Goal: Communication & Community: Answer question/provide support

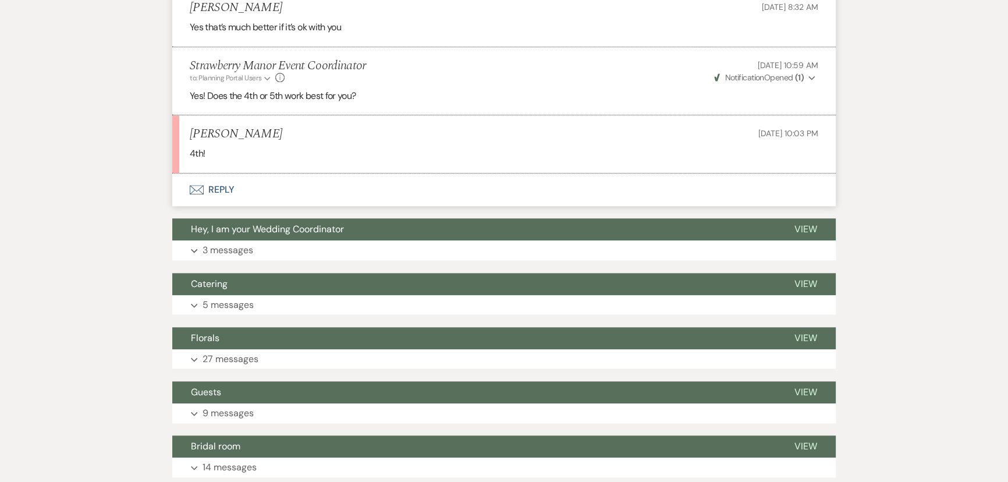
click at [216, 191] on button "Envelope Reply" at bounding box center [503, 189] width 663 height 33
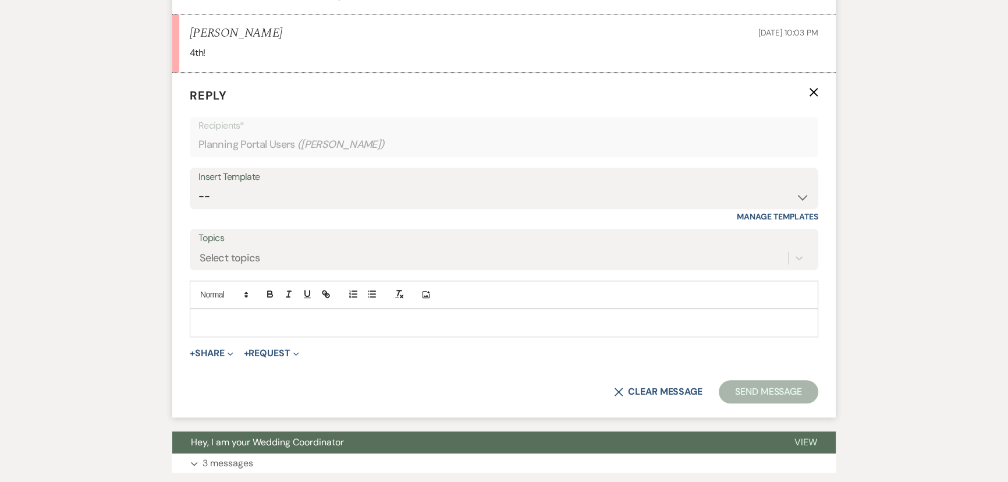
scroll to position [1609, 0]
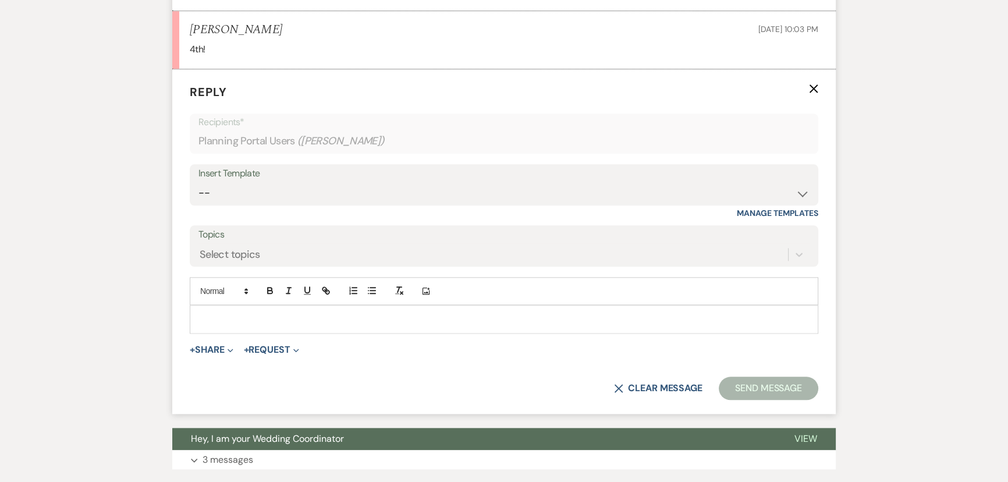
click at [276, 328] on div at bounding box center [503, 318] width 627 height 27
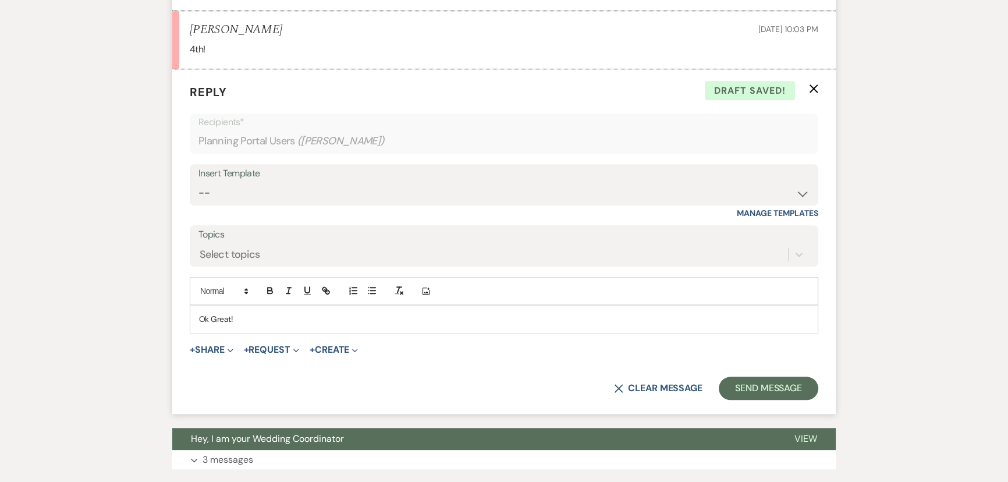
click at [215, 316] on p "Ok Great!" at bounding box center [504, 318] width 610 height 13
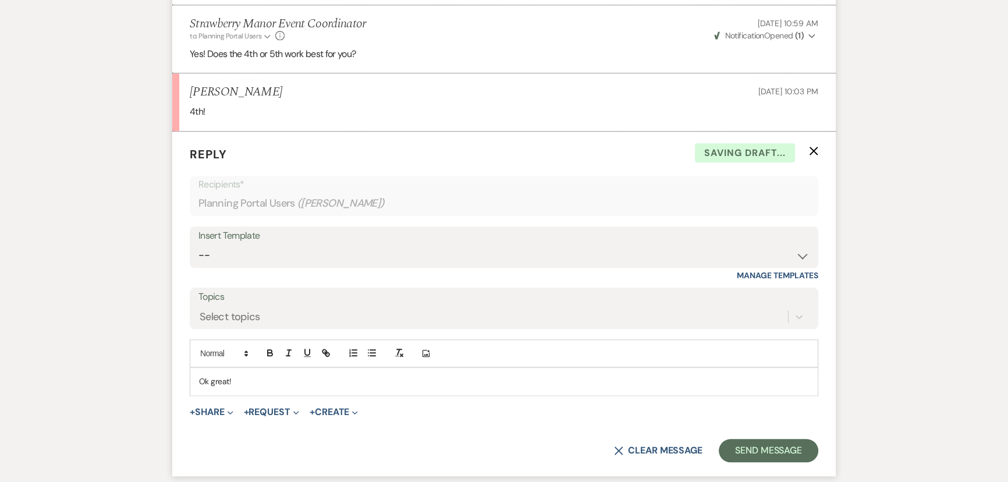
scroll to position [1556, 0]
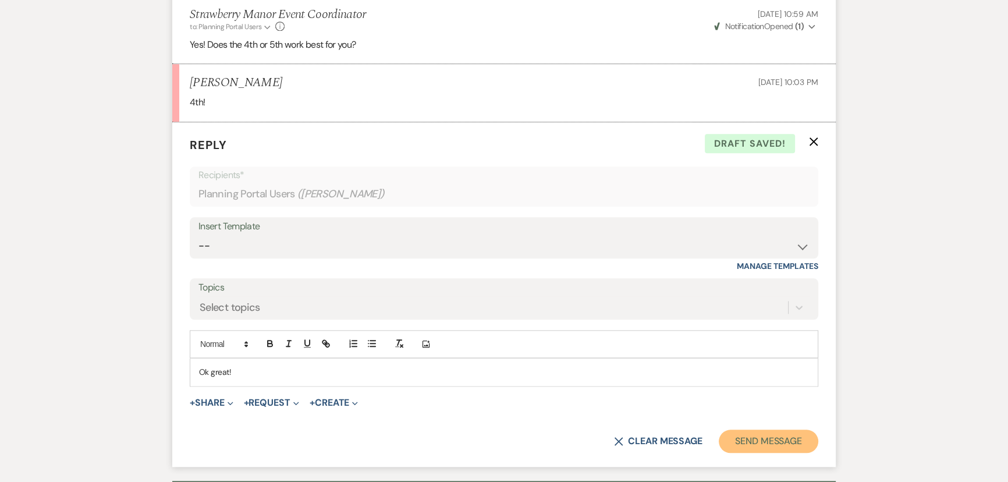
click at [750, 436] on button "Send Message" at bounding box center [767, 440] width 99 height 23
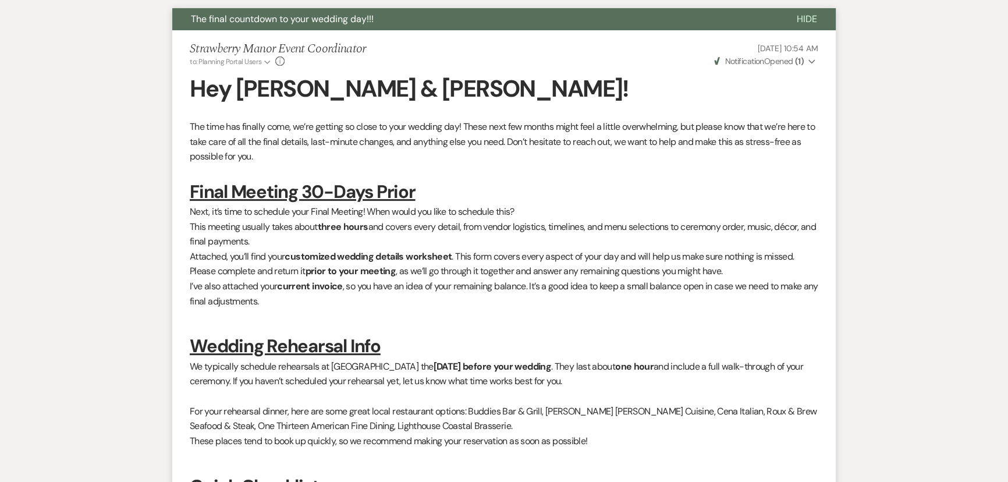
scroll to position [0, 0]
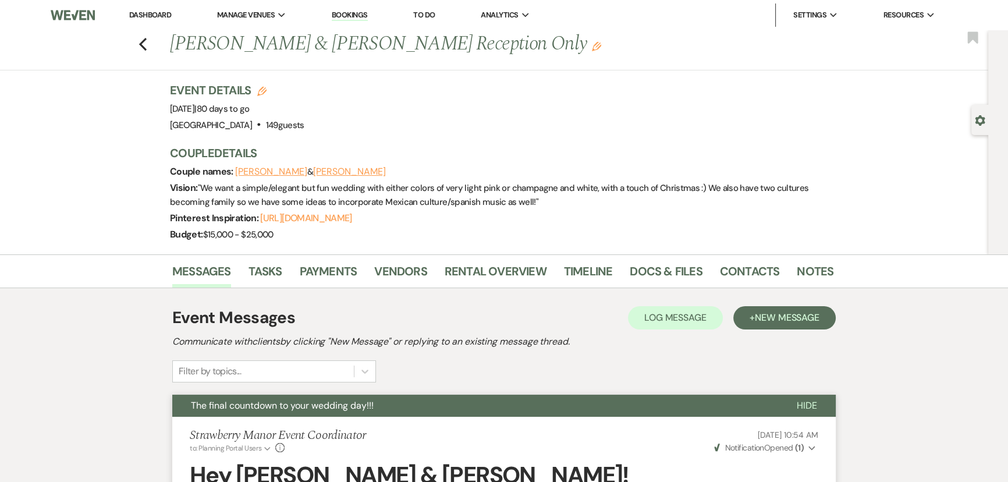
click at [147, 47] on icon "Previous" at bounding box center [142, 44] width 9 height 14
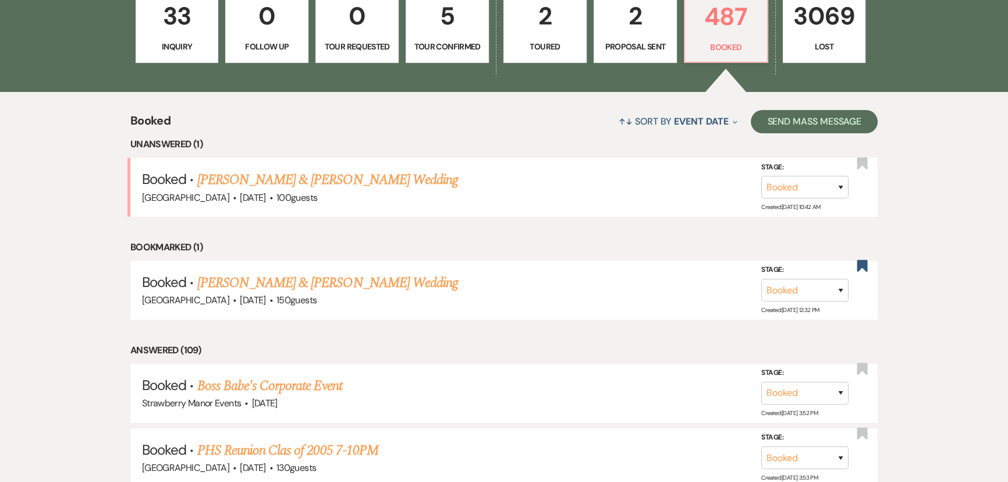
scroll to position [465, 0]
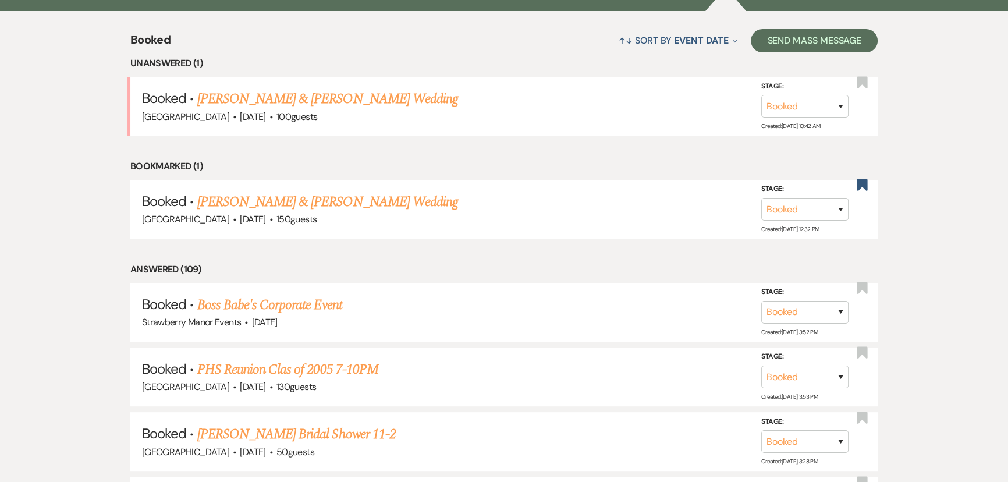
click at [296, 122] on div "Strawberry Manor · Oct 24, 2025 · 100 guests" at bounding box center [504, 116] width 724 height 15
click at [298, 109] on link "Faith Croop & Michael Clements Wedding" at bounding box center [327, 98] width 261 height 21
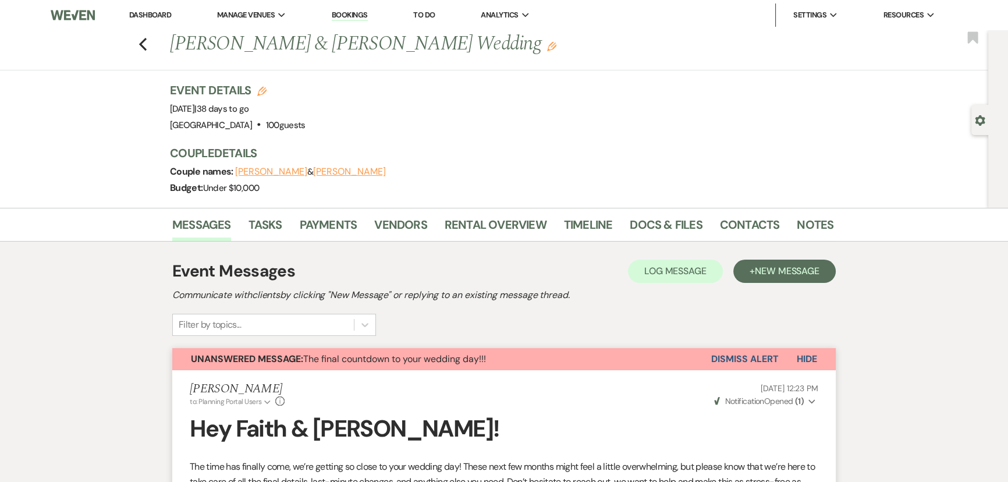
click at [145, 41] on icon "Previous" at bounding box center [142, 44] width 9 height 14
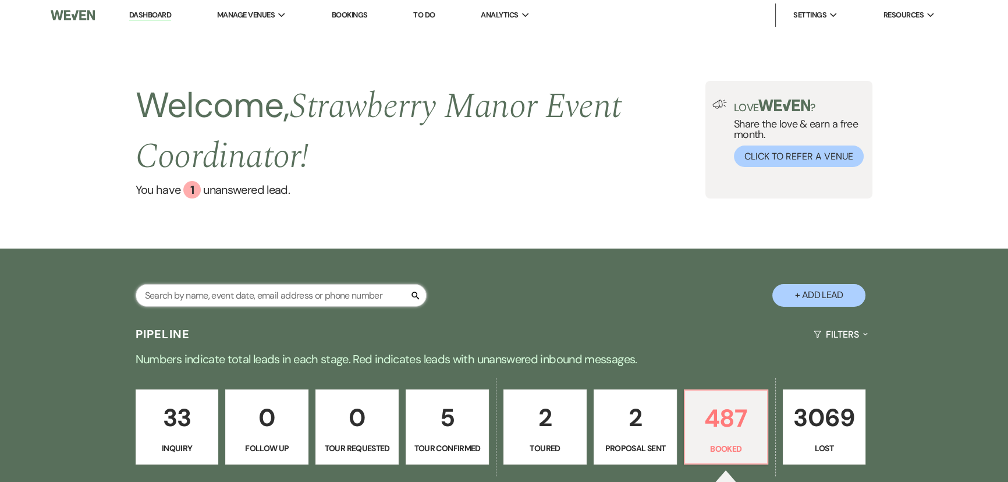
click at [195, 302] on input "text" at bounding box center [281, 295] width 291 height 23
type input "anne"
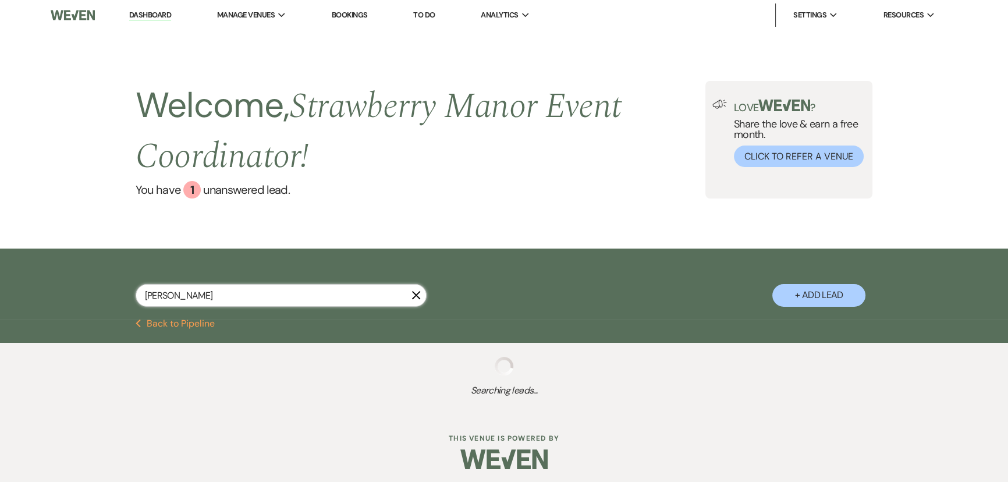
select select "8"
select select "5"
select select "8"
select select "3"
select select "8"
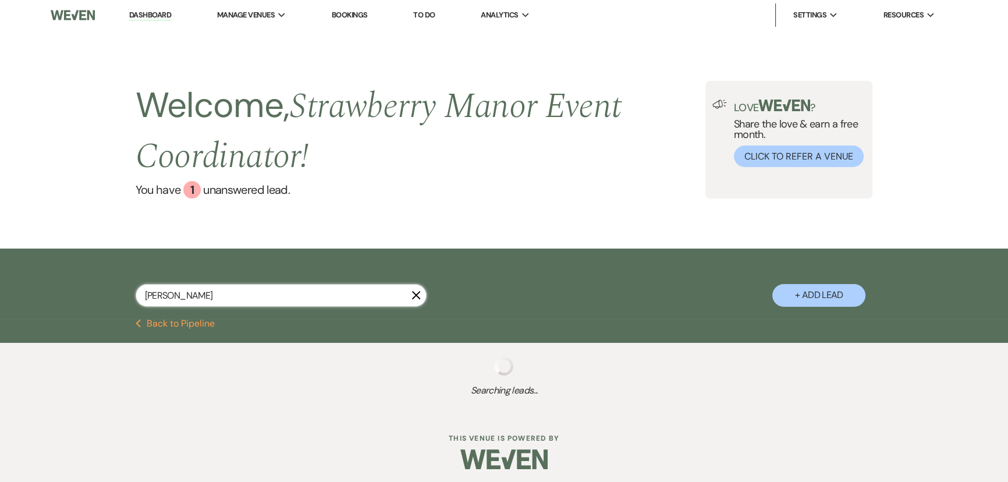
select select "5"
select select "8"
select select "5"
select select "8"
select select "5"
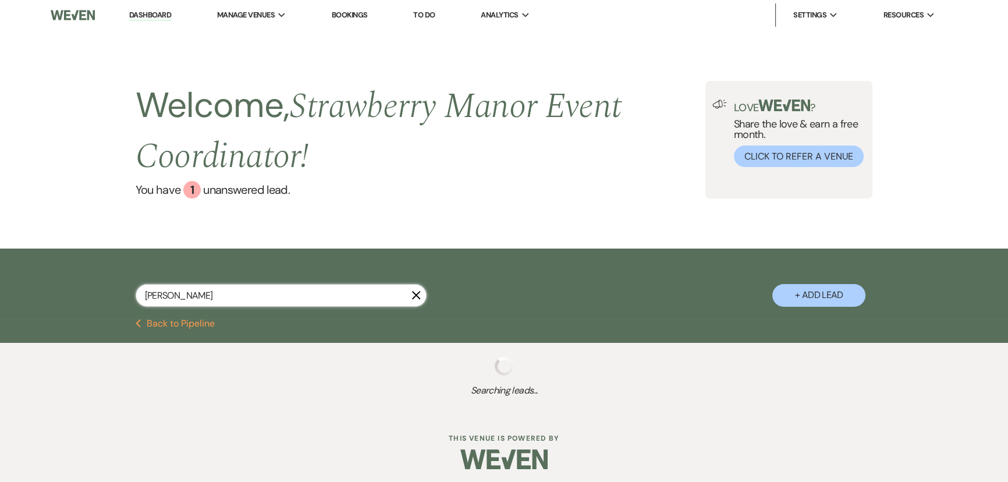
select select "8"
select select "5"
select select "8"
select select "5"
select select "8"
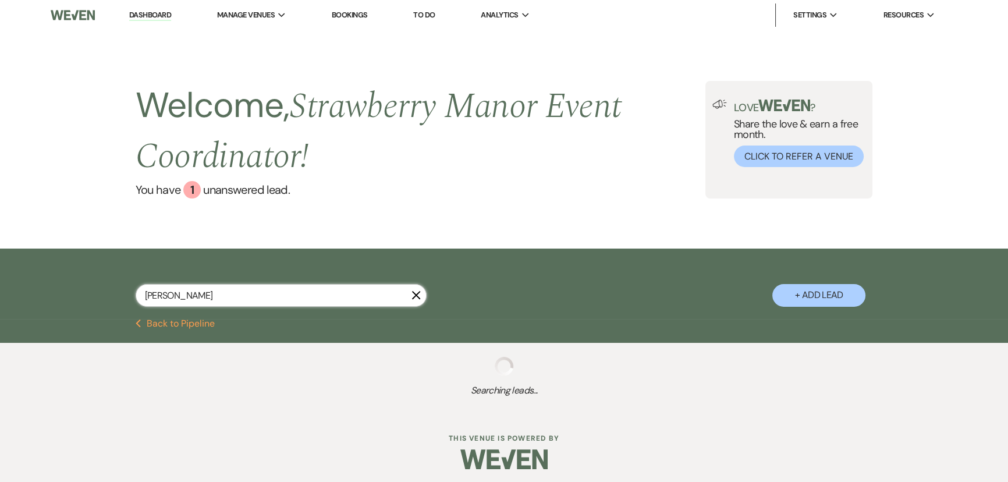
select select "5"
select select "8"
select select "5"
select select "8"
select select "5"
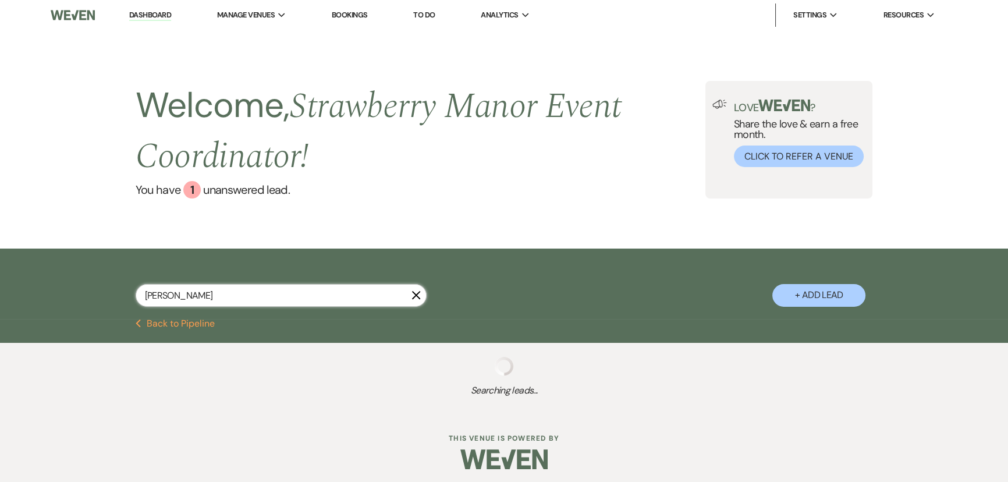
select select "8"
select select "5"
select select "8"
select select "4"
select select "8"
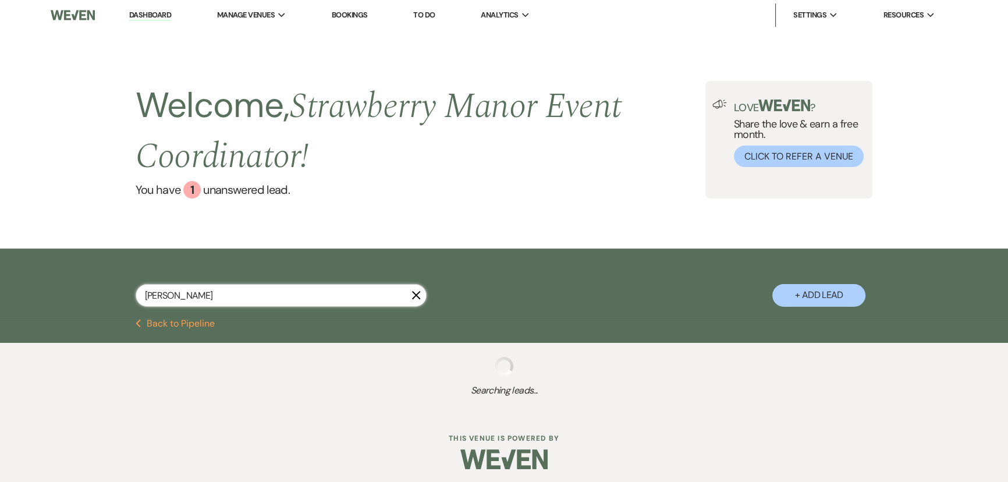
select select "5"
select select "8"
select select "5"
select select "8"
select select "4"
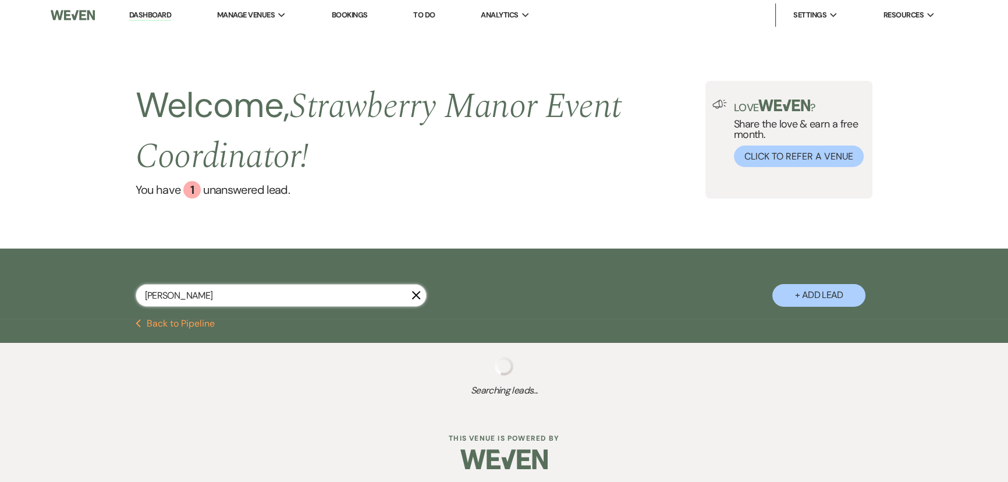
select select "8"
select select "5"
select select "8"
select select "5"
select select "8"
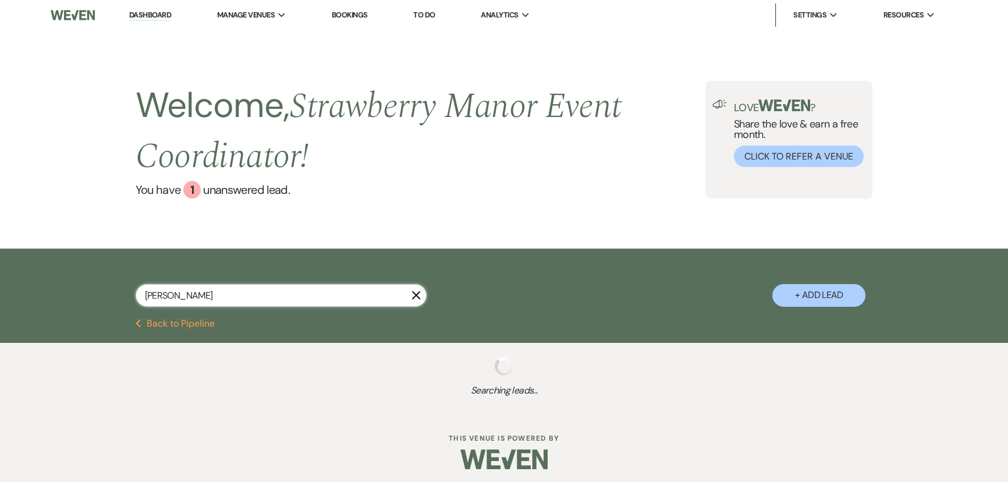
select select "5"
select select "8"
select select "5"
select select "8"
select select "5"
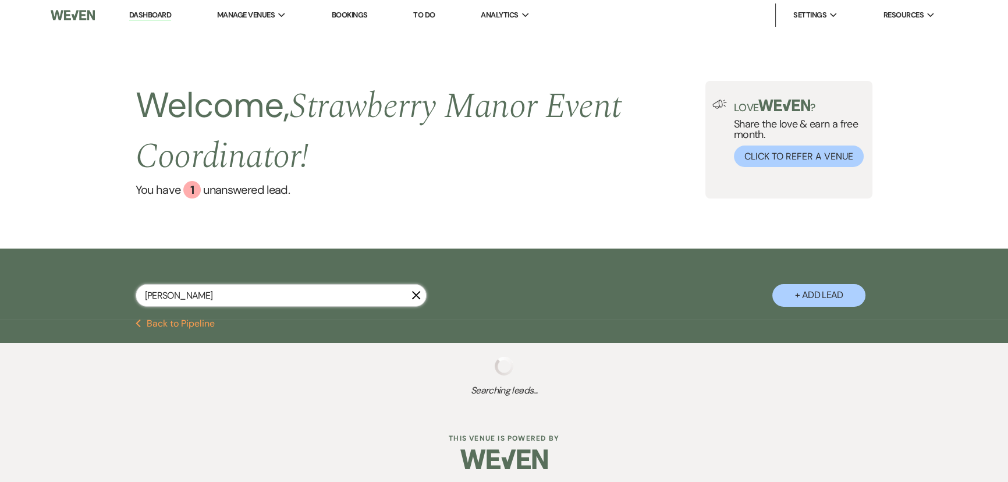
select select "8"
select select "5"
select select "8"
select select "5"
select select "8"
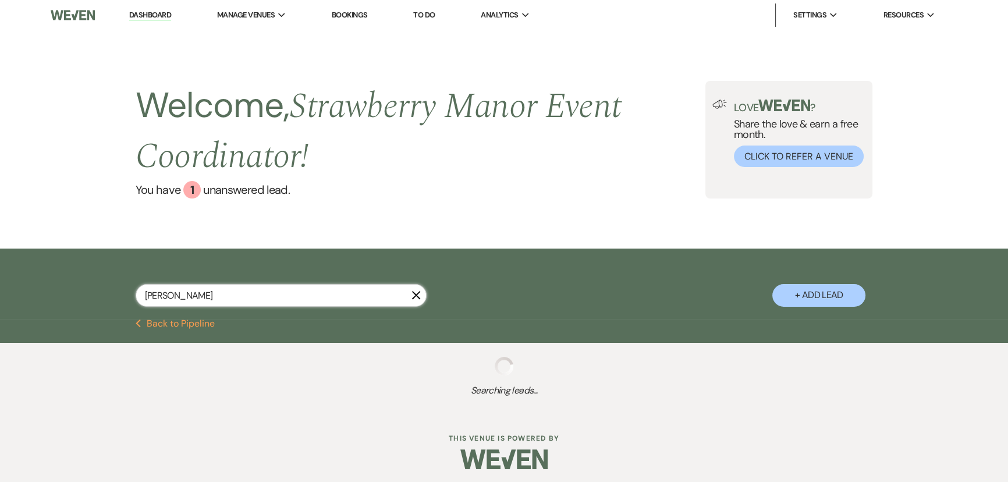
select select "5"
select select "8"
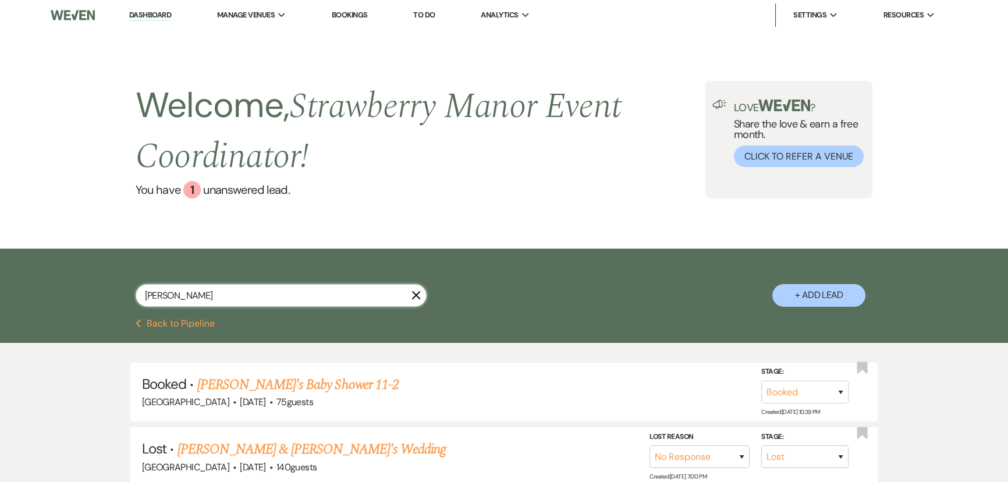
type input "anne"
click at [416, 294] on icon "X" at bounding box center [415, 294] width 9 height 9
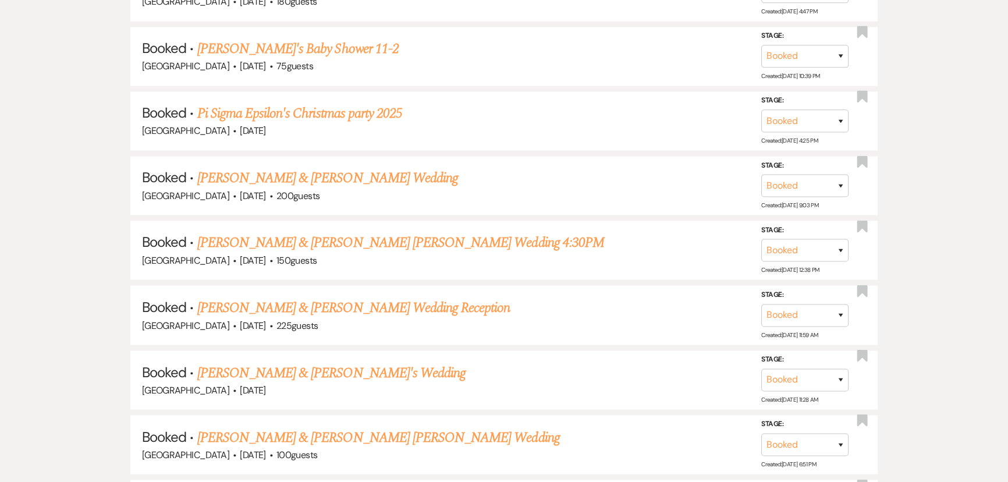
scroll to position [2485, 0]
click at [271, 232] on link "Anne Hutchinson & Cannon Smithhart's Wedding 4:30PM" at bounding box center [400, 242] width 407 height 21
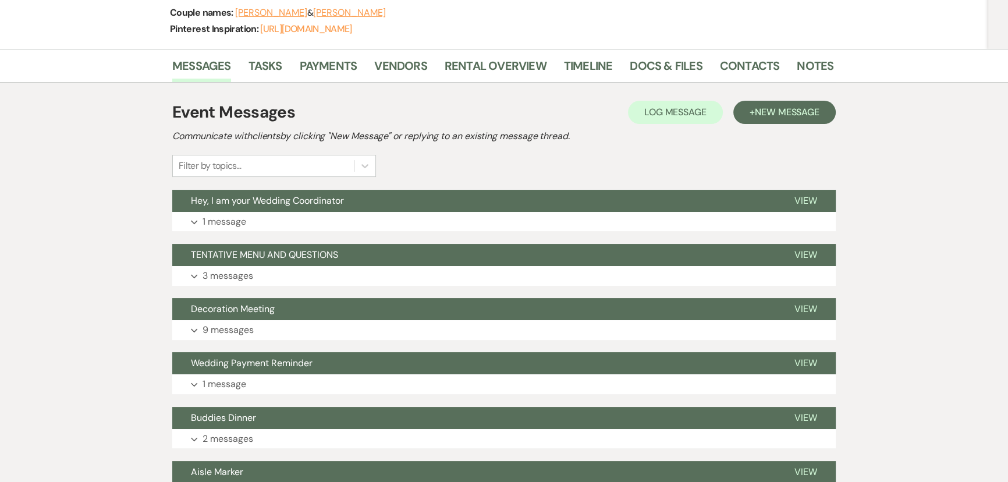
scroll to position [105, 0]
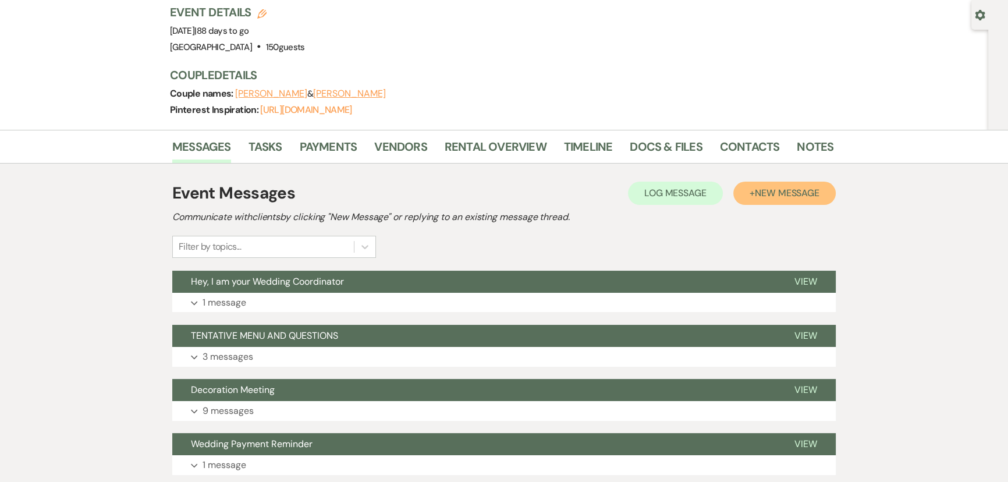
click at [774, 187] on span "New Message" at bounding box center [787, 193] width 65 height 12
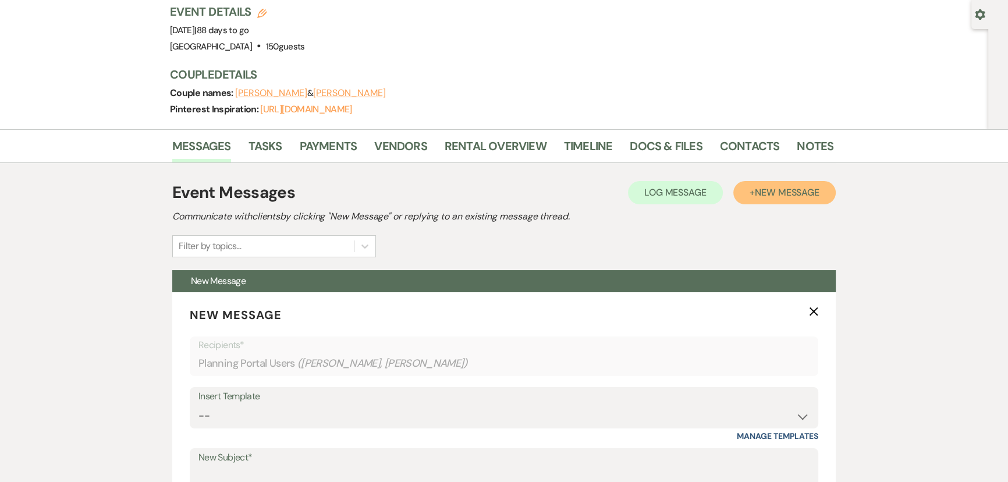
scroll to position [317, 0]
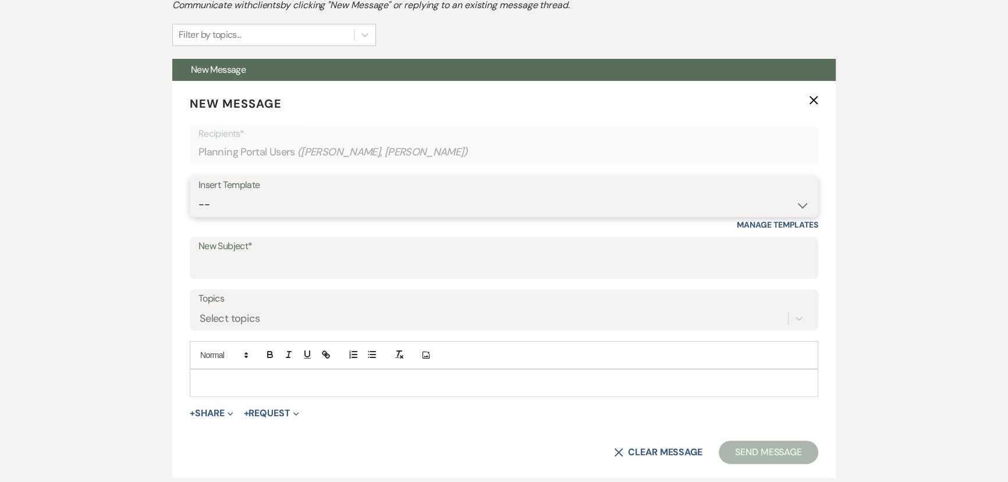
click at [284, 193] on select "-- Weven Planning Portal Introduction (Booked Events) Private Party Inquiry Res…" at bounding box center [503, 204] width 611 height 23
select select "1438"
click at [198, 193] on select "-- Weven Planning Portal Introduction (Booked Events) Private Party Inquiry Res…" at bounding box center [503, 204] width 611 height 23
type input "It's Crunch Time!!!"
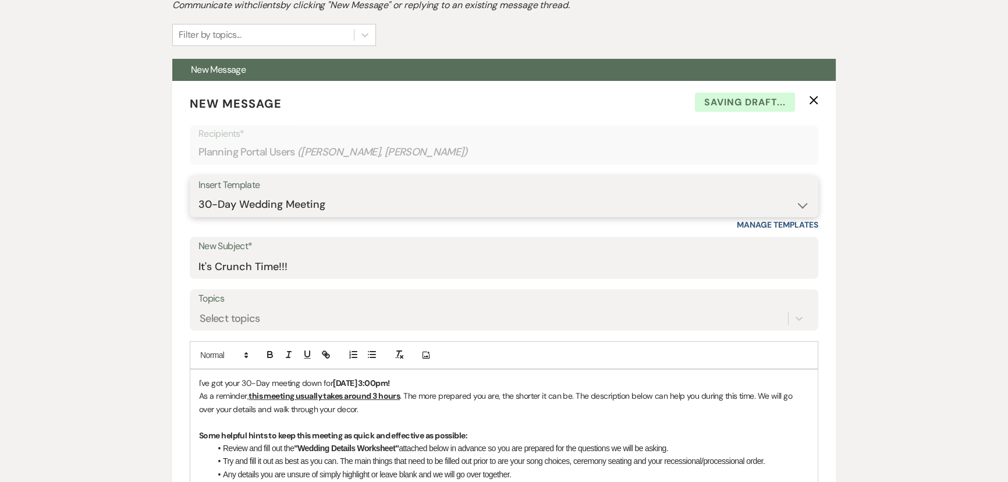
click at [387, 193] on select "-- Weven Planning Portal Introduction (Booked Events) Private Party Inquiry Res…" at bounding box center [503, 204] width 611 height 23
click at [294, 193] on select "-- Weven Planning Portal Introduction (Booked Events) Private Party Inquiry Res…" at bounding box center [503, 204] width 611 height 23
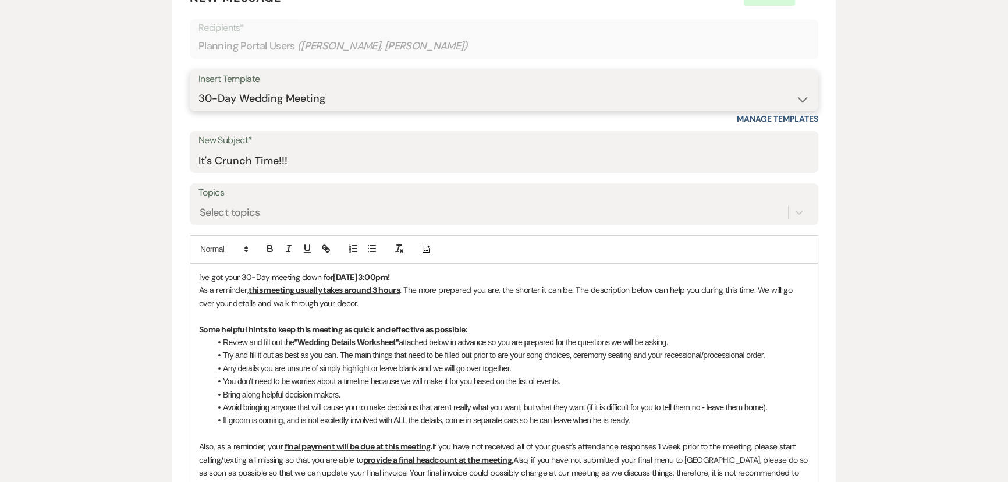
click at [321, 87] on select "-- Weven Planning Portal Introduction (Booked Events) Private Party Inquiry Res…" at bounding box center [503, 98] width 611 height 23
select select "3663"
click at [198, 87] on select "-- Weven Planning Portal Introduction (Booked Events) Private Party Inquiry Res…" at bounding box center [503, 98] width 611 height 23
type input "The final countdown to your wedding day!!!"
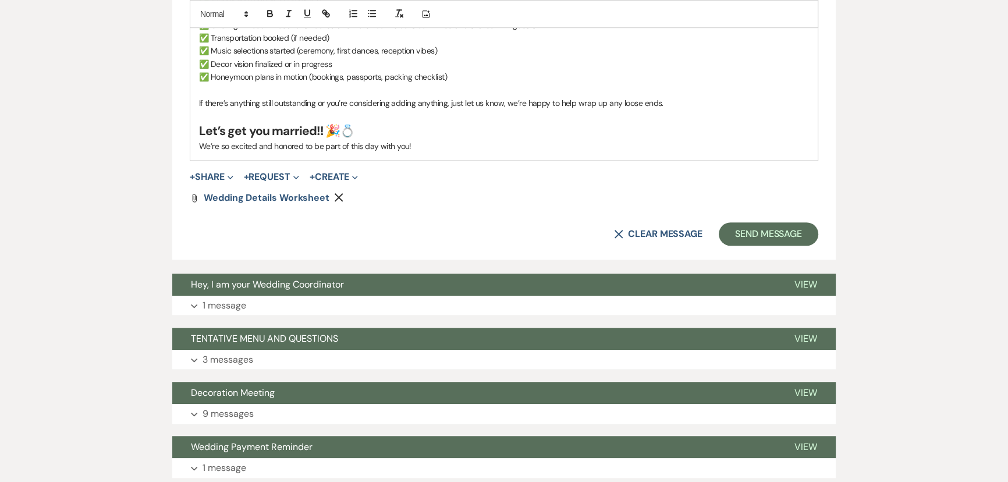
scroll to position [1111, 0]
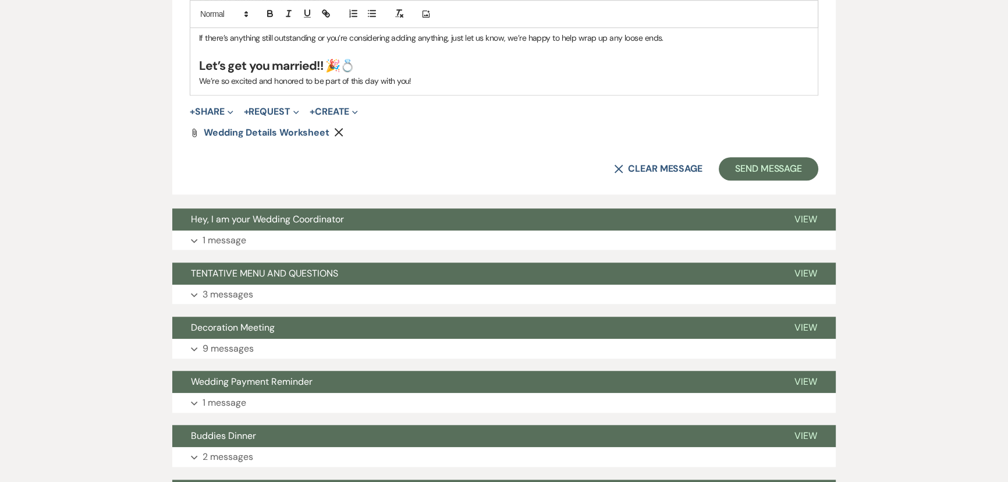
click at [337, 127] on icon "Remove" at bounding box center [338, 131] width 9 height 9
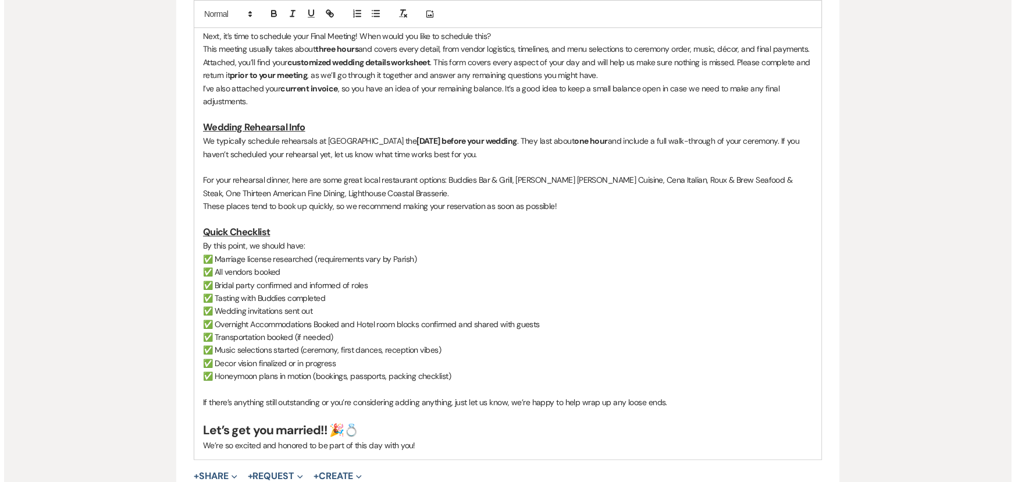
scroll to position [846, 0]
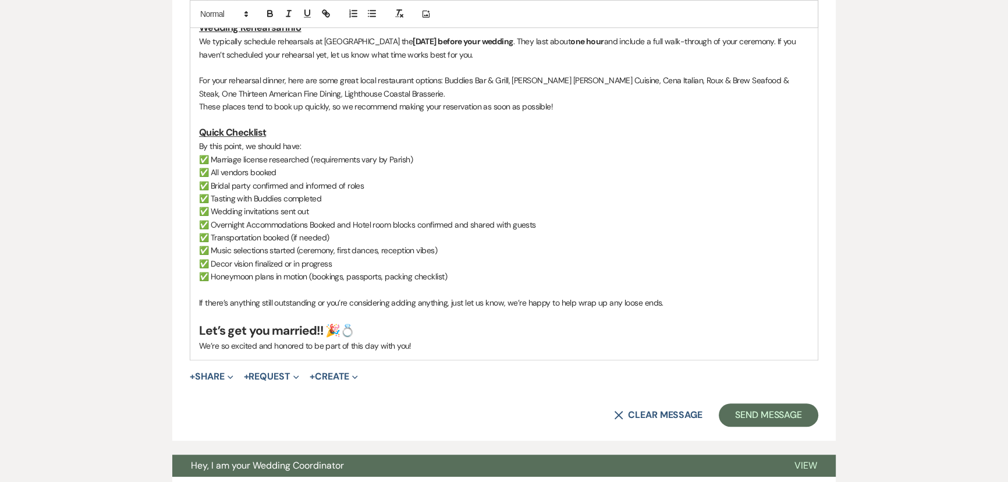
click at [215, 372] on button "+ Share Expand" at bounding box center [212, 376] width 44 height 9
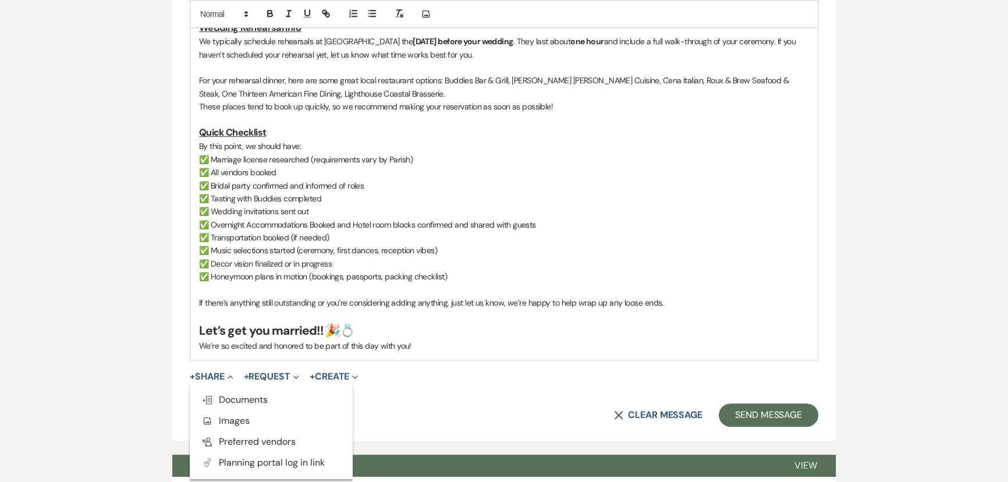
click at [229, 393] on span "Doc Upload Documents" at bounding box center [234, 399] width 66 height 12
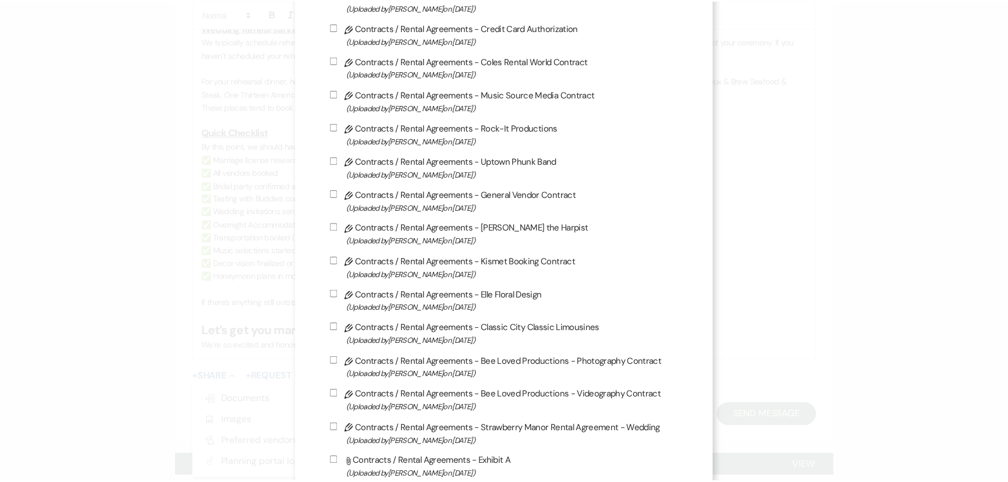
scroll to position [0, 0]
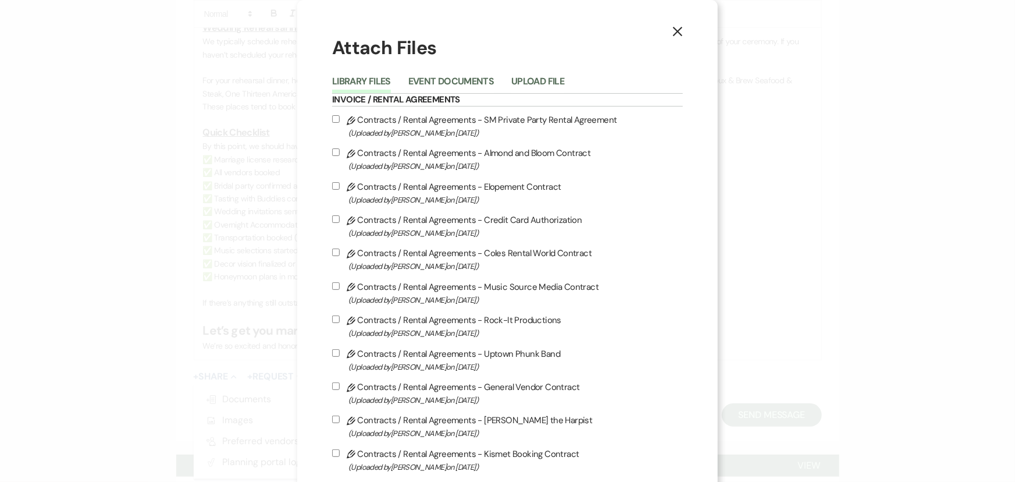
click at [568, 70] on div "Library Files Event Documents Upload File" at bounding box center [507, 81] width 351 height 24
click at [525, 85] on button "Upload File" at bounding box center [537, 85] width 53 height 16
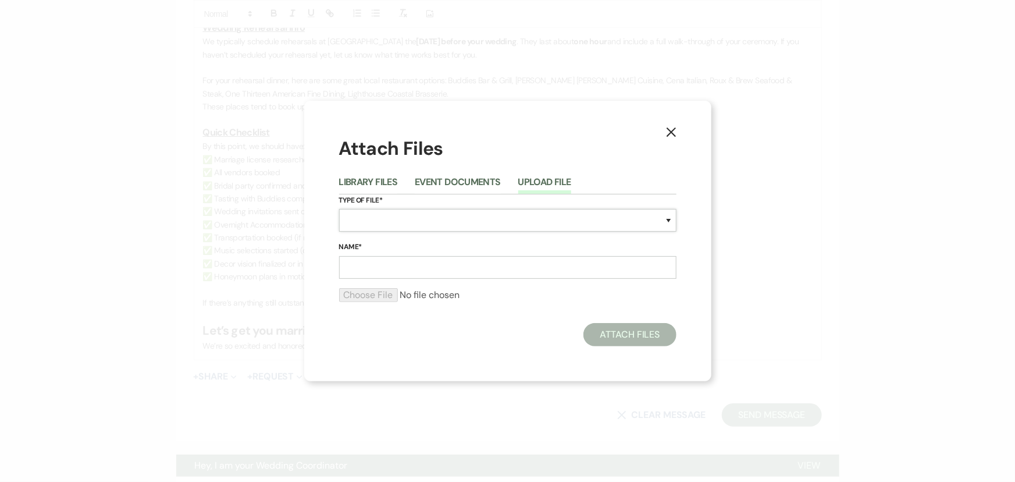
click at [357, 222] on select "Special Event Insurance Vendor Certificate of Insurance Contracts / Rental Agre…" at bounding box center [507, 220] width 337 height 23
select select "0"
click at [339, 209] on select "Special Event Insurance Vendor Certificate of Insurance Contracts / Rental Agre…" at bounding box center [507, 220] width 337 height 23
click at [377, 273] on input "Name*" at bounding box center [507, 267] width 337 height 23
type input "Wedding Details Worksheet"
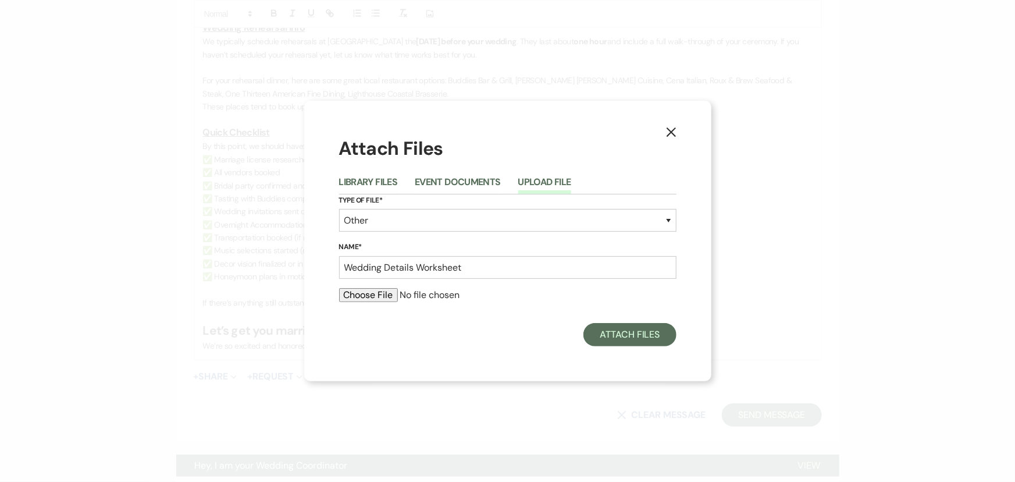
click at [375, 296] on input "file" at bounding box center [507, 295] width 337 height 14
type input "C:\fakepath\12.13.2025 - Anne Marie Hutchinson - Wedding Details.pdf"
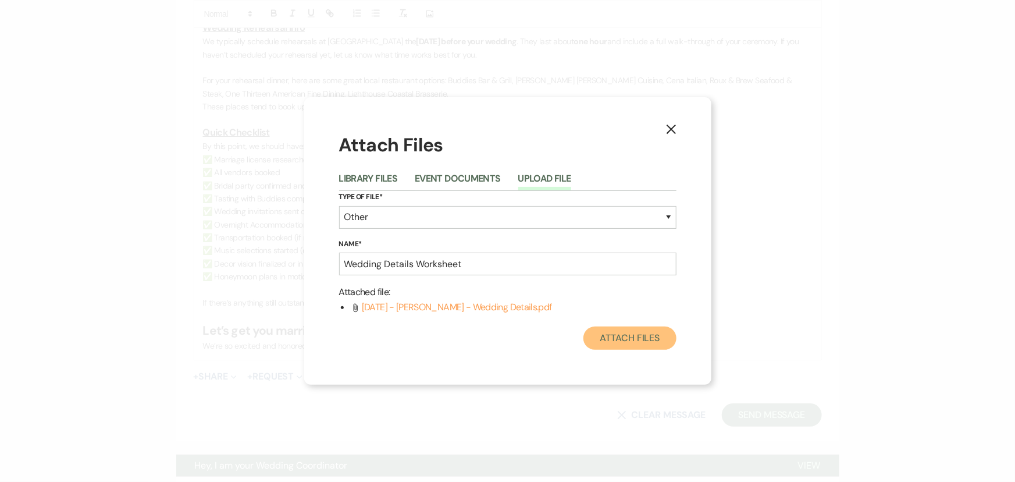
click at [632, 340] on button "Attach Files" at bounding box center [629, 337] width 92 height 23
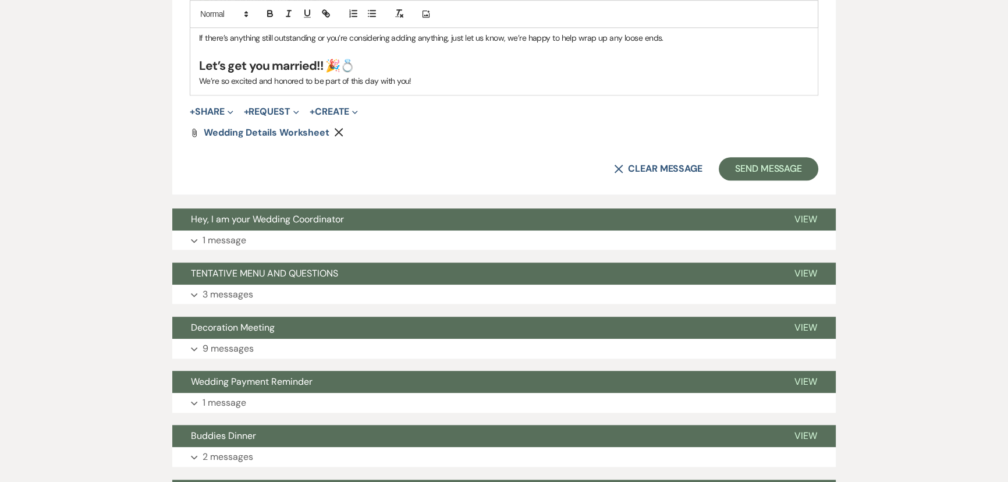
scroll to position [952, 0]
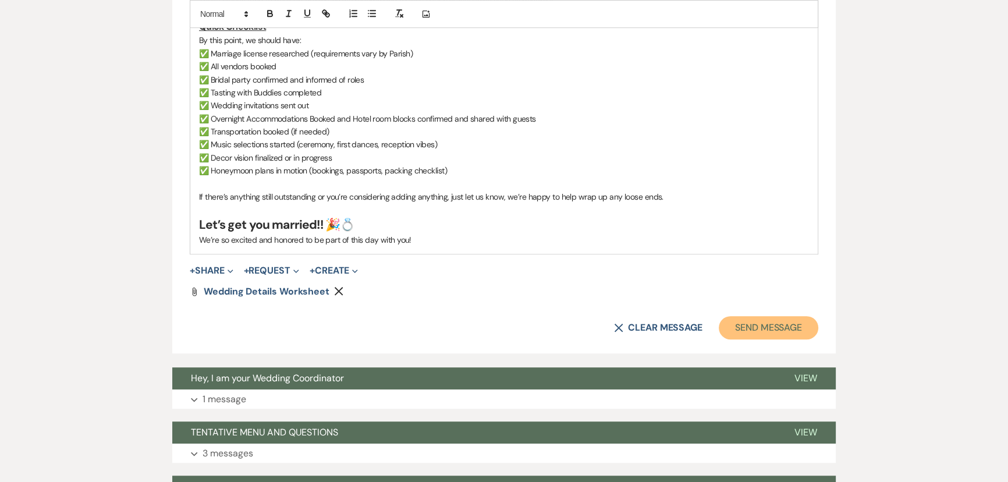
click at [798, 316] on button "Send Message" at bounding box center [767, 327] width 99 height 23
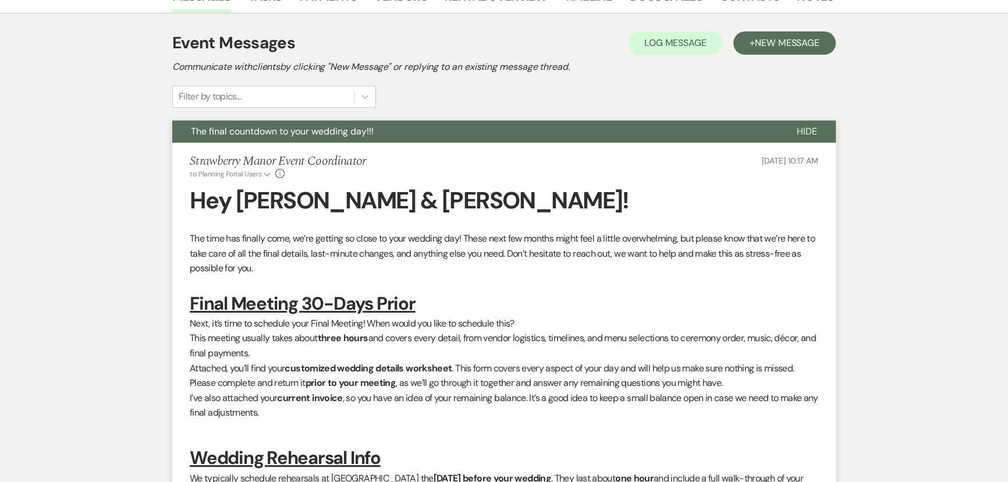
scroll to position [0, 0]
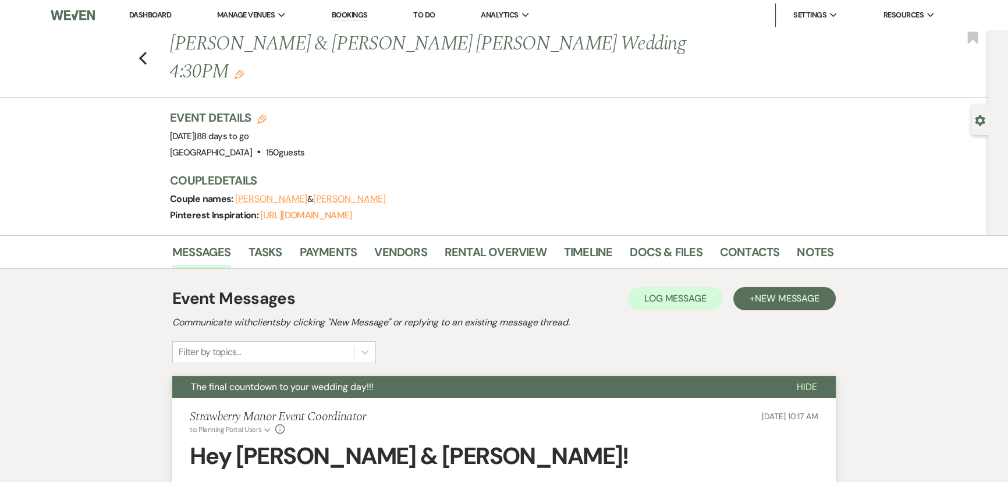
click at [143, 51] on icon "Previous" at bounding box center [142, 58] width 9 height 14
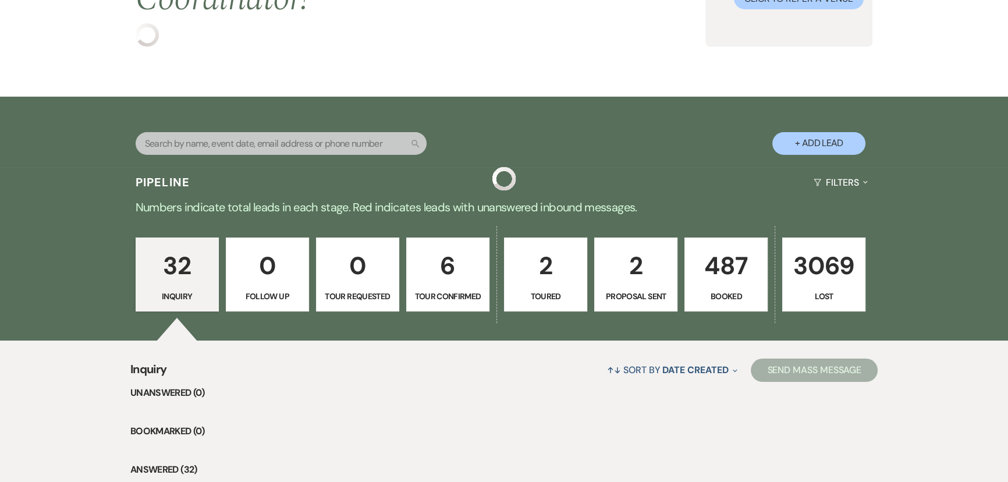
scroll to position [158, 0]
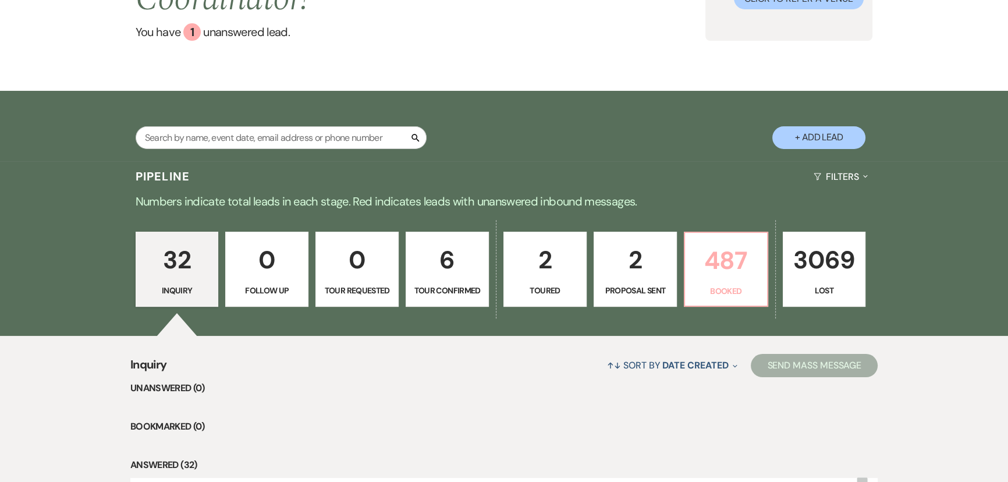
click at [709, 277] on p "487" at bounding box center [726, 260] width 68 height 39
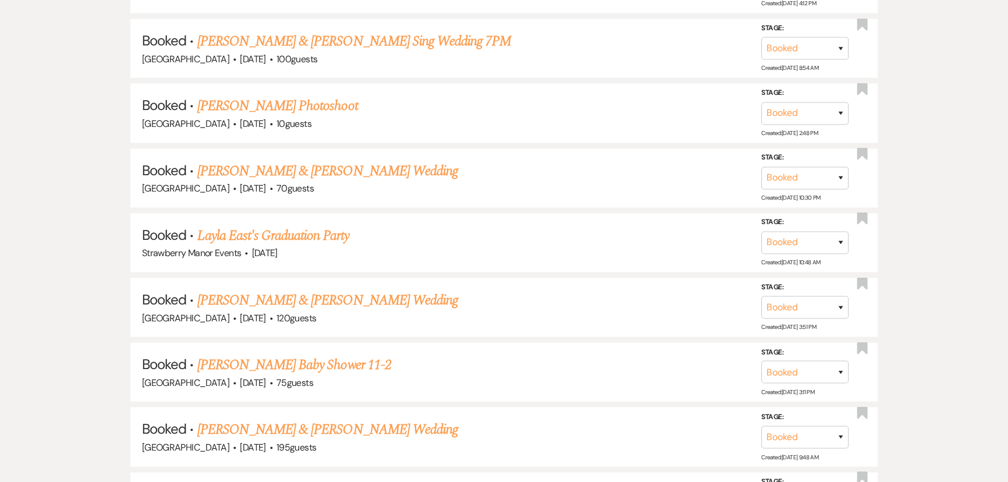
scroll to position [737, 0]
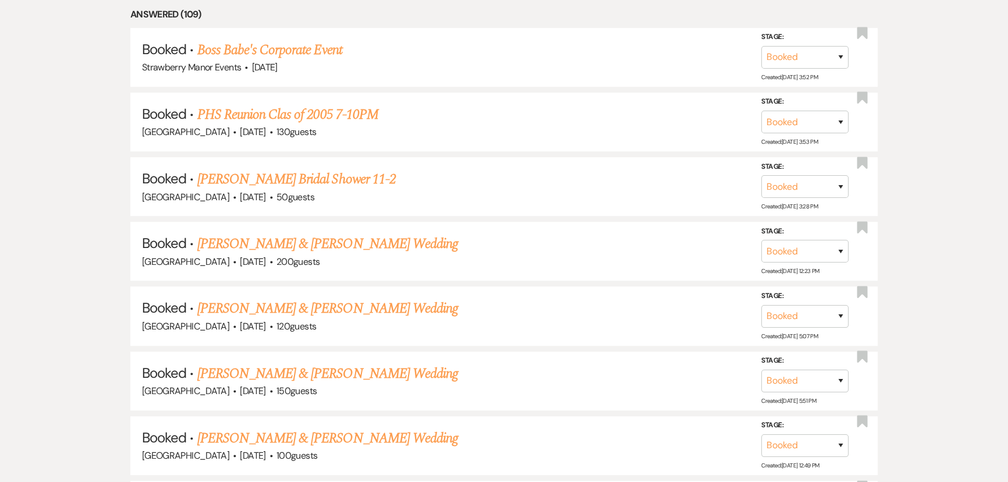
click at [379, 244] on link "Naquan Haygood & Claire Richard's Wedding" at bounding box center [327, 243] width 261 height 21
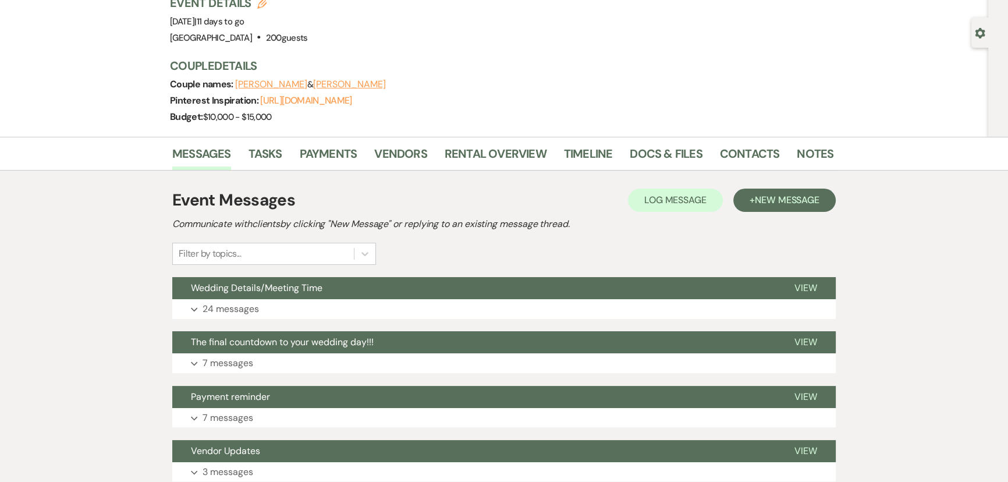
scroll to position [105, 0]
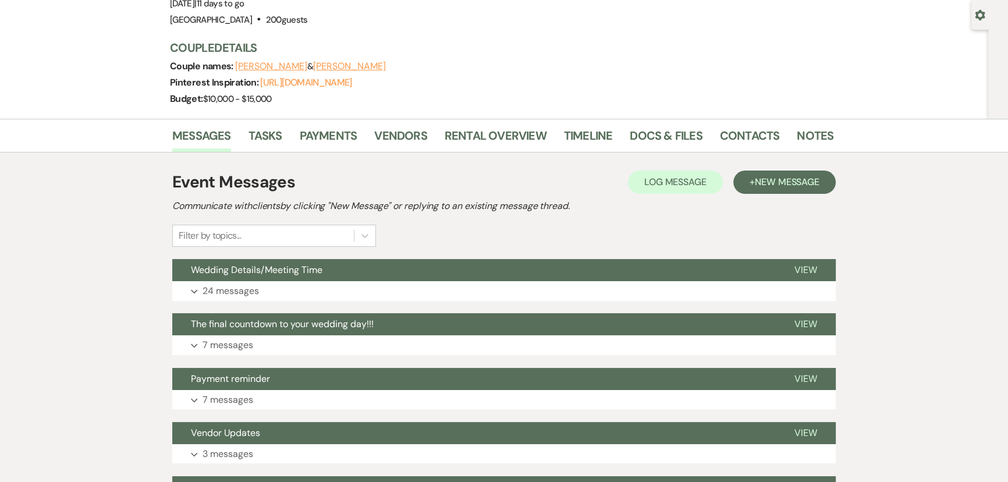
click at [307, 284] on button "Expand 24 messages" at bounding box center [503, 291] width 663 height 20
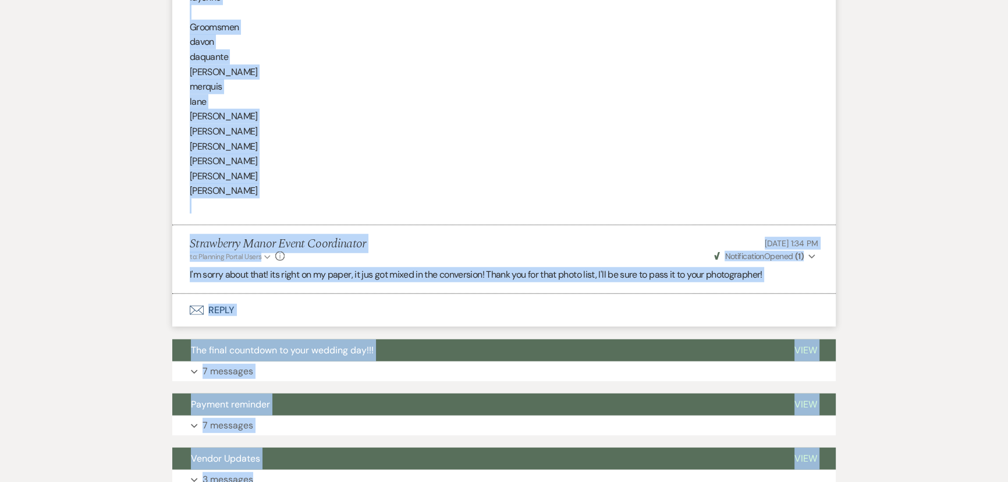
scroll to position [4034, 0]
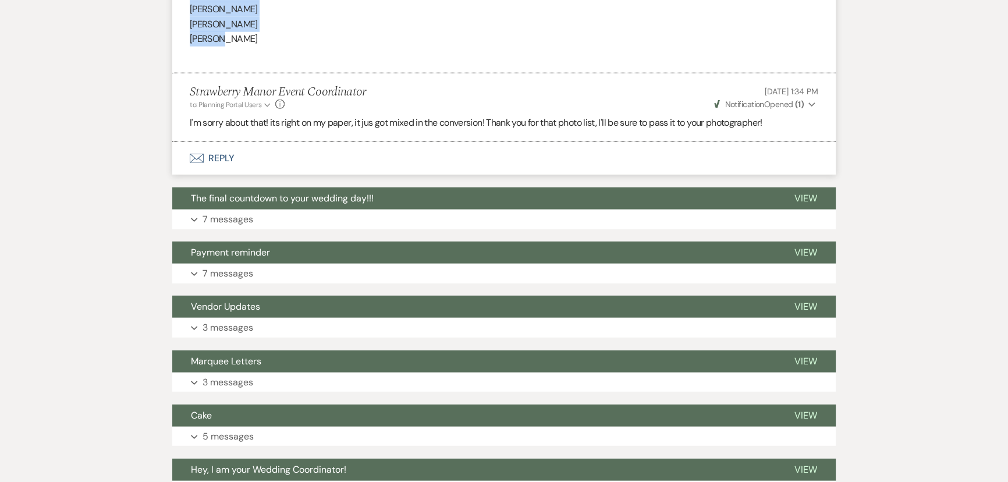
drag, startPoint x: 191, startPoint y: 195, endPoint x: 296, endPoint y: 27, distance: 198.4
copy div "Brides mom jodi (mother) michael (father) dante (brother) lane (brother) Brides…"
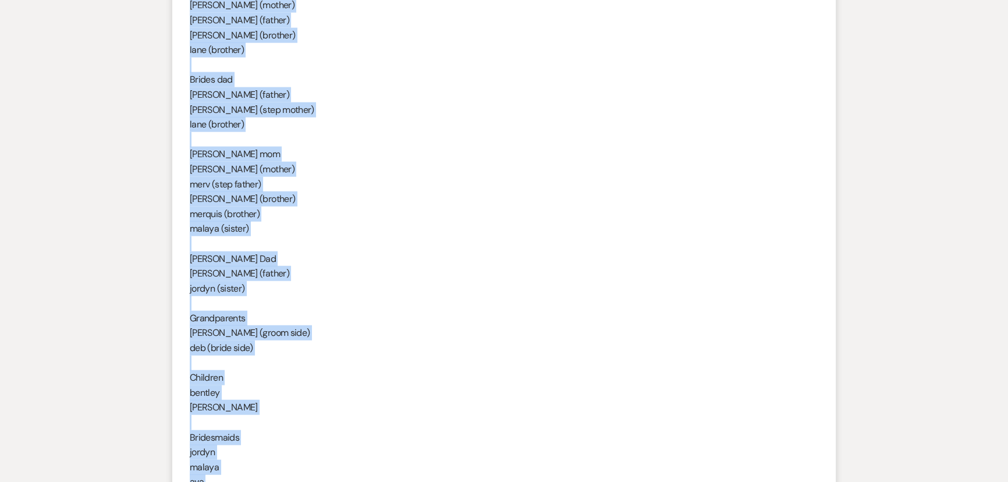
scroll to position [3452, 0]
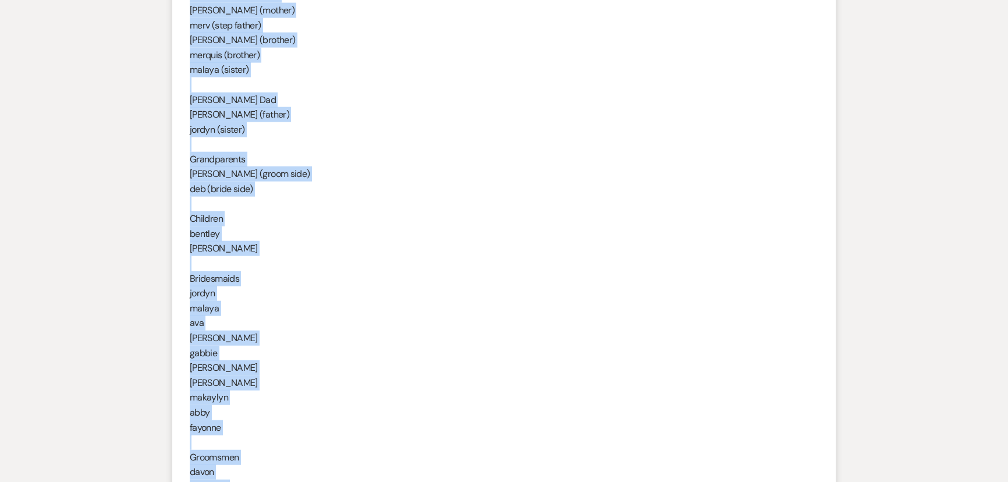
click at [409, 211] on p "Children" at bounding box center [504, 218] width 628 height 15
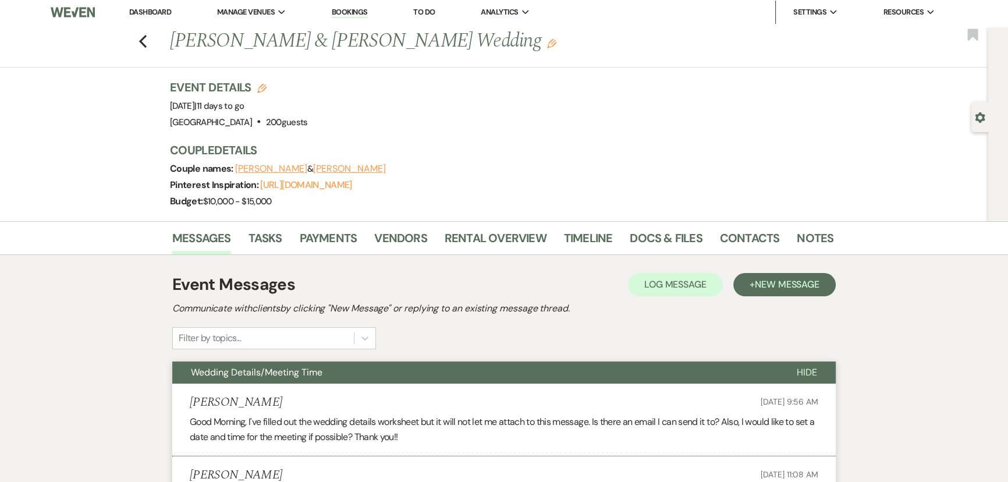
scroll to position [0, 0]
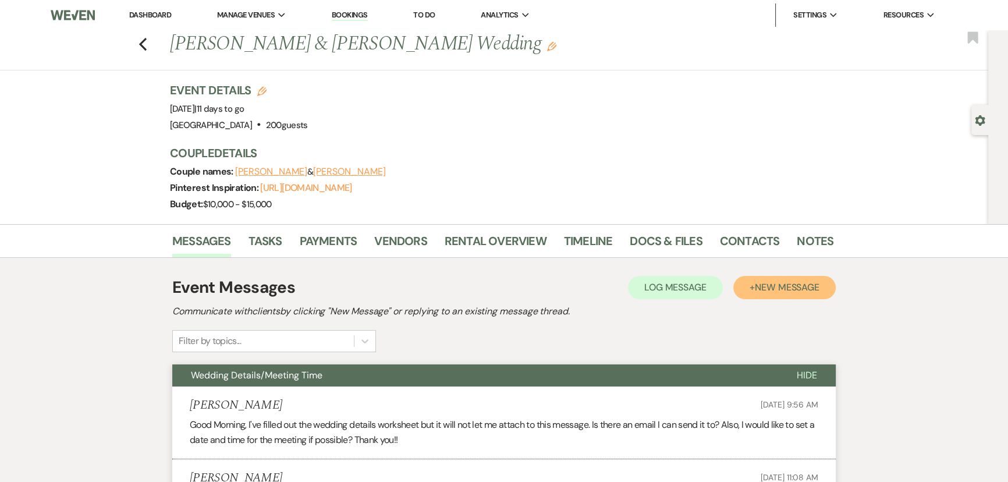
click at [760, 289] on span "New Message" at bounding box center [787, 287] width 65 height 12
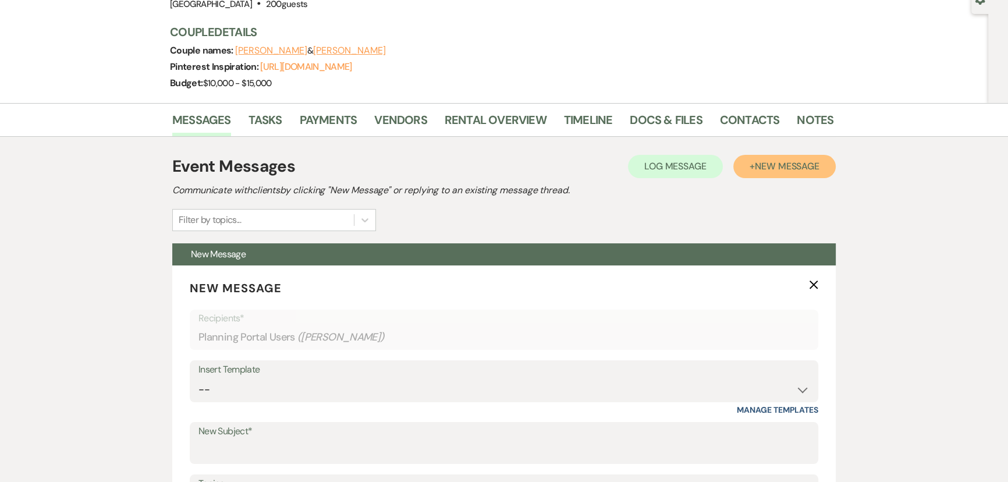
scroll to position [211, 0]
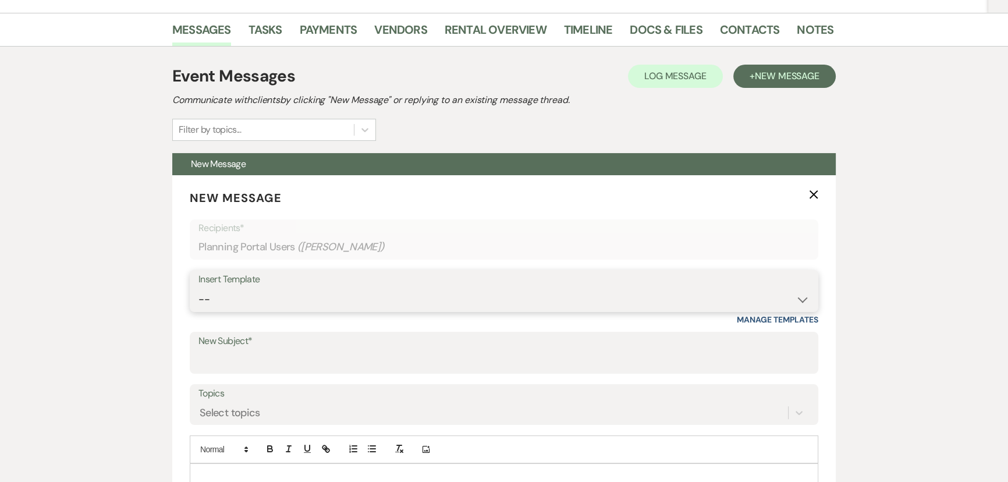
click at [314, 296] on select "-- Weven Planning Portal Introduction (Booked Events) Private Party Inquiry Res…" at bounding box center [503, 299] width 611 height 23
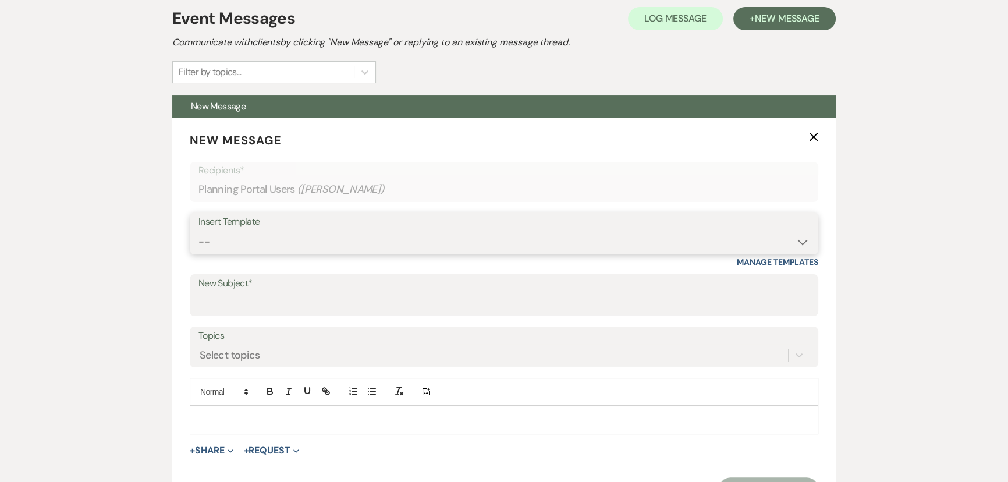
scroll to position [317, 0]
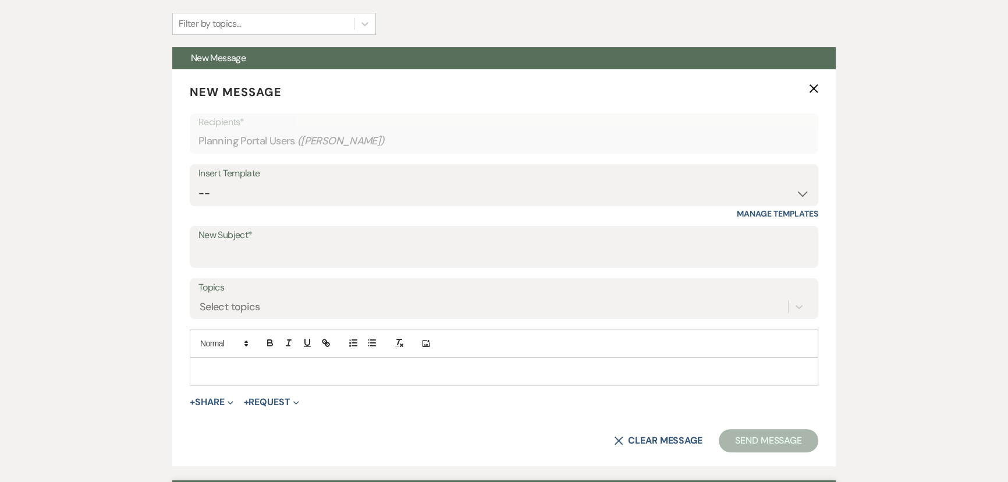
click at [279, 370] on p at bounding box center [504, 371] width 610 height 13
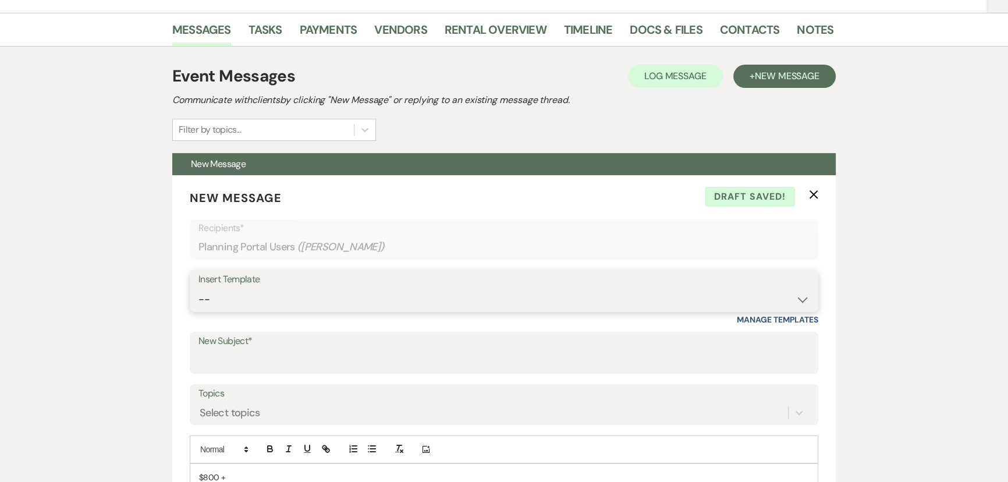
click at [373, 299] on select "-- Weven Planning Portal Introduction (Booked Events) Private Party Inquiry Res…" at bounding box center [503, 299] width 611 height 23
select select "1438"
click at [198, 288] on select "-- Weven Planning Portal Introduction (Booked Events) Private Party Inquiry Res…" at bounding box center [503, 299] width 611 height 23
type input "It's Crunch Time!!!"
click at [408, 289] on select "-- Weven Planning Portal Introduction (Booked Events) Private Party Inquiry Res…" at bounding box center [503, 299] width 611 height 23
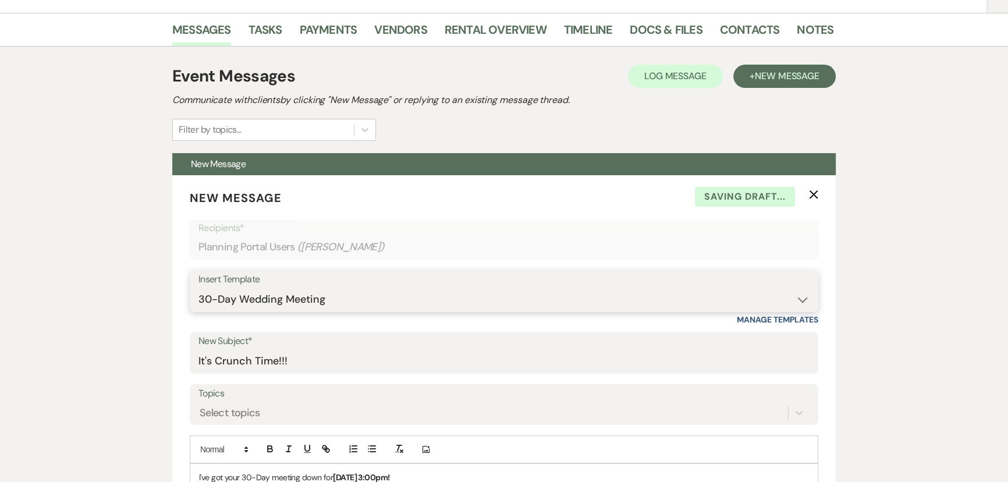
select select "1409"
click at [198, 288] on select "-- Weven Planning Portal Introduction (Booked Events) Private Party Inquiry Res…" at bounding box center [503, 299] width 611 height 23
type input "Rehearsal Dinner Inquiry"
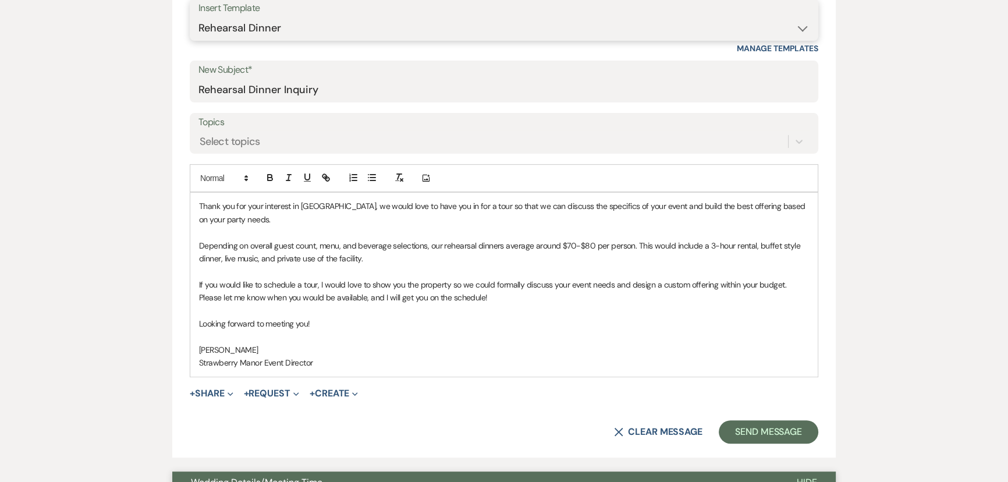
scroll to position [582, 0]
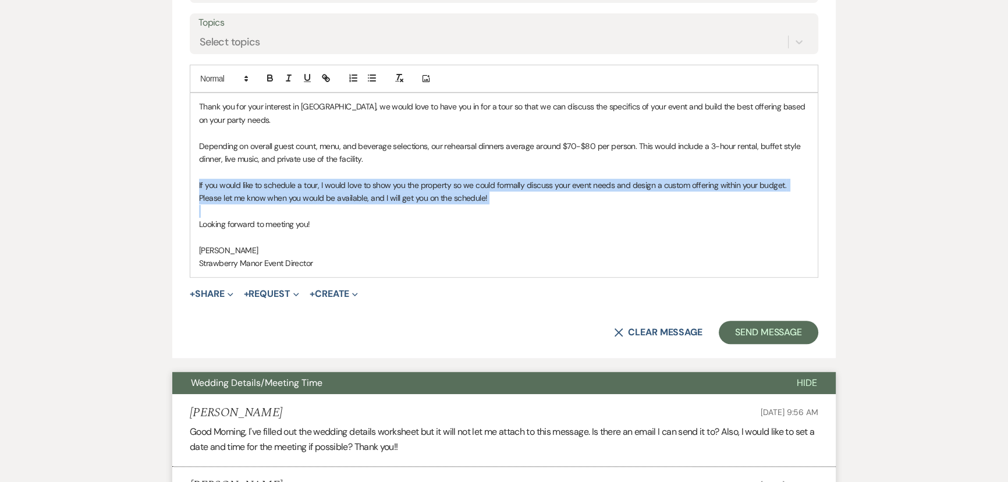
drag, startPoint x: 479, startPoint y: 206, endPoint x: 193, endPoint y: 180, distance: 287.4
click at [193, 180] on div "Thank you for your interest in Strawberry Manor, we would love to have you in f…" at bounding box center [503, 184] width 627 height 183
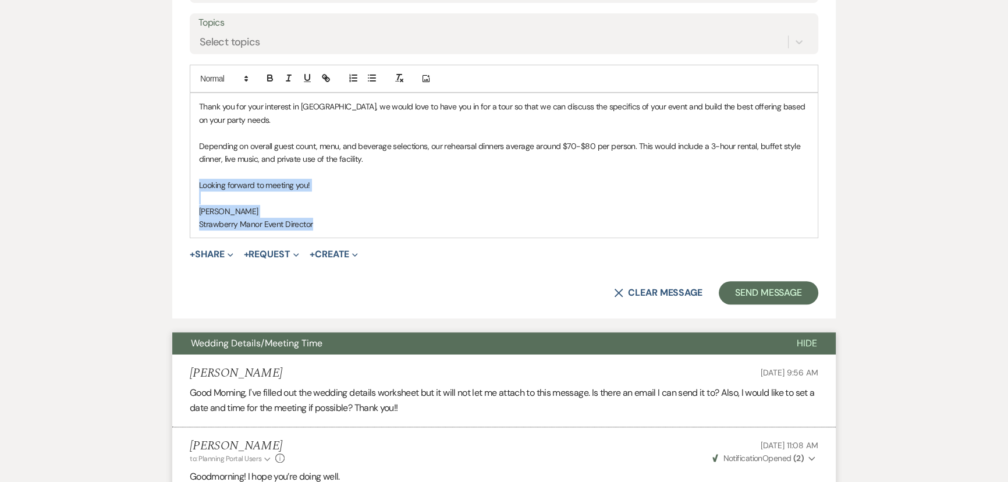
drag, startPoint x: 374, startPoint y: 226, endPoint x: 191, endPoint y: 189, distance: 187.0
click at [191, 189] on div "Thank you for your interest in Strawberry Manor, we would love to have you in f…" at bounding box center [503, 165] width 627 height 144
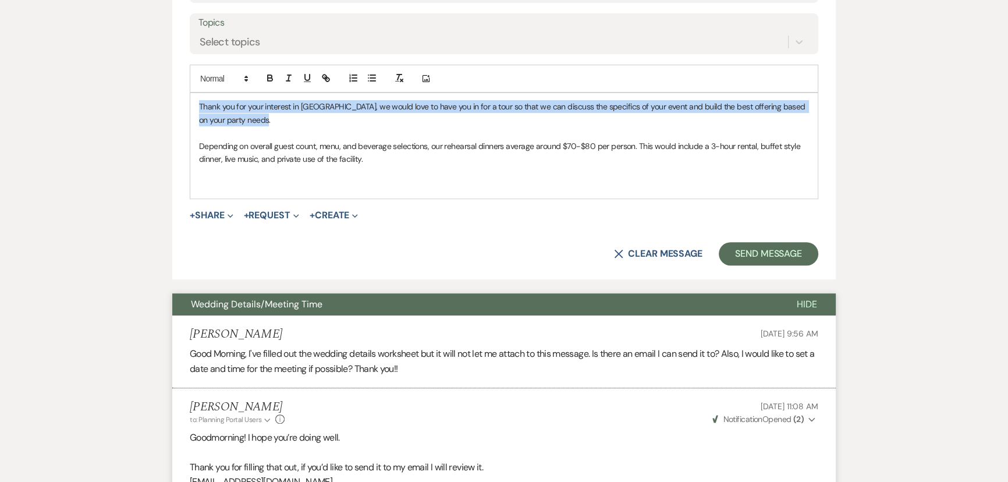
drag, startPoint x: 322, startPoint y: 119, endPoint x: 196, endPoint y: 101, distance: 126.9
click at [196, 101] on div "Thank you for your interest in Strawberry Manor, we would love to have you in f…" at bounding box center [503, 145] width 627 height 105
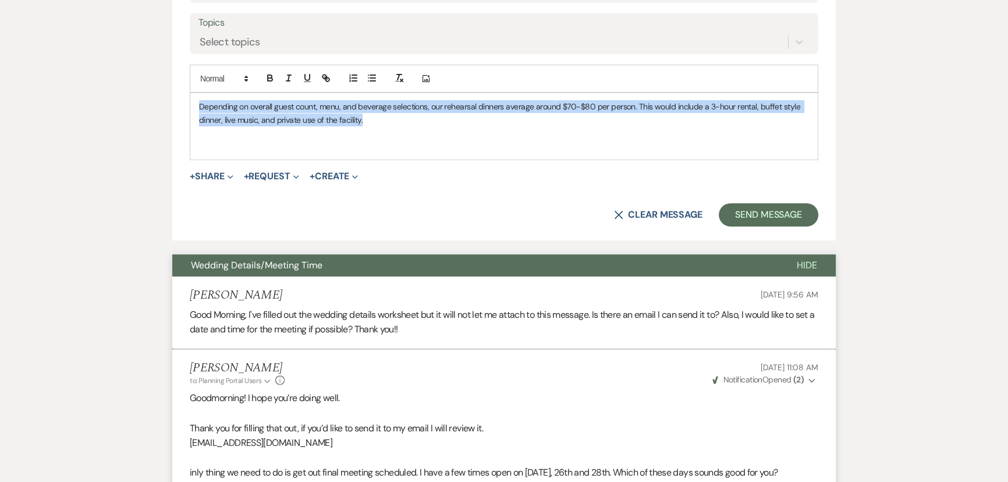
drag, startPoint x: 461, startPoint y: 123, endPoint x: 187, endPoint y: 108, distance: 274.5
click at [187, 108] on form "New Message X Saving draft... Recipients* Planning Portal Users ( Claire Richar…" at bounding box center [503, 23] width 663 height 436
click at [374, 121] on p "Depending on overall guest count, menu, and beverage selections, our rehearsal …" at bounding box center [504, 113] width 610 height 26
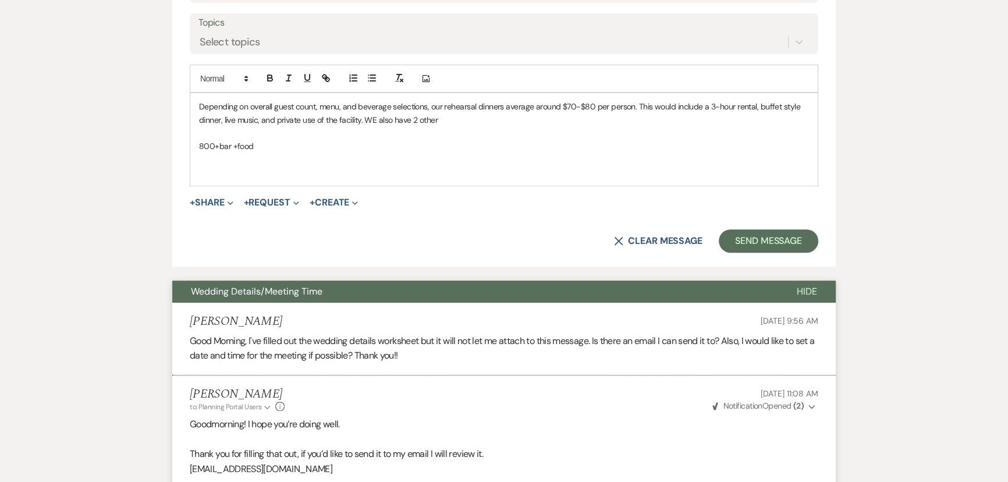
click at [361, 120] on p "Depending on overall guest count, menu, and beverage selections, our rehearsal …" at bounding box center [504, 113] width 610 height 26
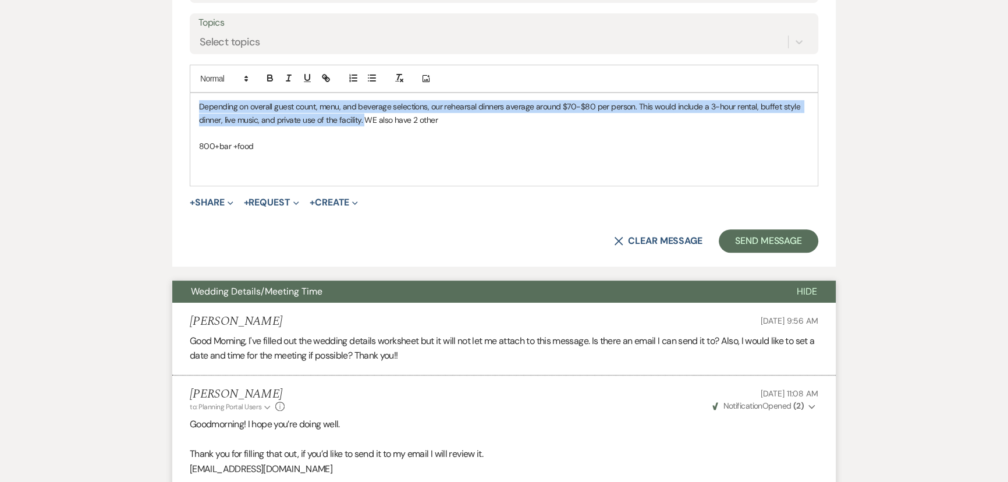
drag, startPoint x: 361, startPoint y: 120, endPoint x: 195, endPoint y: 99, distance: 167.7
click at [196, 99] on div "Depending on overall guest count, menu, and beverage selections, our rehearsal …" at bounding box center [503, 139] width 627 height 92
copy p "Depending on overall guest count, menu, and beverage selections, our rehearsal …"
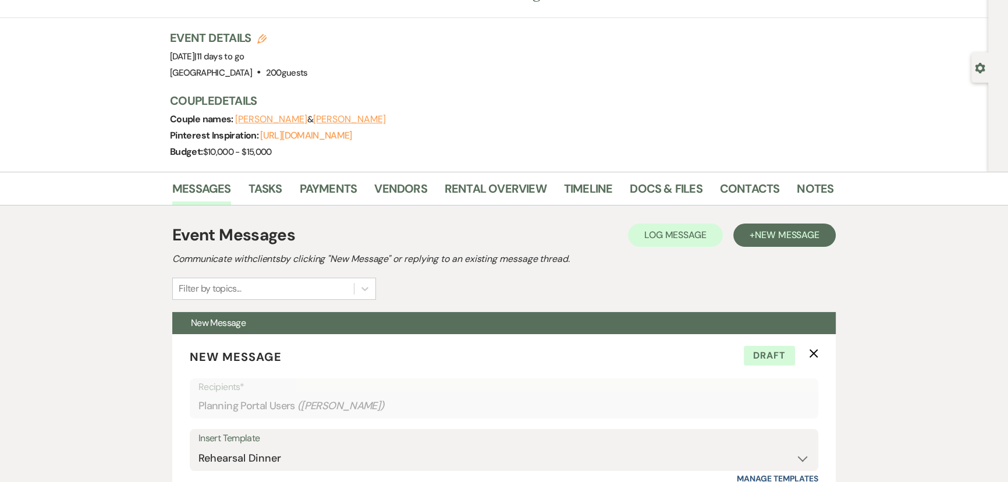
scroll to position [0, 0]
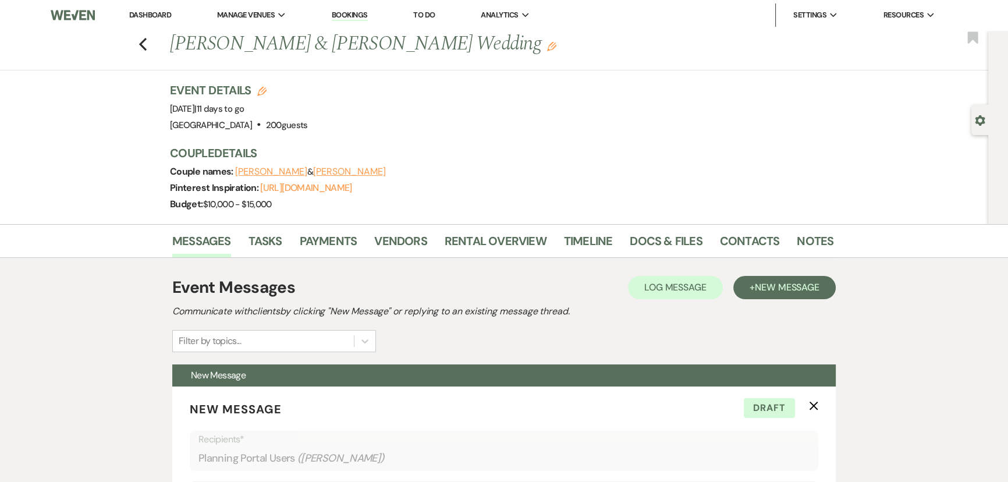
click at [975, 122] on use "button" at bounding box center [979, 120] width 10 height 10
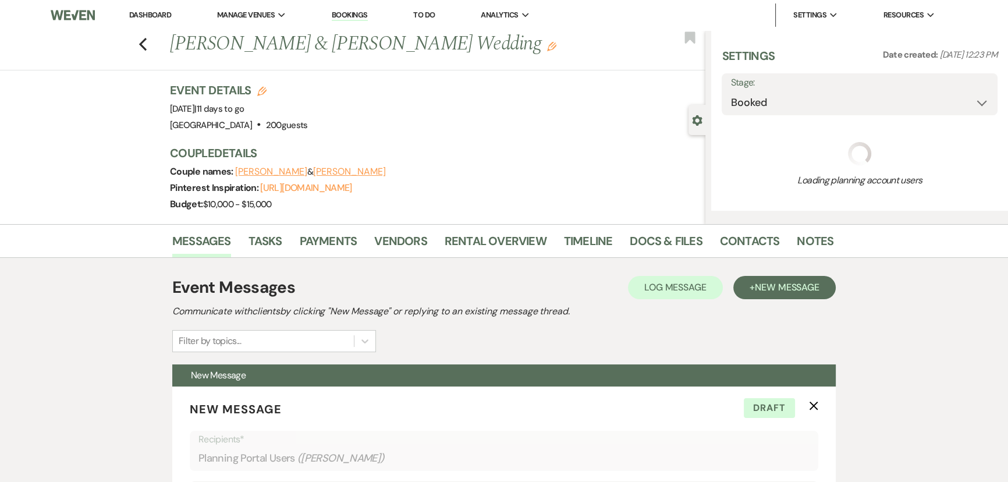
select select "5"
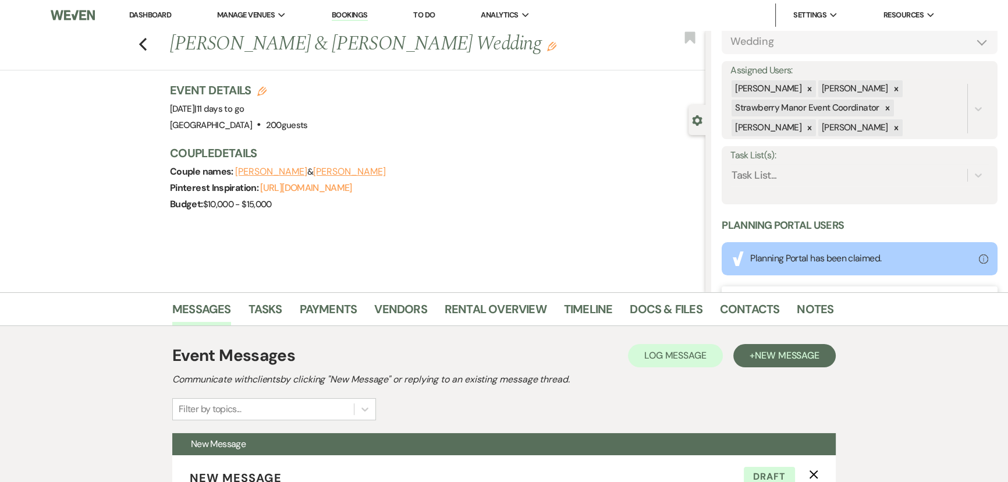
scroll to position [231, 0]
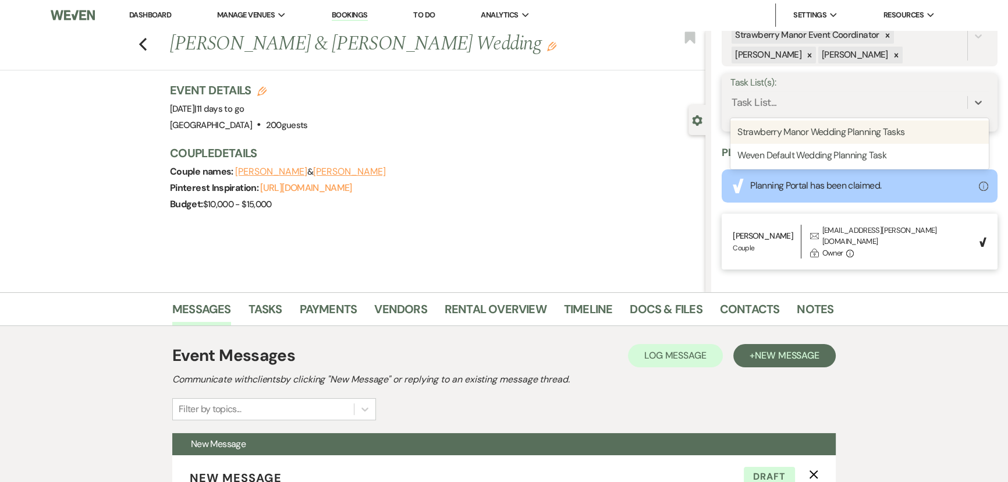
click at [972, 99] on icon at bounding box center [978, 103] width 12 height 12
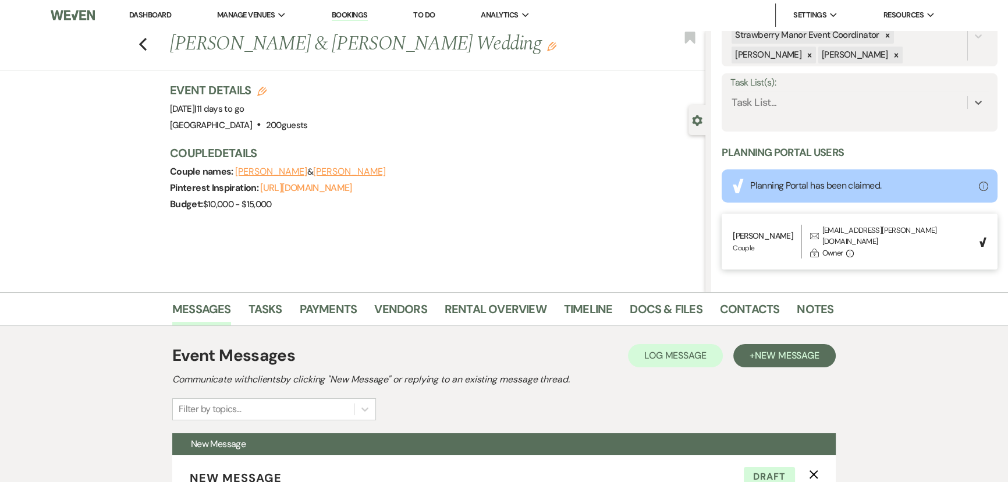
click at [147, 47] on use "button" at bounding box center [143, 44] width 8 height 13
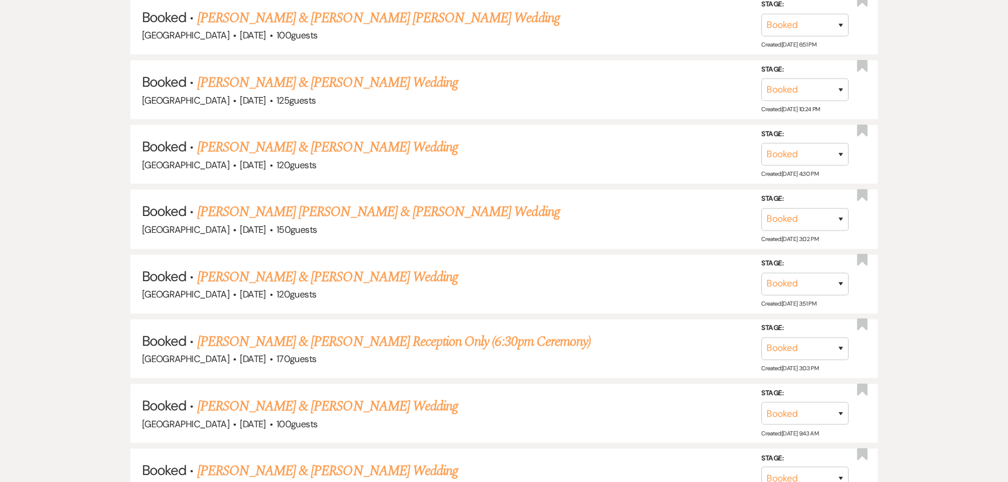
scroll to position [2958, 0]
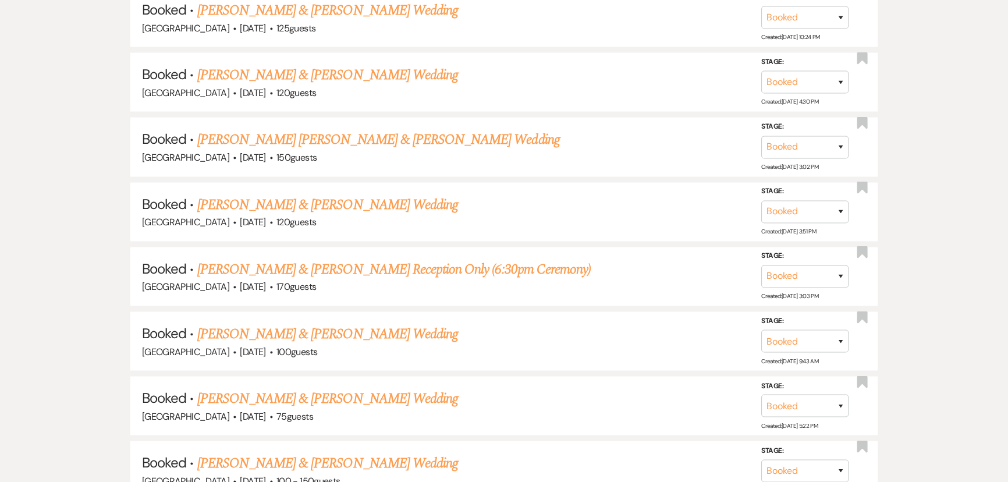
drag, startPoint x: 258, startPoint y: 129, endPoint x: 294, endPoint y: 186, distance: 67.5
click at [258, 129] on link "Fernando Torres Arroyo & Samantha McKisson's Wedding" at bounding box center [378, 139] width 362 height 21
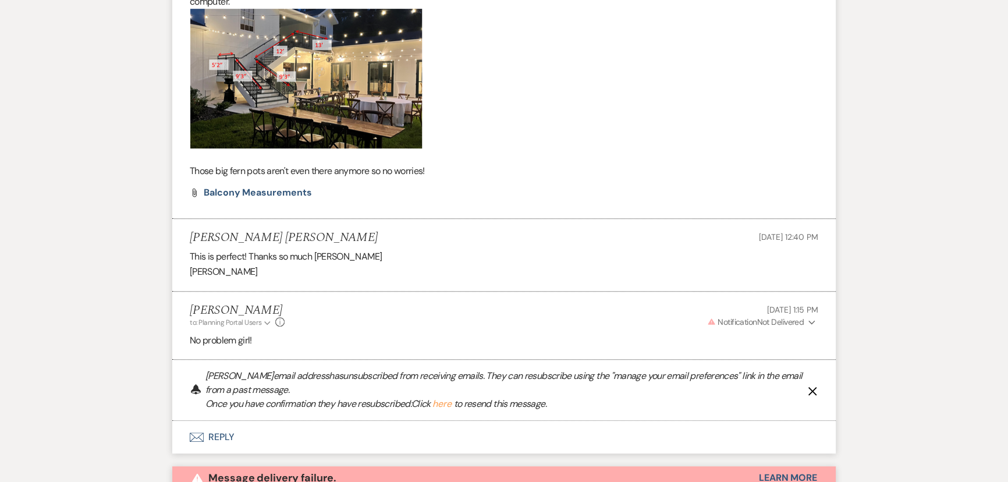
scroll to position [695, 0]
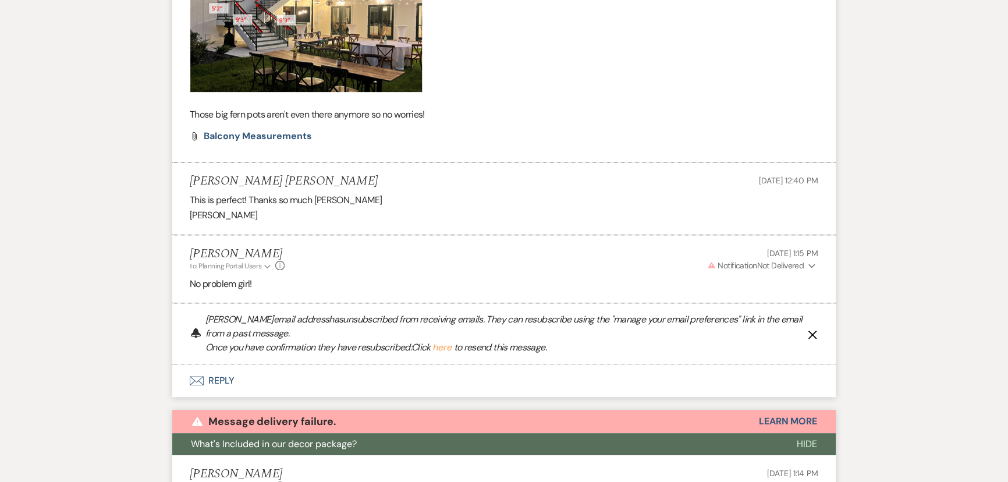
click at [813, 330] on use "button" at bounding box center [812, 334] width 9 height 9
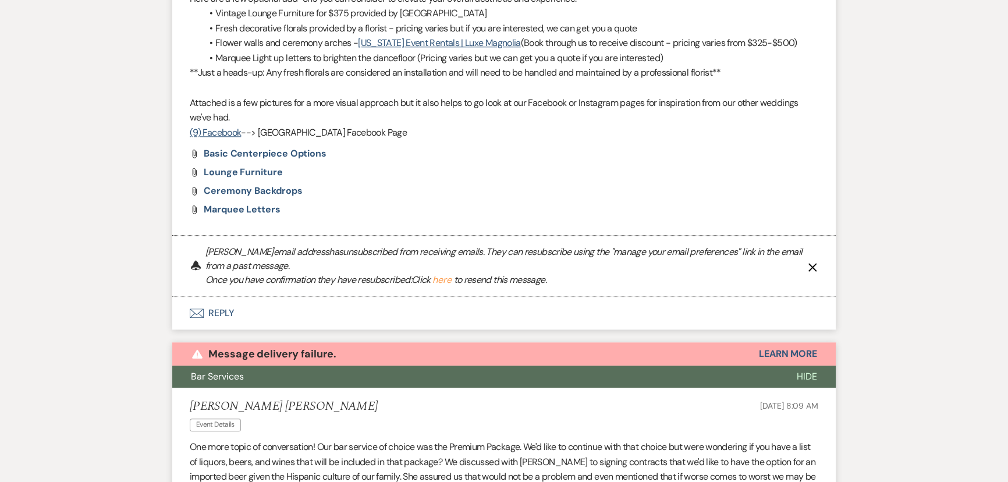
click at [809, 262] on use "button" at bounding box center [812, 266] width 9 height 9
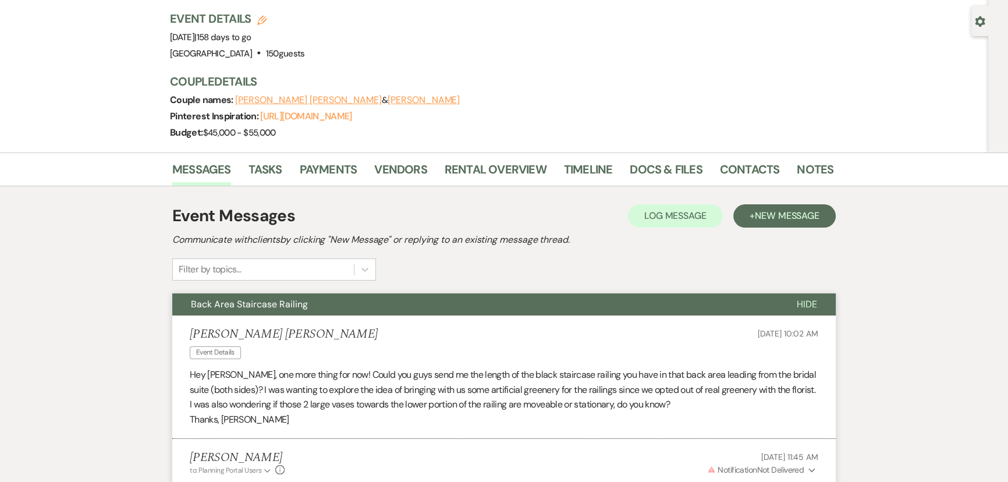
scroll to position [0, 0]
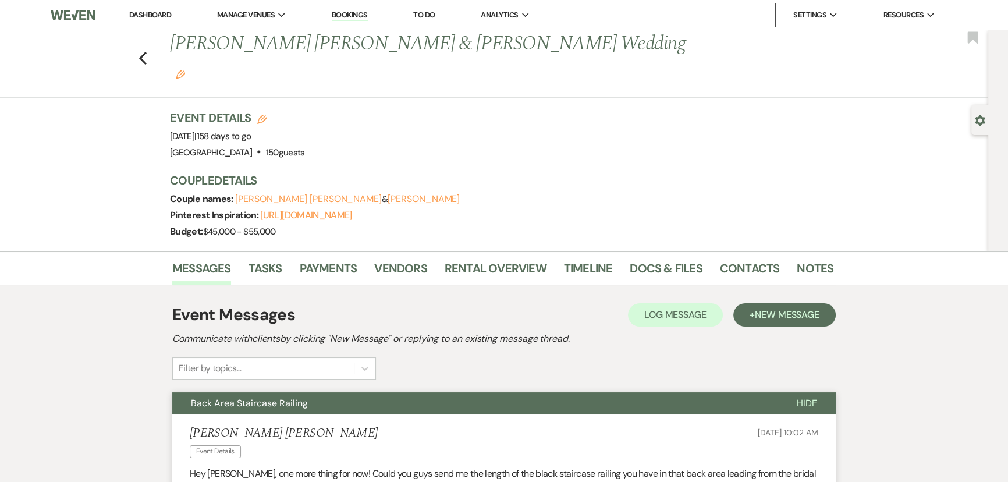
click at [244, 257] on li "Messages" at bounding box center [210, 271] width 76 height 28
click at [261, 259] on link "Tasks" at bounding box center [265, 272] width 34 height 26
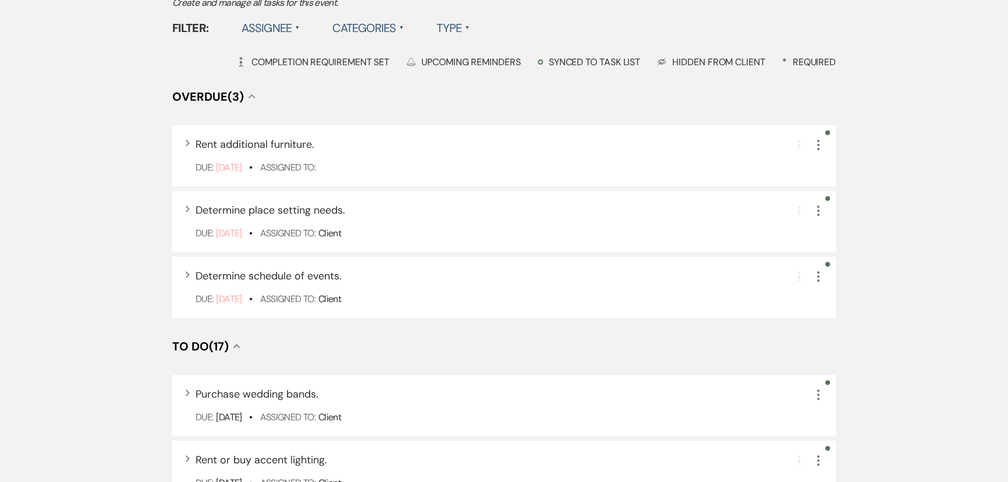
scroll to position [211, 0]
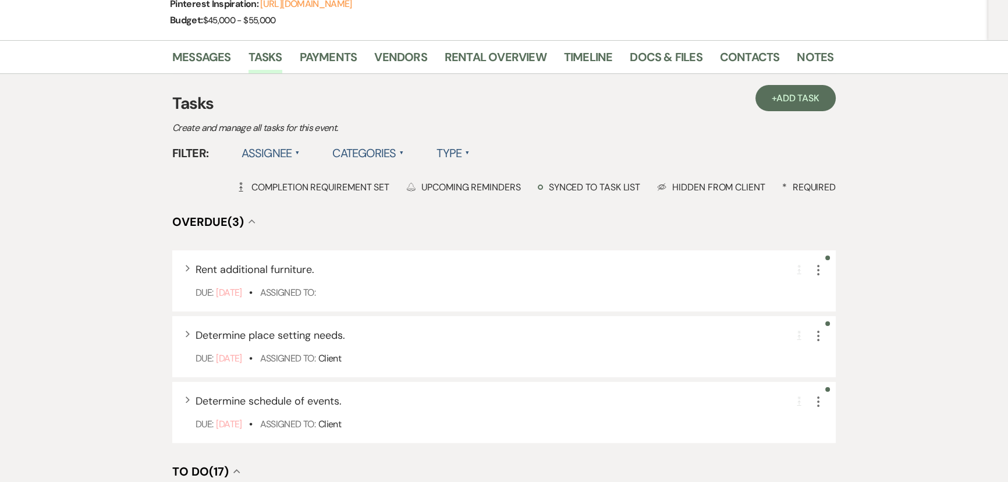
click at [814, 263] on icon "More" at bounding box center [818, 270] width 14 height 14
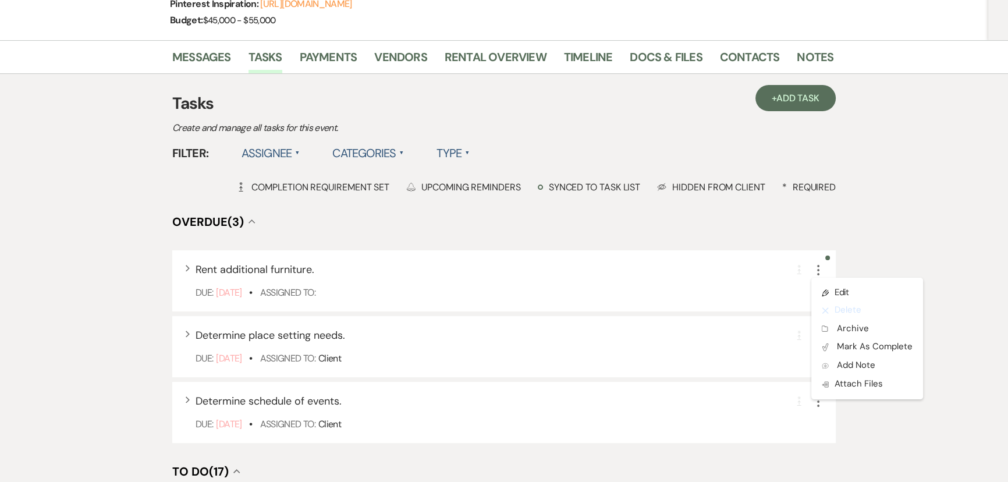
click at [838, 301] on button "X Delete" at bounding box center [867, 310] width 112 height 19
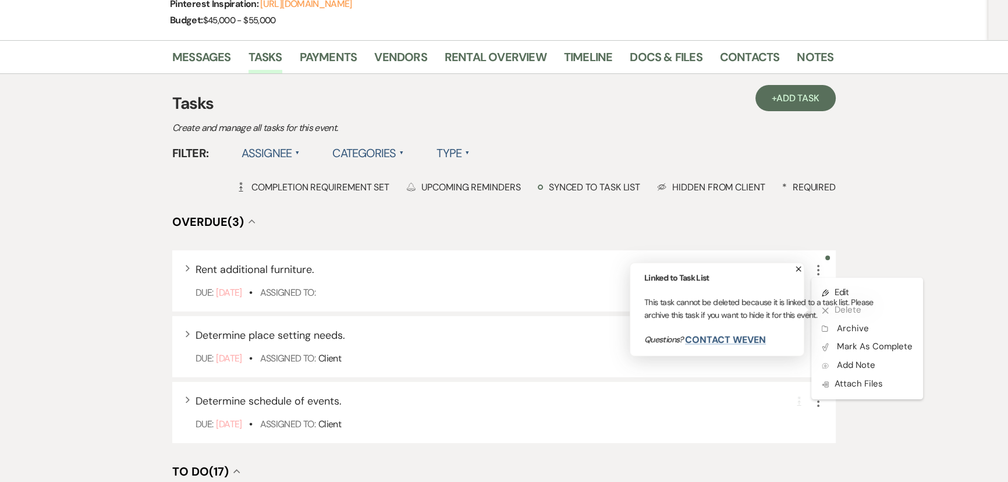
click at [849, 295] on p "This task cannot be deleted because it is linked to a task list. Please archive…" at bounding box center [760, 308] width 233 height 26
click at [800, 266] on icon "X" at bounding box center [798, 269] width 6 height 6
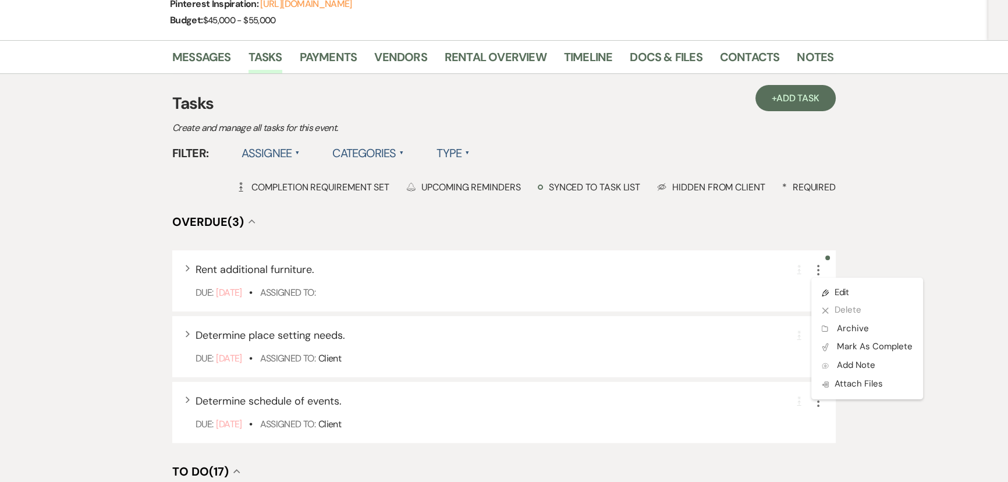
scroll to position [0, 0]
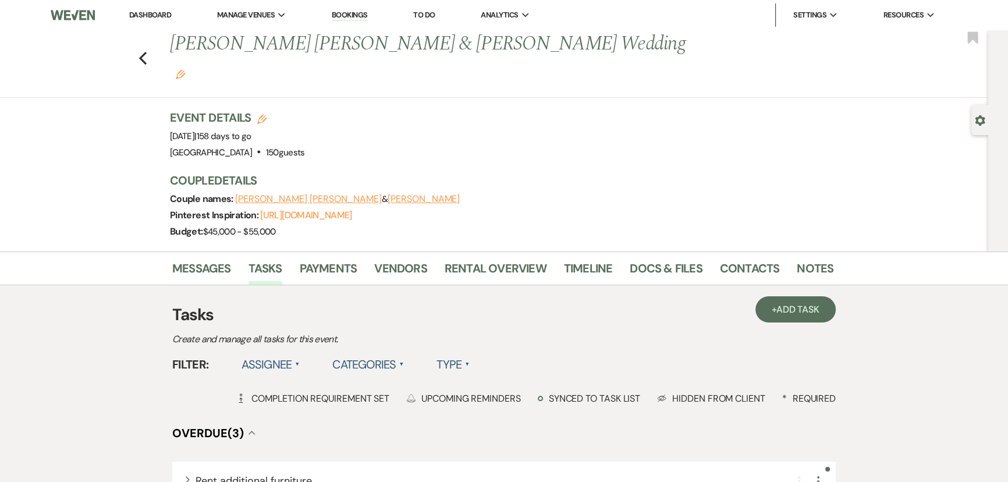
click at [980, 115] on use "button" at bounding box center [979, 120] width 10 height 10
select select "5"
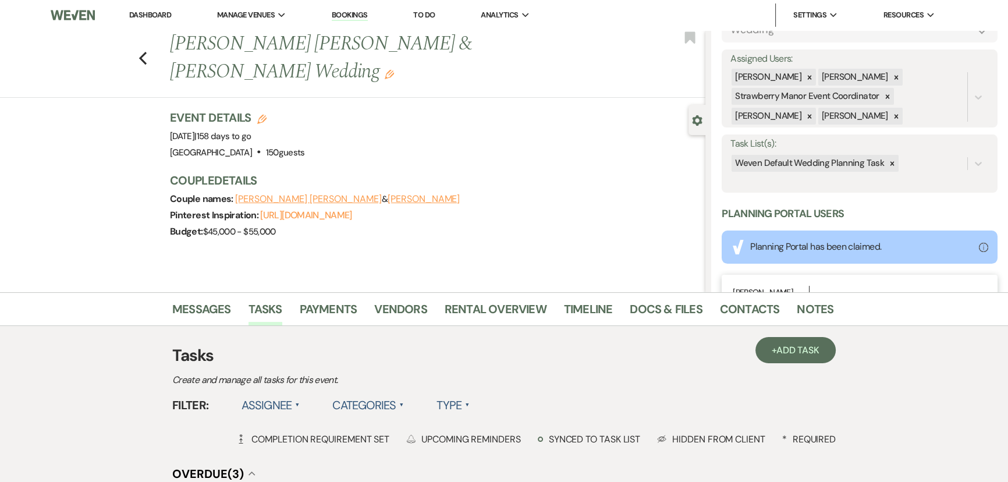
scroll to position [98, 0]
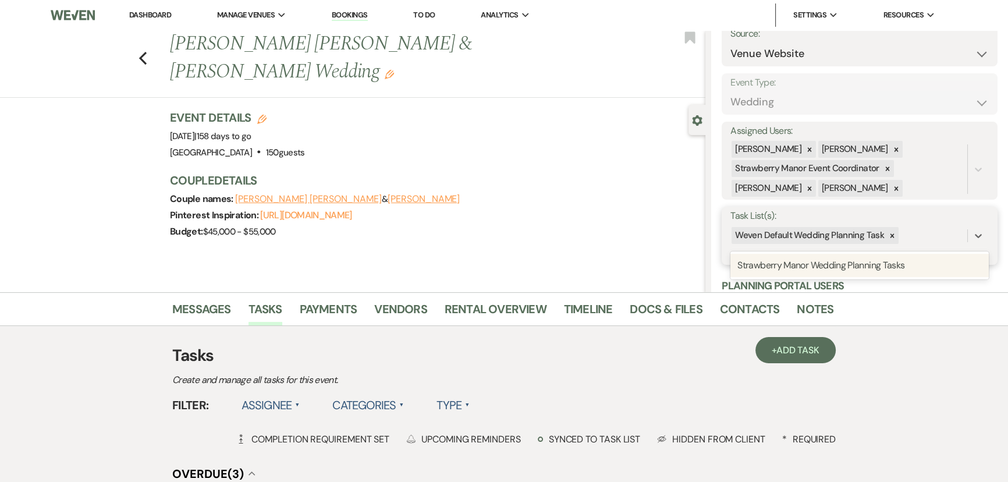
click at [972, 237] on icon at bounding box center [978, 236] width 12 height 12
click at [915, 264] on div "Strawberry Manor Wedding Planning Tasks" at bounding box center [859, 265] width 258 height 23
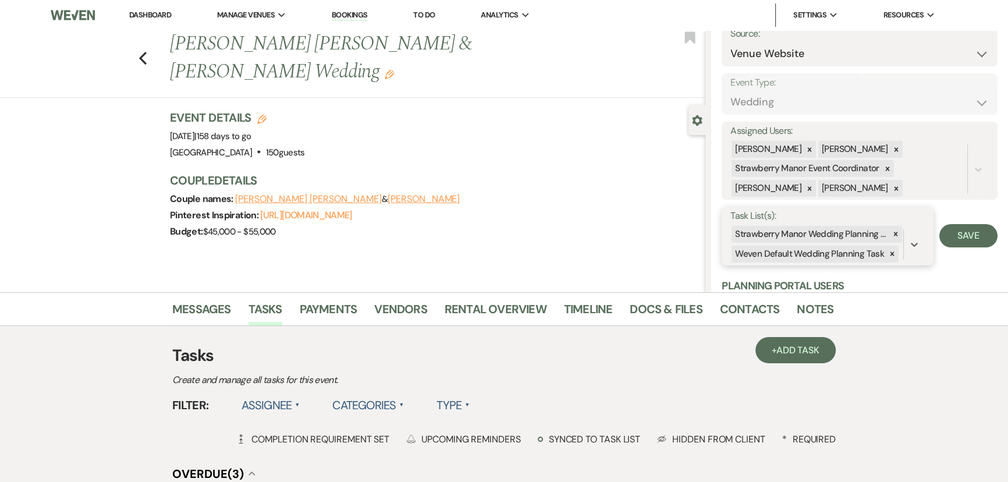
click at [892, 258] on div at bounding box center [891, 253] width 13 height 17
click at [909, 248] on icon at bounding box center [914, 245] width 12 height 12
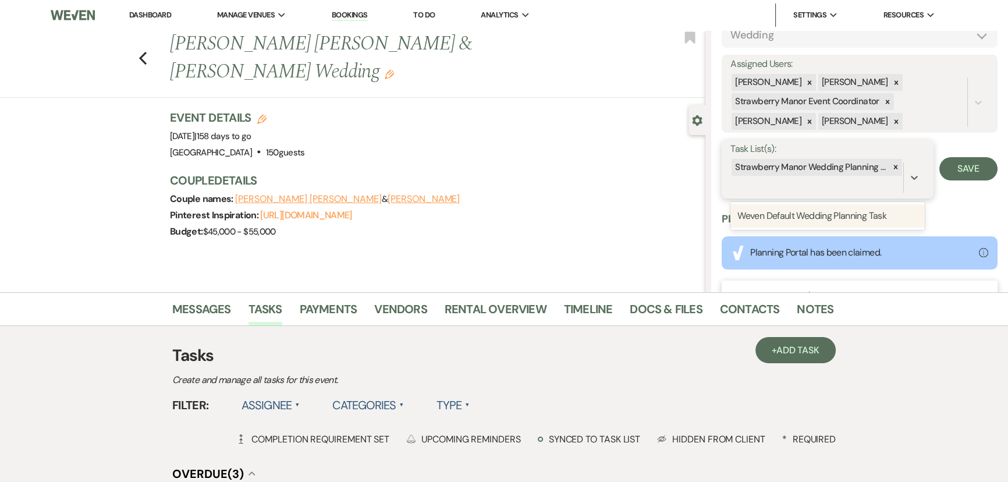
scroll to position [151, 0]
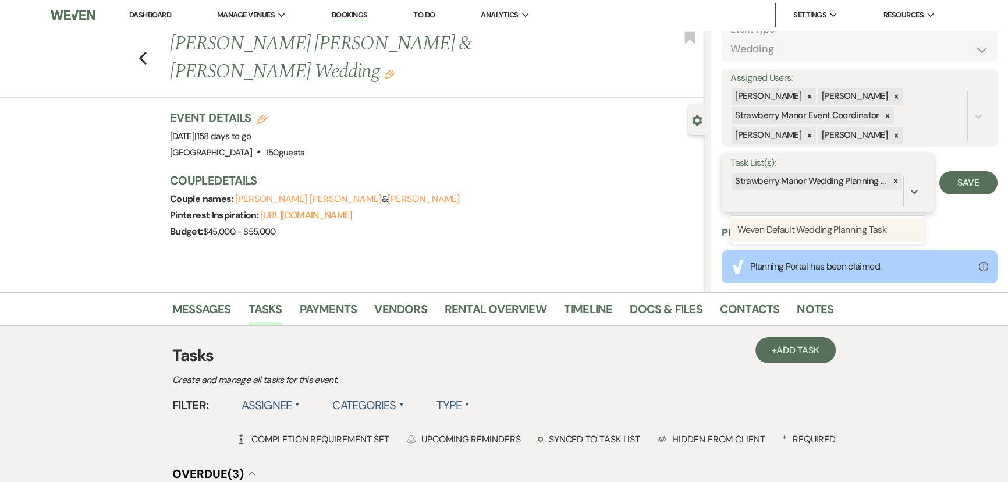
click at [891, 181] on icon at bounding box center [895, 181] width 8 height 8
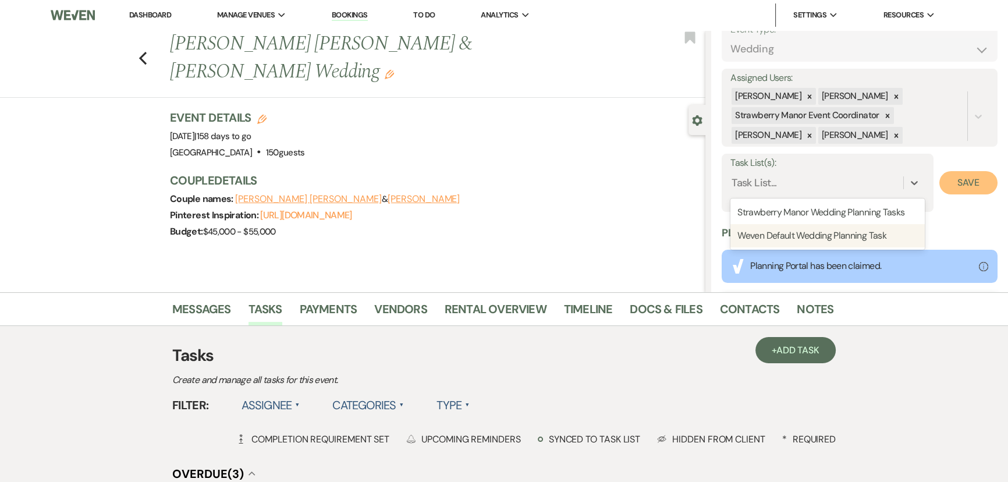
click at [949, 180] on button "Save" at bounding box center [968, 182] width 58 height 23
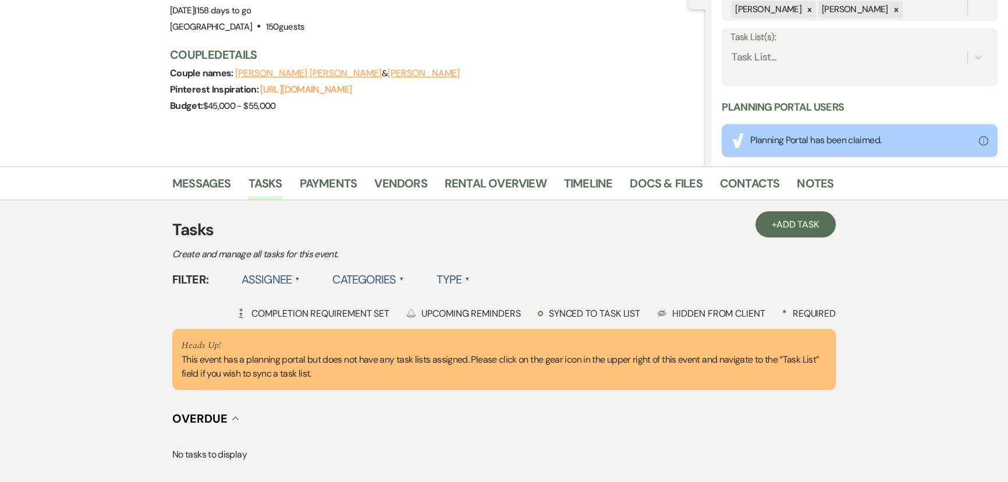
scroll to position [0, 0]
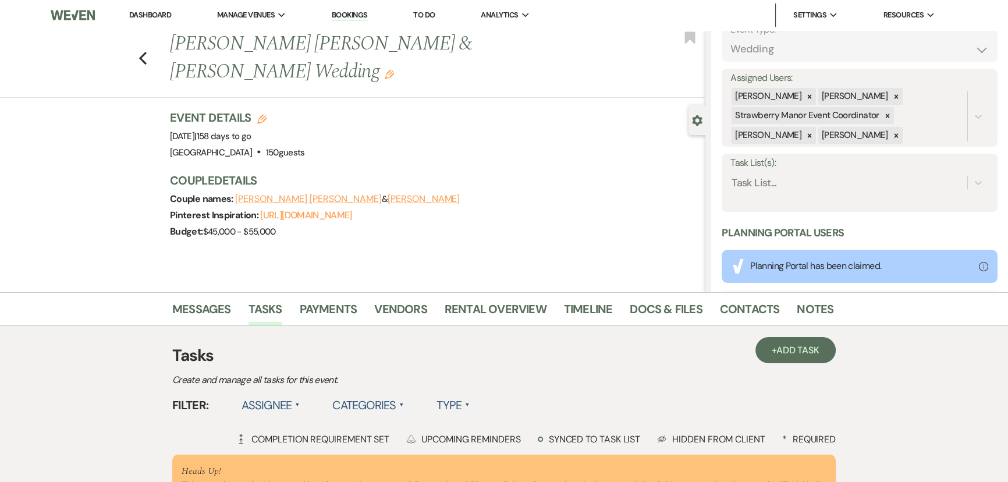
click at [145, 53] on icon "Previous" at bounding box center [142, 58] width 9 height 14
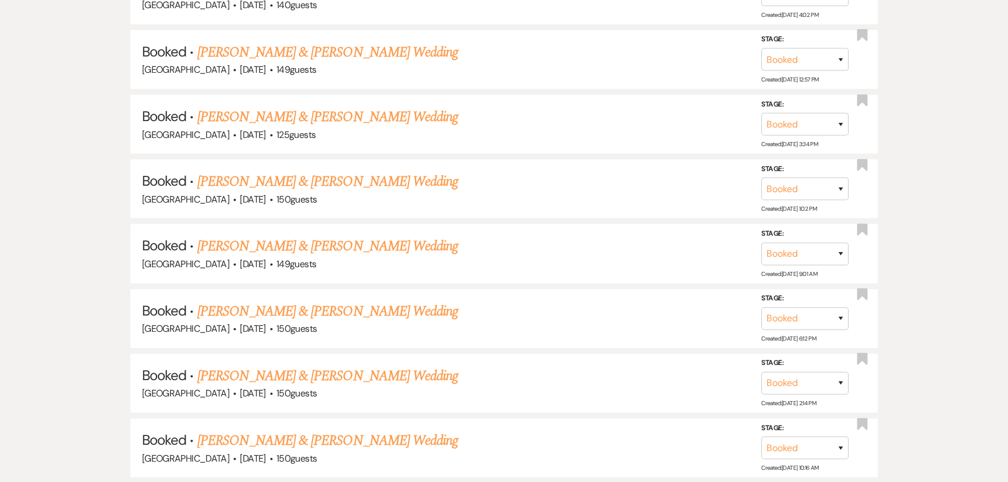
scroll to position [3910, 0]
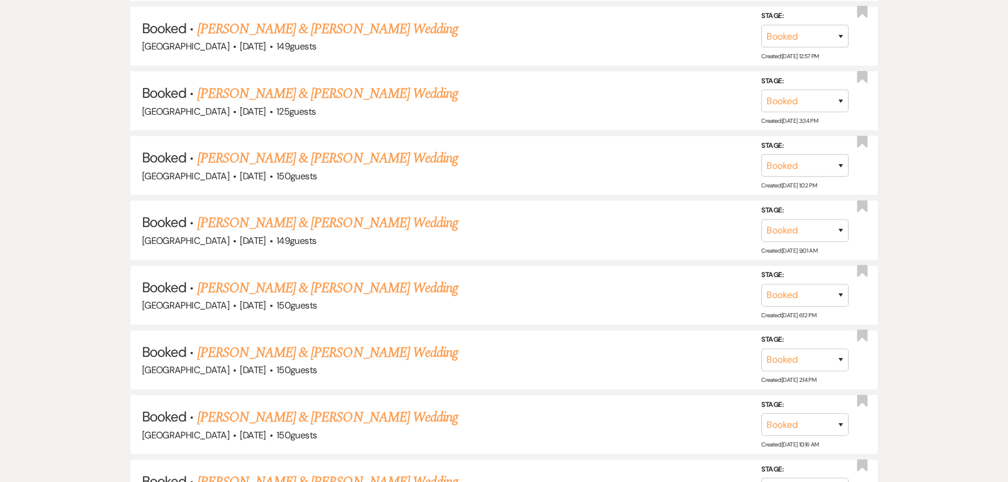
drag, startPoint x: 239, startPoint y: 133, endPoint x: 255, endPoint y: 139, distance: 16.7
click at [255, 148] on link "Casey Ball & Meredith Wingerter's Wedding" at bounding box center [327, 158] width 261 height 21
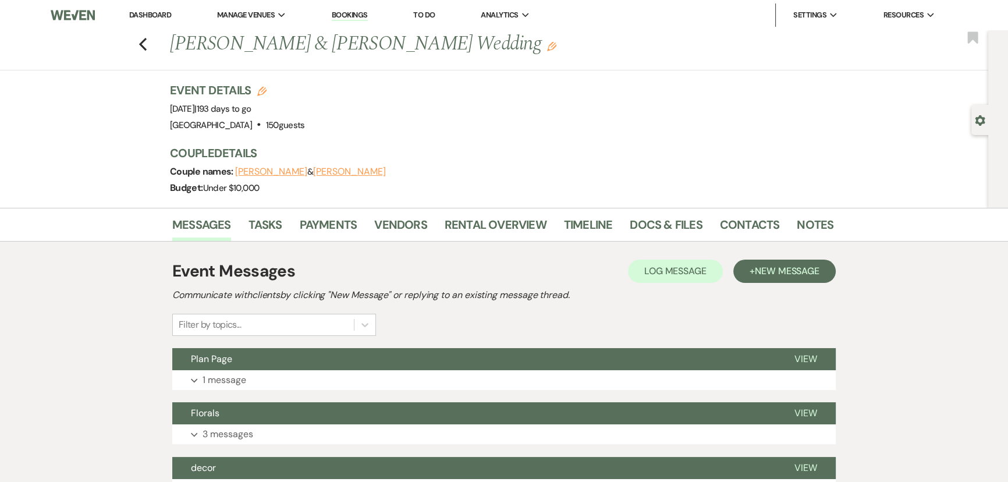
drag, startPoint x: 242, startPoint y: 133, endPoint x: 146, endPoint y: 39, distance: 134.5
click at [146, 39] on icon "Previous" at bounding box center [142, 44] width 9 height 14
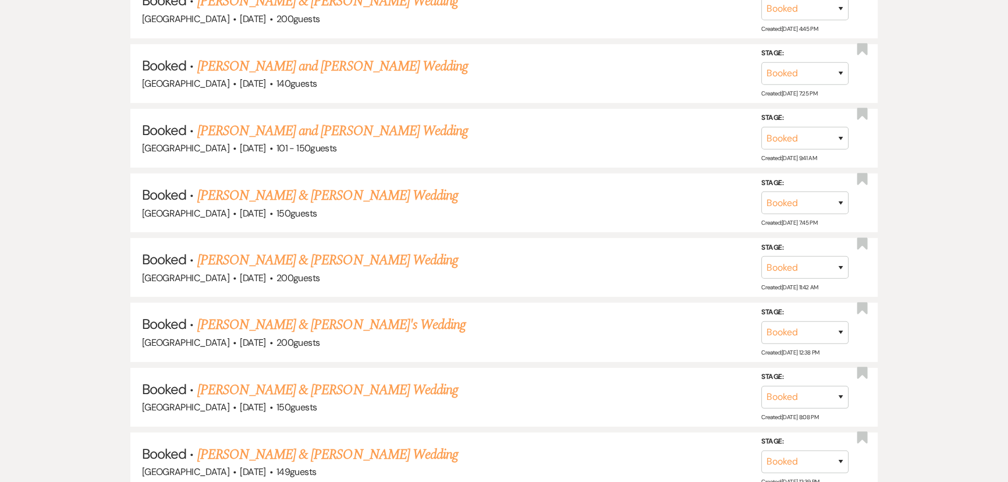
scroll to position [4862, 0]
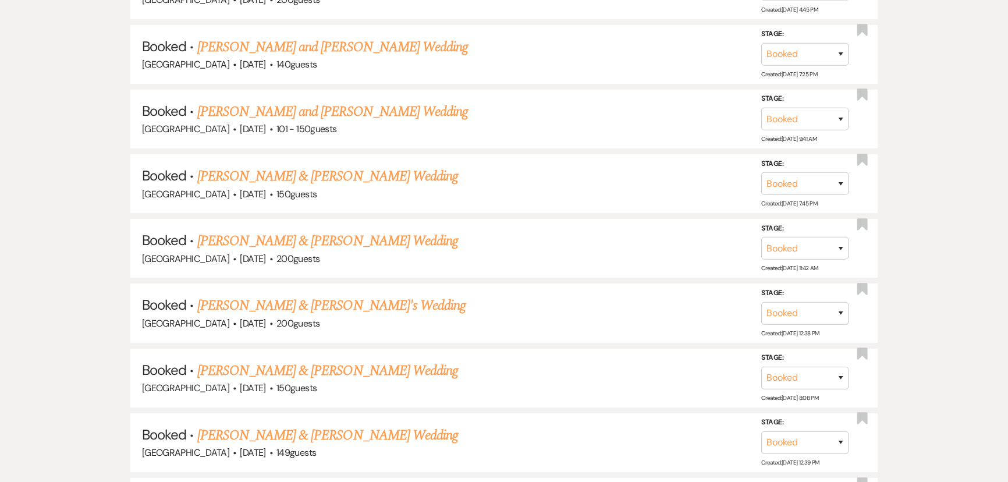
click at [360, 425] on link "Camryn Flanagan & Alex Duet's Wedding" at bounding box center [327, 435] width 261 height 21
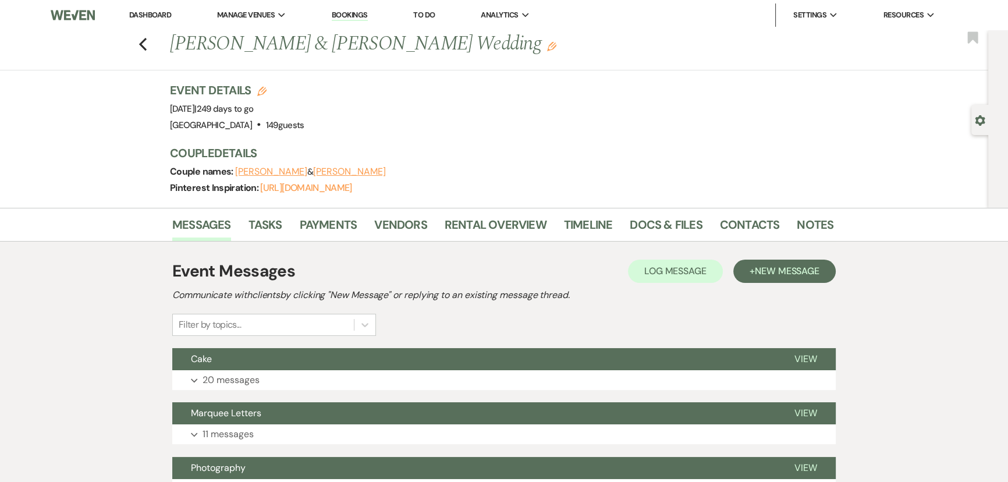
drag, startPoint x: 341, startPoint y: 403, endPoint x: 144, endPoint y: 47, distance: 406.5
click at [144, 40] on icon "Previous" at bounding box center [142, 44] width 9 height 14
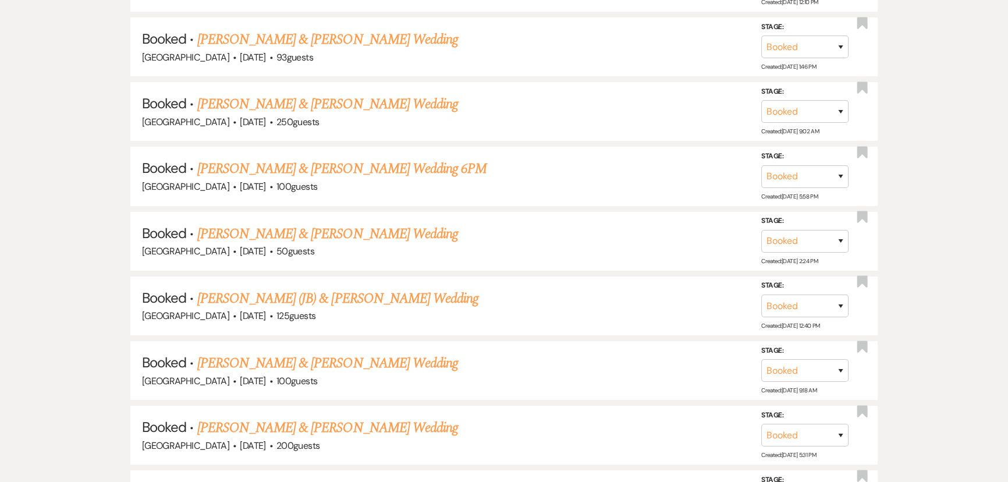
scroll to position [5761, 0]
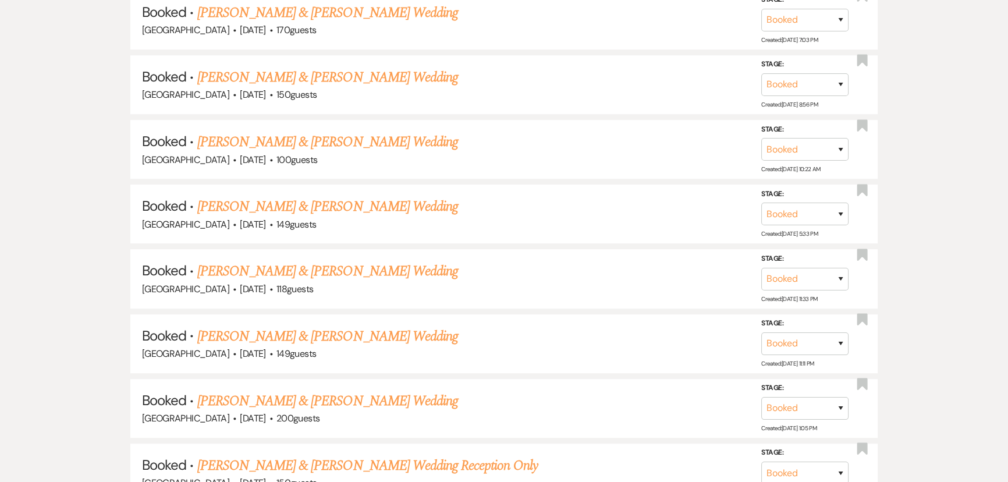
scroll to position [6237, 0]
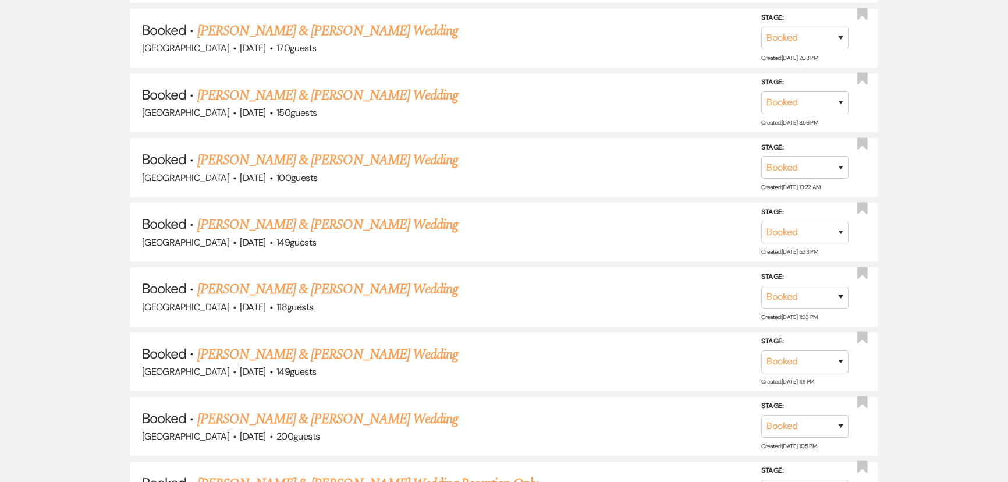
click at [335, 279] on link "AnnMarie M Smith & Cameron Price Wedding" at bounding box center [327, 289] width 261 height 21
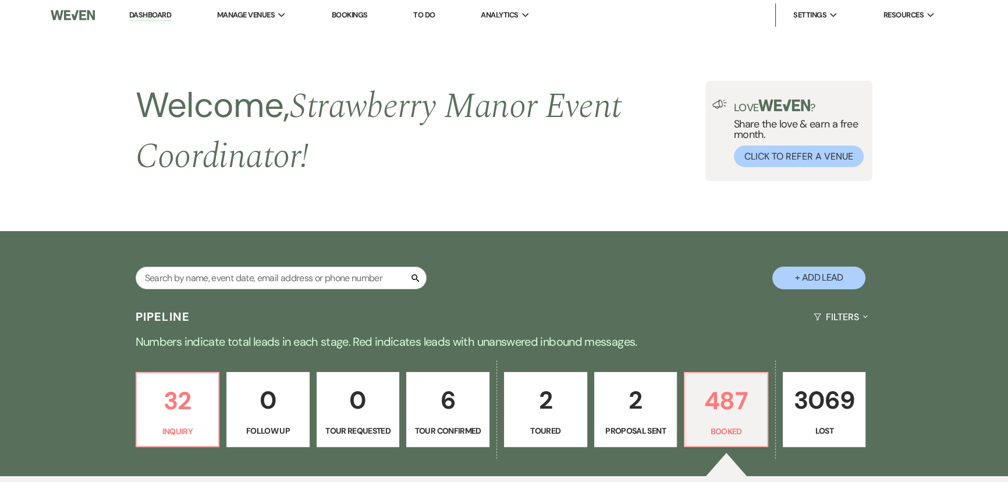
scroll to position [6237, 0]
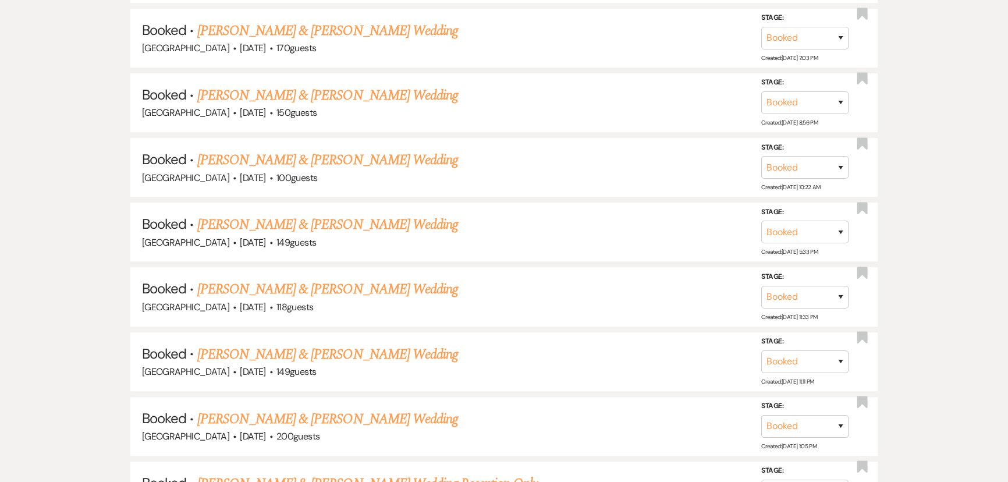
drag, startPoint x: 305, startPoint y: 371, endPoint x: 340, endPoint y: 239, distance: 136.2
click at [340, 279] on link "AnnMarie M Smith & Cameron Price Wedding" at bounding box center [327, 289] width 261 height 21
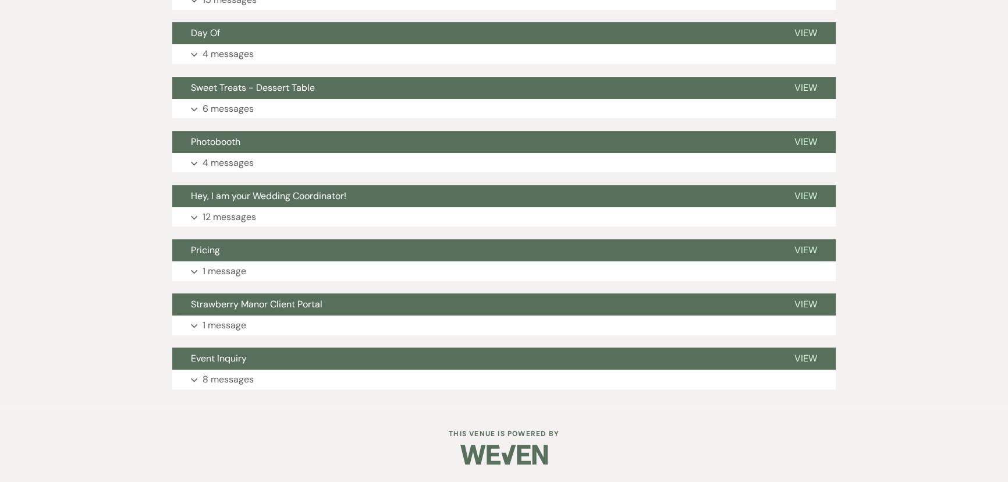
scroll to position [667, 0]
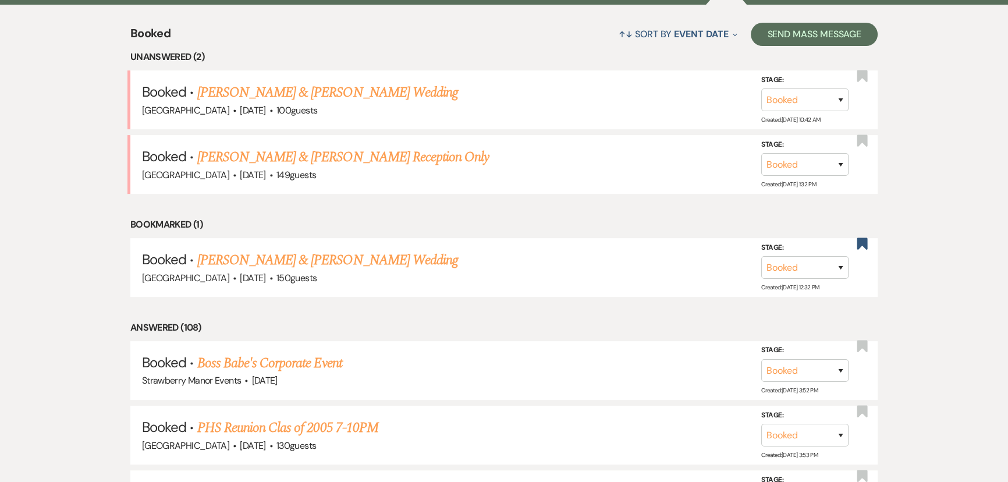
scroll to position [419, 0]
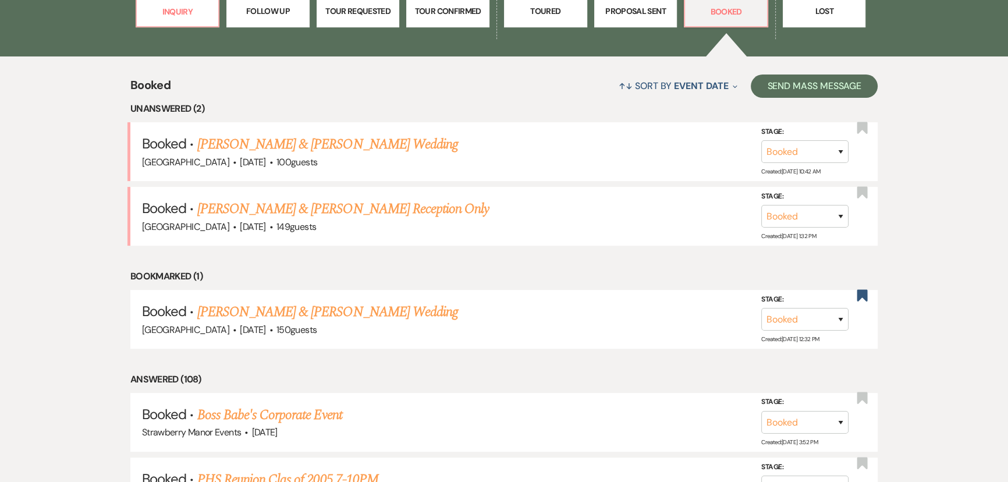
click at [311, 219] on link "David Cuevas & Patricia Todd's Reception Only" at bounding box center [343, 208] width 292 height 21
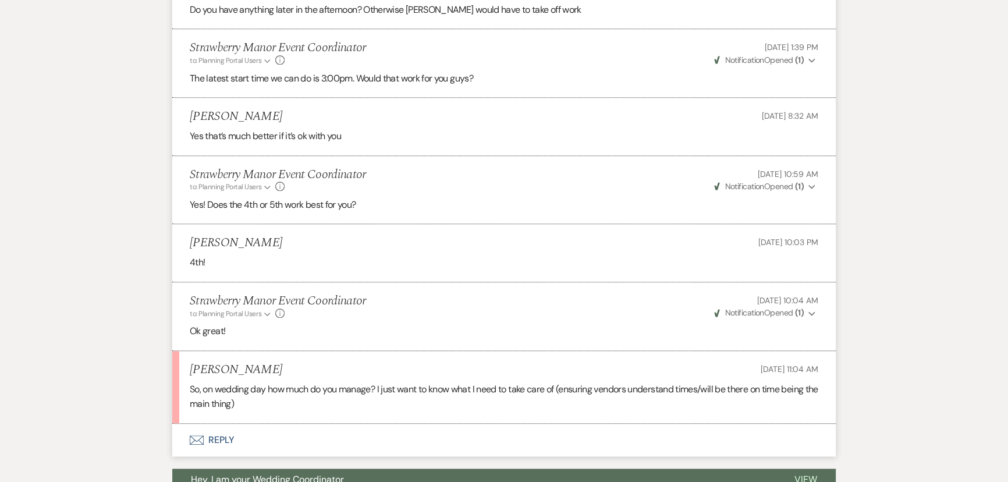
scroll to position [1693, 0]
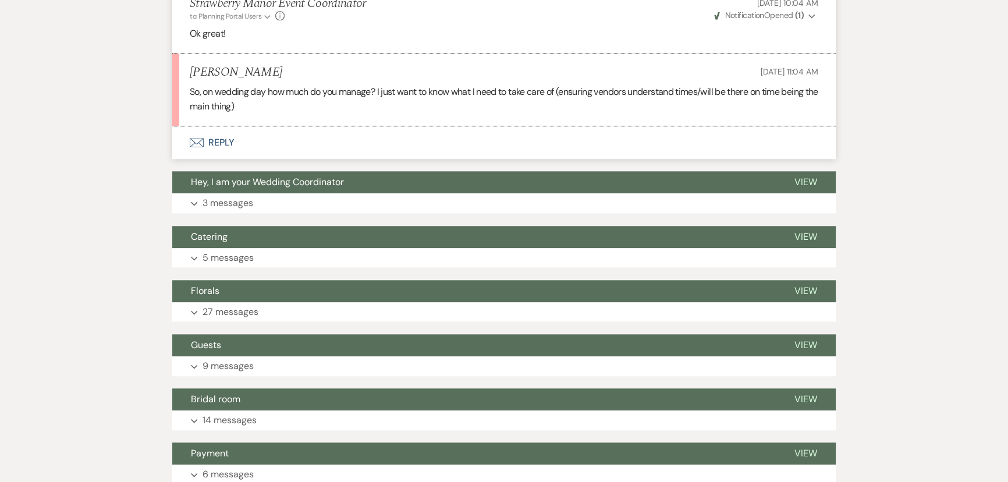
click at [227, 138] on button "Envelope Reply" at bounding box center [503, 142] width 663 height 33
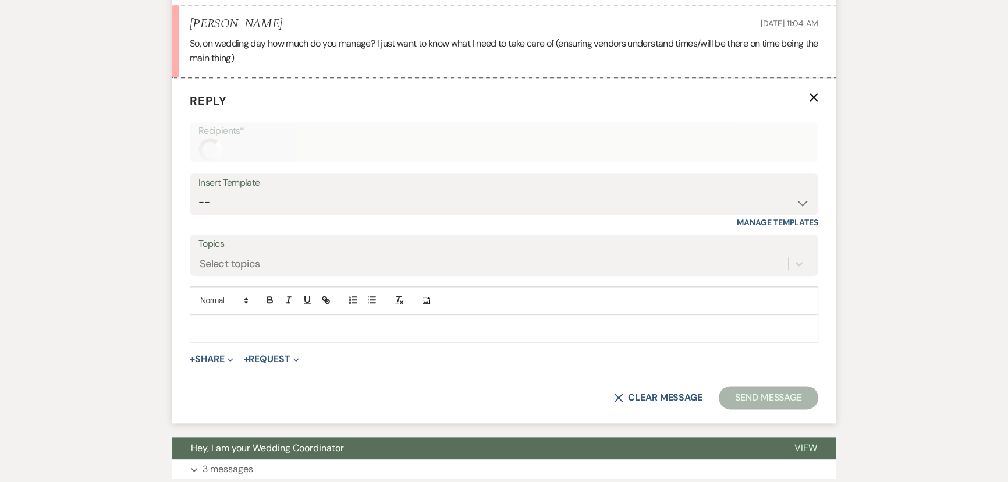
scroll to position [1750, 0]
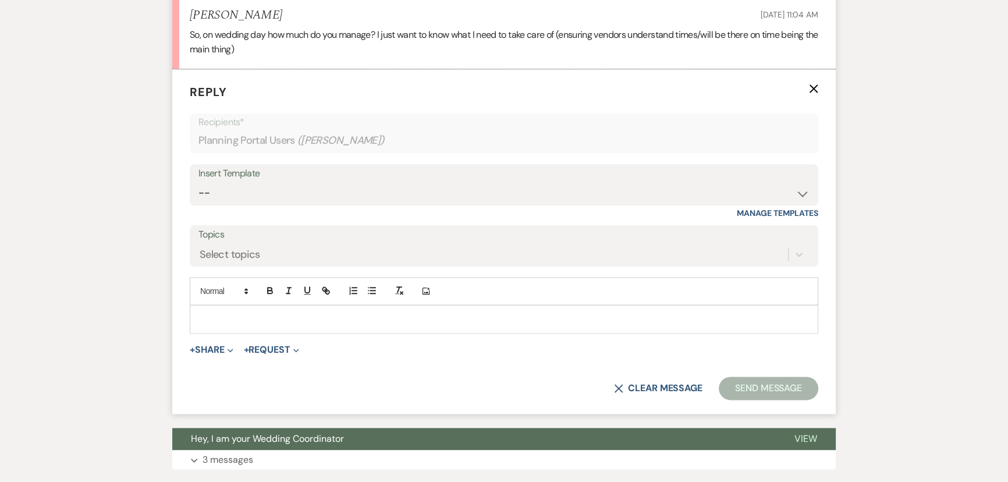
click at [286, 322] on p at bounding box center [504, 318] width 610 height 13
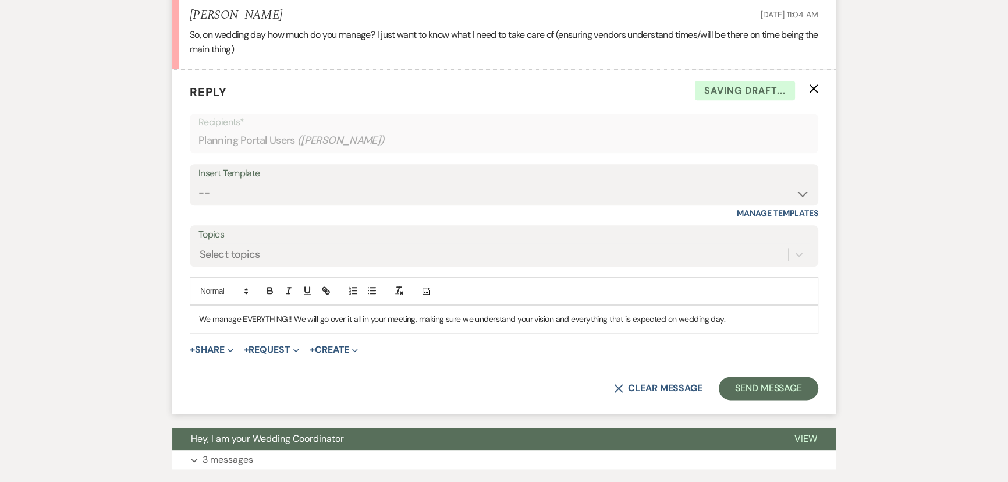
click at [781, 312] on p "We manage EVERYTHING!! We will go over it all in your meeting, making sure we u…" at bounding box center [504, 318] width 610 height 13
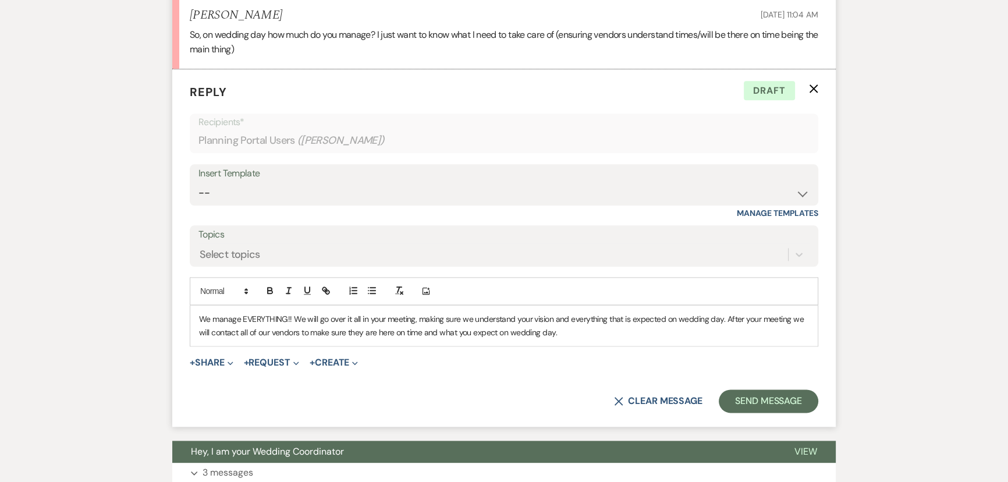
click at [269, 333] on p "We manage EVERYTHING!! We will go over it all in your meeting, making sure we u…" at bounding box center [504, 325] width 610 height 26
click at [312, 330] on p "We manage EVERYTHING!! We will go over it all in your meeting, making sure we u…" at bounding box center [504, 325] width 610 height 26
drag, startPoint x: 636, startPoint y: 329, endPoint x: 609, endPoint y: 332, distance: 27.0
click at [609, 332] on p "We manage EVERYTHING!! We will go over it all in your meeting, making sure we u…" at bounding box center [504, 325] width 610 height 26
click at [629, 339] on div "We manage EVERYTHING!! We will go over it all in your meeting, making sure we u…" at bounding box center [503, 325] width 627 height 40
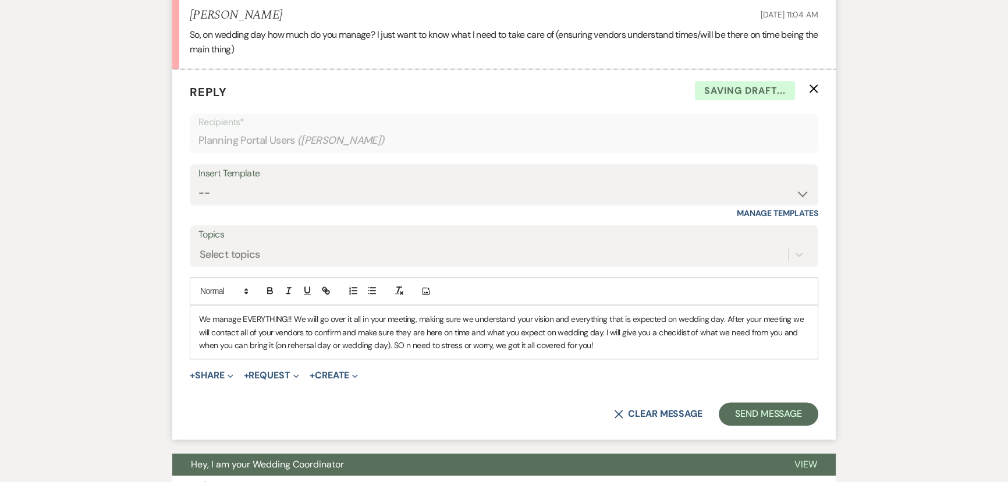
click at [402, 343] on p "We manage EVERYTHING!! We will go over it all in your meeting, making sure we u…" at bounding box center [504, 331] width 610 height 39
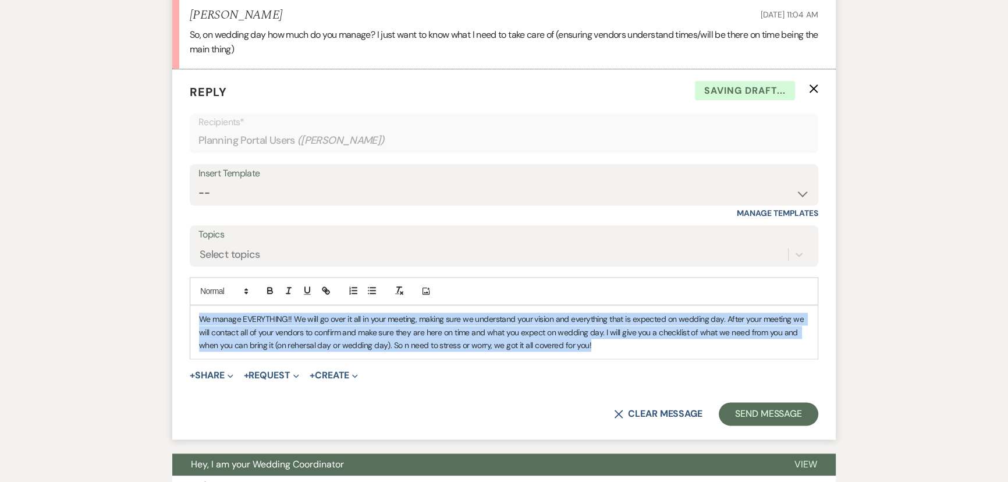
drag, startPoint x: 633, startPoint y: 337, endPoint x: 215, endPoint y: 321, distance: 418.6
click at [193, 322] on div "We manage EVERYTHING!! We will go over it all in your meeting, making sure we u…" at bounding box center [503, 331] width 627 height 53
copy p "We manage EVERYTHING!! We will go over it all in your meeting, making sure we u…"
click at [605, 340] on p "We manage EVERYTHING!! We will go over it all in your meeting, making sure we u…" at bounding box center [504, 331] width 610 height 39
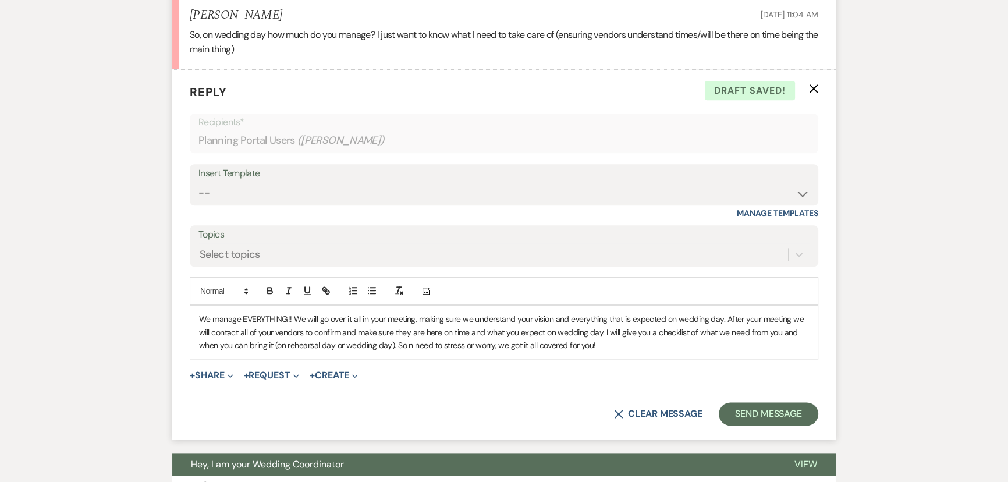
click at [410, 347] on p "We manage EVERYTHING!! We will go over it all in your meeting, making sure we u…" at bounding box center [504, 331] width 610 height 39
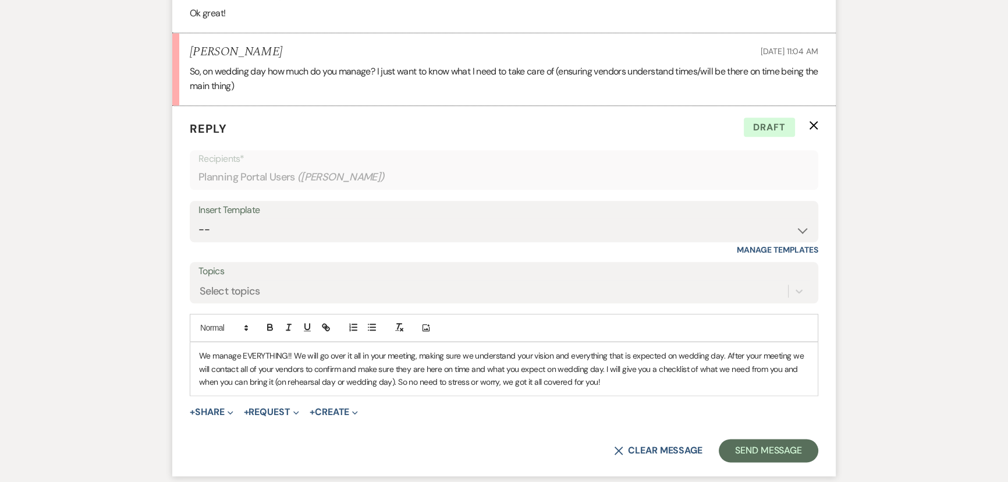
scroll to position [1697, 0]
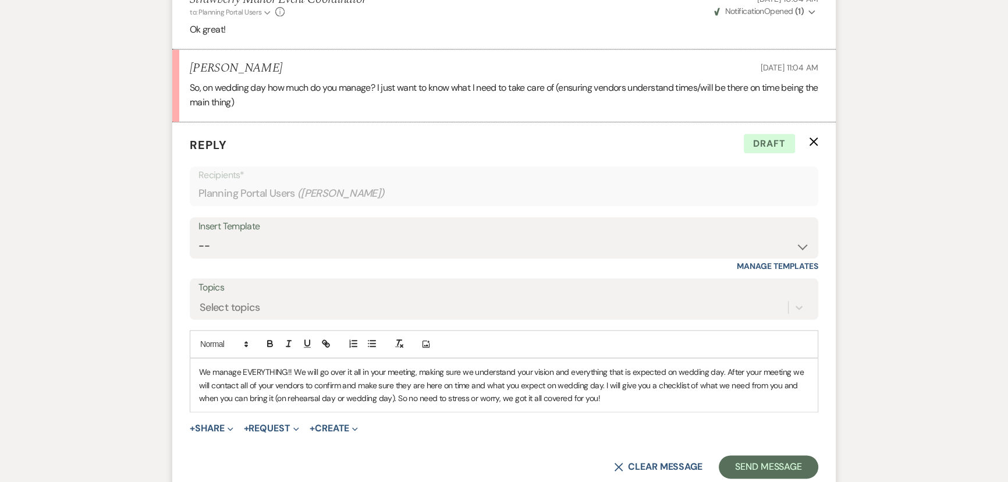
click at [667, 403] on p "We manage EVERYTHING!! We will go over it all in your meeting, making sure we u…" at bounding box center [504, 384] width 610 height 39
click at [410, 369] on p "We manage EVERYTHING!! We will go over it all in your meeting, making sure we u…" at bounding box center [504, 384] width 610 height 39
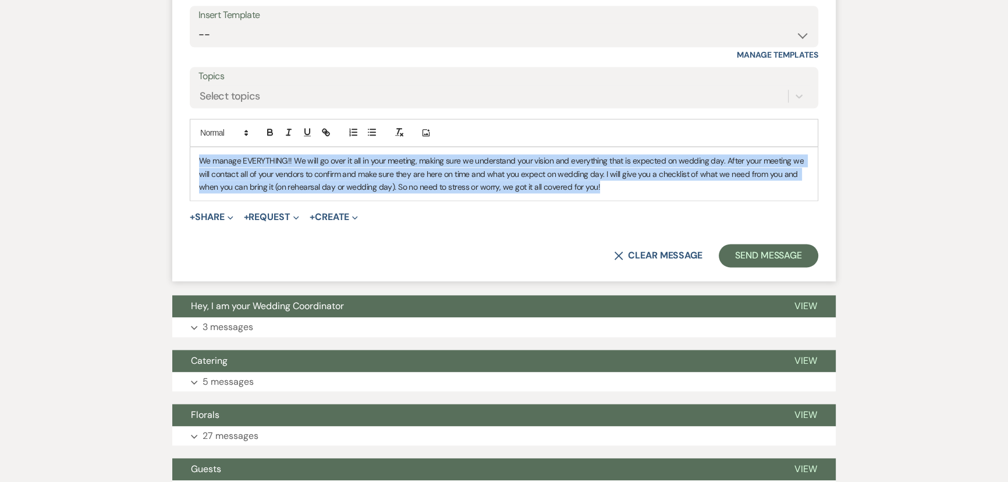
drag, startPoint x: 628, startPoint y: 185, endPoint x: 201, endPoint y: 152, distance: 427.7
click at [201, 152] on div "We manage EVERYTHING!! We will go over it all in your meeting, making sure we u…" at bounding box center [503, 173] width 627 height 53
copy p "We manage EVERYTHING!! We will go over it all in your meeting, making sure we u…"
click at [616, 192] on p "We manage EVERYTHING!! We will go over it all in your meeting, making sure we u…" at bounding box center [504, 173] width 610 height 39
drag, startPoint x: 614, startPoint y: 191, endPoint x: 166, endPoint y: 148, distance: 450.0
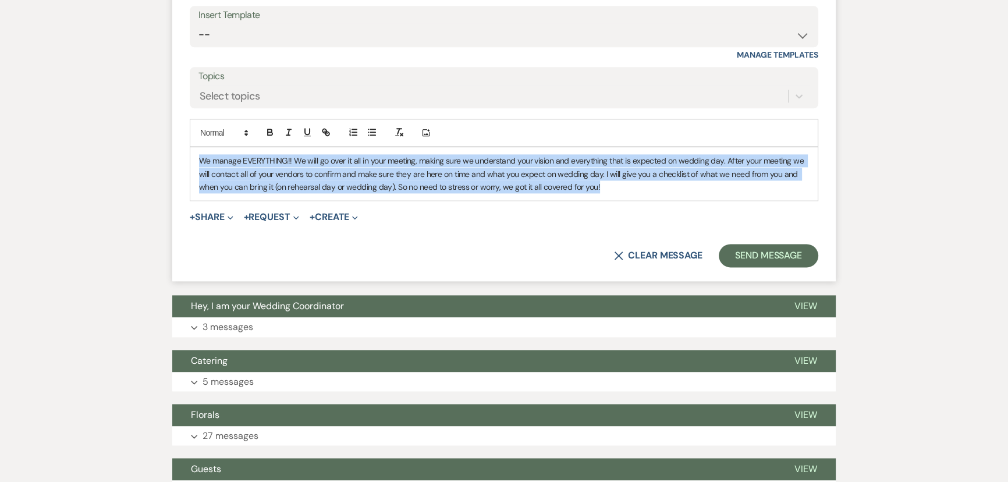
click at [678, 187] on p "We manage EVERYTHING!! We will go over it all in your meeting, making sure we u…" at bounding box center [504, 173] width 610 height 39
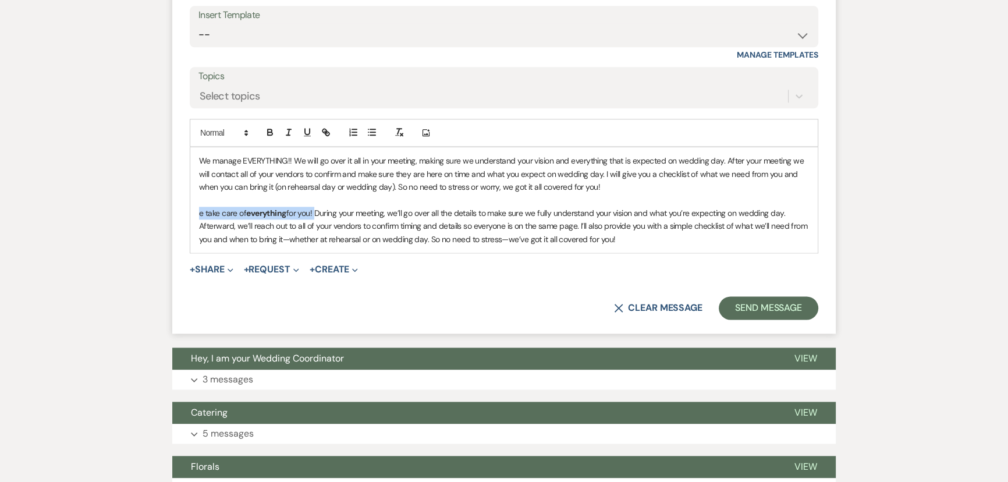
drag, startPoint x: 315, startPoint y: 211, endPoint x: 187, endPoint y: 207, distance: 128.0
click at [187, 207] on form "Reply X Draft saved! Recipients* Planning Portal Users ( Patricia Todd ) Insert…" at bounding box center [503, 122] width 663 height 422
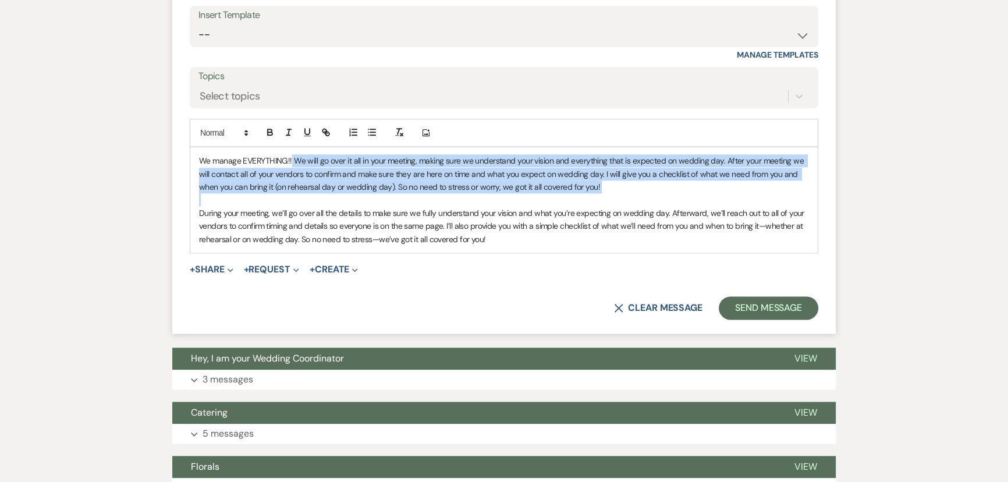
drag, startPoint x: 198, startPoint y: 208, endPoint x: 290, endPoint y: 154, distance: 106.9
click at [290, 154] on div "We manage EVERYTHING!! We will go over it all in your meeting, making sure we u…" at bounding box center [503, 199] width 627 height 105
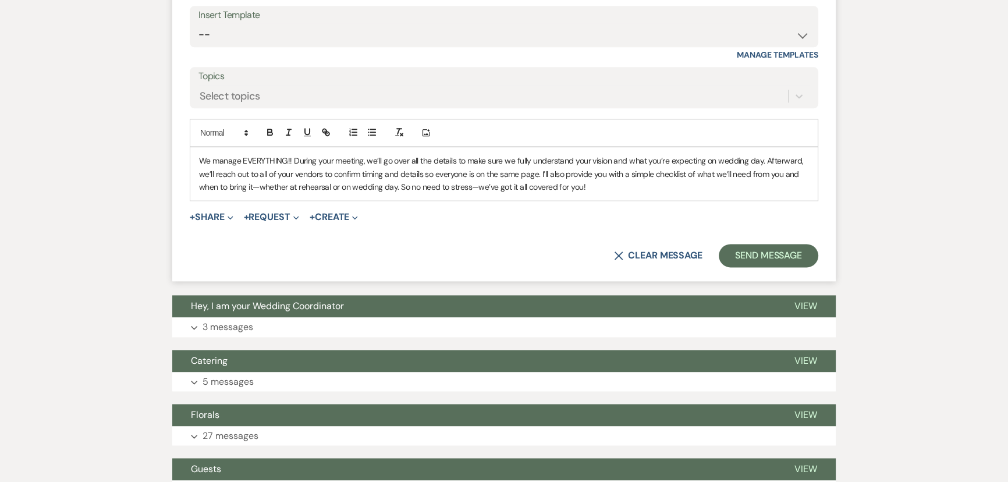
click at [475, 186] on p "We manage EVERYTHING!! During your meeting, we’ll go over all the details to ma…" at bounding box center [504, 173] width 610 height 39
click at [258, 182] on p "We manage EVERYTHING!! During your meeting, we’ll go over all the details to ma…" at bounding box center [504, 173] width 610 height 39
click at [396, 186] on p "We manage EVERYTHING!! During your meeting, we’ll go over all the details to ma…" at bounding box center [504, 173] width 610 height 39
click at [781, 255] on button "Send Message" at bounding box center [767, 255] width 99 height 23
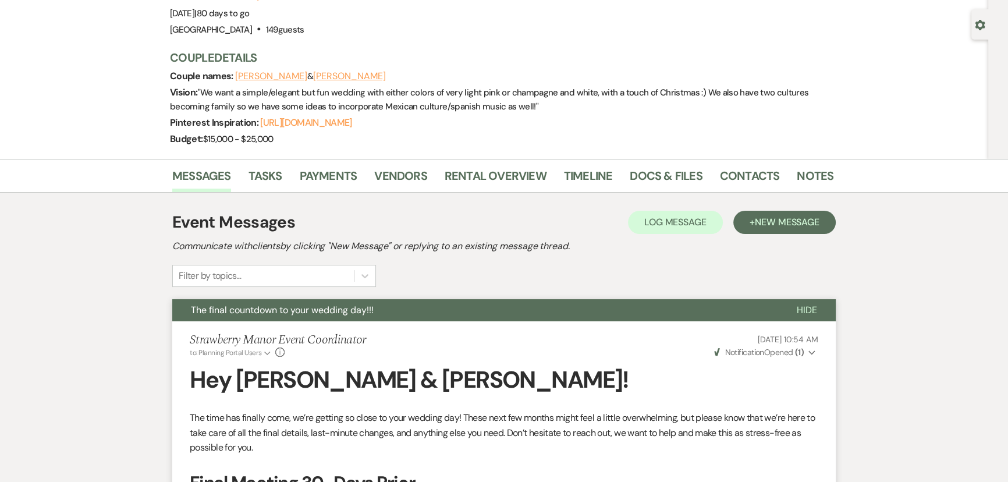
scroll to position [21, 0]
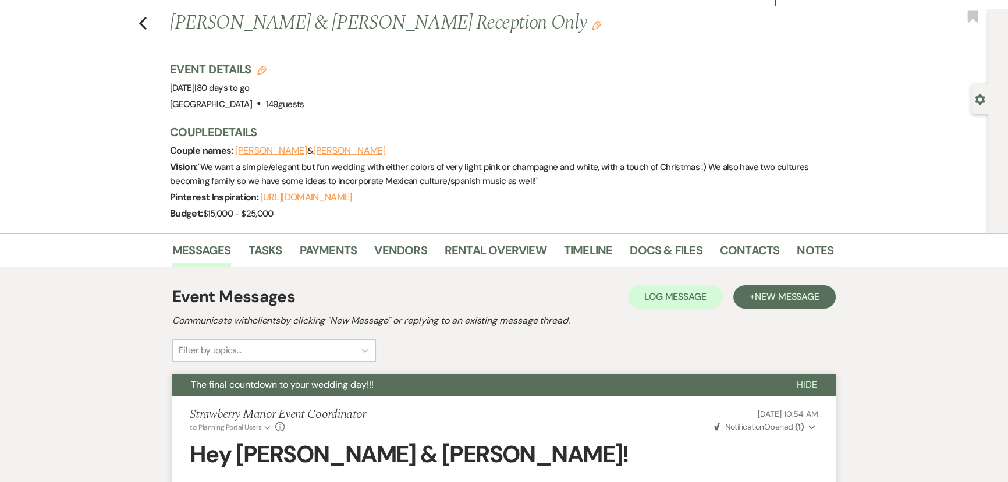
click at [805, 387] on span "Hide" at bounding box center [806, 384] width 20 height 12
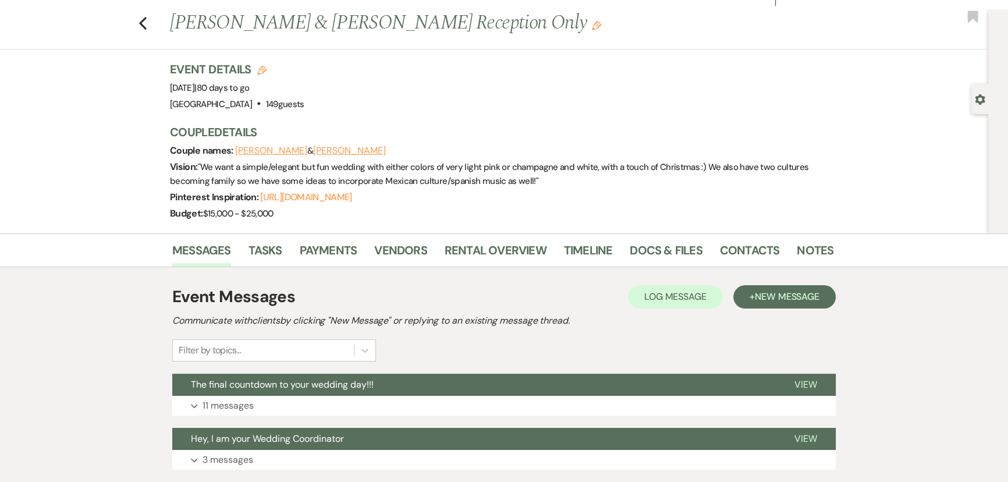
click at [145, 19] on icon "Previous" at bounding box center [142, 23] width 9 height 14
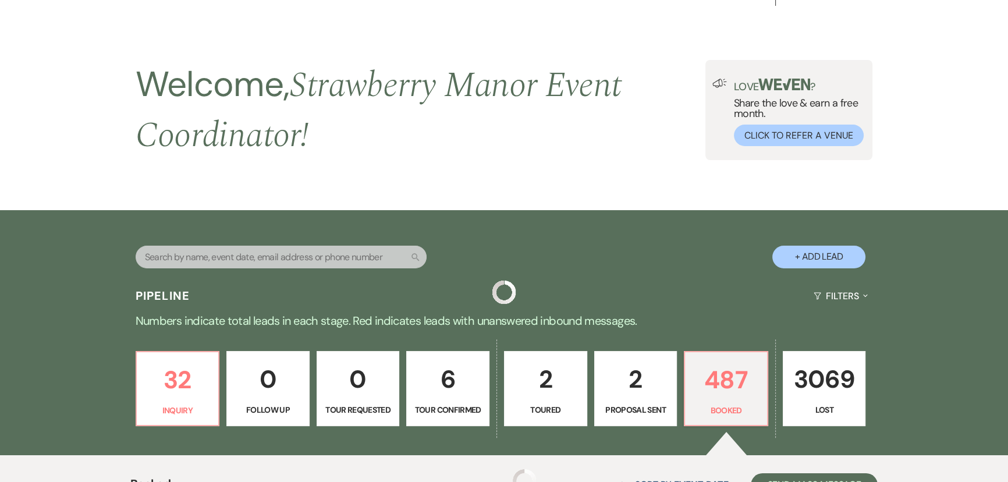
scroll to position [419, 0]
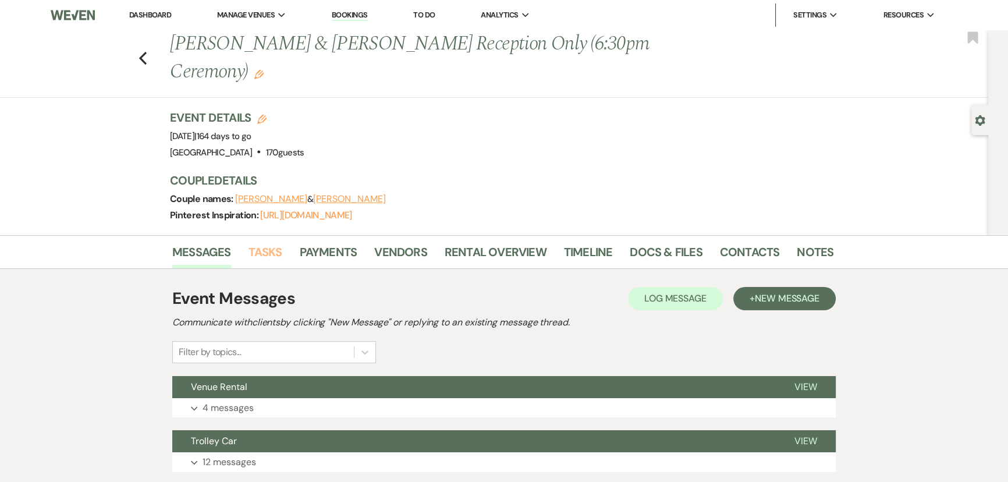
click at [269, 259] on link "Tasks" at bounding box center [265, 256] width 34 height 26
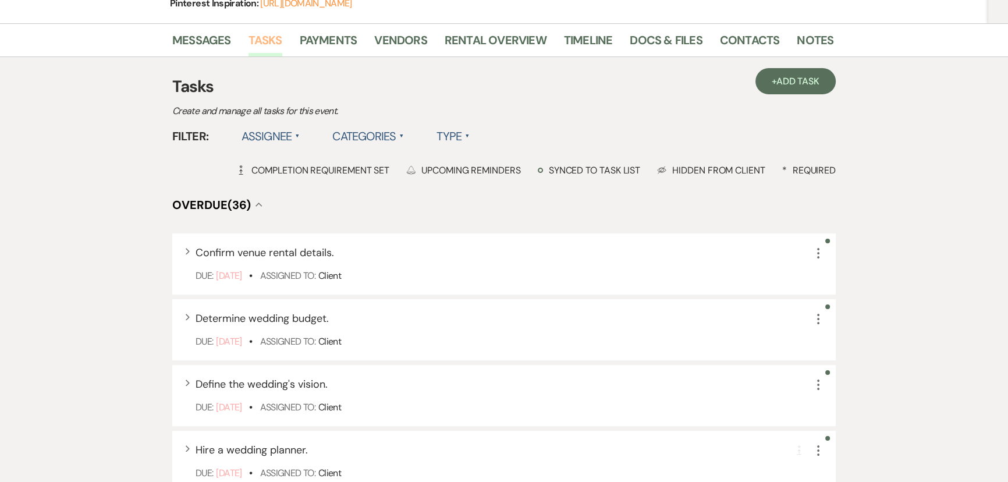
scroll to position [105, 0]
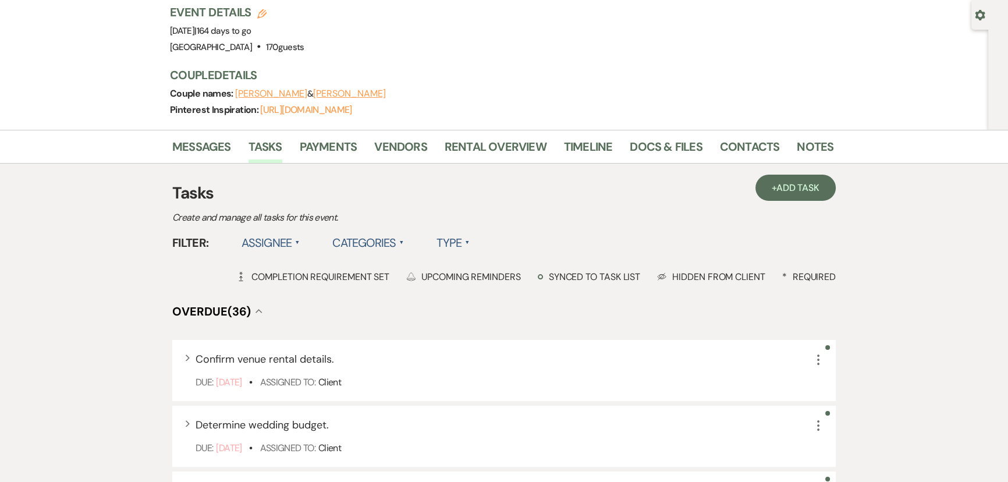
click at [976, 12] on use "button" at bounding box center [979, 15] width 10 height 10
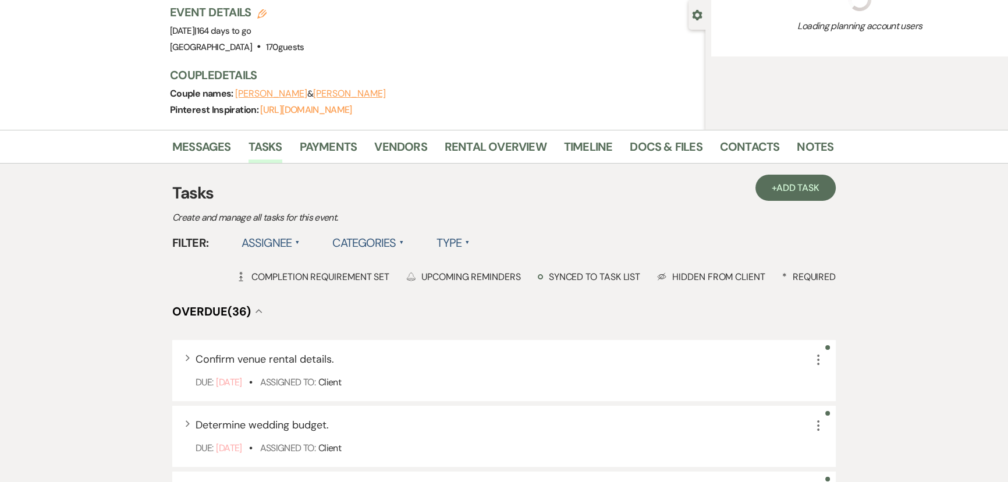
select select "12"
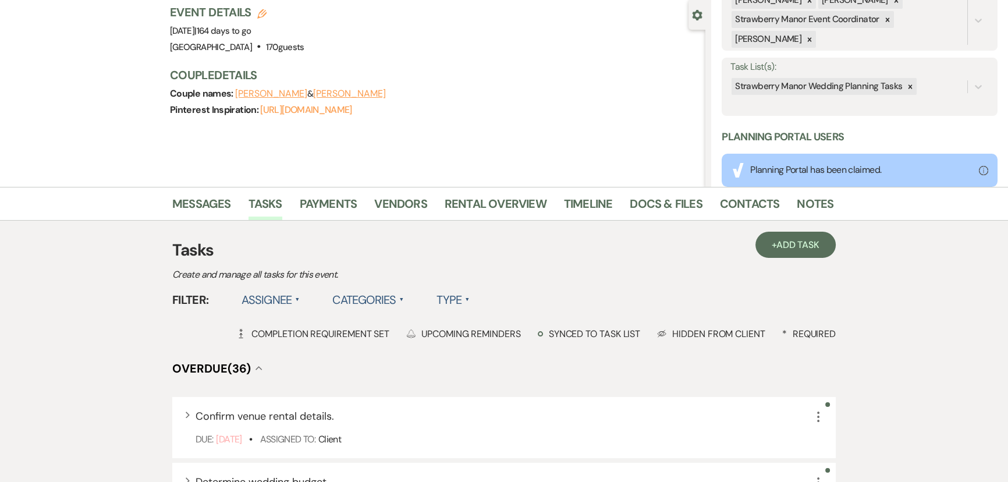
scroll to position [138, 0]
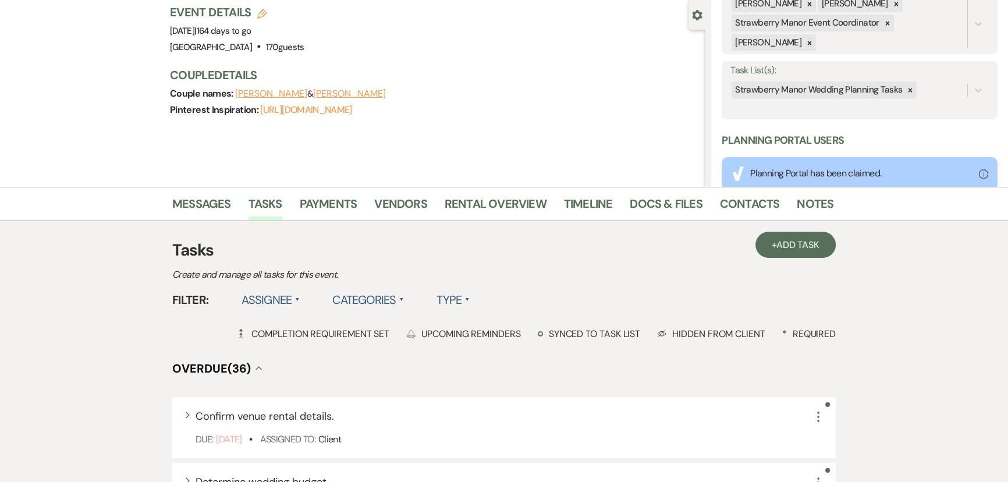
click at [905, 94] on div at bounding box center [909, 89] width 13 height 17
click at [951, 83] on button "Save" at bounding box center [968, 90] width 58 height 23
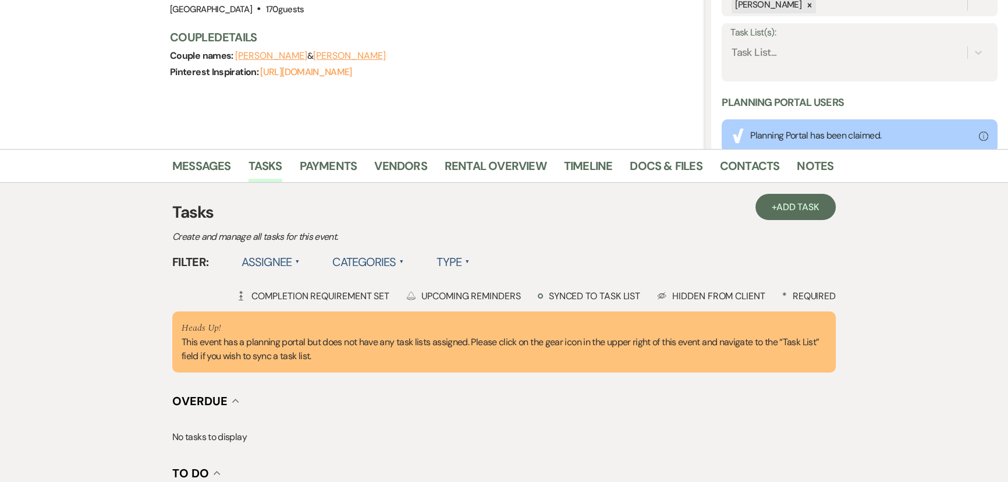
scroll to position [0, 0]
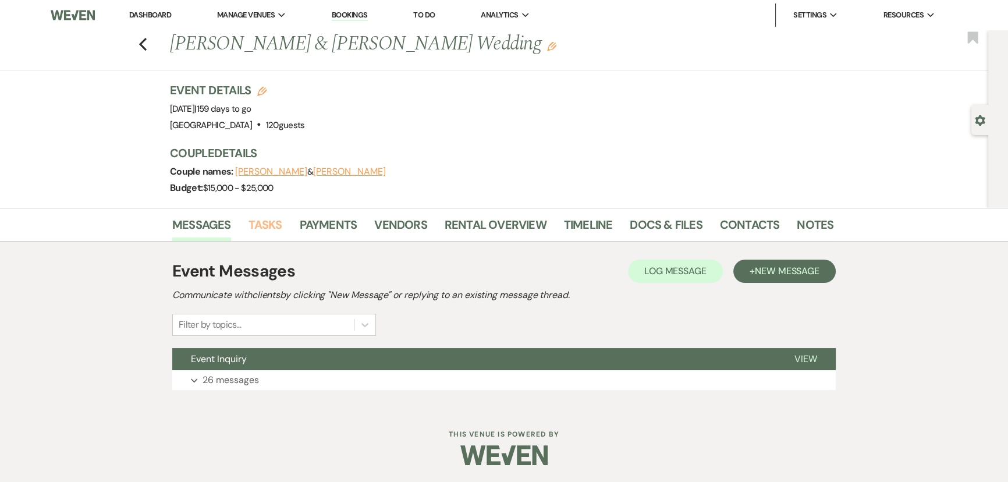
click at [258, 229] on link "Tasks" at bounding box center [265, 228] width 34 height 26
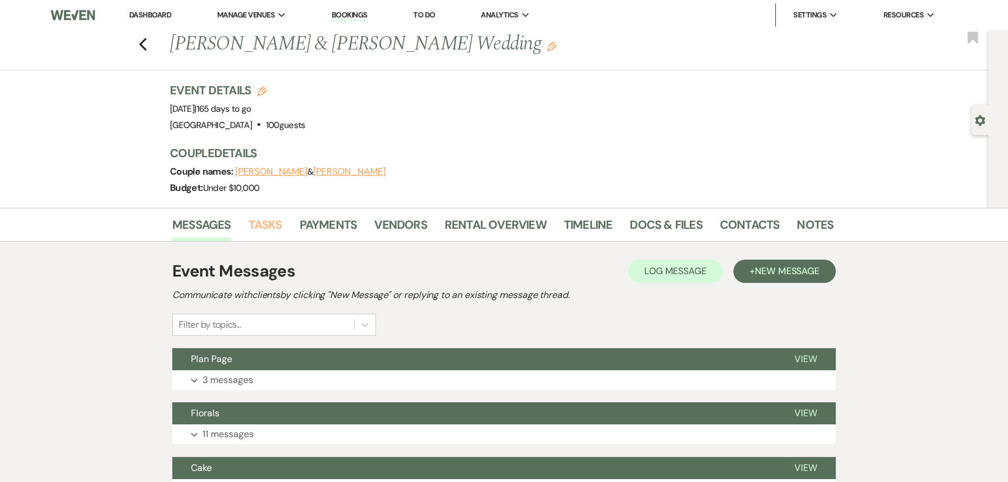
click at [267, 225] on link "Tasks" at bounding box center [265, 228] width 34 height 26
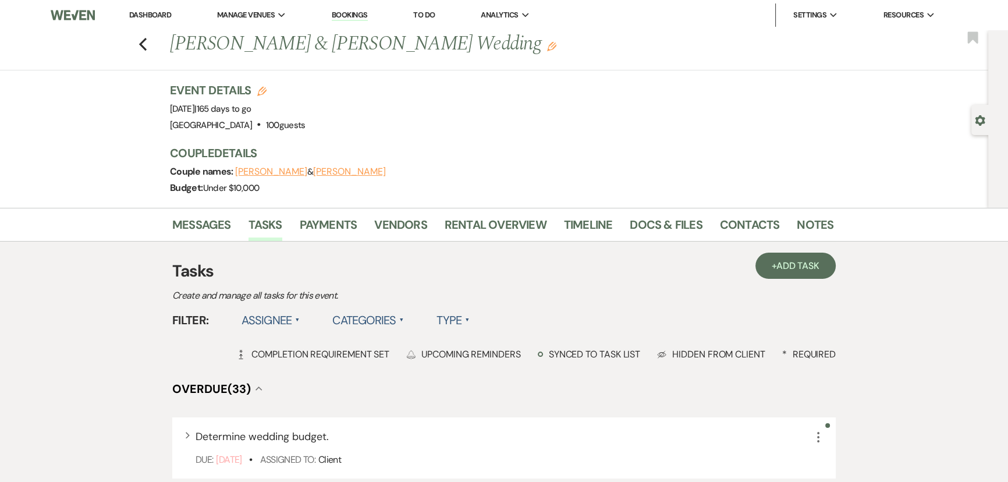
click at [987, 120] on div "Gear Settings" at bounding box center [982, 120] width 22 height 30
click at [980, 122] on use "button" at bounding box center [979, 120] width 10 height 10
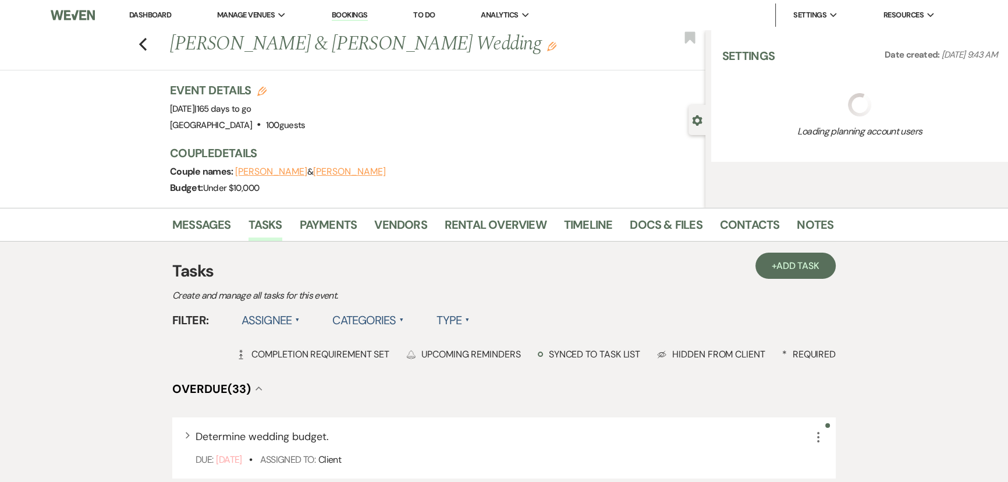
select select "5"
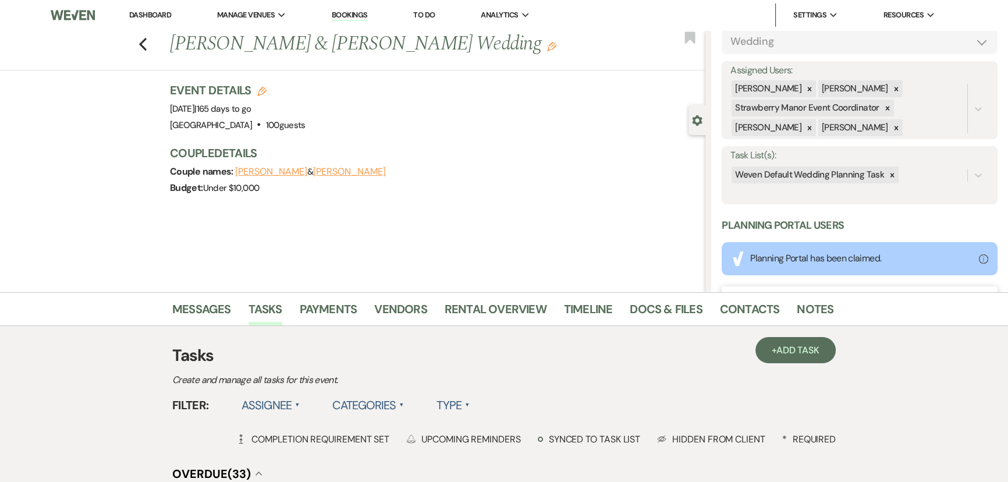
scroll to position [284, 0]
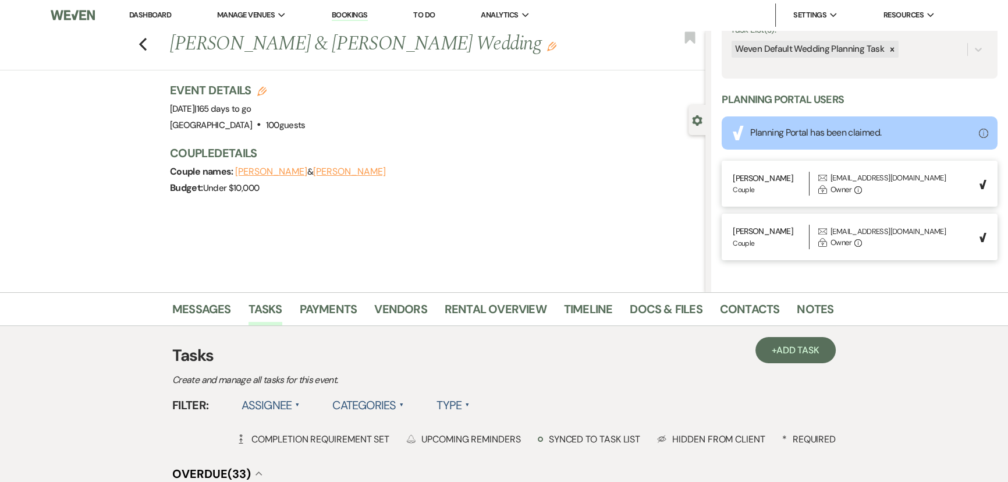
click at [892, 51] on icon at bounding box center [892, 49] width 8 height 8
click at [959, 58] on button "Save" at bounding box center [968, 49] width 58 height 23
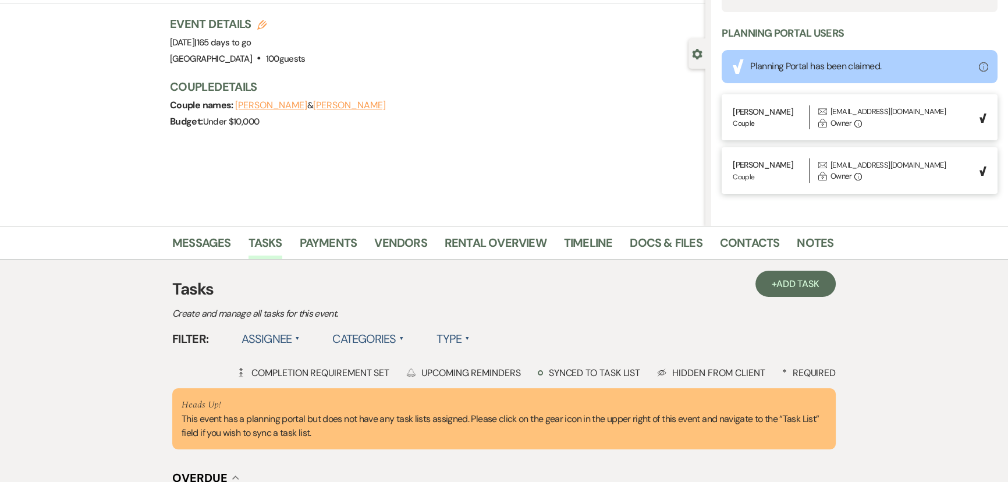
scroll to position [0, 0]
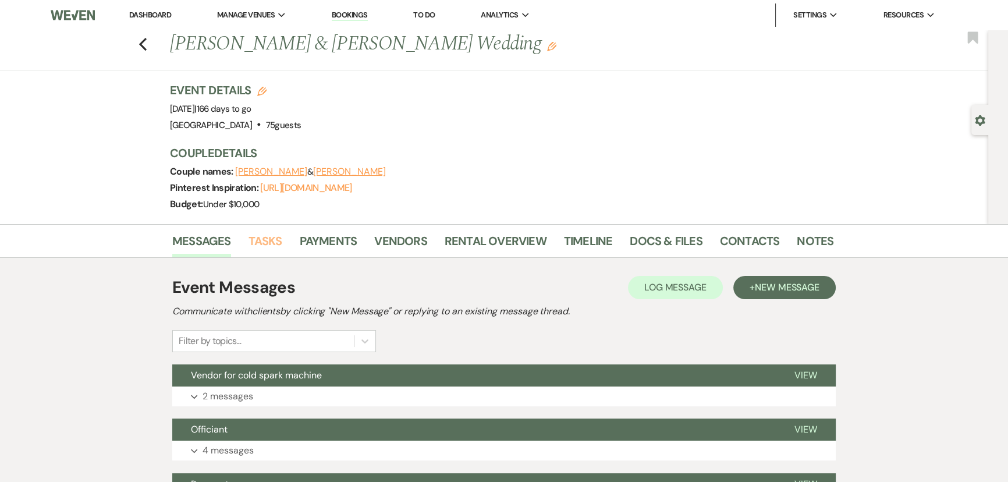
click at [267, 244] on link "Tasks" at bounding box center [265, 245] width 34 height 26
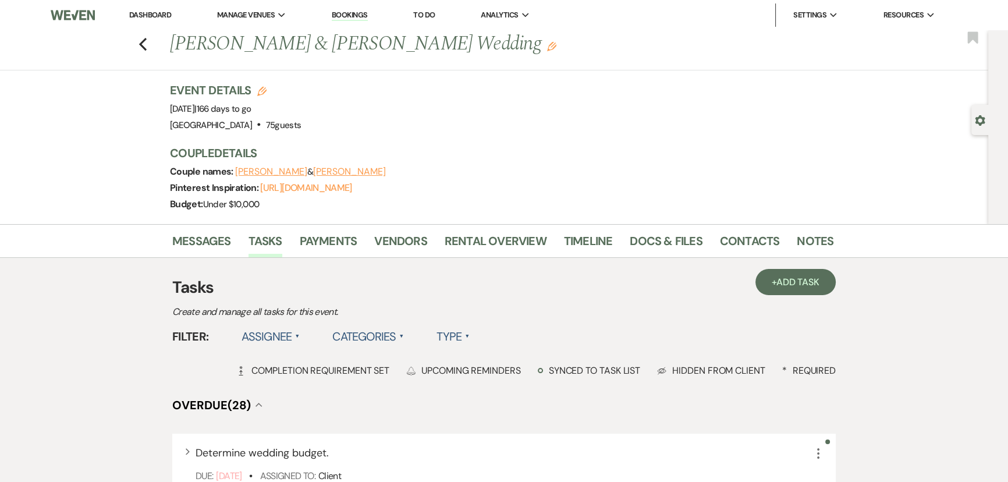
click at [977, 112] on div "Gear Settings" at bounding box center [982, 120] width 22 height 30
click at [982, 115] on icon "Gear" at bounding box center [979, 120] width 10 height 10
select select "5"
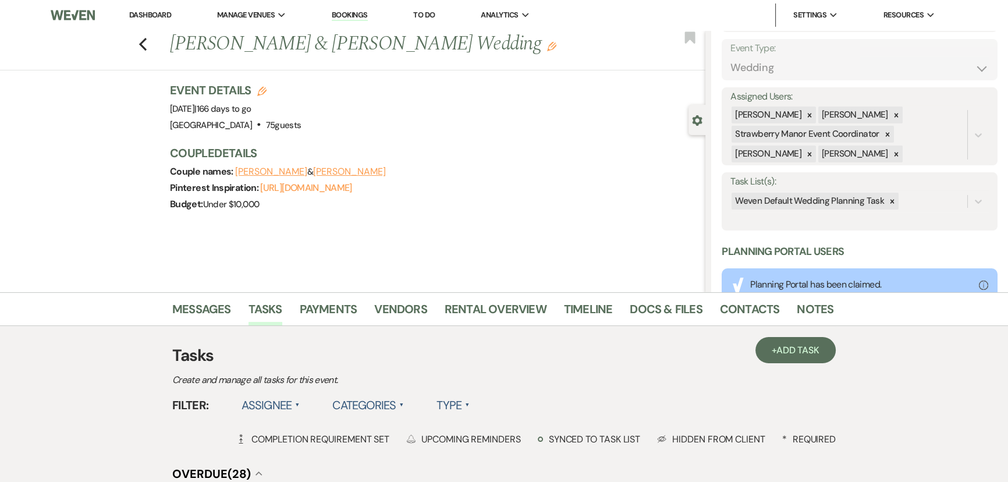
scroll to position [211, 0]
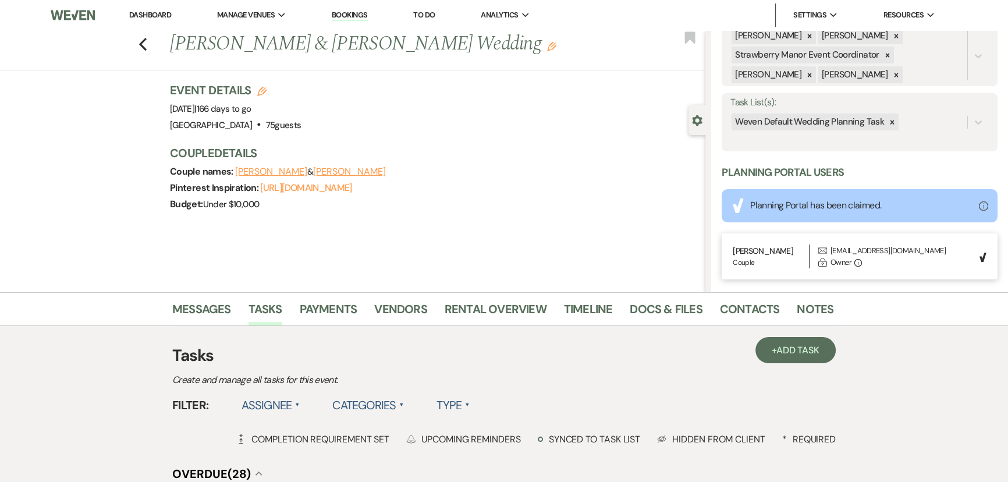
click at [885, 121] on div at bounding box center [891, 121] width 13 height 17
click at [960, 121] on button "Save" at bounding box center [968, 122] width 58 height 23
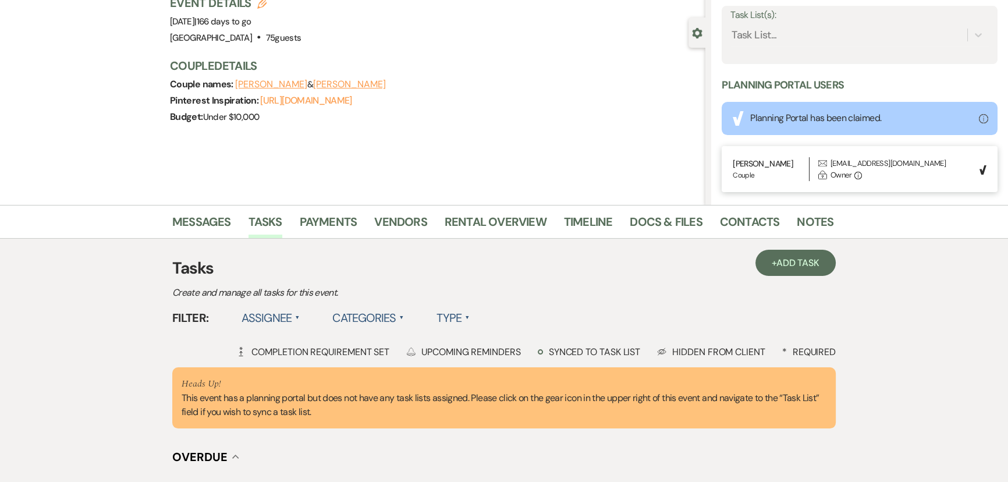
scroll to position [0, 0]
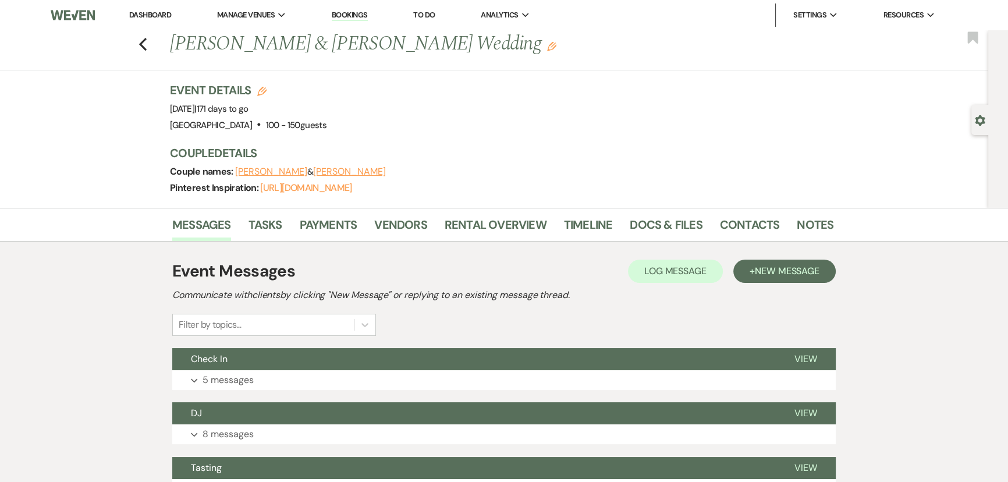
click at [980, 109] on div "Gear Settings" at bounding box center [982, 120] width 22 height 30
click at [977, 115] on icon "Gear" at bounding box center [979, 120] width 10 height 10
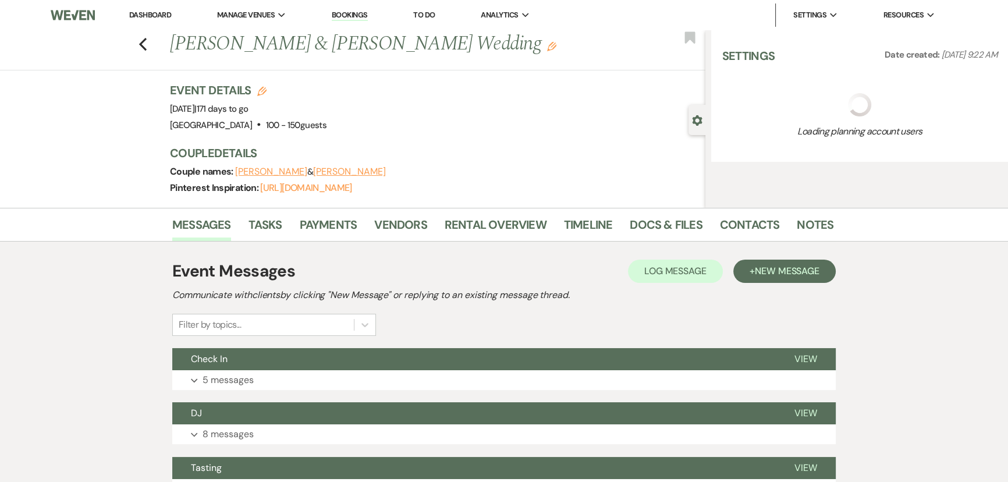
select select "5"
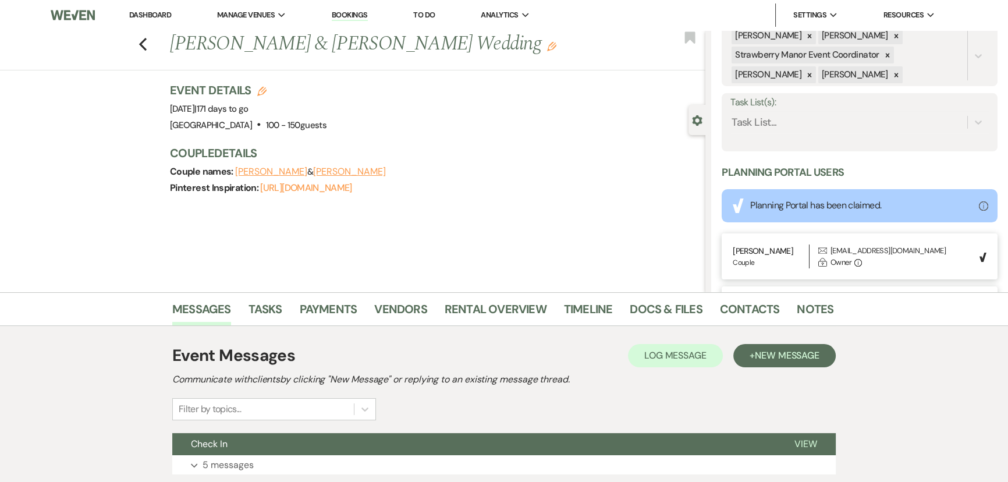
scroll to position [284, 0]
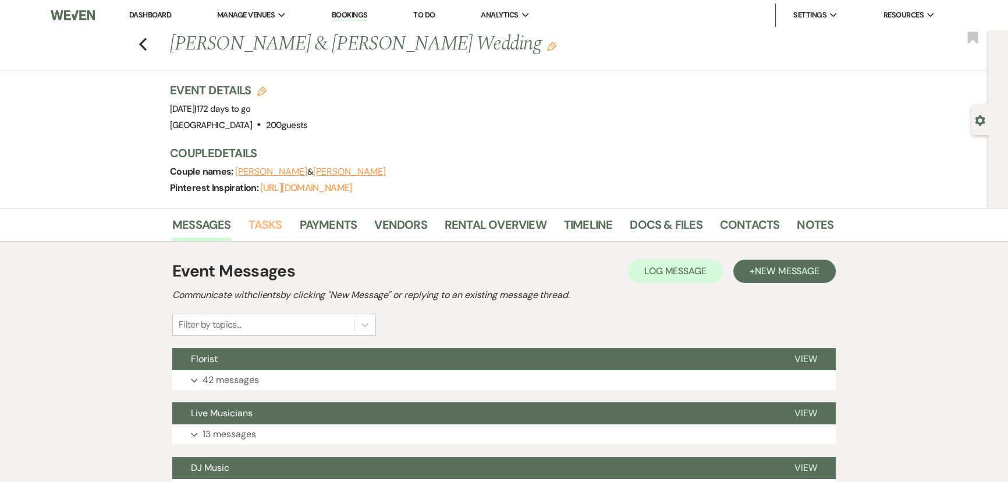
click at [267, 227] on link "Tasks" at bounding box center [265, 228] width 34 height 26
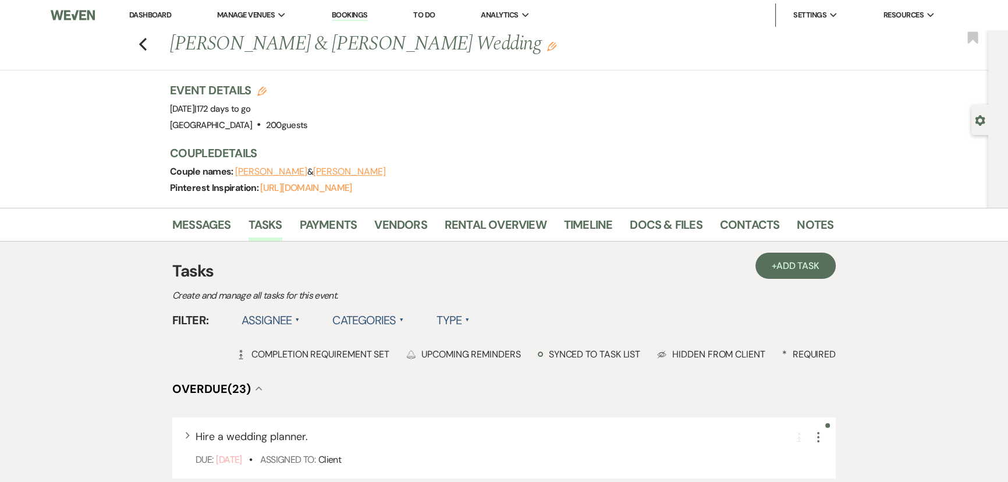
click at [983, 111] on div "Gear Settings" at bounding box center [982, 120] width 22 height 30
click at [983, 116] on icon "Gear" at bounding box center [979, 120] width 10 height 10
select select "2"
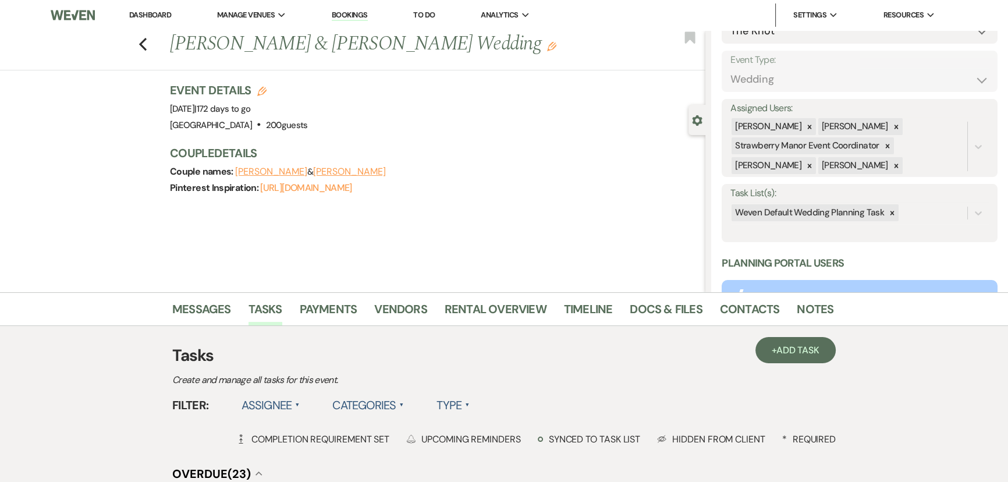
scroll to position [211, 0]
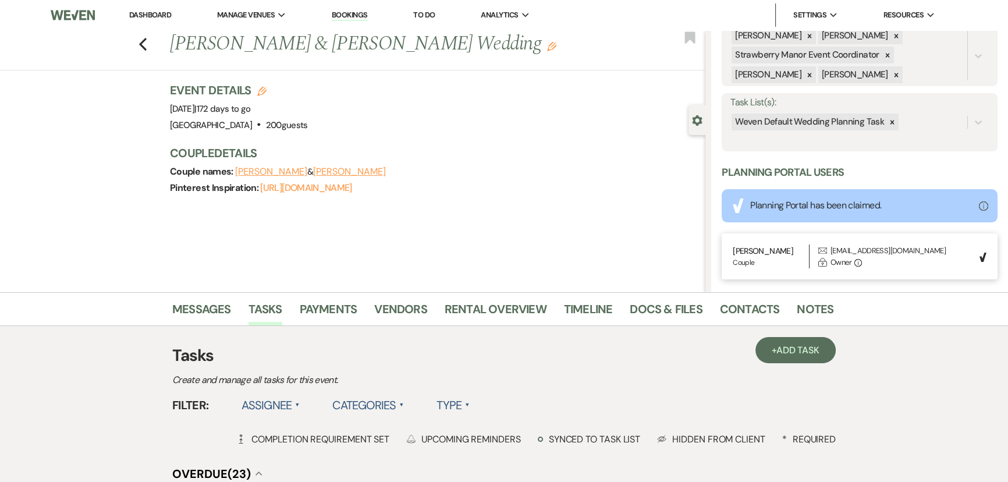
click at [889, 123] on icon at bounding box center [892, 122] width 8 height 8
click at [948, 119] on button "Save" at bounding box center [968, 122] width 58 height 23
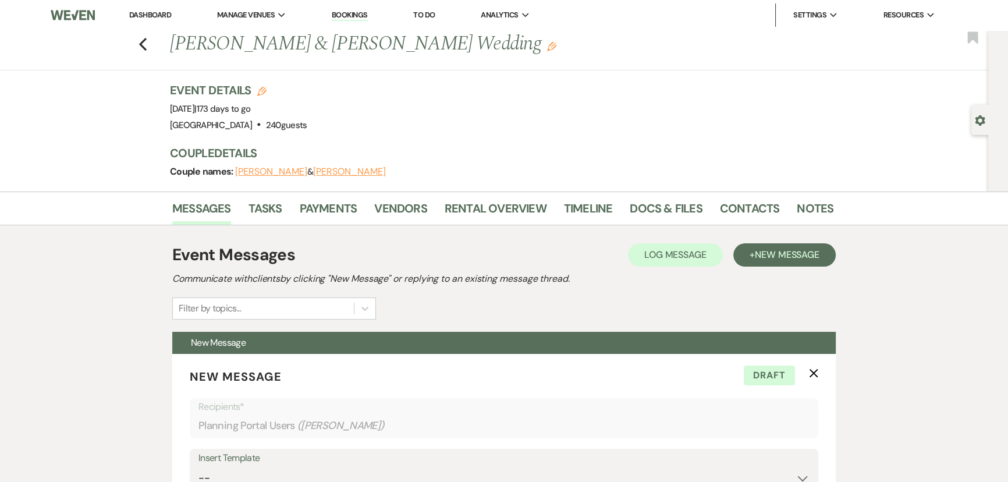
click at [976, 119] on use "button" at bounding box center [979, 120] width 10 height 10
select select "5"
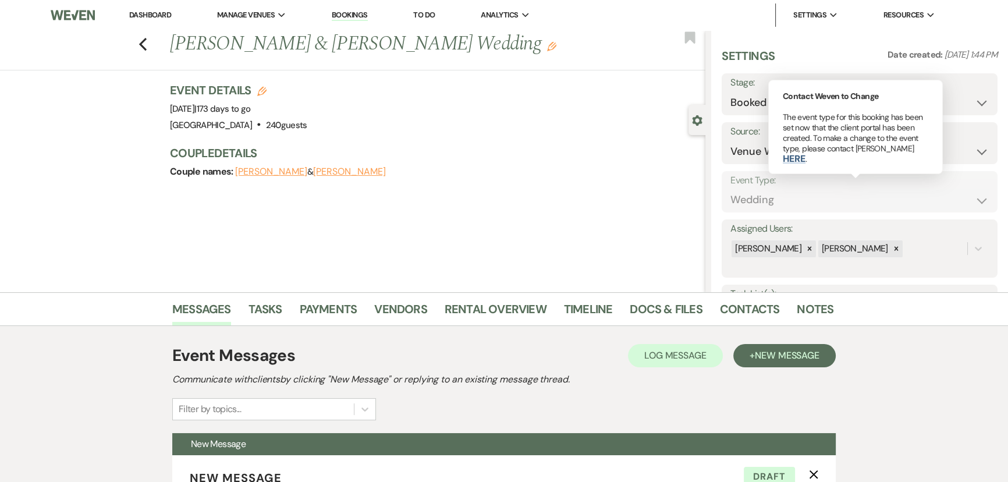
scroll to position [158, 0]
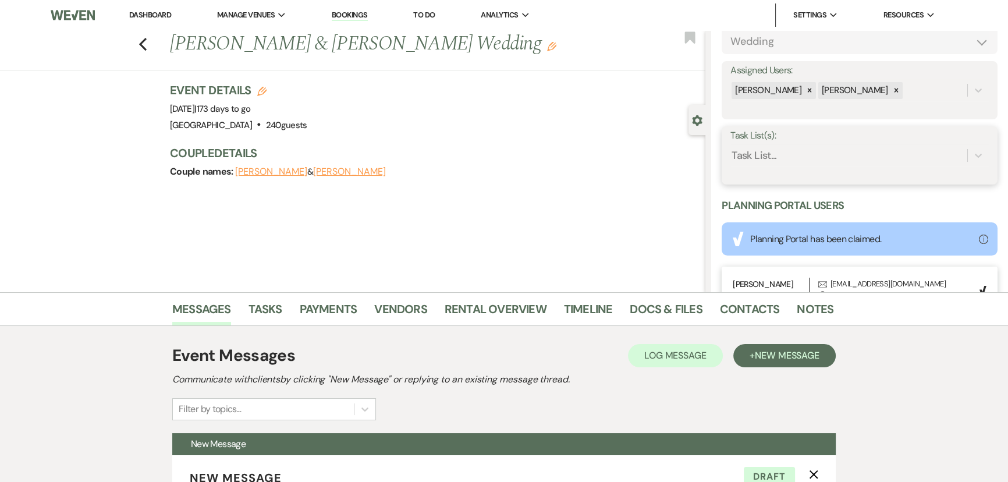
click at [969, 147] on div at bounding box center [977, 155] width 21 height 21
click at [888, 184] on div "Strawberry Manor Wedding Planning Tasks" at bounding box center [859, 184] width 258 height 23
click at [891, 152] on icon at bounding box center [895, 154] width 8 height 8
click at [263, 314] on link "Tasks" at bounding box center [265, 313] width 34 height 26
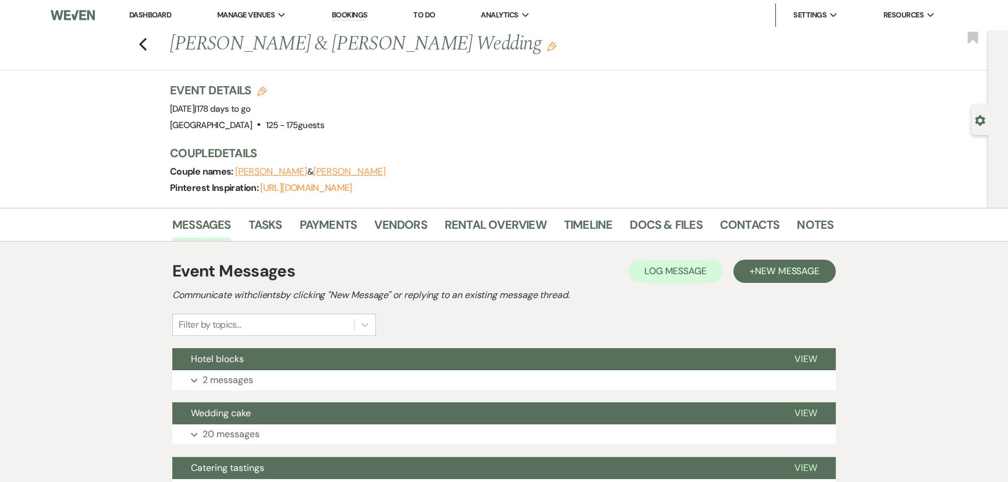
click at [977, 118] on use "button" at bounding box center [979, 120] width 10 height 10
select select "3"
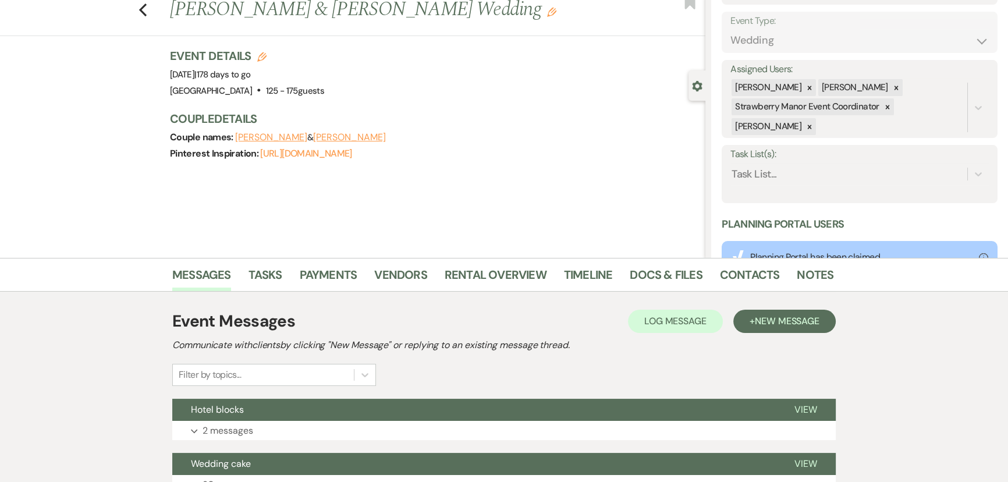
scroll to position [52, 0]
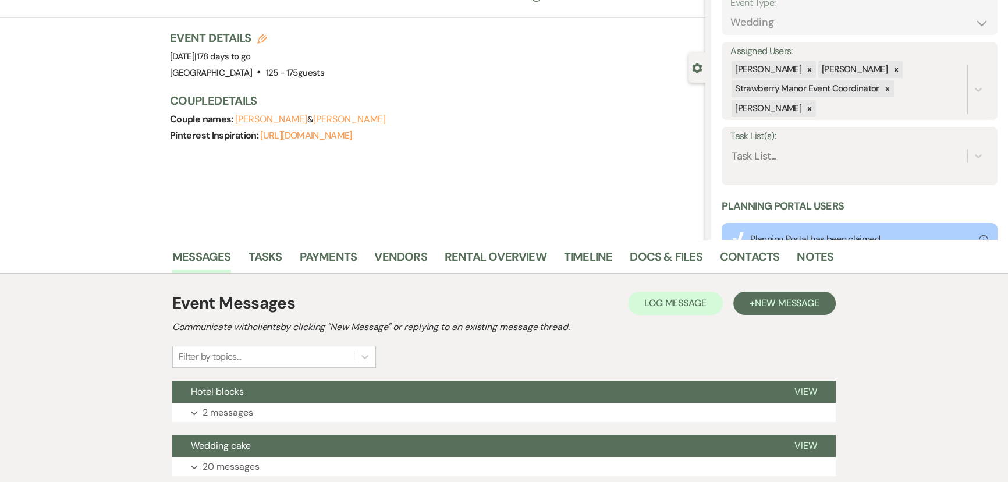
click at [284, 256] on li "Tasks" at bounding box center [273, 259] width 51 height 28
click at [272, 252] on link "Tasks" at bounding box center [265, 260] width 34 height 26
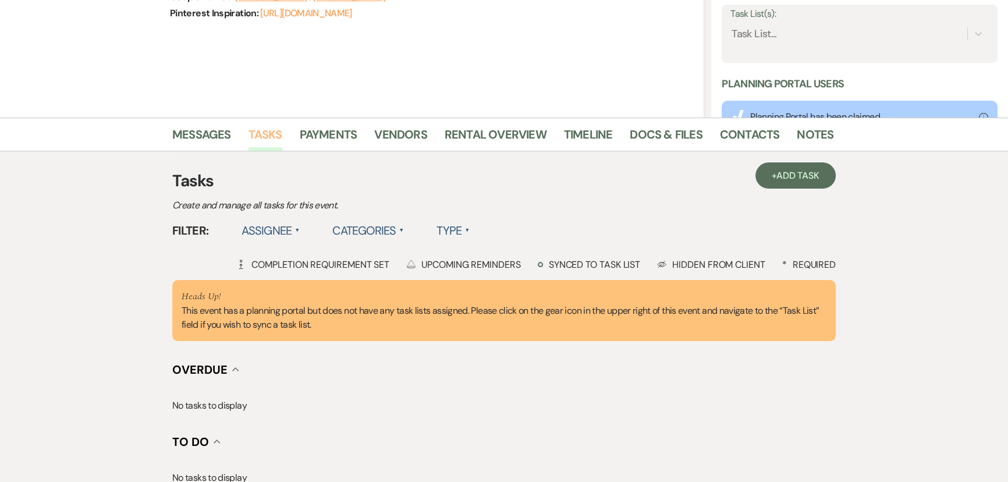
scroll to position [211, 0]
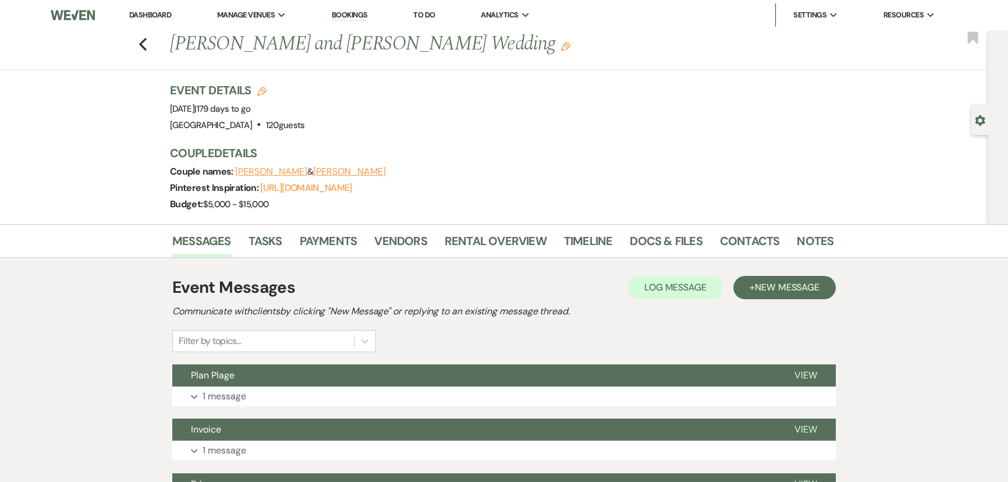
click at [258, 229] on li "Tasks" at bounding box center [273, 243] width 51 height 28
click at [257, 248] on link "Tasks" at bounding box center [265, 245] width 34 height 26
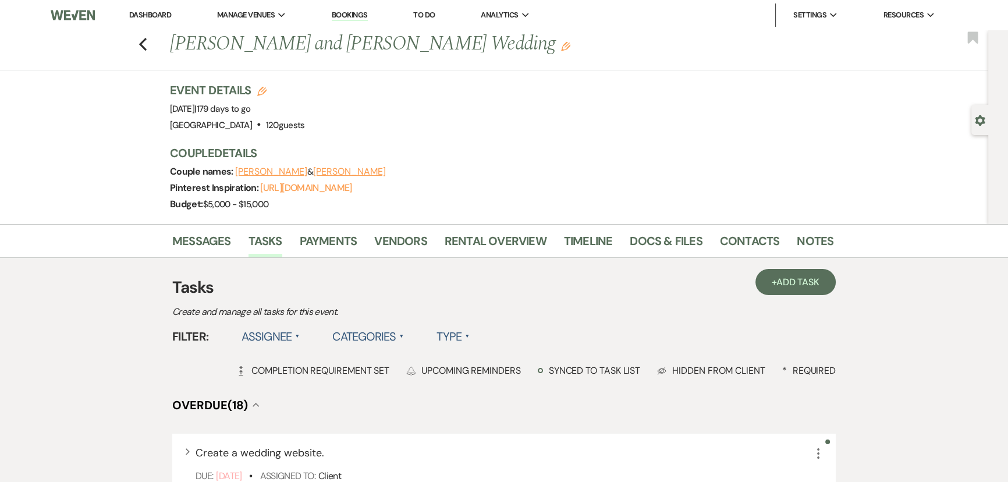
click at [982, 118] on use "button" at bounding box center [979, 120] width 10 height 10
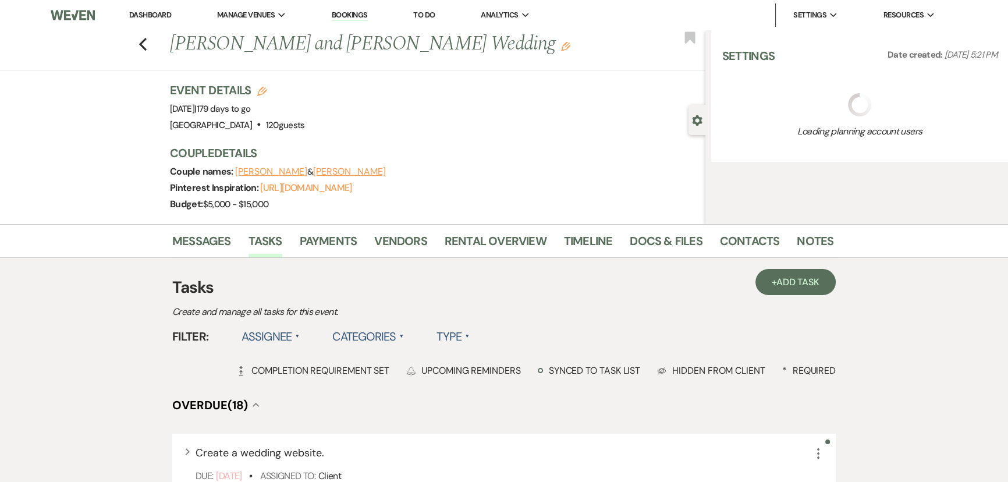
select select "2"
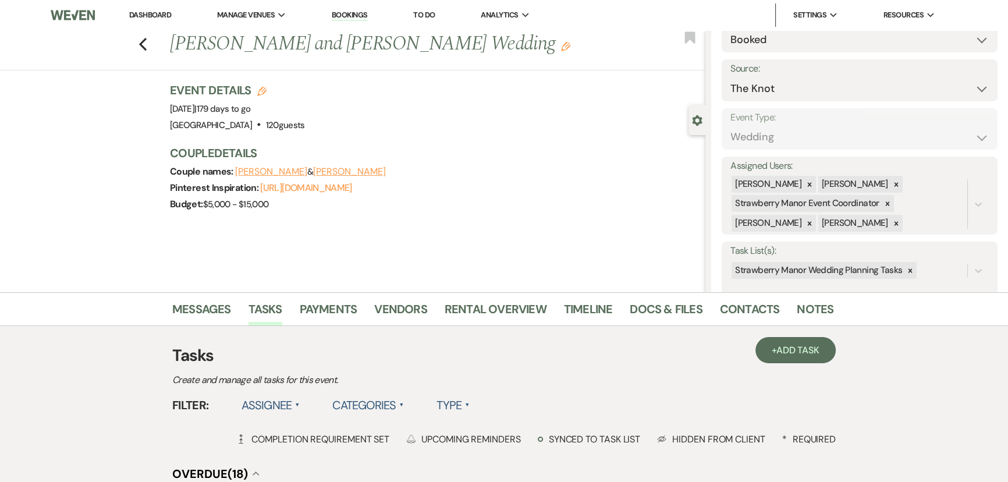
scroll to position [158, 0]
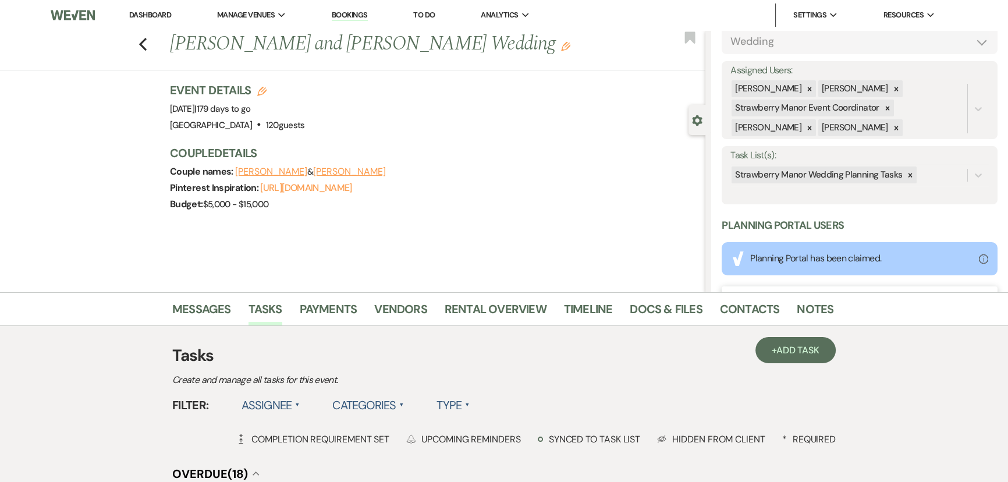
click at [908, 174] on icon at bounding box center [910, 175] width 8 height 8
click at [939, 170] on button "Save" at bounding box center [968, 174] width 58 height 23
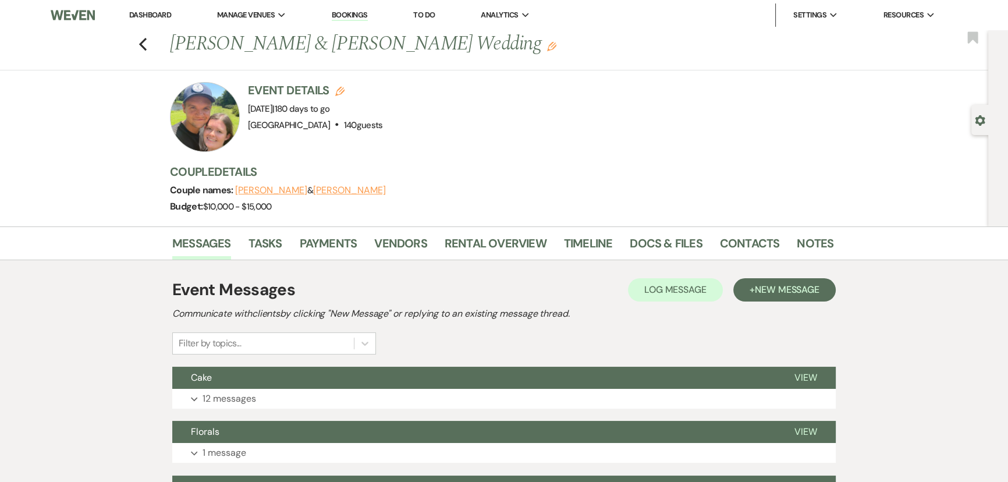
click at [980, 124] on use "button" at bounding box center [979, 120] width 10 height 10
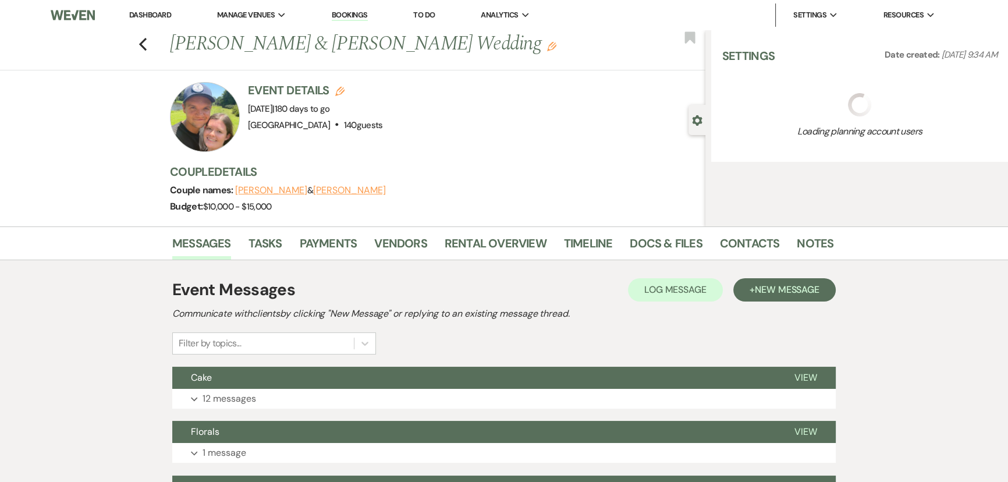
select select "5"
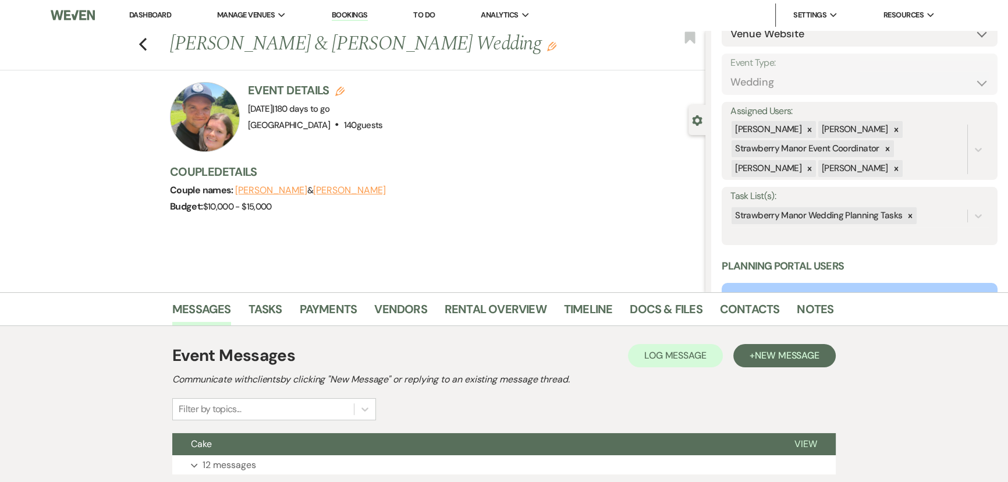
scroll to position [231, 0]
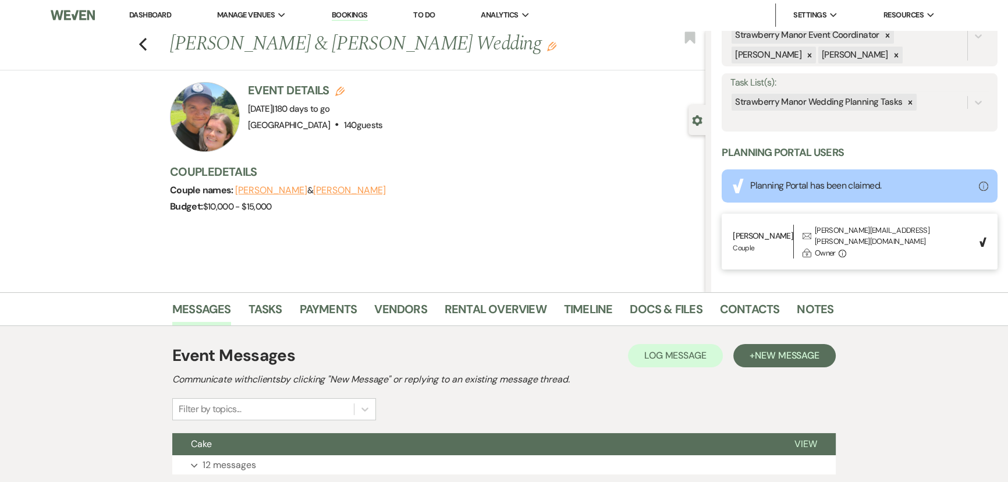
click at [906, 103] on icon at bounding box center [910, 102] width 8 height 8
click at [954, 95] on button "Save" at bounding box center [968, 102] width 58 height 23
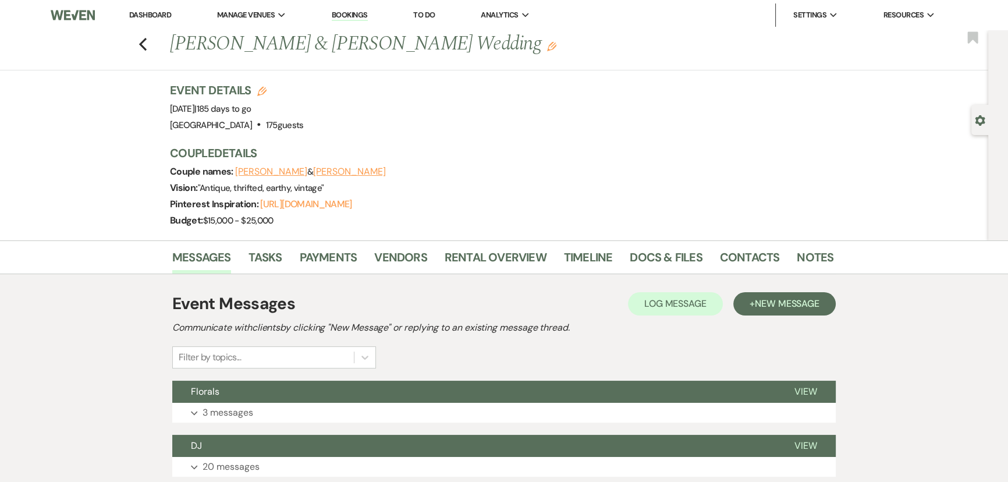
click at [977, 120] on use "button" at bounding box center [979, 120] width 10 height 10
select select "5"
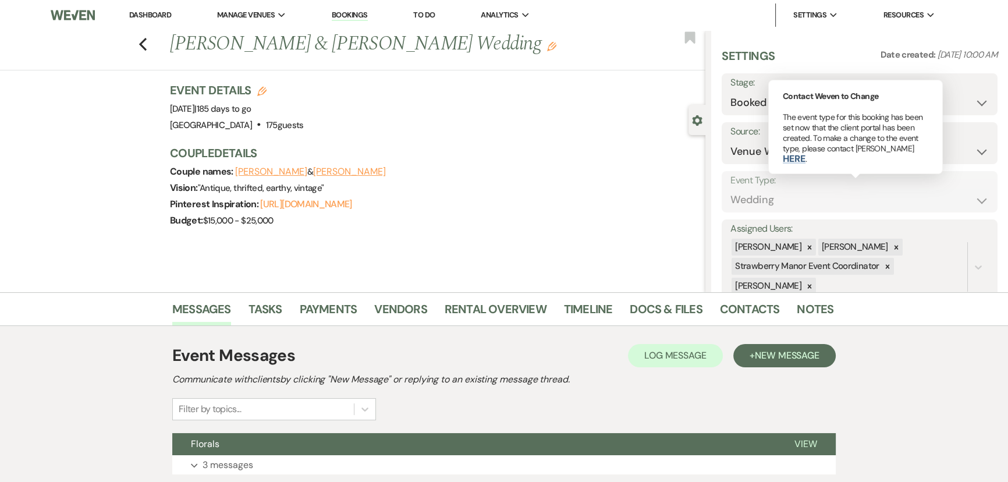
scroll to position [211, 0]
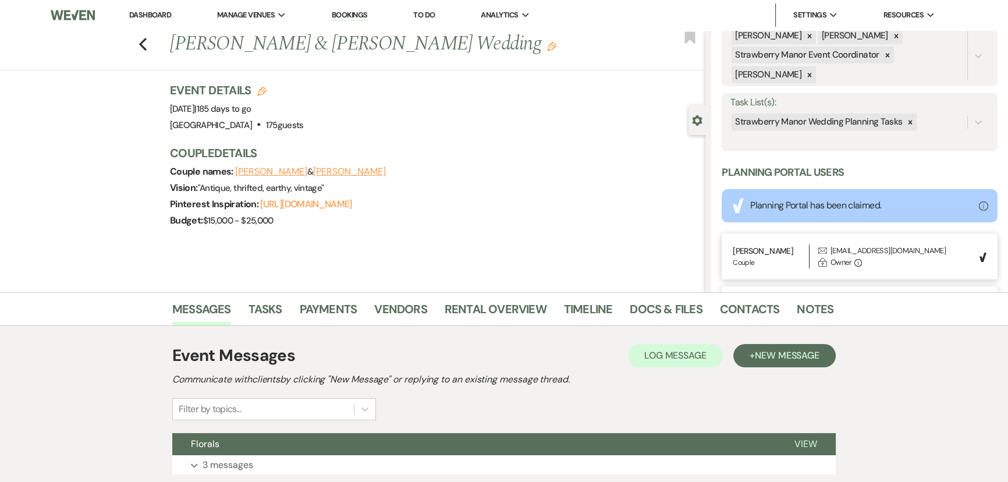
click at [907, 123] on icon at bounding box center [910, 122] width 8 height 8
click at [948, 130] on button "Save" at bounding box center [968, 122] width 58 height 23
click at [266, 311] on link "Tasks" at bounding box center [265, 313] width 34 height 26
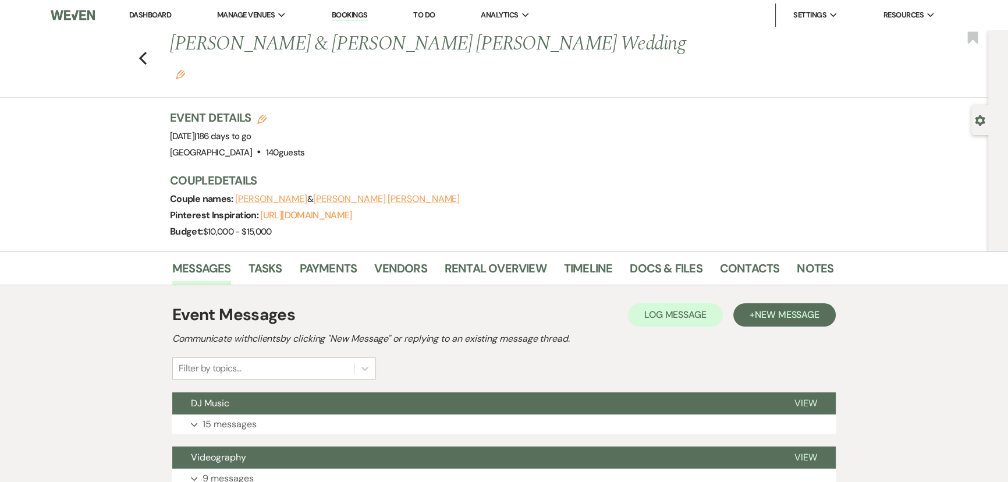
click at [971, 118] on div "Gear Settings" at bounding box center [982, 120] width 22 height 30
click at [984, 122] on div "Gear Settings" at bounding box center [982, 120] width 22 height 30
click at [983, 123] on use "button" at bounding box center [979, 120] width 10 height 10
select select "5"
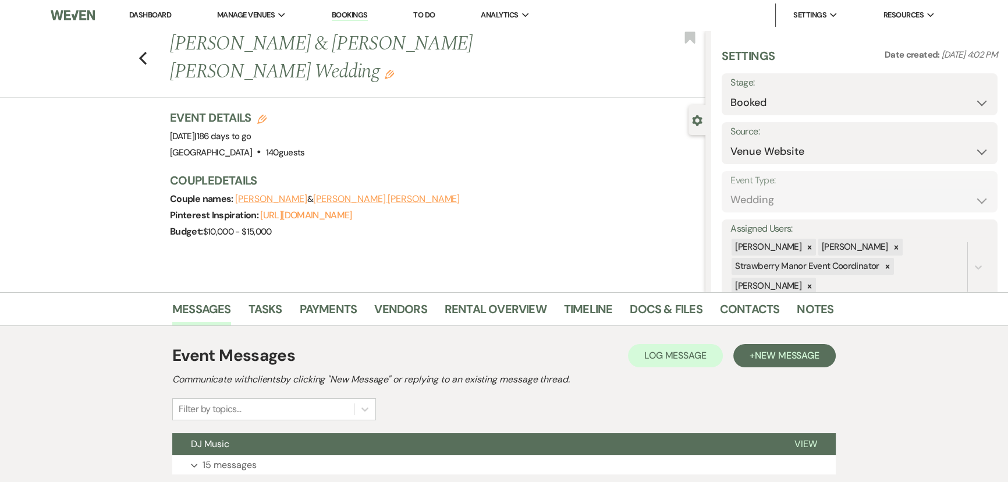
scroll to position [158, 0]
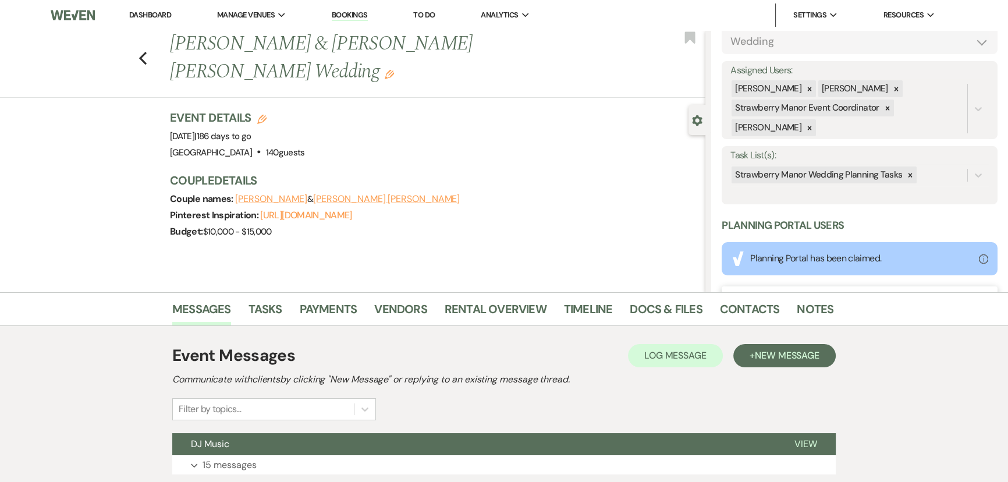
click at [905, 180] on div at bounding box center [909, 174] width 13 height 17
drag, startPoint x: 952, startPoint y: 177, endPoint x: 939, endPoint y: 183, distance: 14.6
click at [953, 177] on button "Save" at bounding box center [968, 174] width 58 height 23
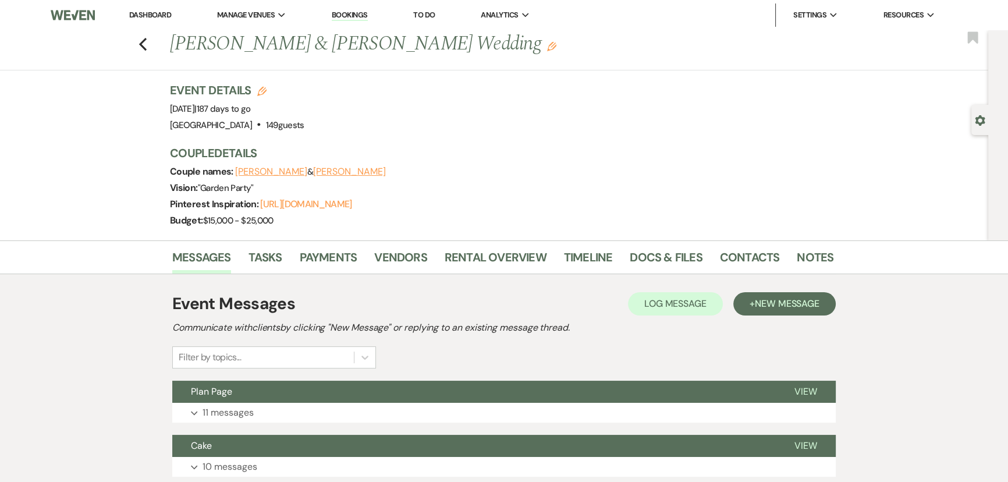
click at [977, 113] on div "Gear Settings" at bounding box center [982, 120] width 22 height 30
click at [980, 119] on icon "Gear" at bounding box center [979, 120] width 10 height 10
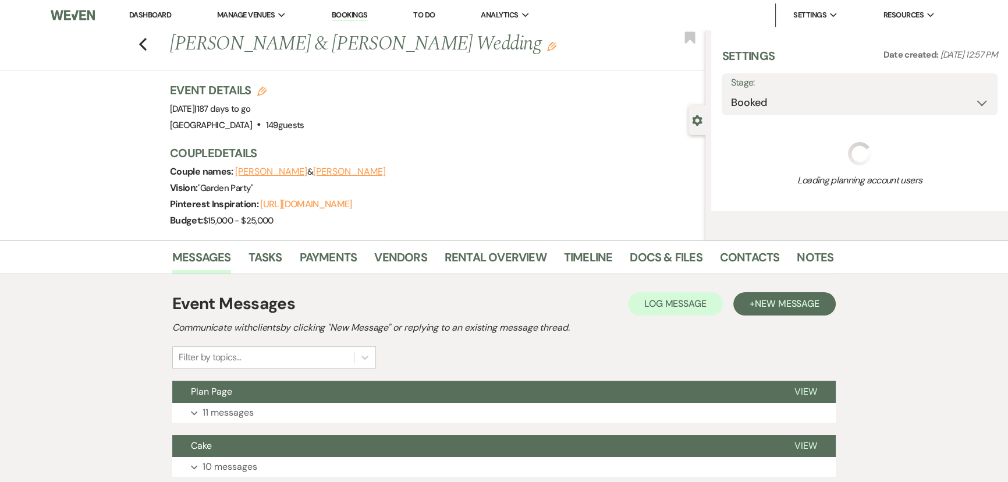
select select "20"
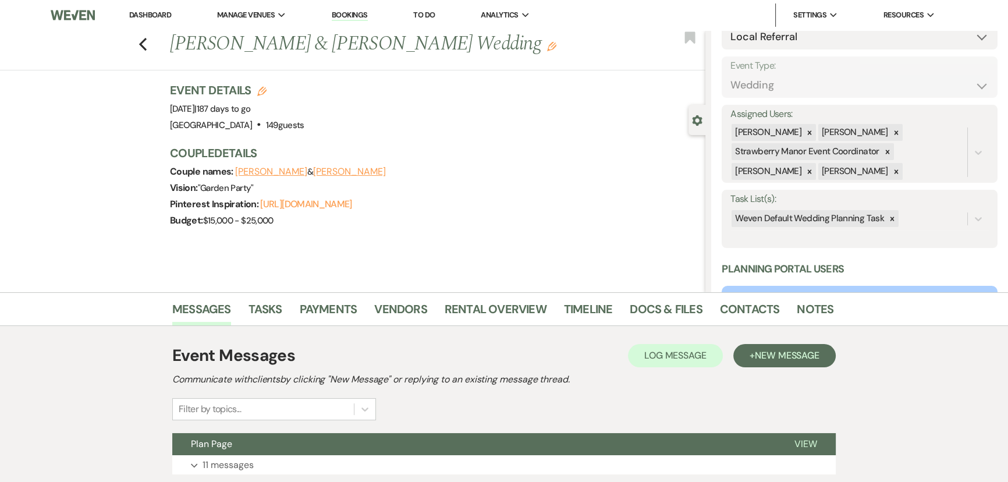
scroll to position [264, 0]
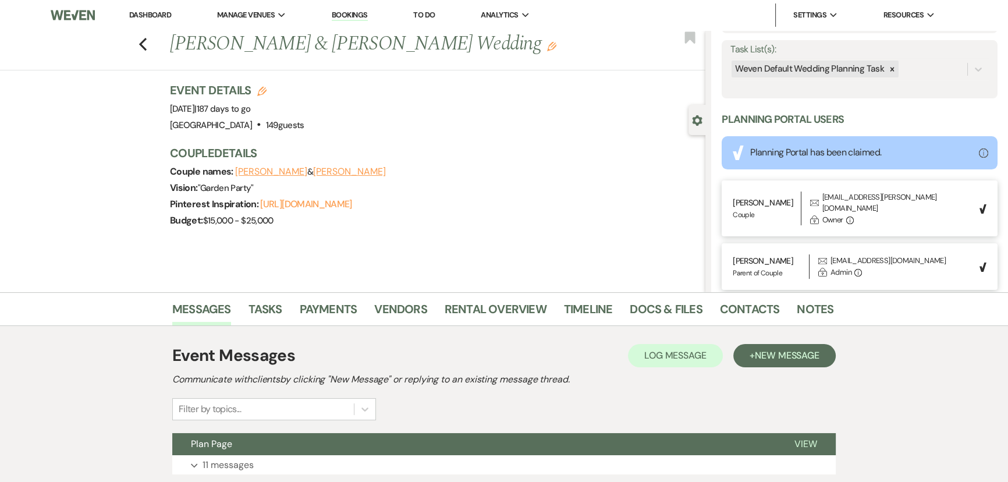
click at [888, 71] on icon at bounding box center [892, 69] width 8 height 8
click at [939, 61] on button "Save" at bounding box center [968, 69] width 58 height 23
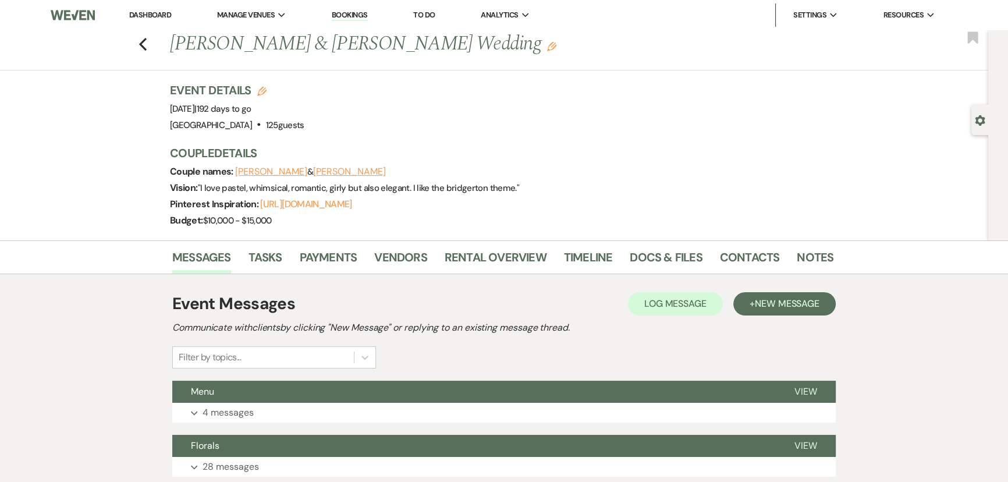
click at [981, 118] on use "button" at bounding box center [979, 120] width 10 height 10
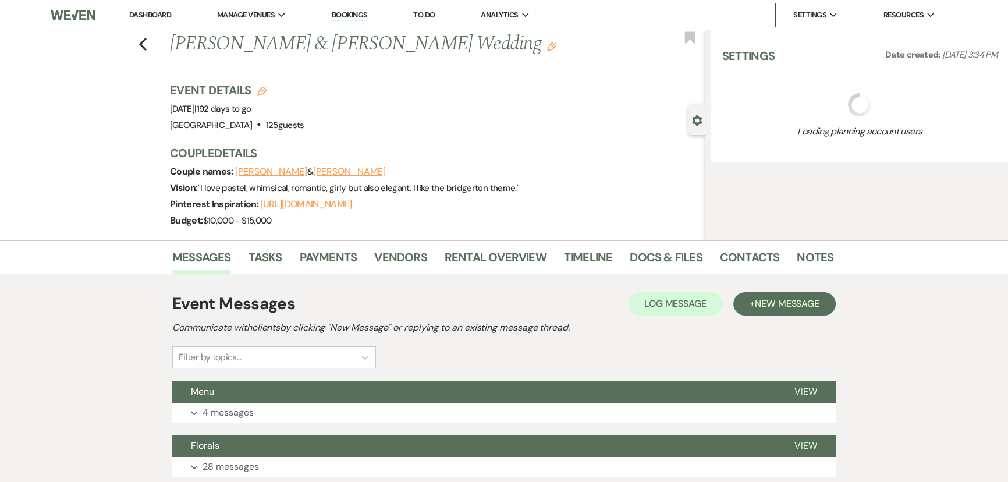
select select "5"
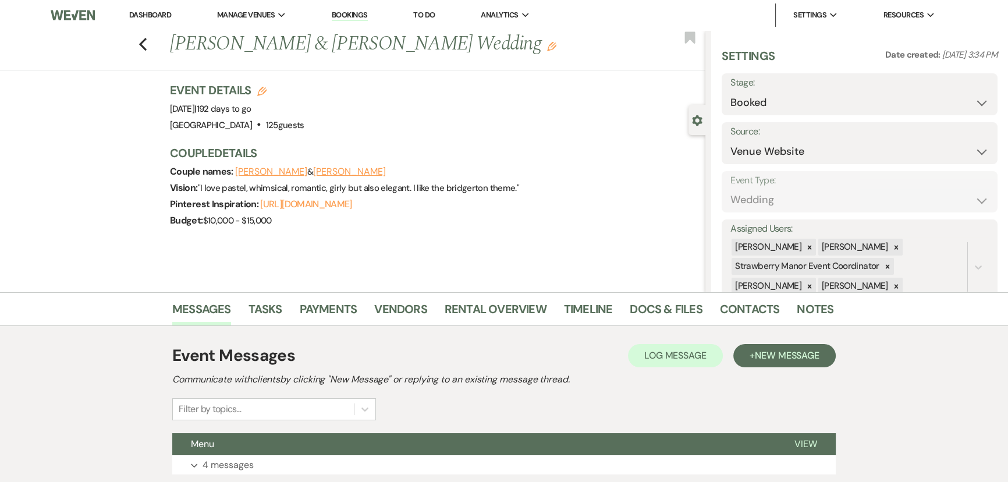
scroll to position [231, 0]
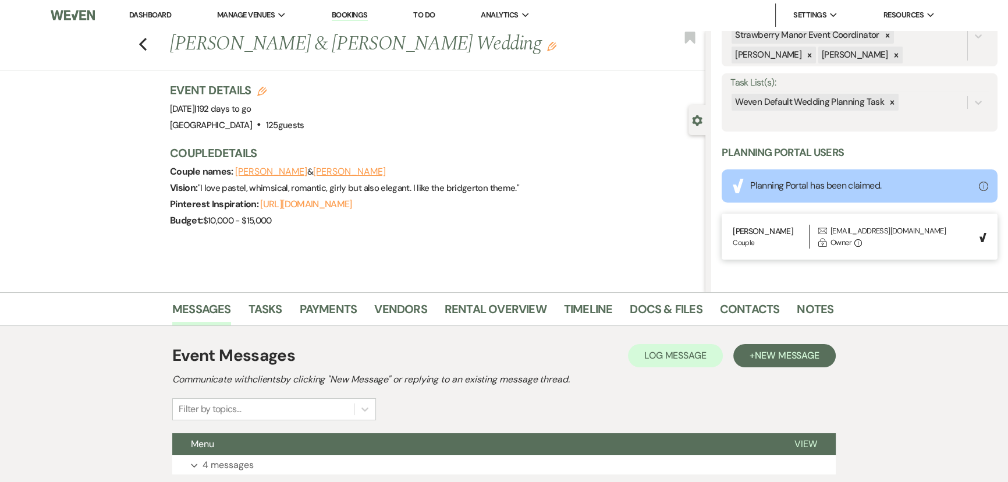
click at [889, 104] on icon at bounding box center [892, 102] width 8 height 8
click at [979, 102] on button "Save" at bounding box center [968, 102] width 58 height 23
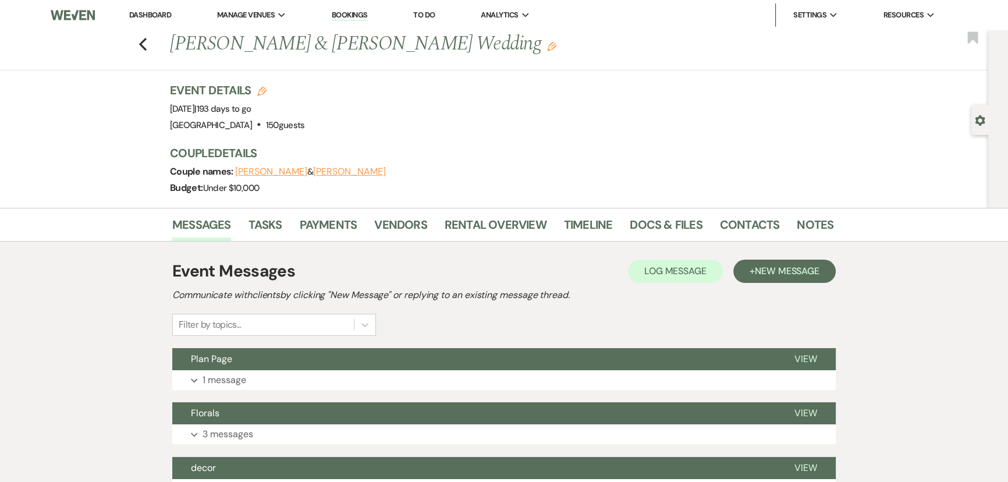
click at [974, 115] on icon "Gear" at bounding box center [979, 120] width 10 height 10
select select "5"
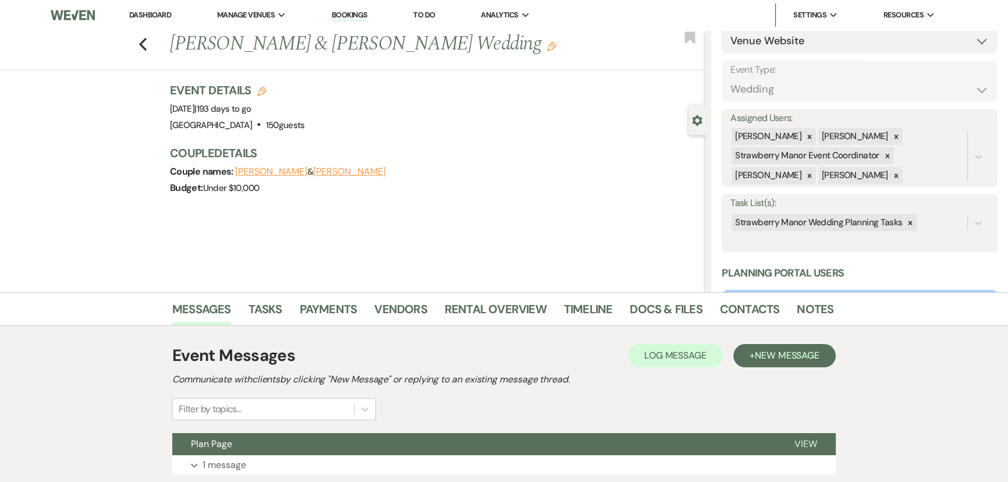
scroll to position [211, 0]
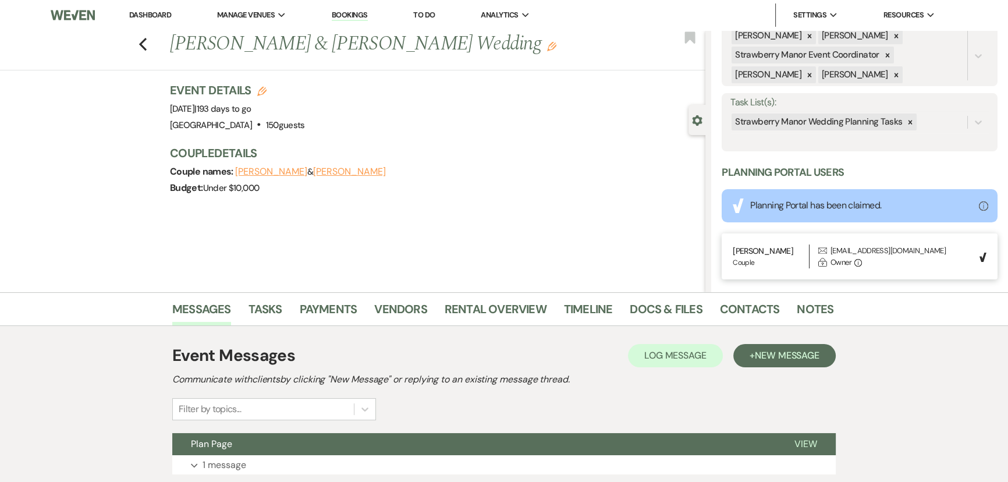
click at [906, 125] on icon at bounding box center [910, 122] width 8 height 8
click at [969, 122] on button "Save" at bounding box center [968, 122] width 58 height 23
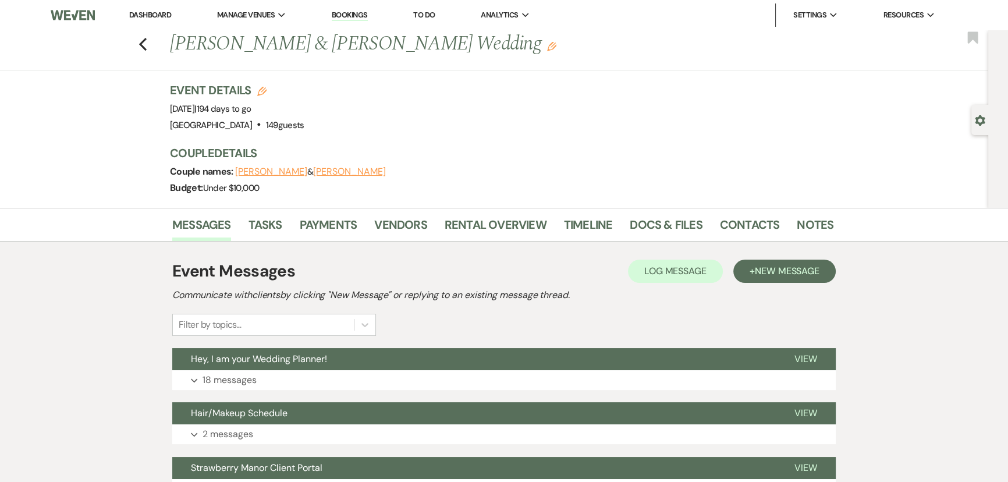
click at [976, 120] on use "button" at bounding box center [979, 120] width 10 height 10
select select "5"
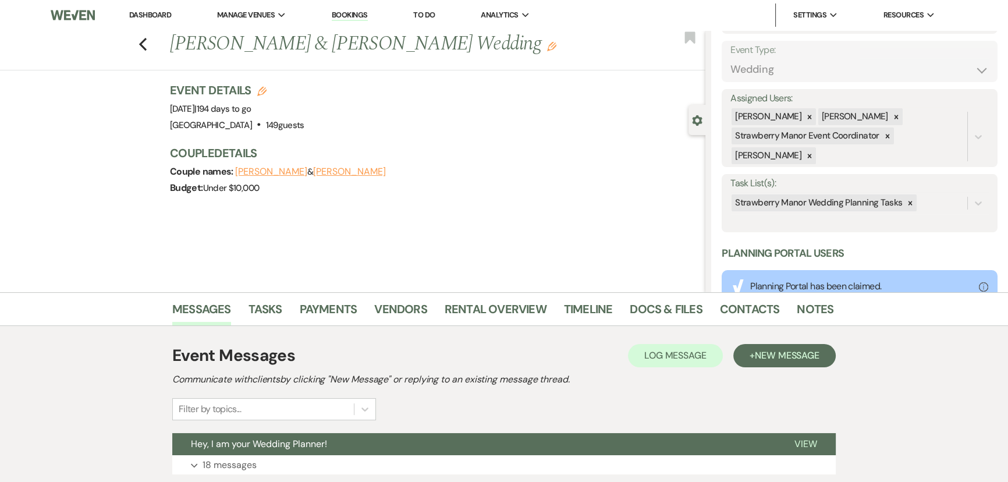
scroll to position [211, 0]
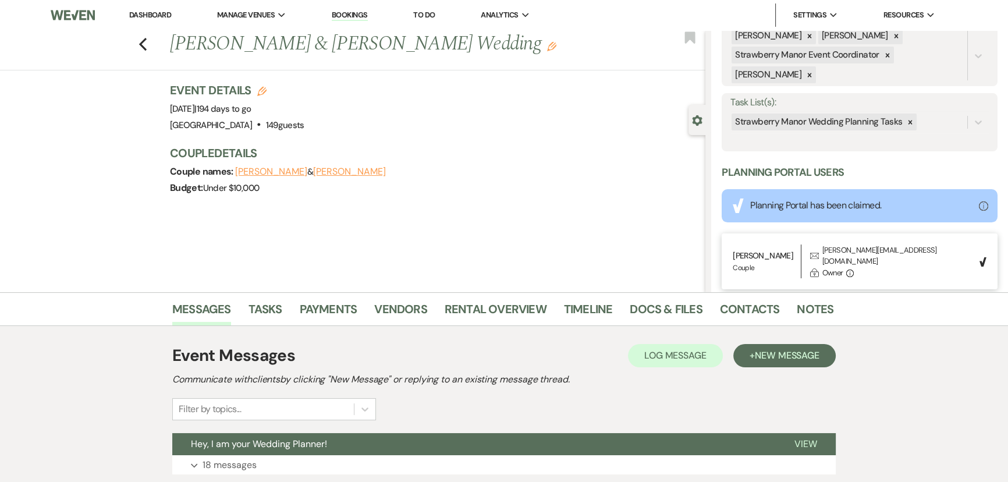
click at [910, 120] on icon at bounding box center [910, 122] width 8 height 8
click at [948, 122] on button "Save" at bounding box center [968, 122] width 58 height 23
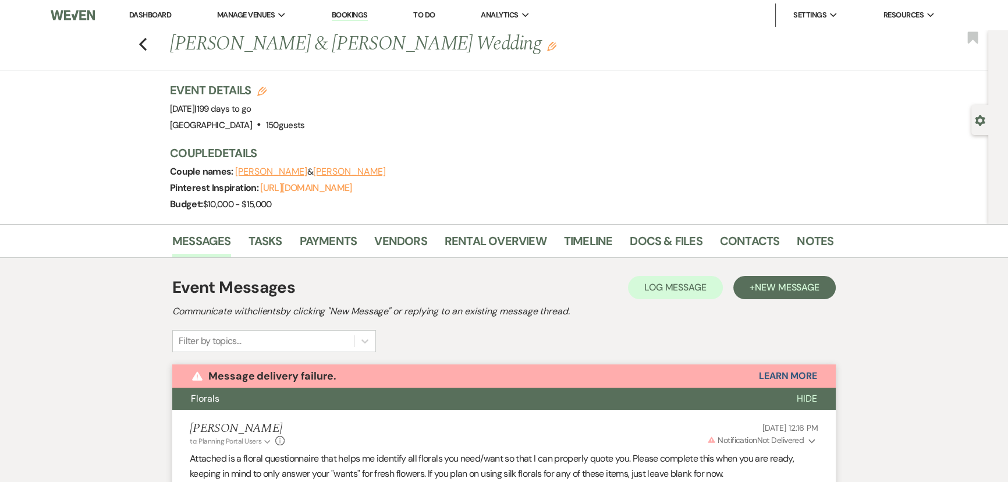
click at [970, 116] on div "Previous [PERSON_NAME] & [PERSON_NAME] Wedding Edit Bookmark Gear Settings Even…" at bounding box center [494, 127] width 988 height 194
click at [974, 117] on icon "Gear" at bounding box center [979, 120] width 10 height 10
select select "5"
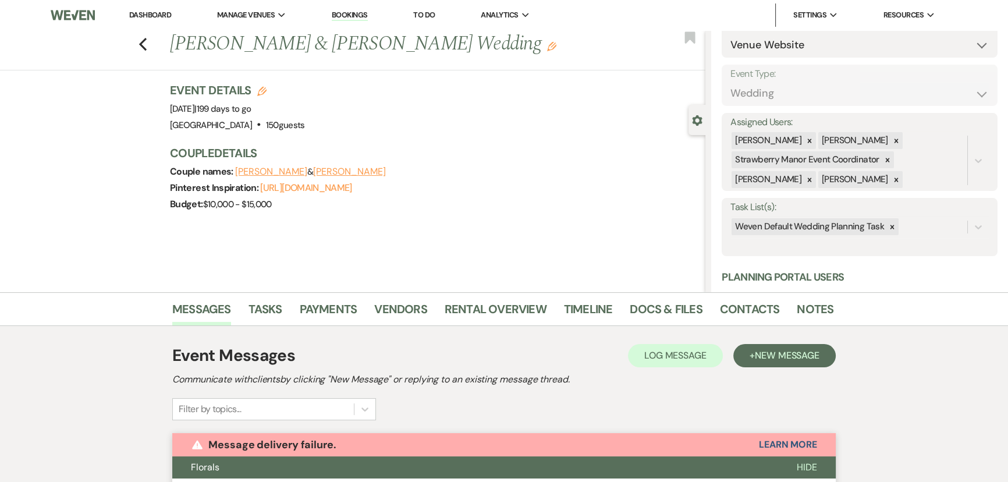
scroll to position [211, 0]
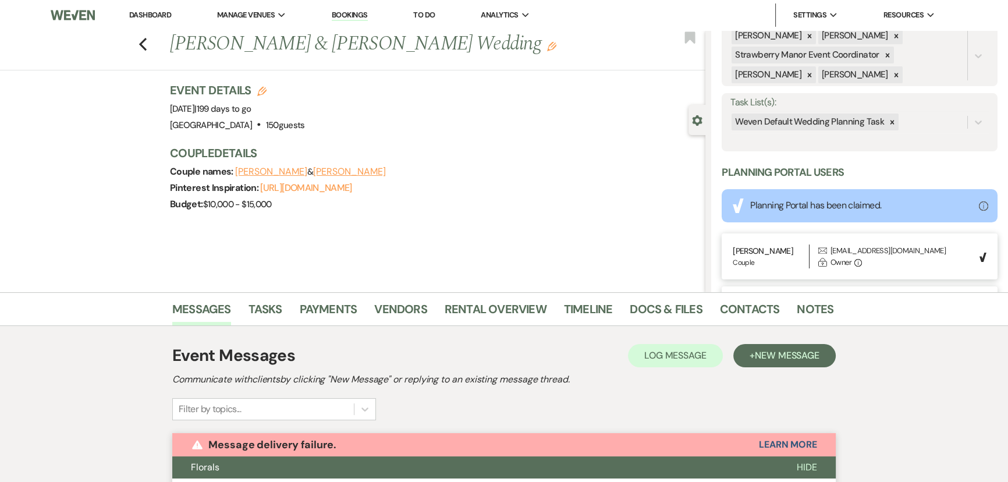
click at [889, 119] on icon at bounding box center [892, 122] width 8 height 8
click at [951, 122] on button "Save" at bounding box center [968, 122] width 58 height 23
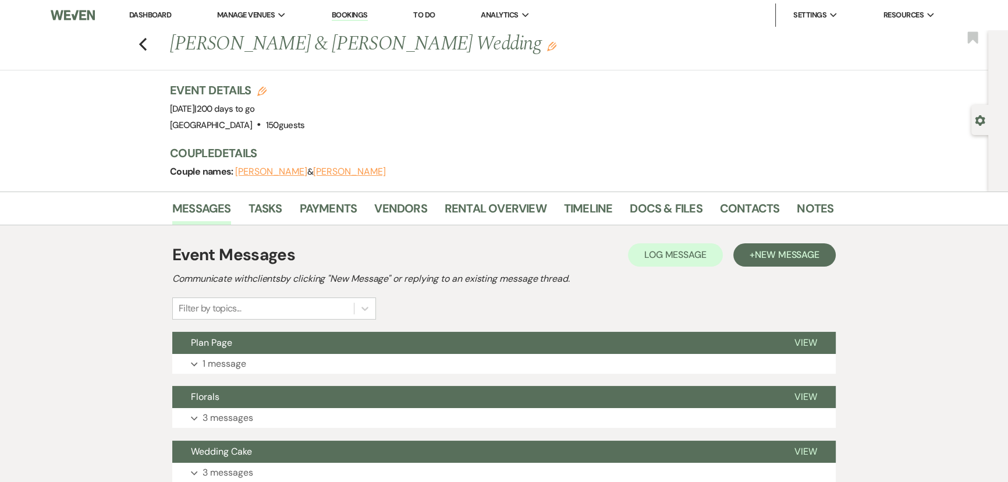
click at [973, 126] on div "Gear Settings" at bounding box center [982, 120] width 22 height 30
click at [978, 119] on icon "Gear" at bounding box center [979, 120] width 10 height 10
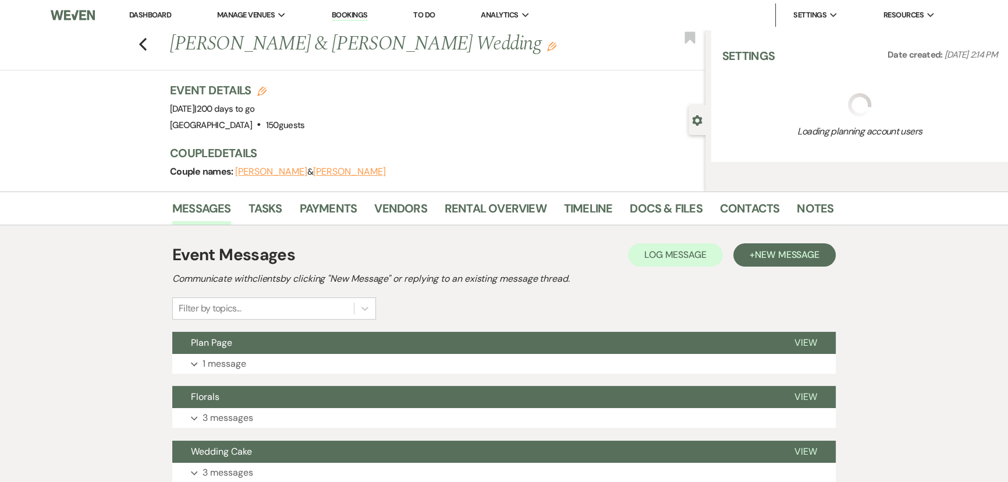
select select "6"
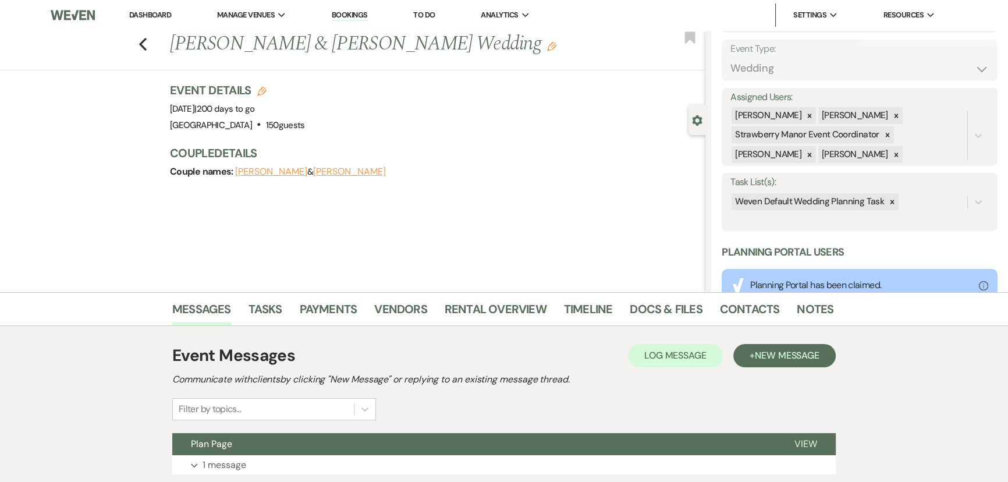
scroll to position [211, 0]
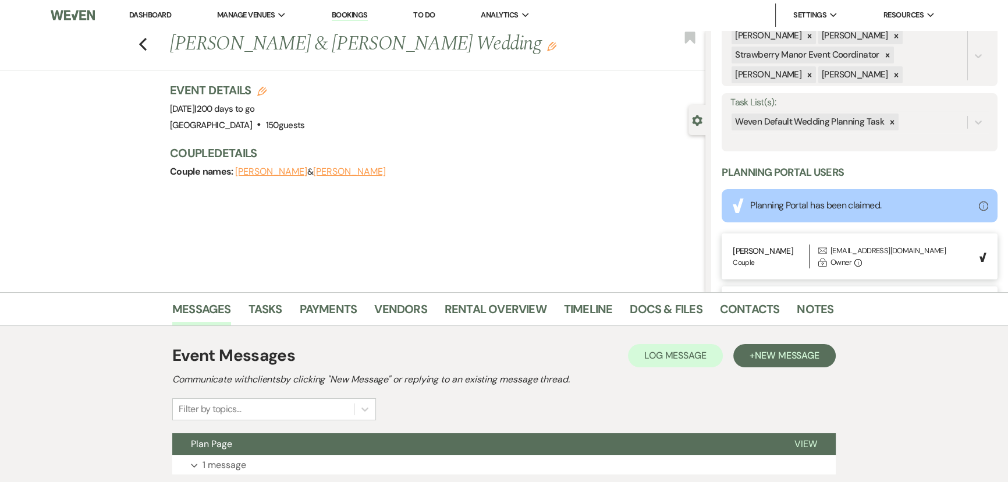
click at [890, 120] on icon at bounding box center [892, 122] width 4 height 4
click at [943, 116] on button "Save" at bounding box center [968, 122] width 58 height 23
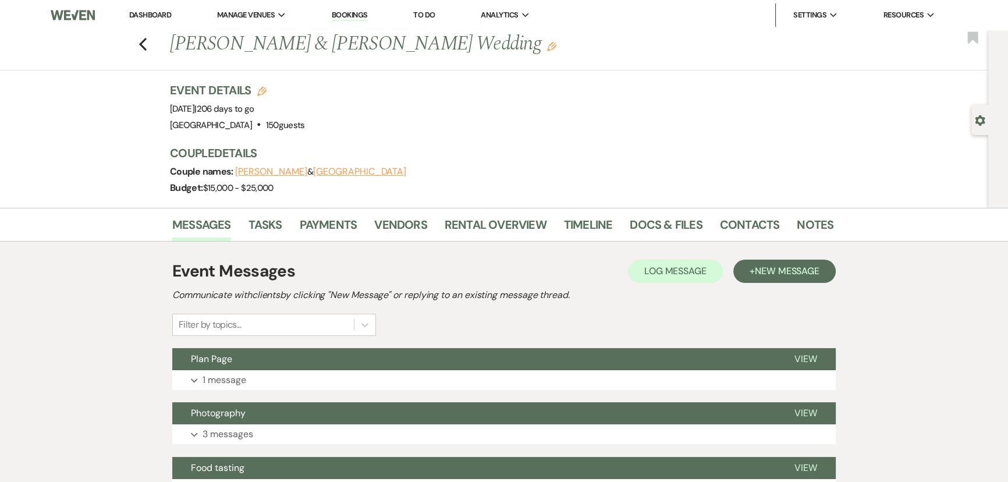
click at [977, 116] on use "button" at bounding box center [979, 120] width 10 height 10
select select "5"
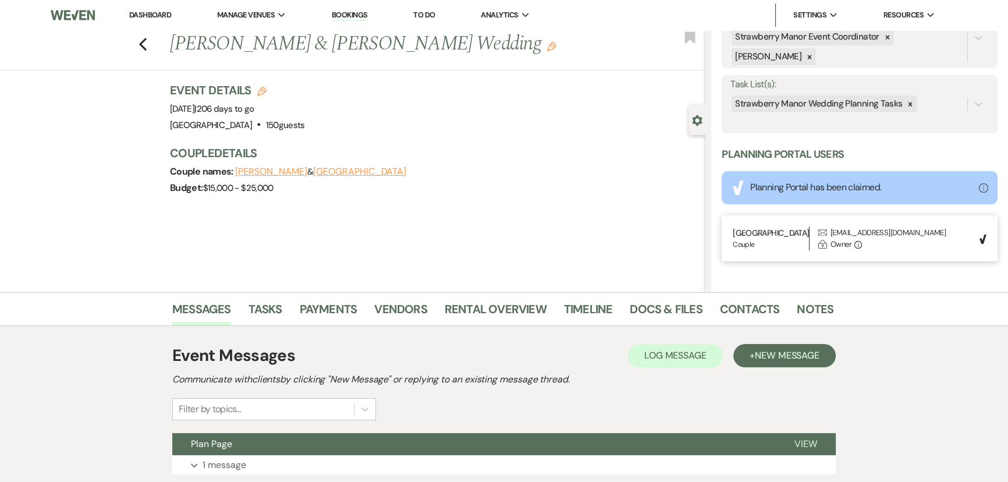
scroll to position [231, 0]
click at [908, 101] on icon at bounding box center [910, 102] width 4 height 4
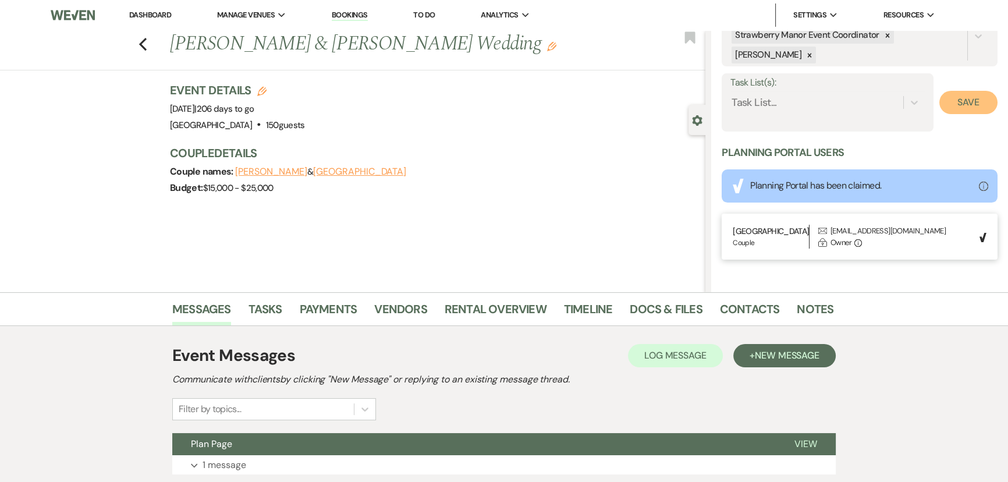
click at [945, 103] on button "Save" at bounding box center [968, 102] width 58 height 23
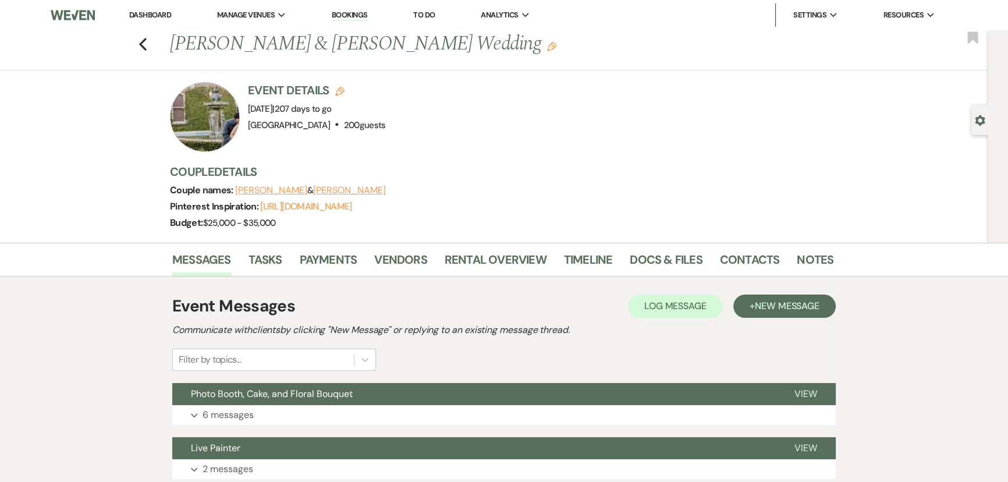
click at [982, 123] on use "button" at bounding box center [979, 120] width 10 height 10
select select "5"
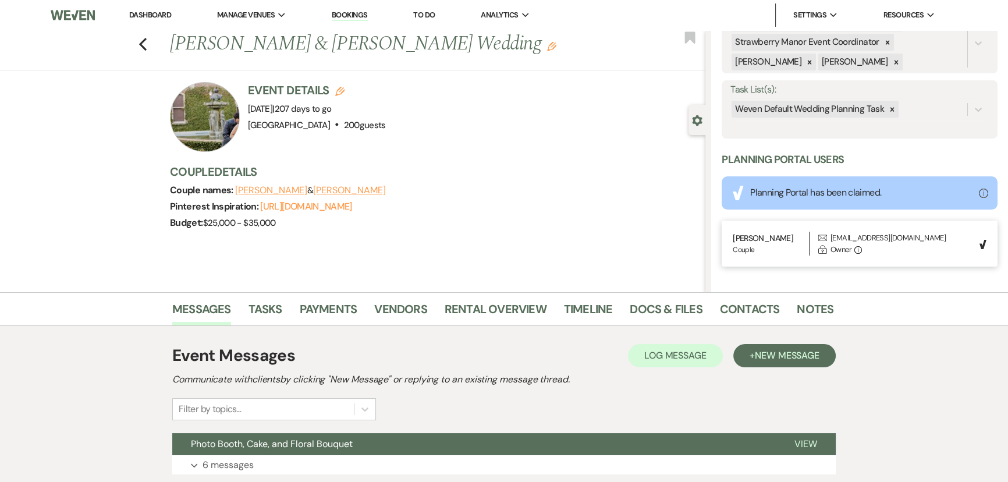
scroll to position [231, 0]
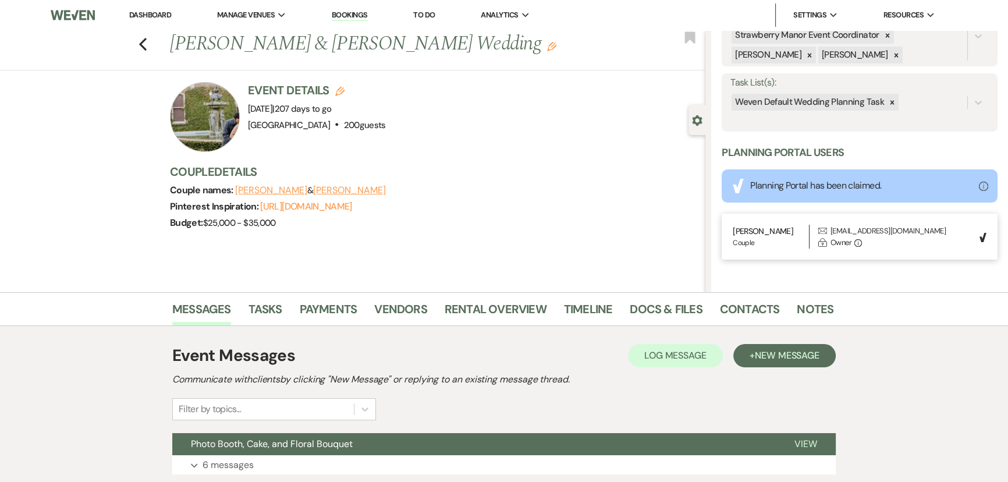
click at [888, 101] on icon at bounding box center [892, 102] width 8 height 8
click at [961, 107] on button "Save" at bounding box center [968, 102] width 58 height 23
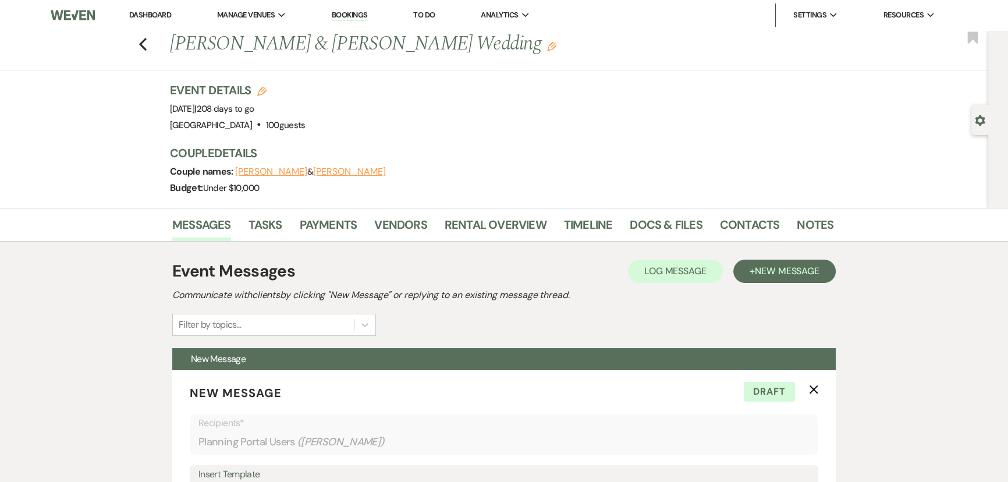
click at [978, 122] on icon "Gear" at bounding box center [979, 120] width 10 height 10
select select "5"
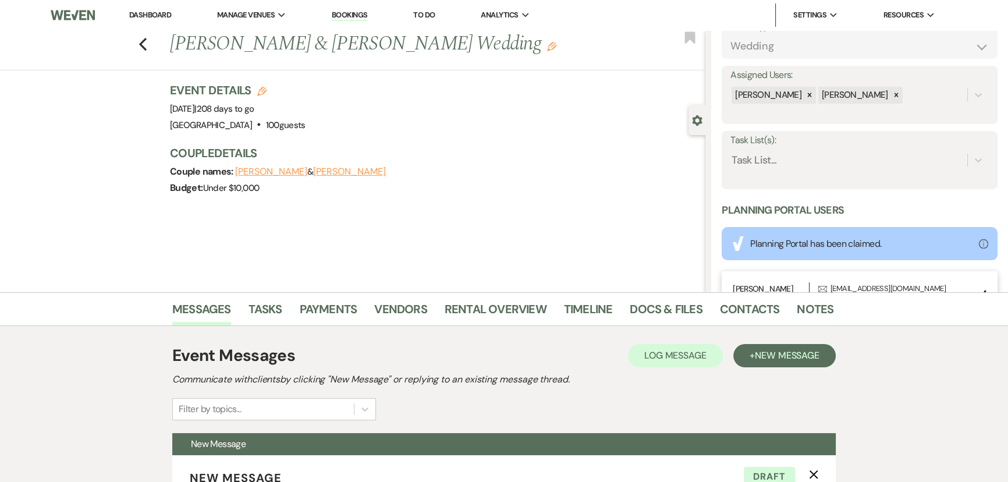
scroll to position [211, 0]
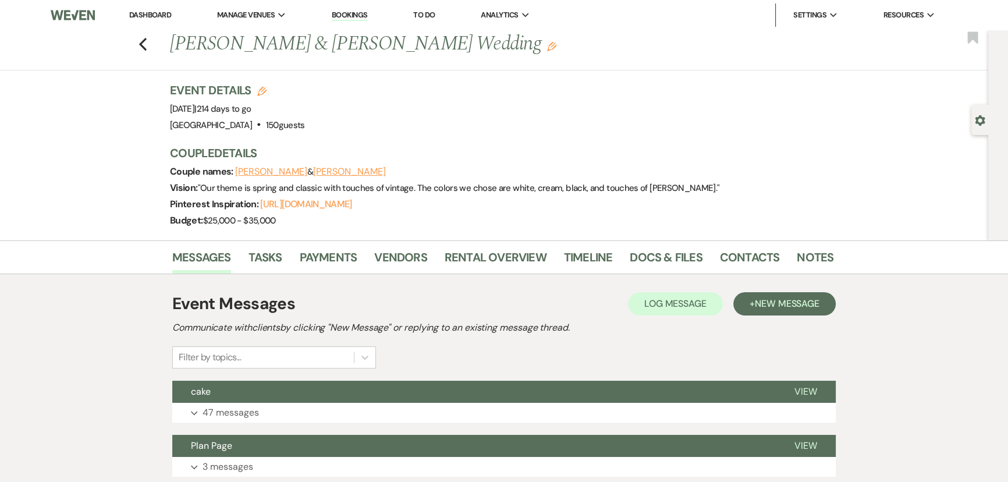
click at [984, 120] on div "Gear Settings" at bounding box center [982, 120] width 22 height 30
click at [976, 116] on use "button" at bounding box center [979, 120] width 10 height 10
select select "5"
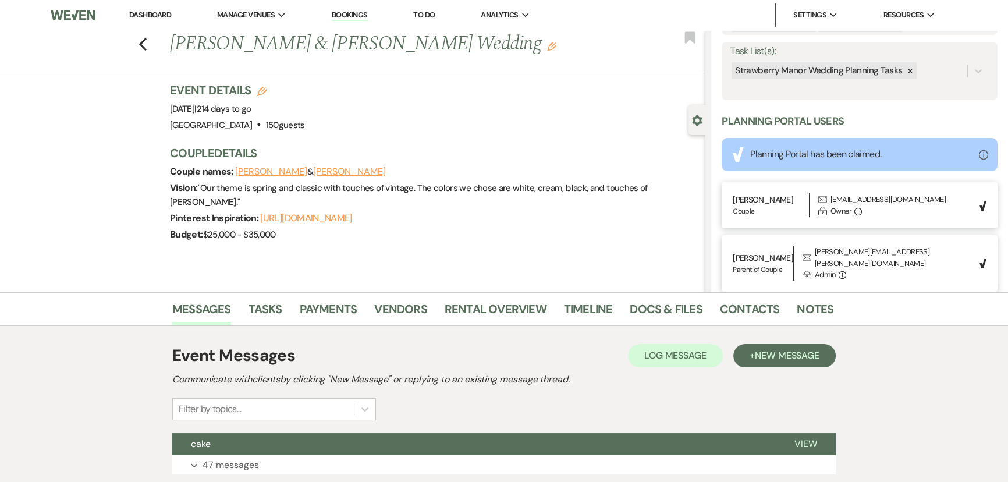
scroll to position [211, 0]
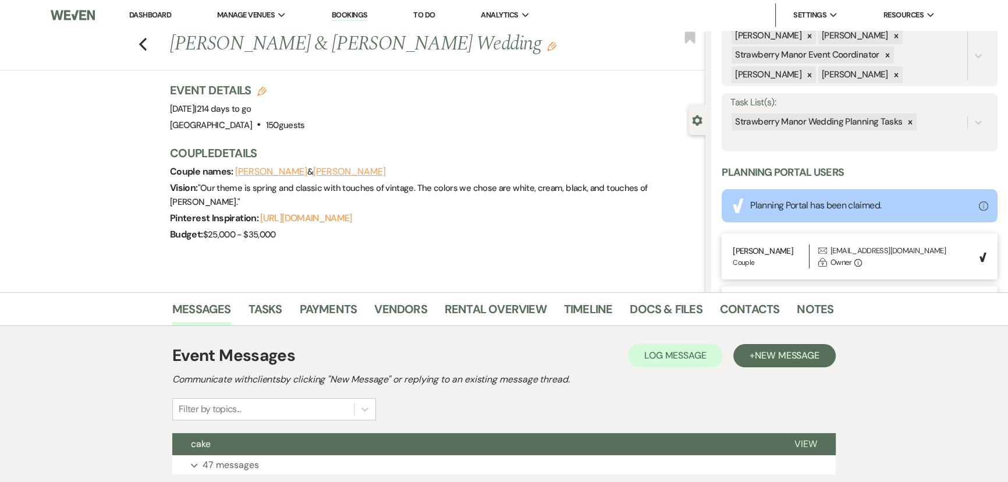
click at [906, 120] on icon at bounding box center [910, 122] width 8 height 8
click at [953, 120] on button "Save" at bounding box center [968, 122] width 58 height 23
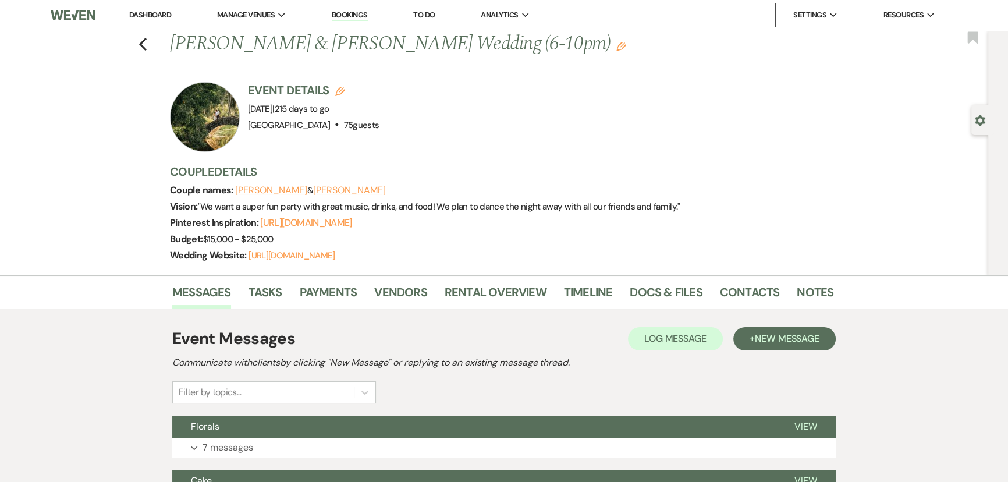
click at [976, 124] on icon "Gear" at bounding box center [979, 120] width 10 height 10
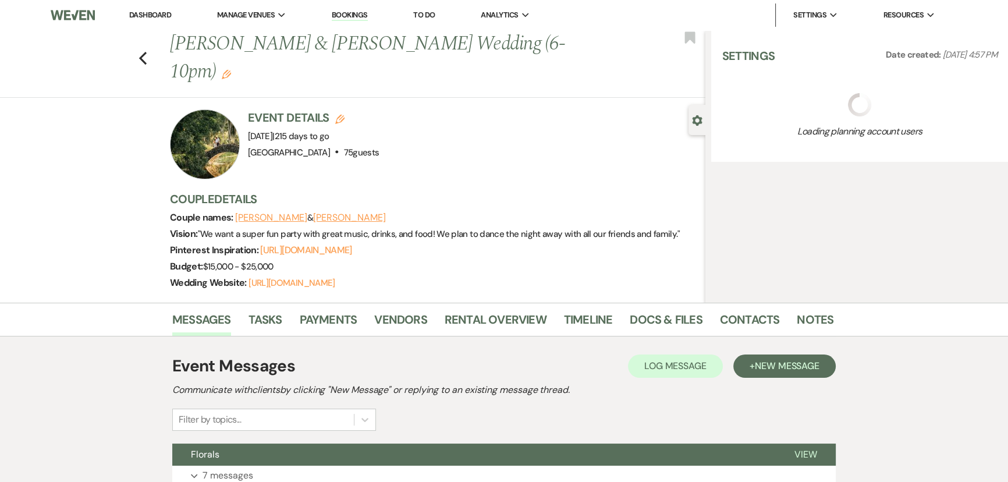
select select "5"
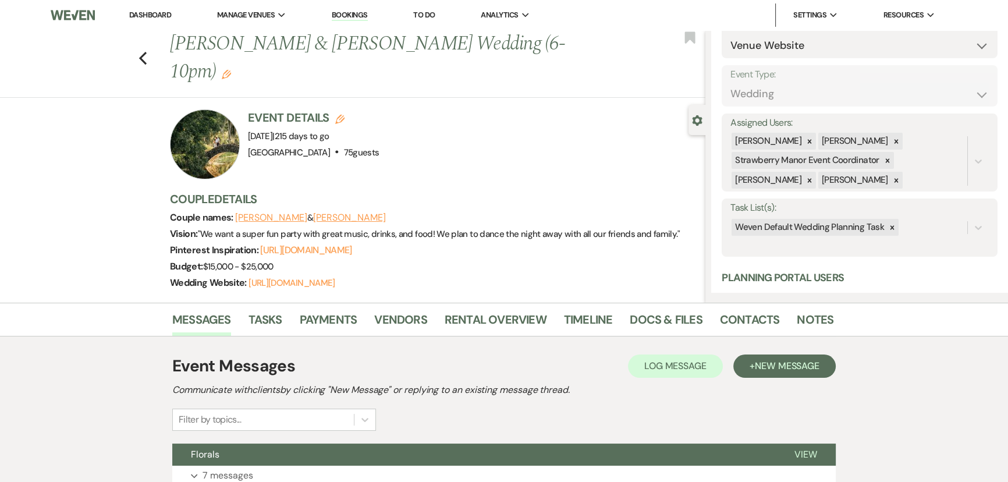
scroll to position [211, 0]
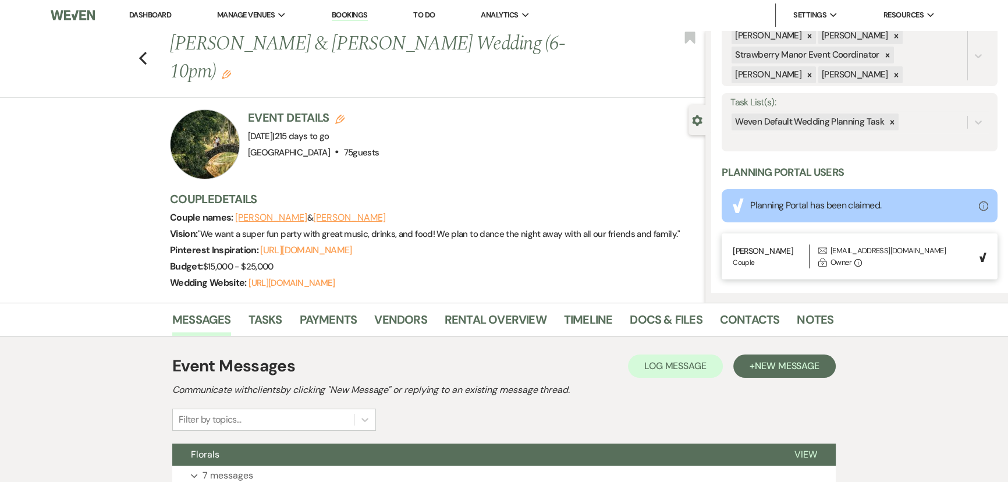
click at [888, 120] on icon at bounding box center [892, 122] width 8 height 8
click at [955, 124] on button "Save" at bounding box center [968, 122] width 58 height 23
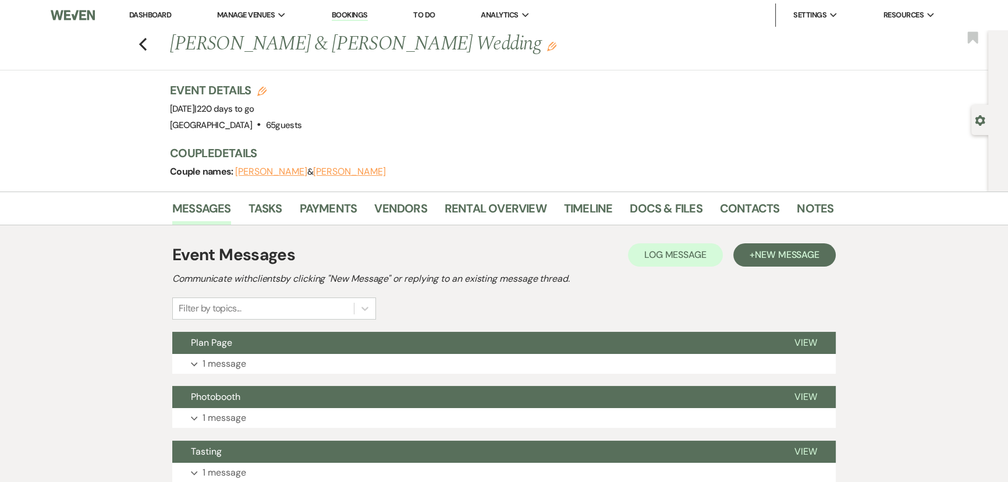
click at [974, 127] on div "Gear Settings" at bounding box center [982, 120] width 22 height 30
click at [977, 120] on use "button" at bounding box center [979, 120] width 10 height 10
select select "5"
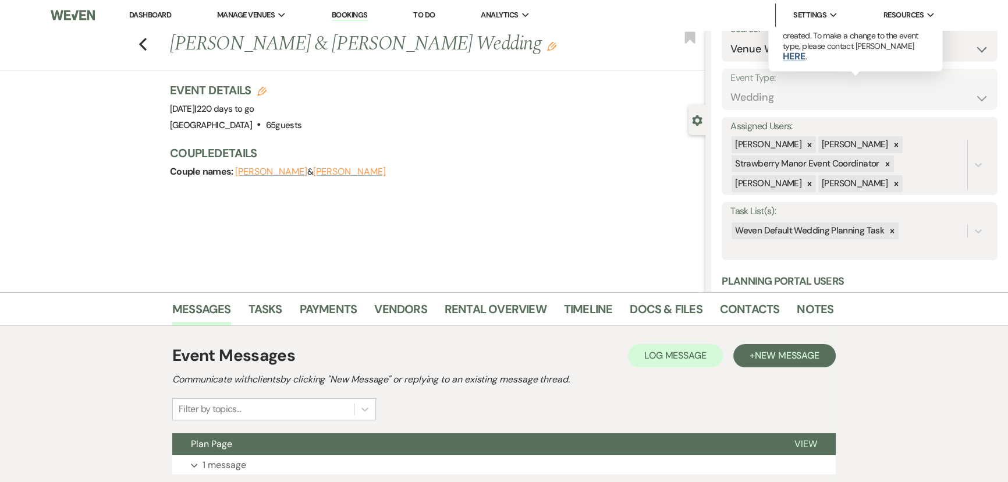
scroll to position [211, 0]
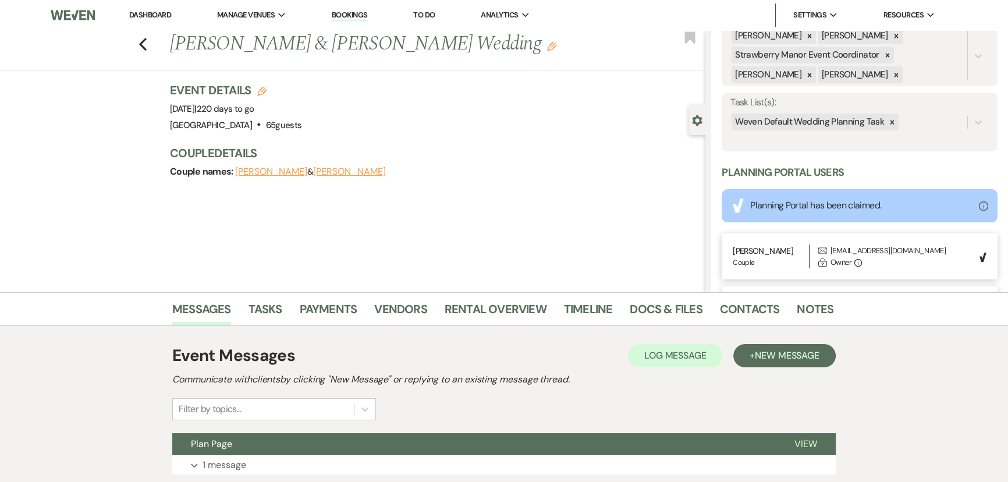
click at [890, 122] on icon at bounding box center [892, 122] width 4 height 4
click at [955, 126] on button "Save" at bounding box center [968, 122] width 58 height 23
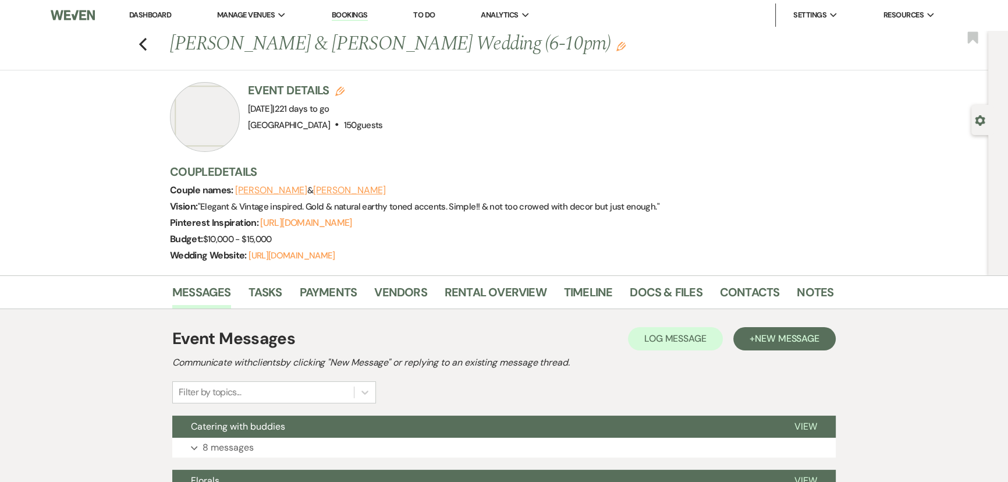
click at [985, 123] on div "Gear Settings" at bounding box center [982, 120] width 22 height 30
click at [983, 112] on div "Gear Settings" at bounding box center [982, 120] width 22 height 30
click at [977, 118] on use "button" at bounding box center [979, 120] width 10 height 10
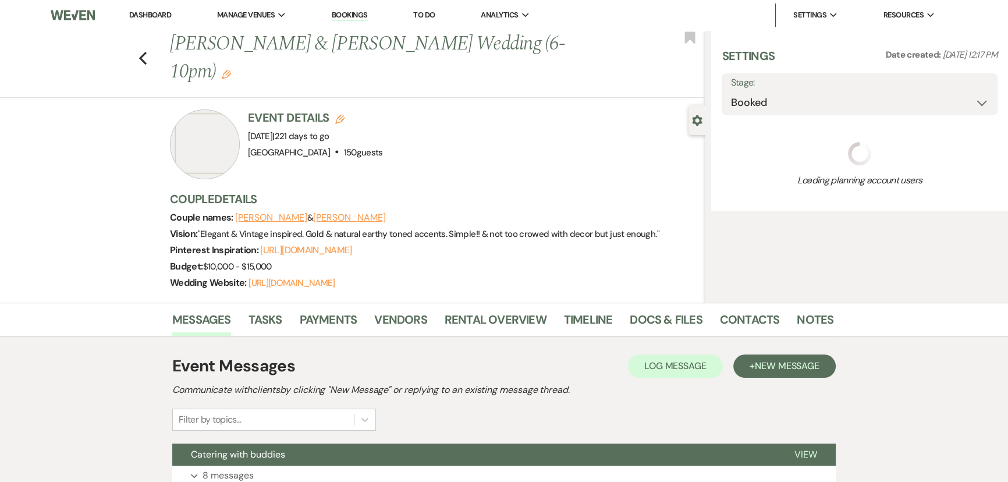
select select "5"
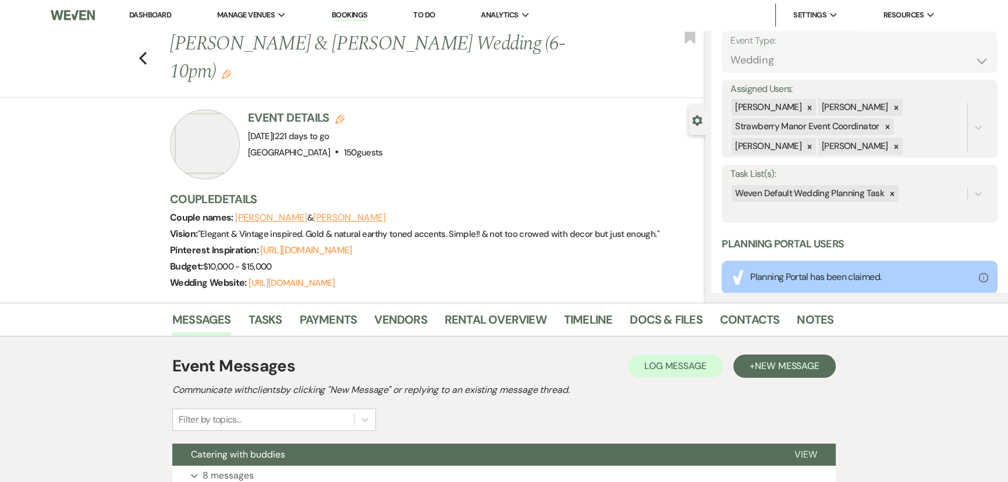
scroll to position [231, 0]
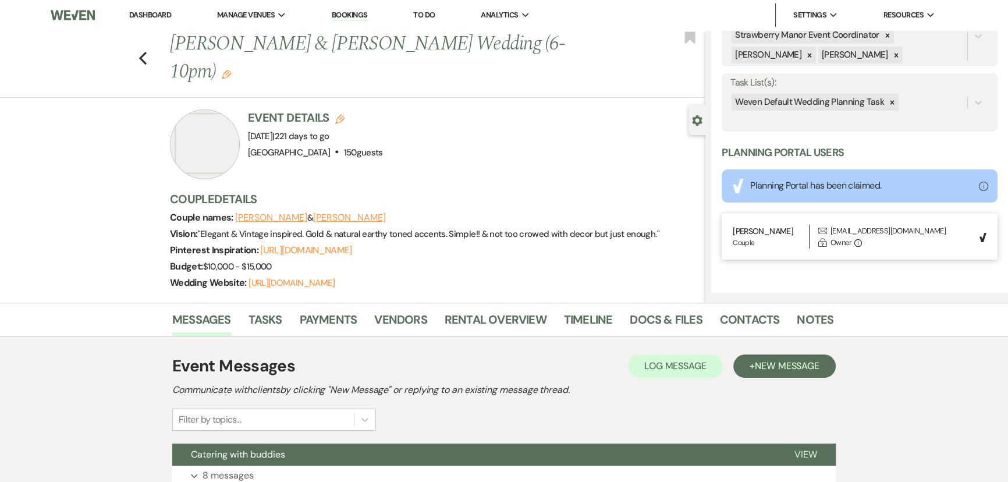
click at [888, 105] on icon at bounding box center [892, 102] width 8 height 8
click at [954, 107] on button "Save" at bounding box center [968, 102] width 58 height 23
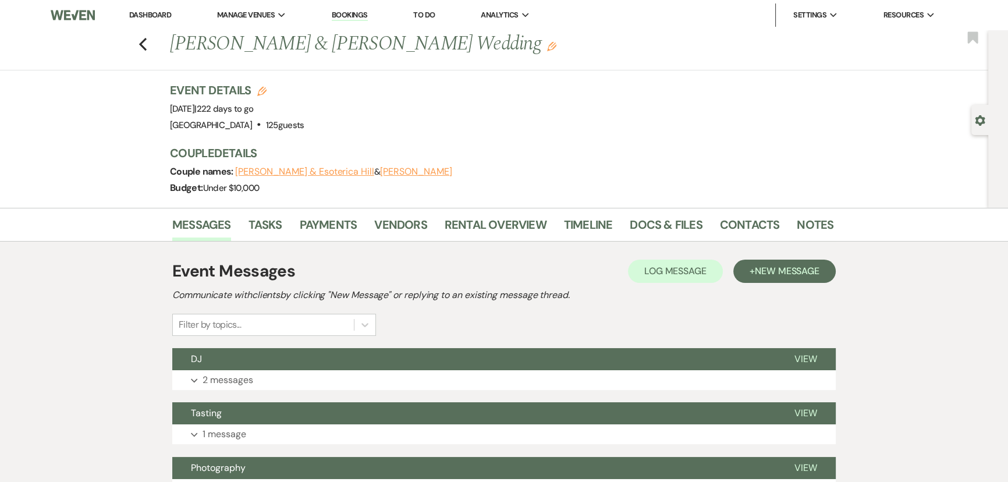
click at [977, 121] on use "button" at bounding box center [979, 120] width 10 height 10
select select "5"
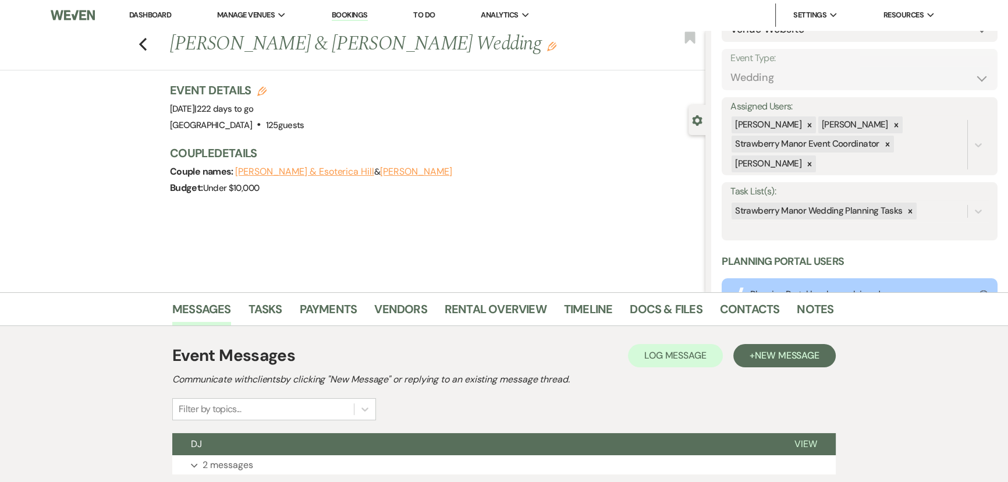
scroll to position [211, 0]
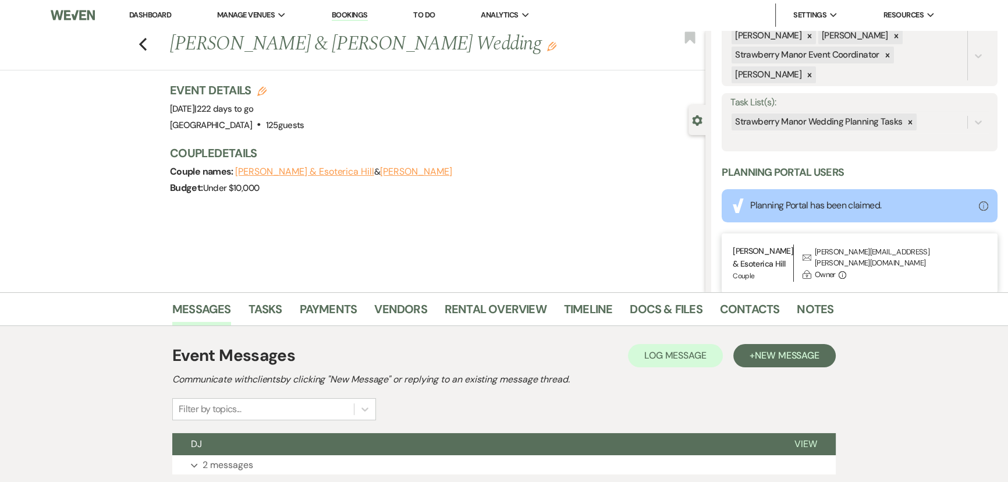
click at [910, 124] on icon at bounding box center [910, 122] width 8 height 8
click at [956, 121] on button "Save" at bounding box center [968, 122] width 58 height 23
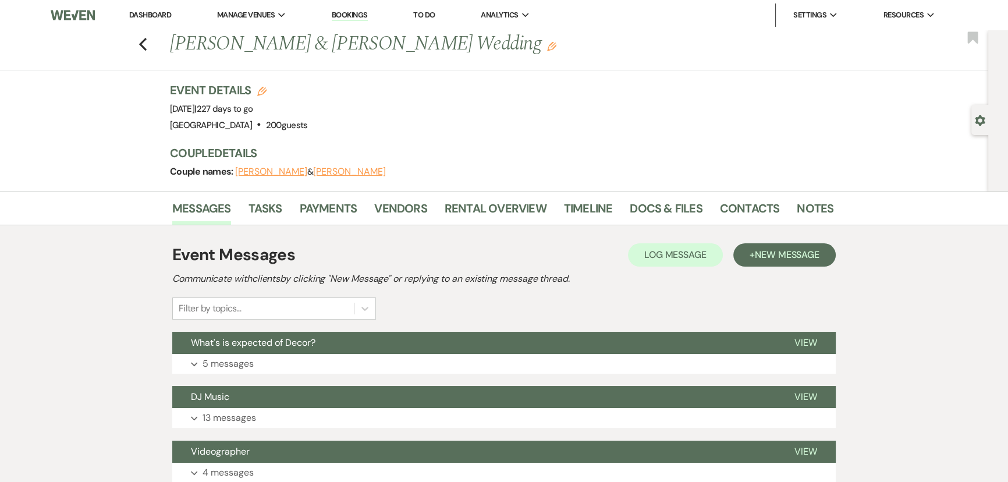
click at [973, 117] on div "Gear Settings" at bounding box center [982, 120] width 22 height 30
click at [980, 126] on div "Gear Settings" at bounding box center [982, 120] width 22 height 30
click at [981, 111] on div "Gear Settings" at bounding box center [982, 120] width 22 height 30
click at [978, 118] on use "button" at bounding box center [979, 120] width 10 height 10
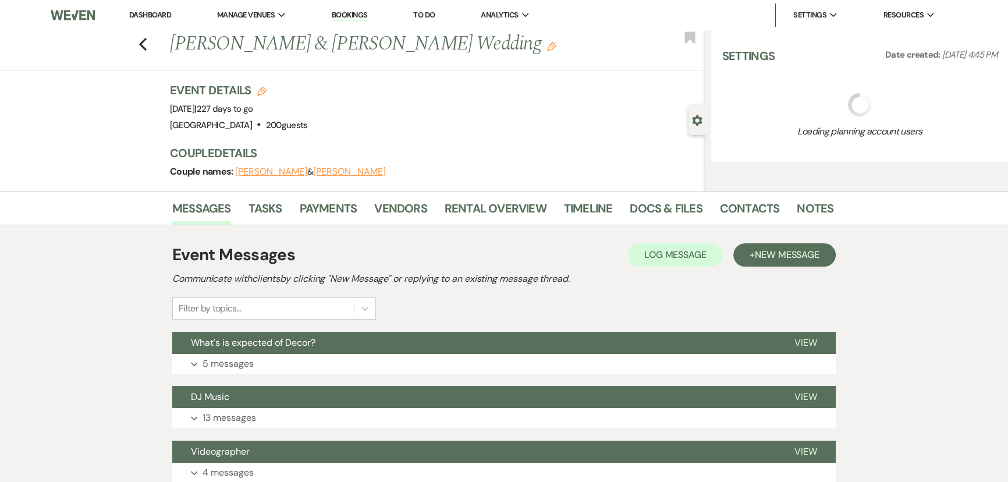
select select "12"
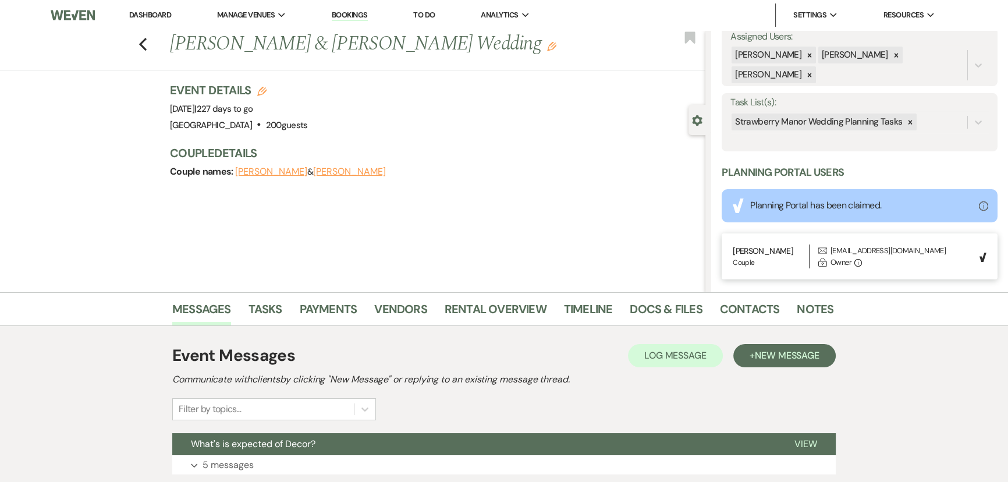
scroll to position [211, 0]
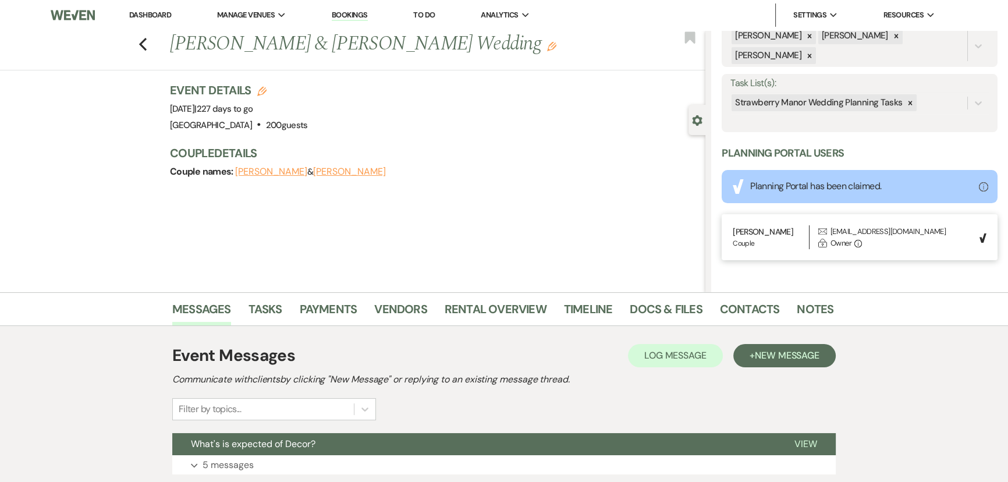
click at [913, 104] on div at bounding box center [909, 102] width 13 height 17
click at [962, 112] on button "Save" at bounding box center [968, 102] width 58 height 23
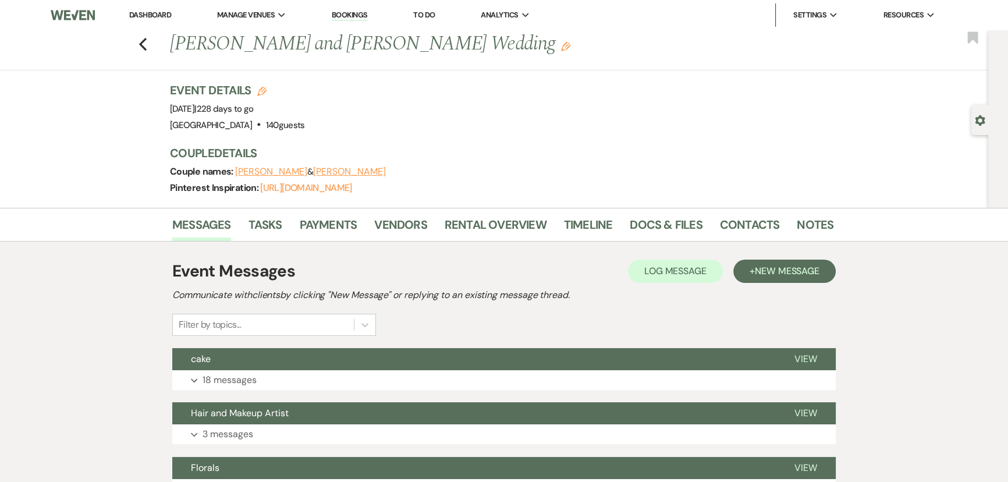
click at [981, 118] on use "button" at bounding box center [979, 120] width 10 height 10
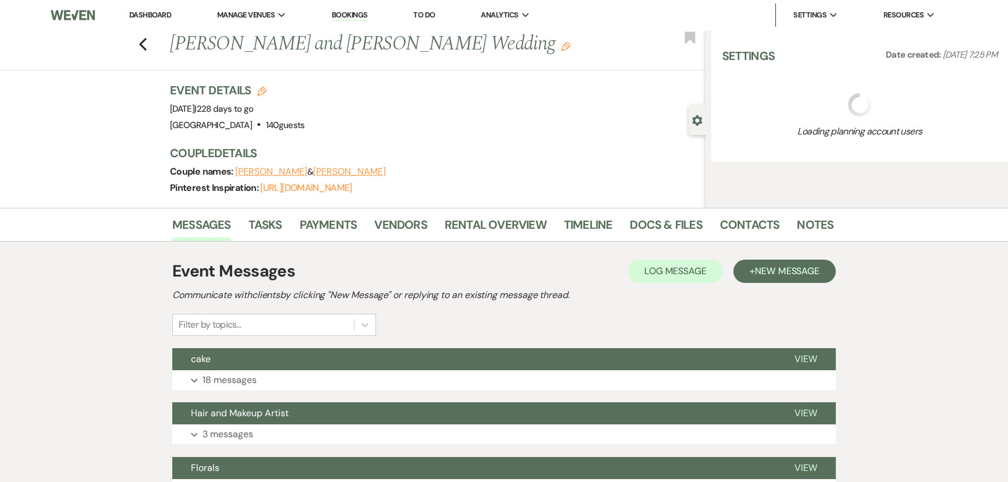
select select "2"
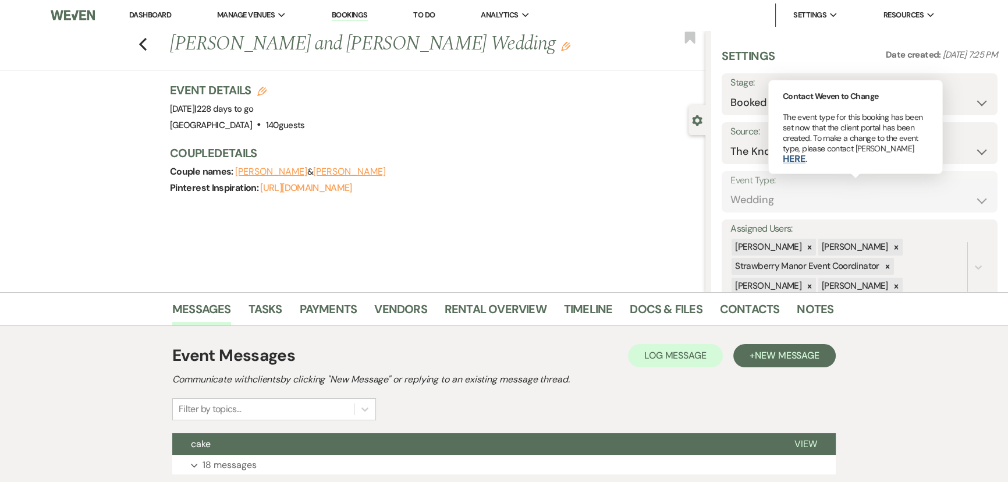
scroll to position [211, 0]
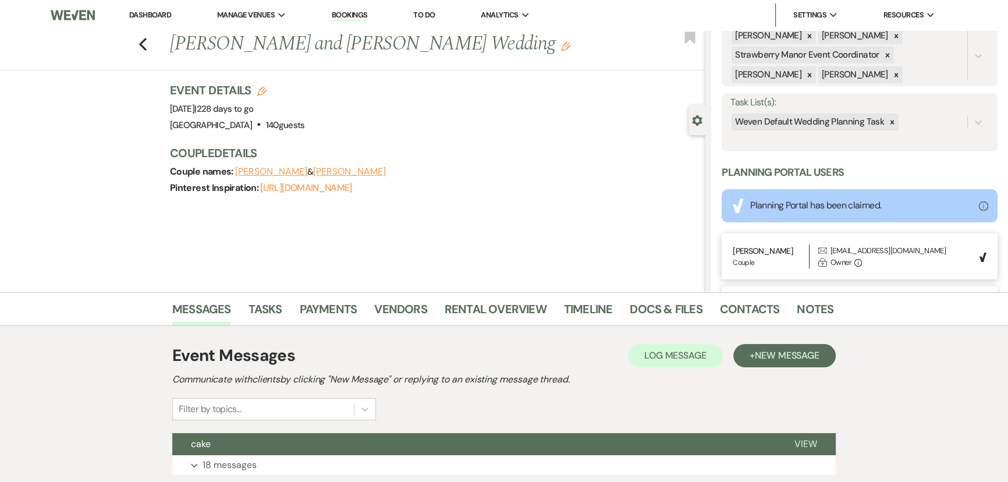
click at [888, 122] on icon at bounding box center [892, 122] width 8 height 8
click at [945, 118] on button "Save" at bounding box center [968, 122] width 58 height 23
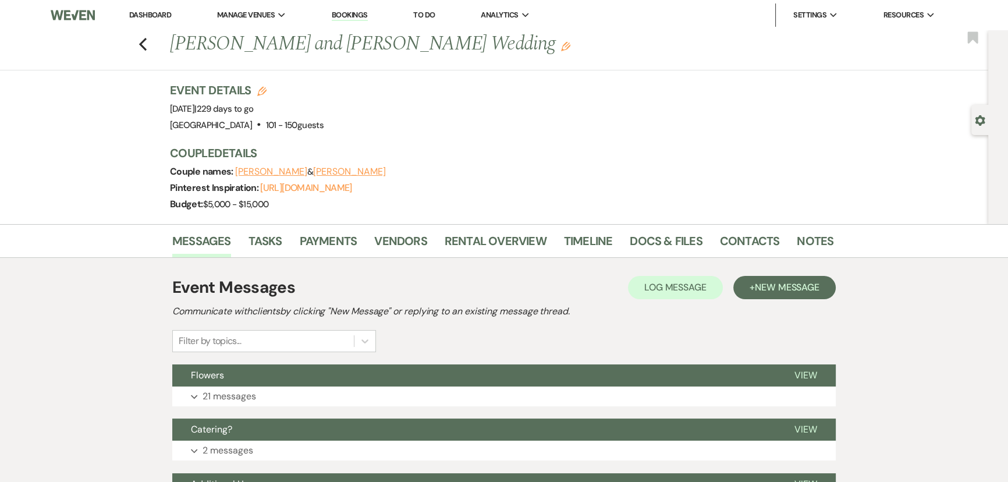
drag, startPoint x: 978, startPoint y: 117, endPoint x: 977, endPoint y: 126, distance: 9.4
click at [978, 117] on use "button" at bounding box center [979, 120] width 10 height 10
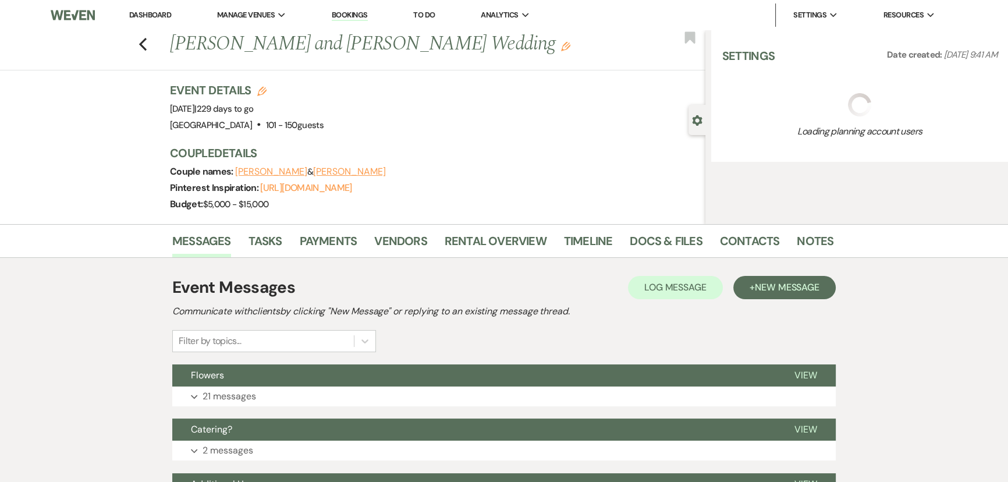
select select "2"
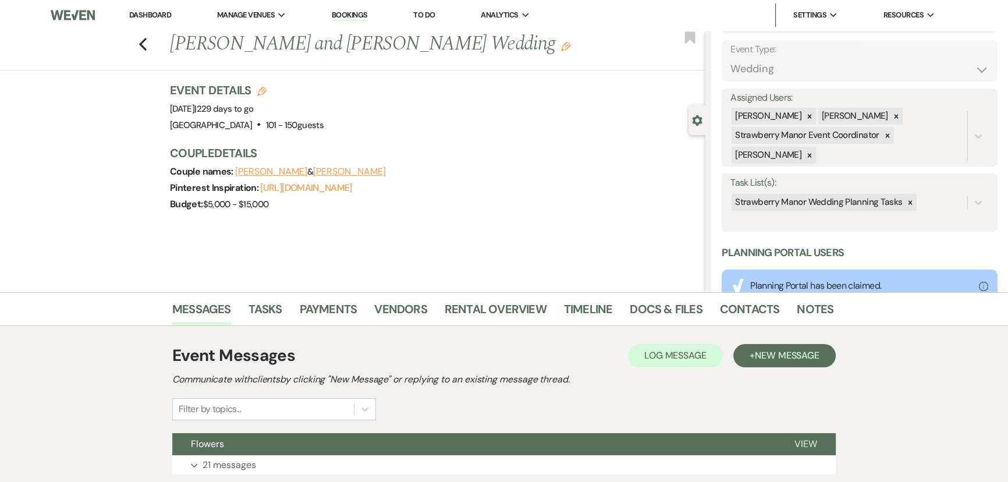
scroll to position [231, 0]
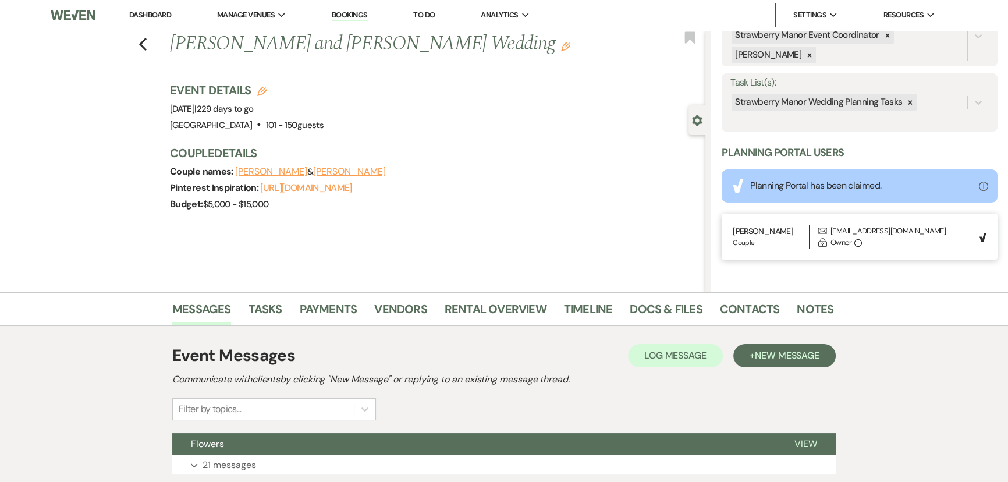
click at [908, 103] on icon at bounding box center [910, 102] width 4 height 4
click at [956, 103] on button "Save" at bounding box center [968, 102] width 58 height 23
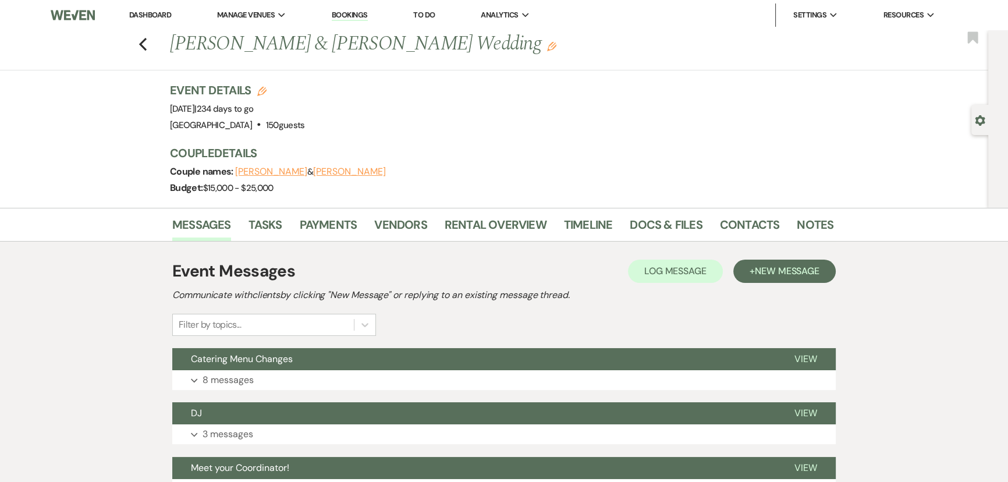
click at [977, 122] on use "button" at bounding box center [979, 120] width 10 height 10
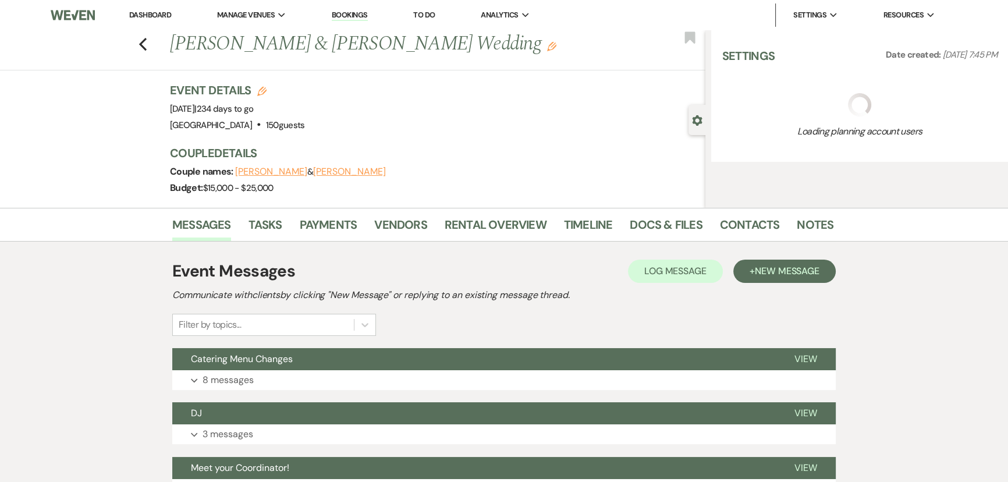
select select "5"
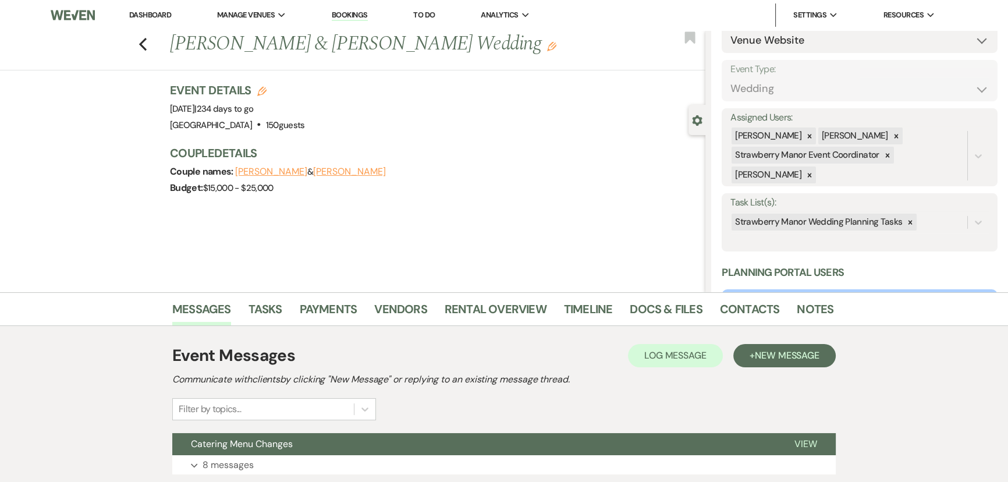
scroll to position [231, 0]
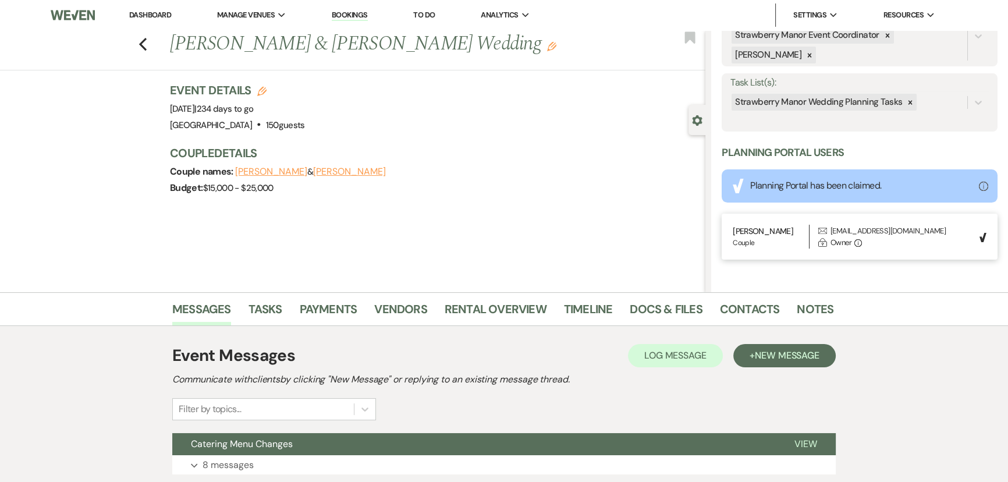
click at [906, 103] on icon at bounding box center [910, 102] width 8 height 8
click at [955, 101] on button "Save" at bounding box center [968, 102] width 58 height 23
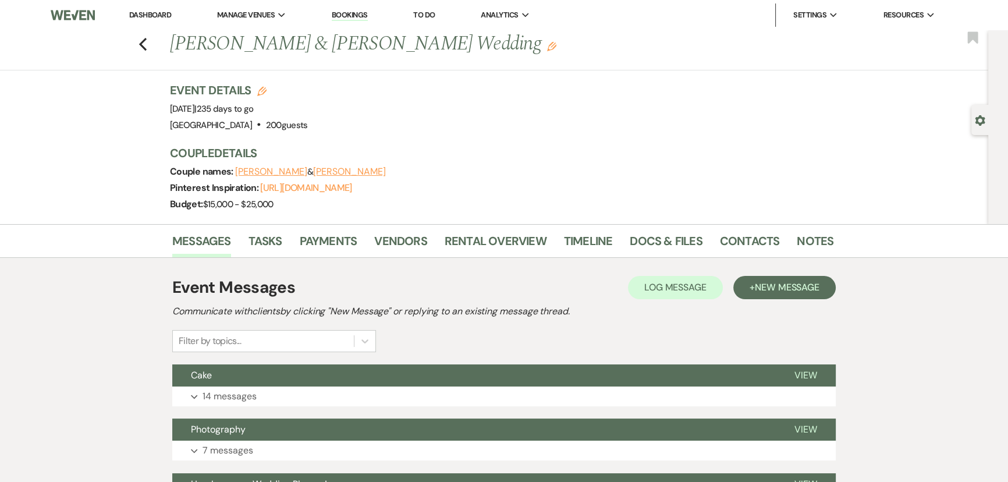
click at [981, 121] on icon "Gear" at bounding box center [979, 120] width 10 height 10
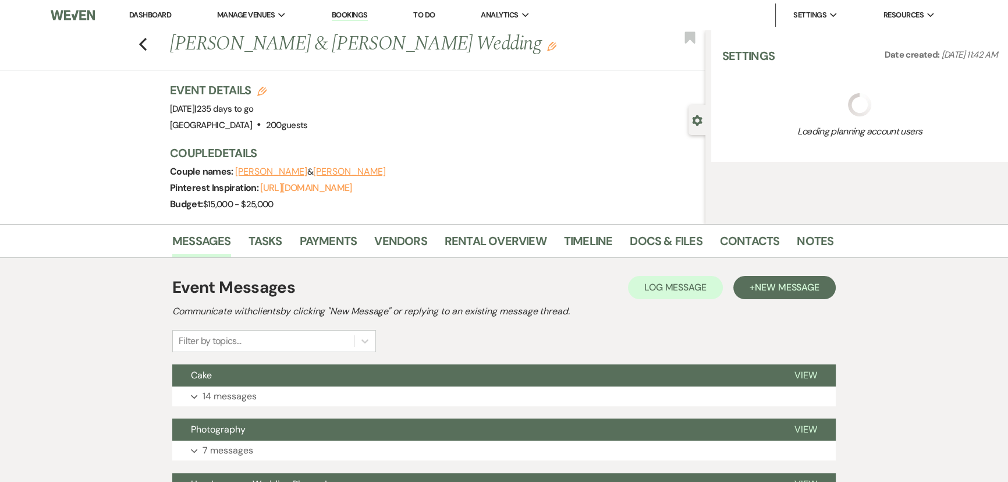
select select "5"
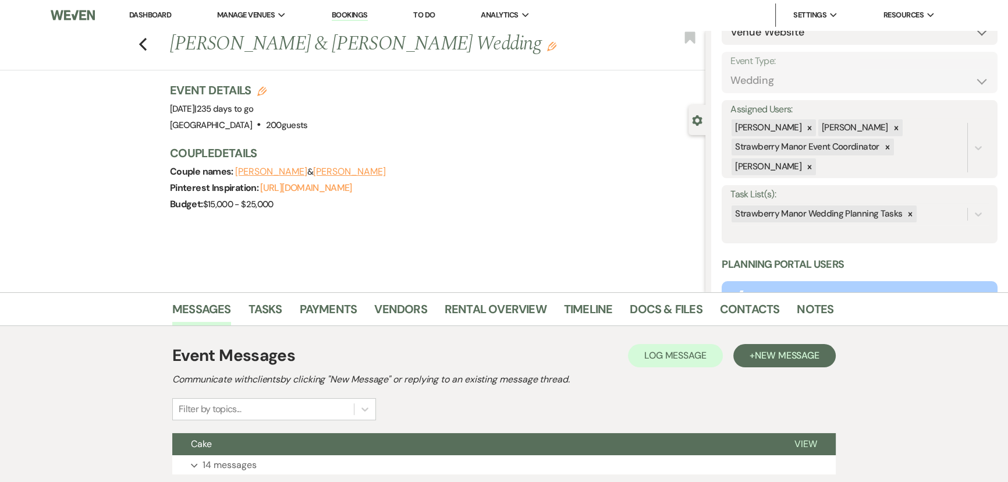
scroll to position [231, 0]
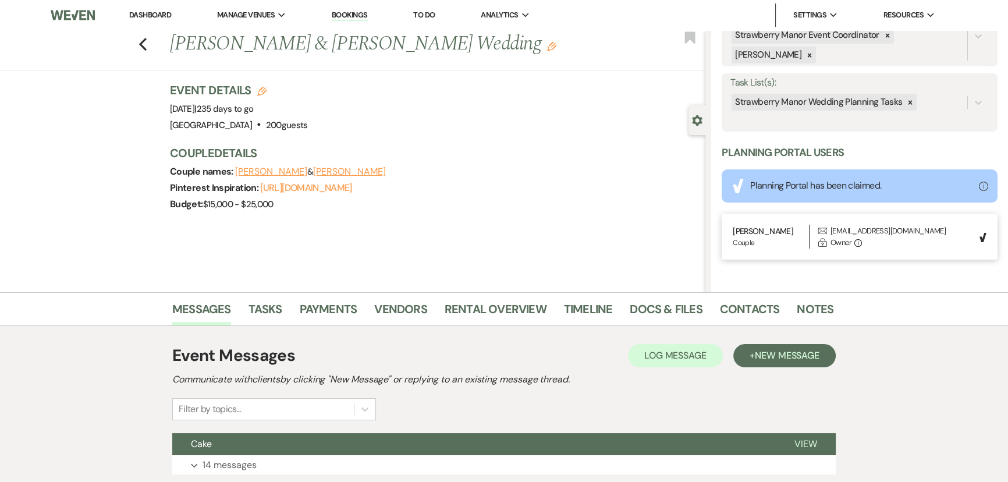
click at [906, 104] on icon at bounding box center [910, 102] width 8 height 8
click at [942, 104] on button "Save" at bounding box center [968, 102] width 58 height 23
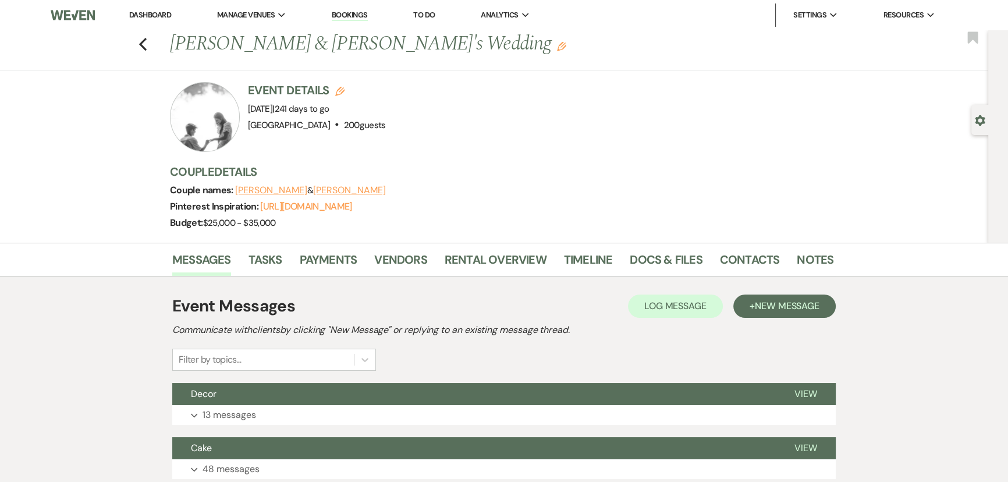
click at [980, 119] on icon "Gear" at bounding box center [979, 120] width 10 height 10
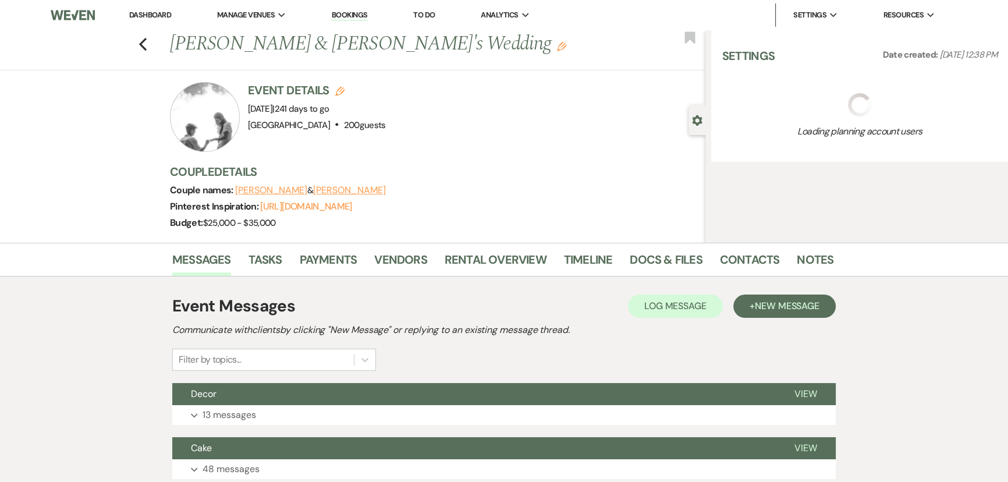
select select "5"
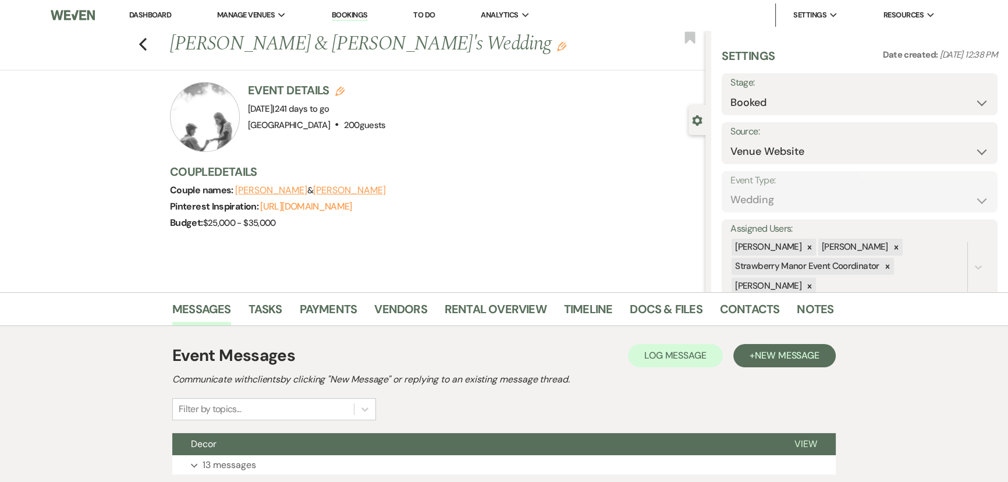
scroll to position [264, 0]
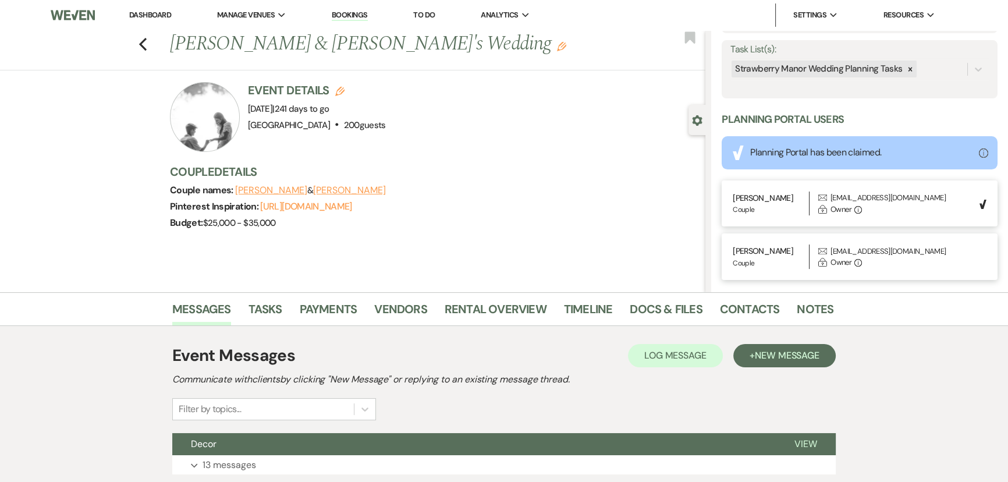
click at [911, 70] on div at bounding box center [909, 69] width 13 height 17
click at [942, 73] on button "Save" at bounding box center [968, 69] width 58 height 23
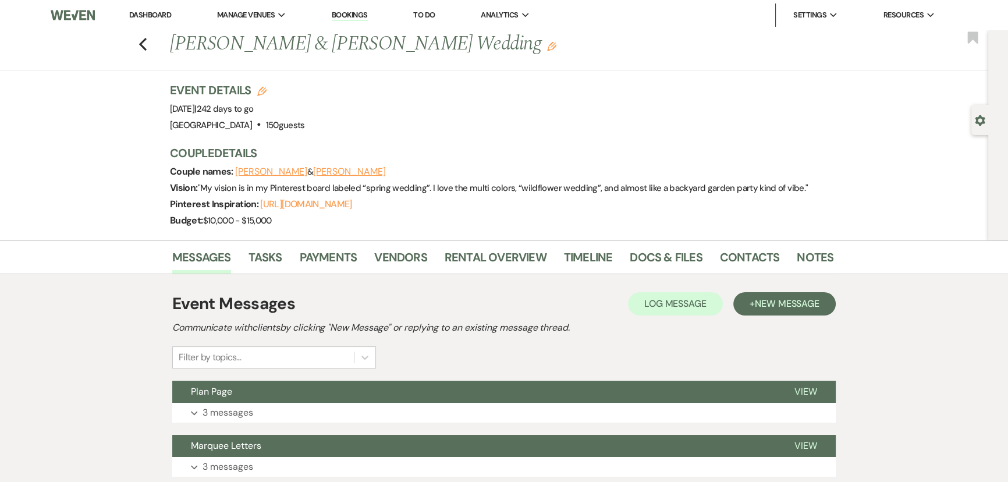
click at [974, 115] on icon "Gear" at bounding box center [979, 120] width 10 height 10
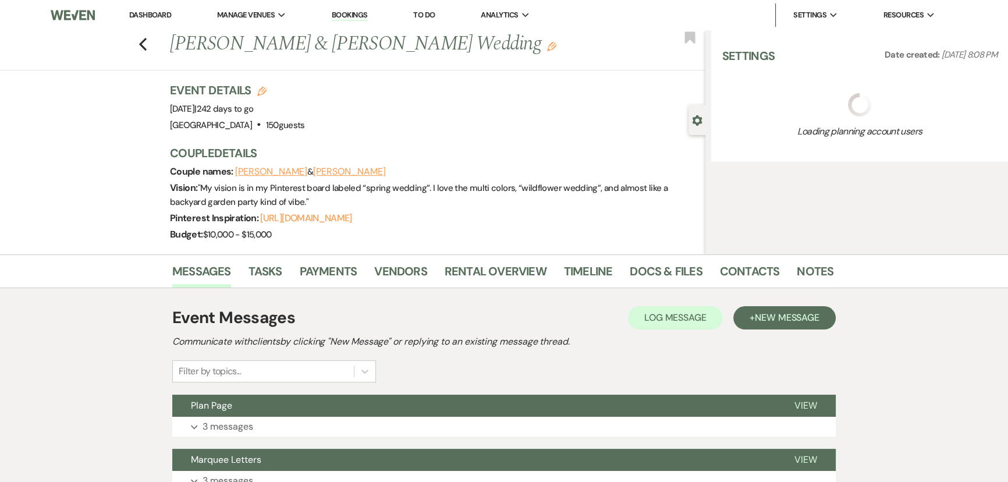
select select "5"
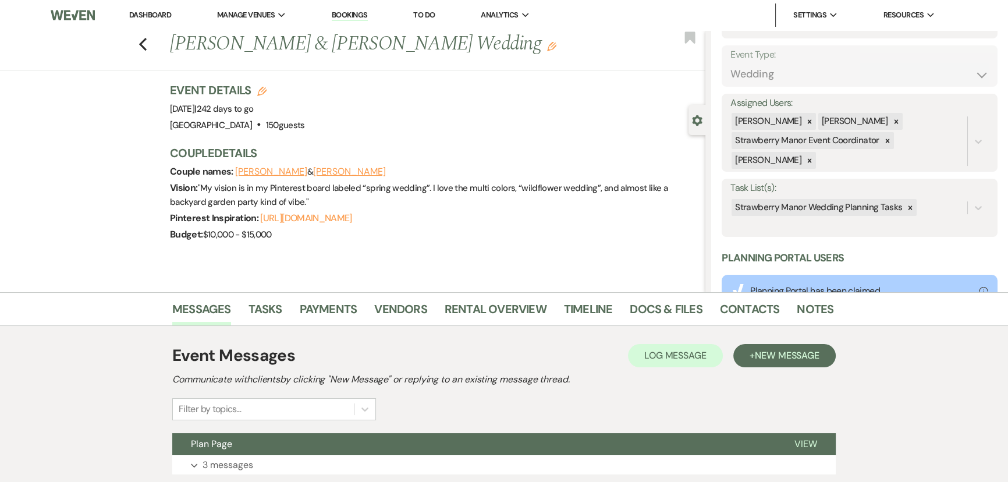
scroll to position [231, 0]
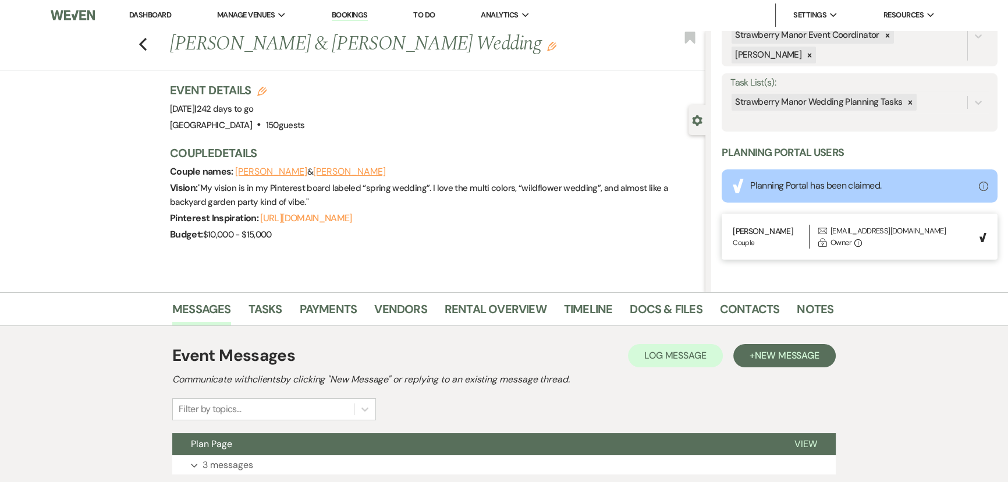
click at [907, 105] on icon at bounding box center [910, 102] width 8 height 8
drag, startPoint x: 961, startPoint y: 105, endPoint x: 458, endPoint y: 6, distance: 512.8
click at [961, 104] on button "Save" at bounding box center [968, 102] width 58 height 23
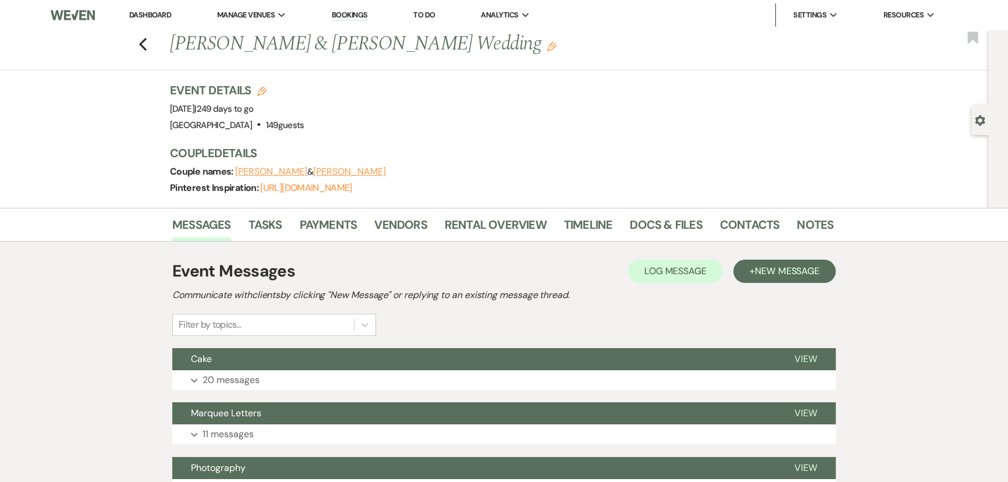
click at [978, 115] on icon "Gear" at bounding box center [979, 120] width 10 height 10
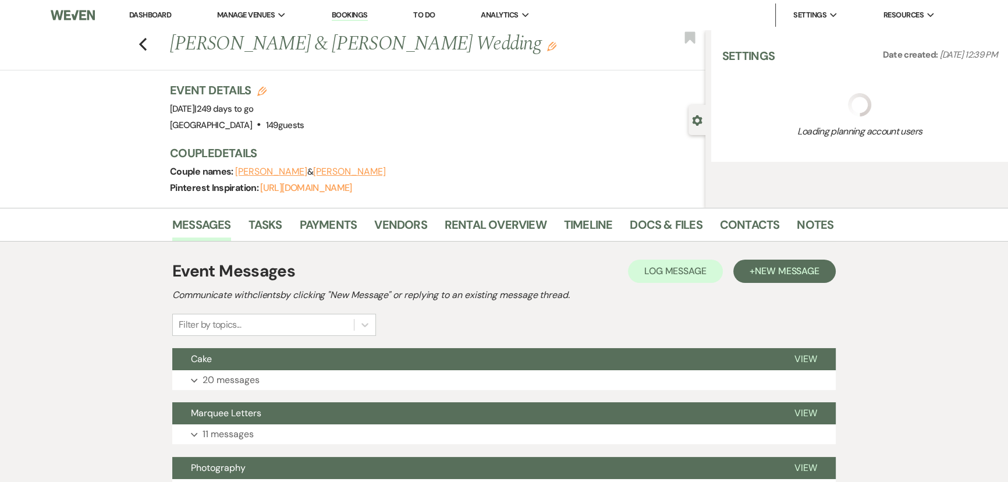
select select "12"
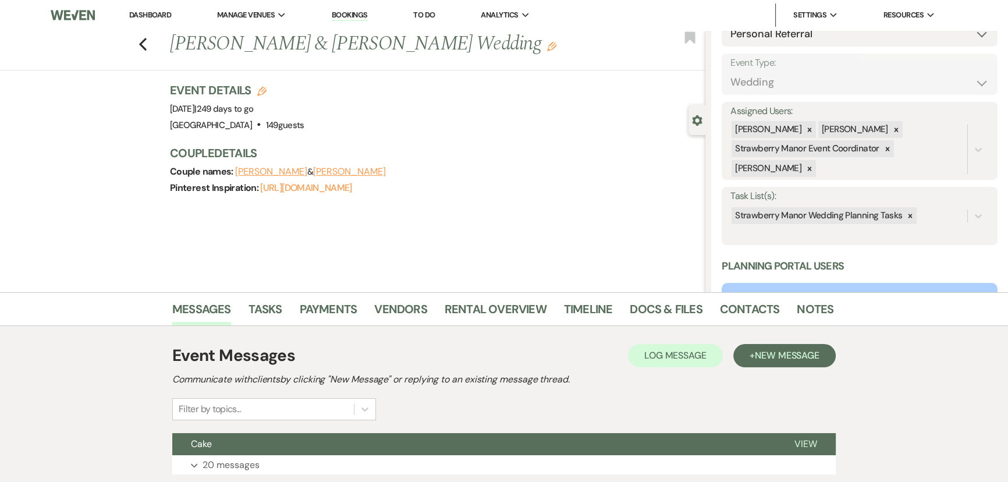
scroll to position [264, 0]
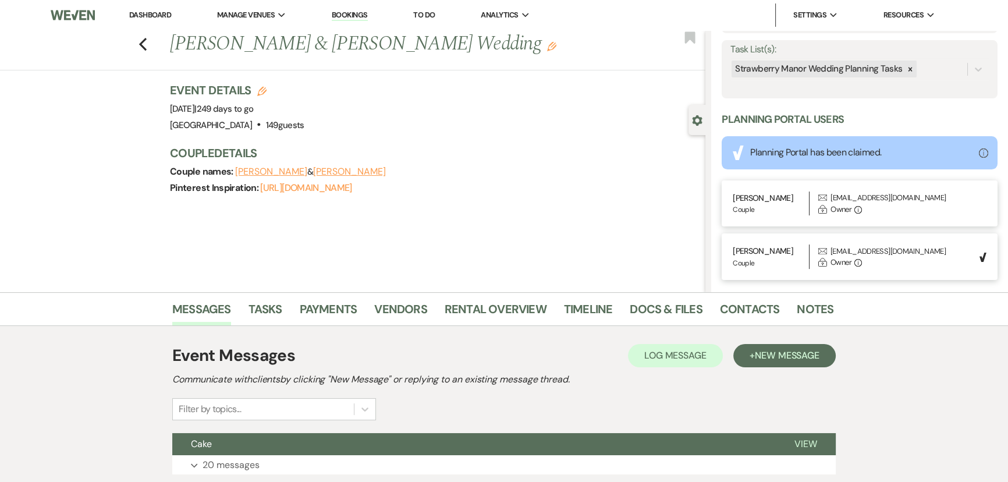
click at [903, 71] on div at bounding box center [909, 69] width 13 height 17
click at [970, 73] on button "Save" at bounding box center [968, 69] width 58 height 23
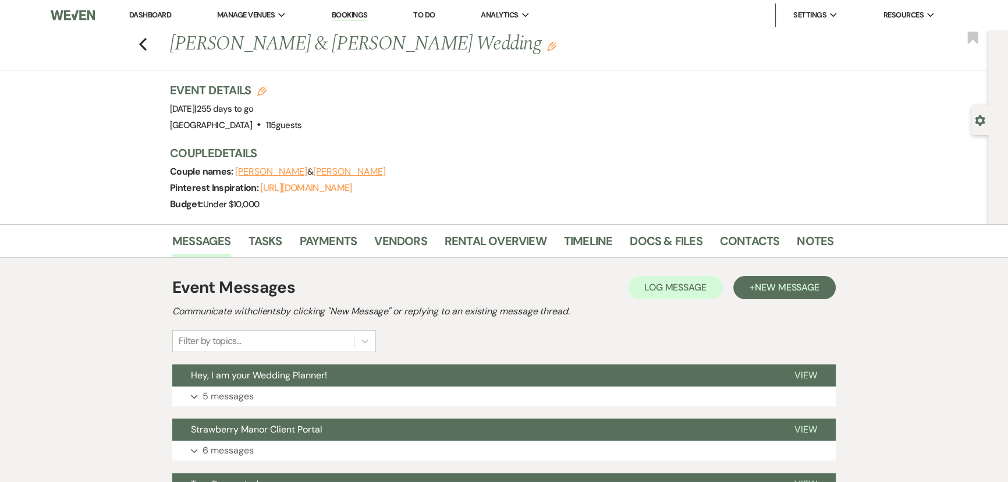
click at [976, 118] on use "button" at bounding box center [979, 120] width 10 height 10
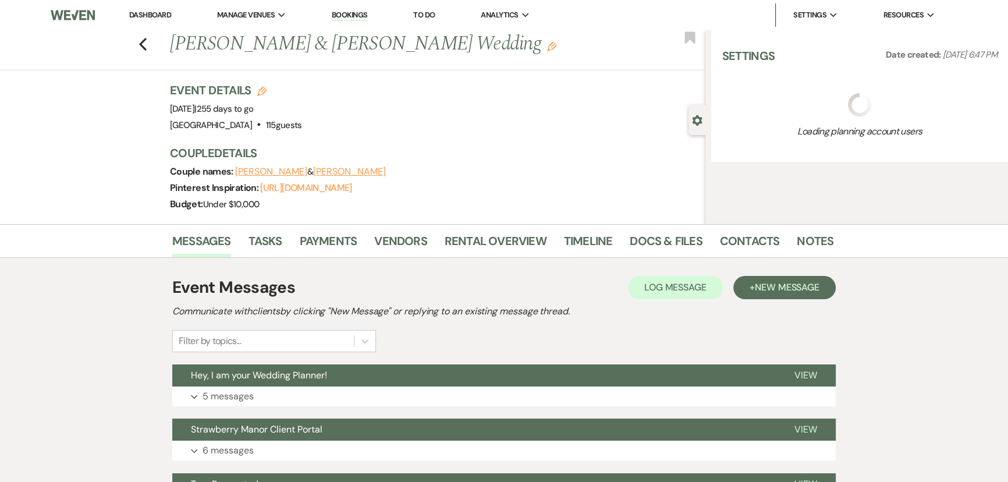
select select "5"
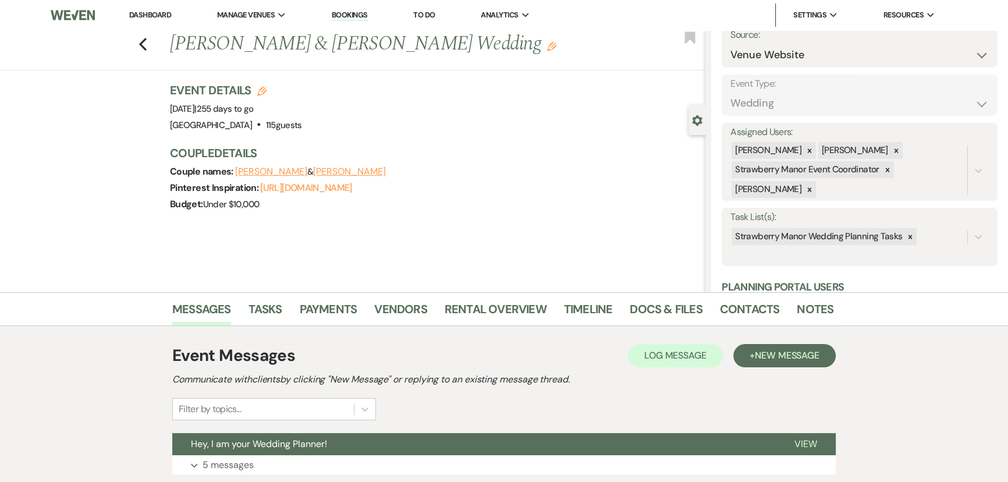
scroll to position [166, 0]
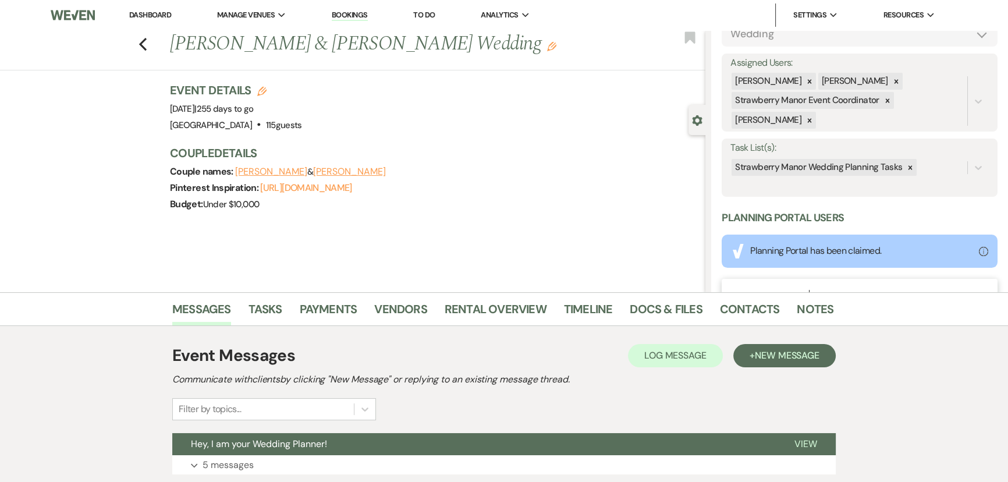
click at [905, 162] on div at bounding box center [909, 167] width 13 height 17
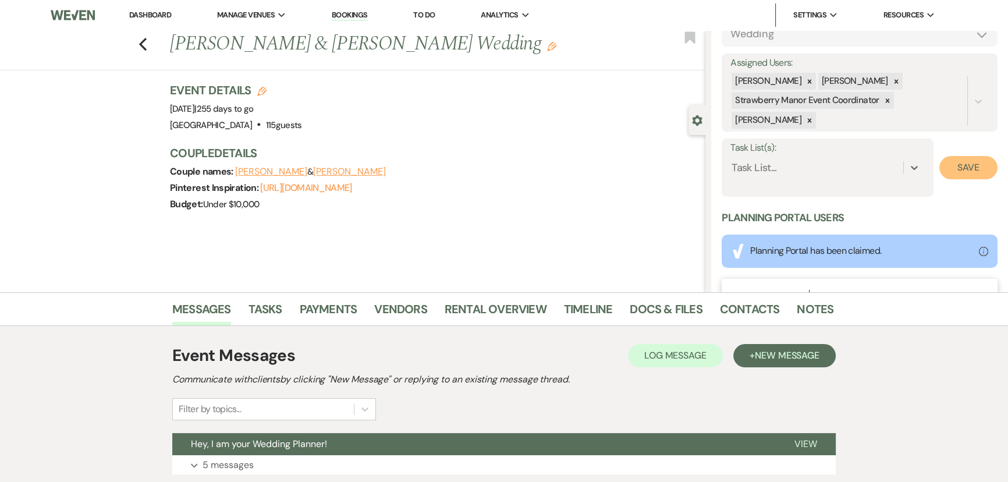
click at [943, 171] on button "Save" at bounding box center [968, 167] width 58 height 23
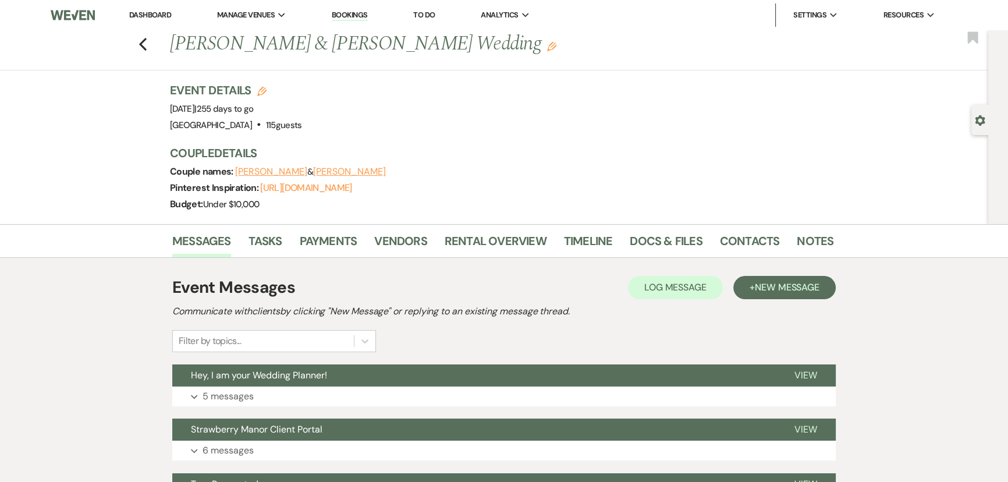
click at [982, 118] on use "button" at bounding box center [979, 120] width 10 height 10
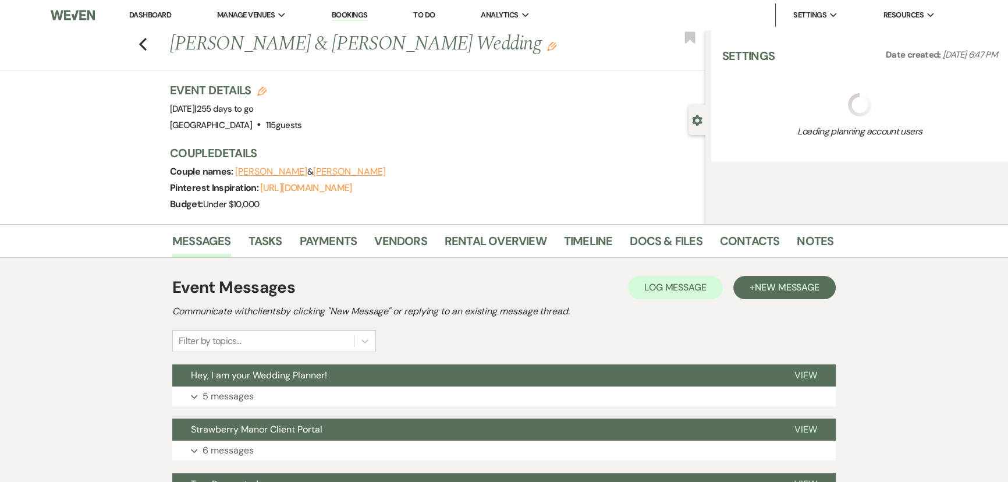
select select "5"
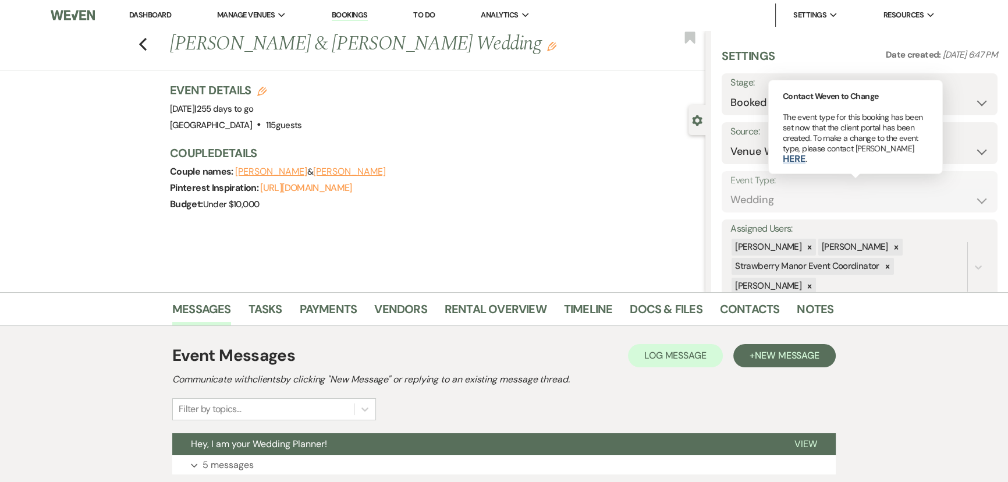
scroll to position [211, 0]
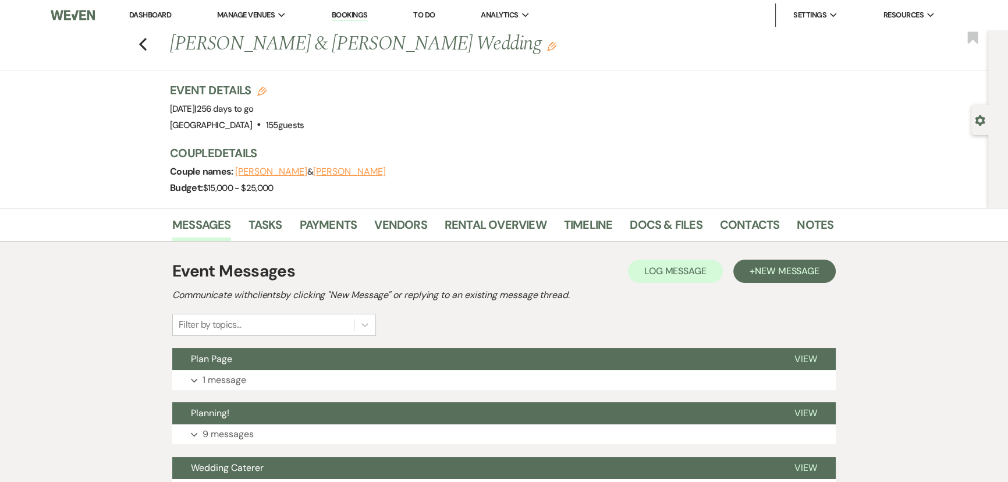
click at [976, 117] on use "button" at bounding box center [979, 120] width 10 height 10
select select "5"
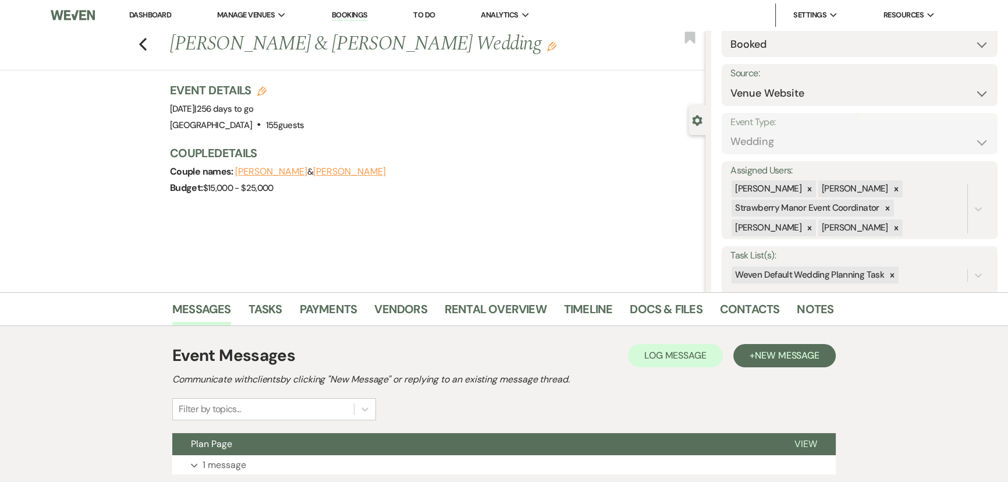
scroll to position [211, 0]
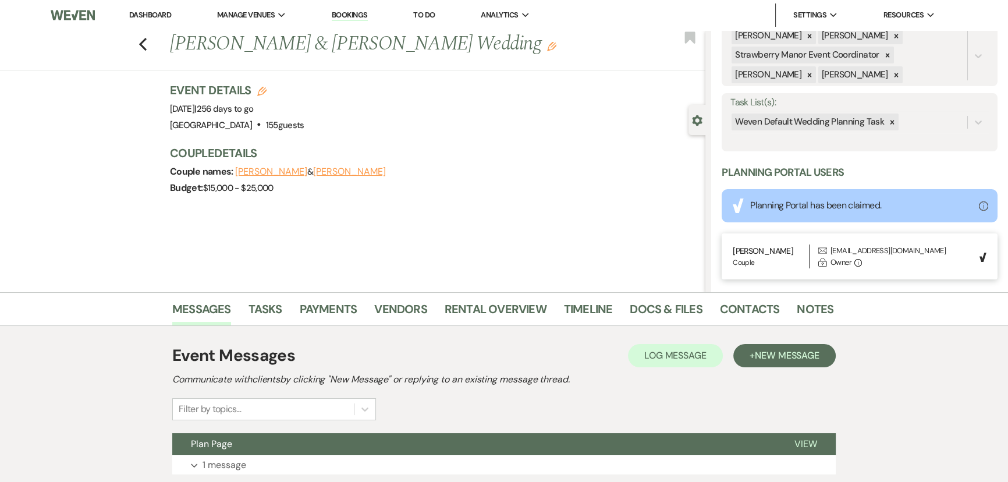
click at [889, 118] on icon at bounding box center [892, 122] width 8 height 8
click at [946, 122] on button "Save" at bounding box center [968, 122] width 58 height 23
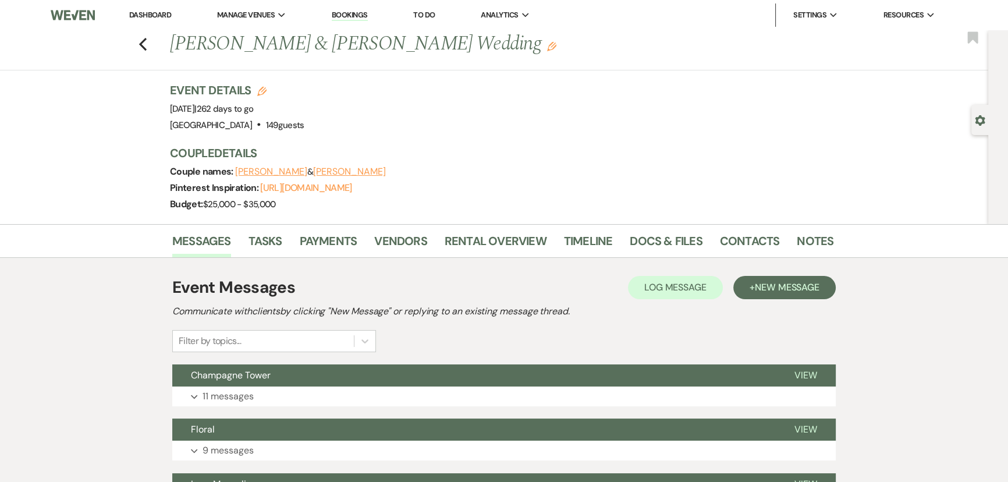
click at [972, 124] on div "Gear Settings" at bounding box center [982, 120] width 22 height 30
click at [978, 116] on use "button" at bounding box center [979, 120] width 10 height 10
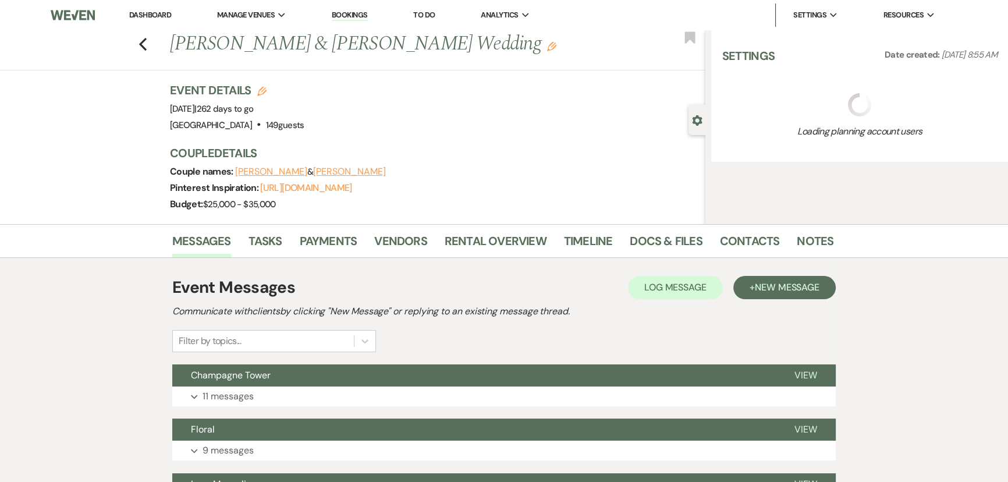
select select "5"
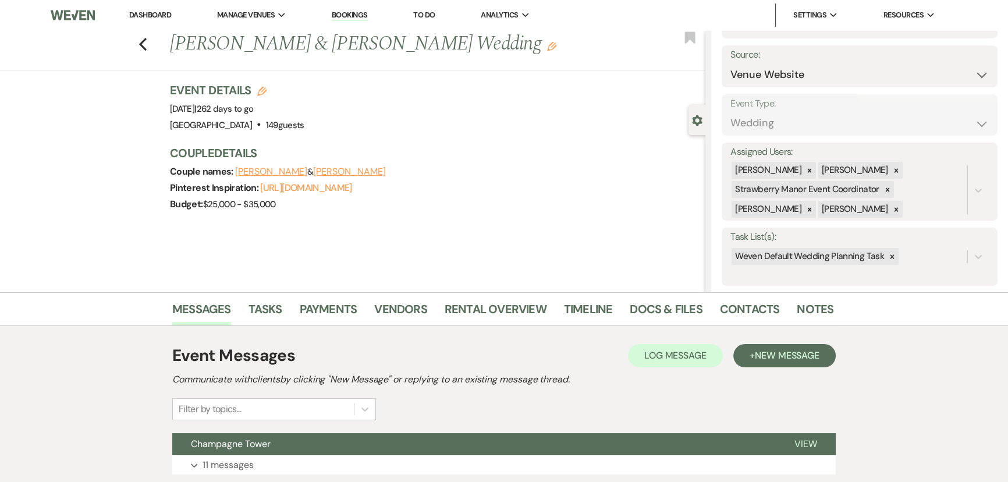
scroll to position [72, 0]
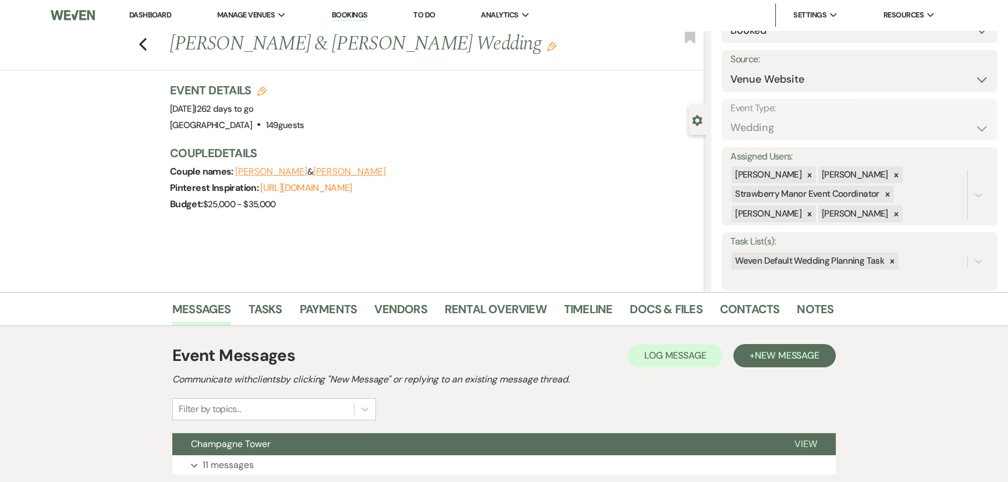
click at [890, 261] on icon at bounding box center [892, 261] width 4 height 4
click at [939, 259] on button "Save" at bounding box center [968, 261] width 58 height 23
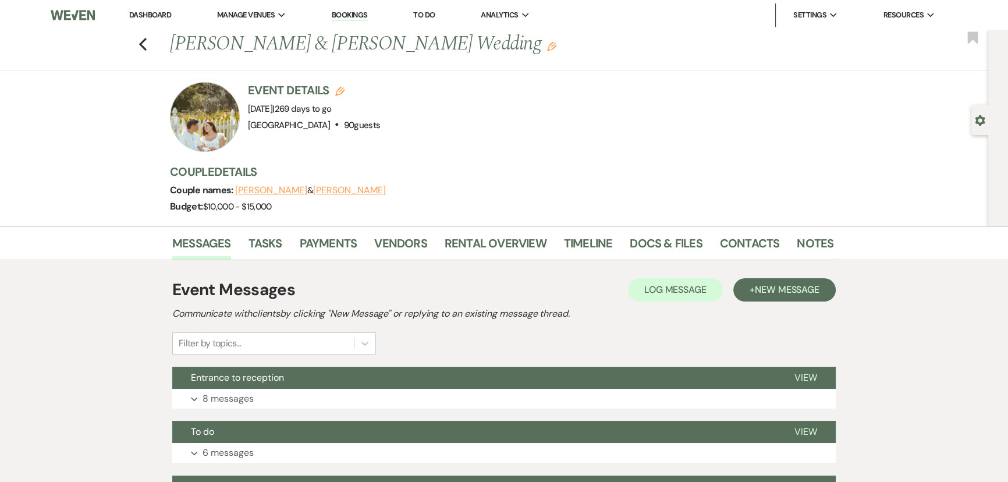
click at [987, 124] on div "Gear Settings" at bounding box center [982, 120] width 22 height 30
click at [981, 119] on use "button" at bounding box center [979, 120] width 10 height 10
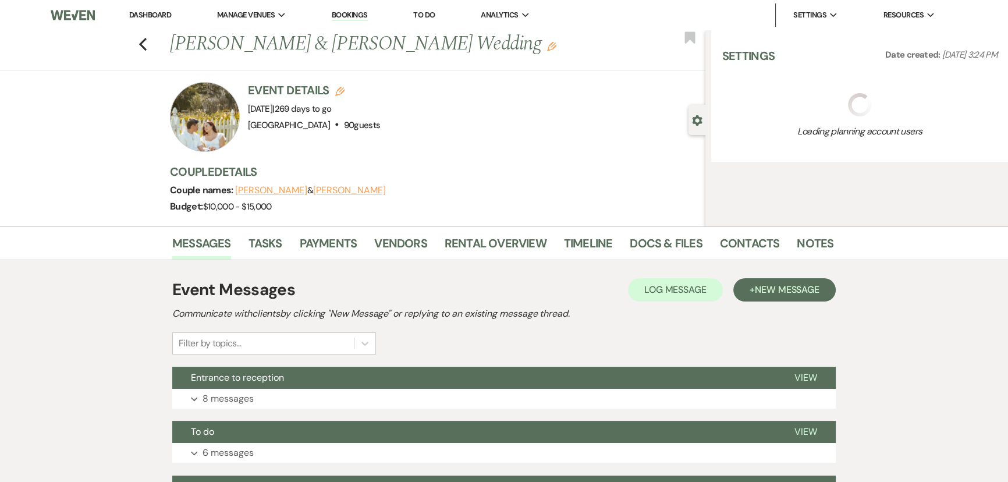
select select "5"
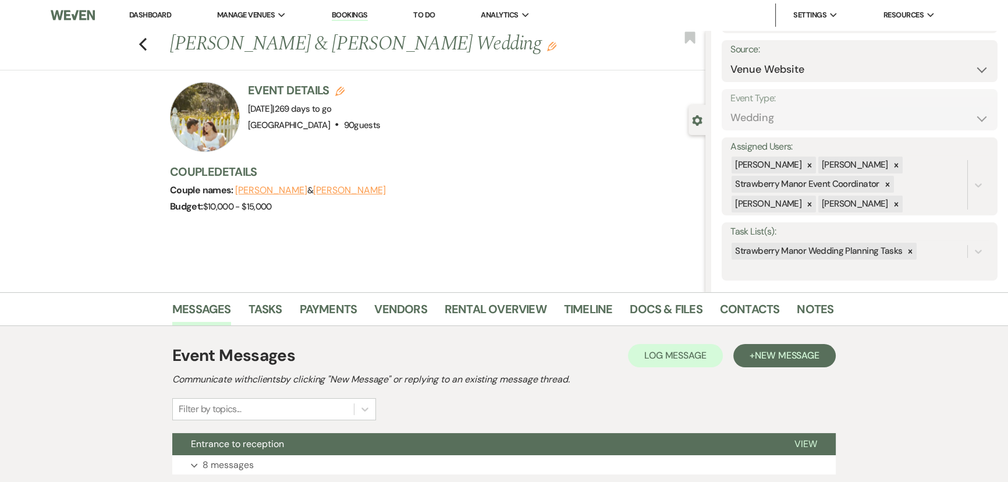
scroll to position [211, 0]
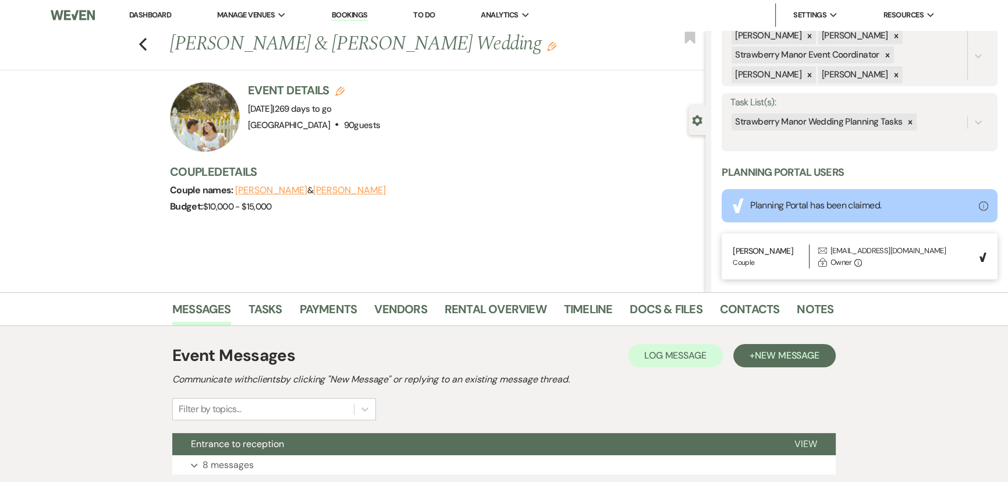
click at [903, 119] on div at bounding box center [909, 121] width 13 height 17
click at [966, 121] on button "Save" at bounding box center [968, 122] width 58 height 23
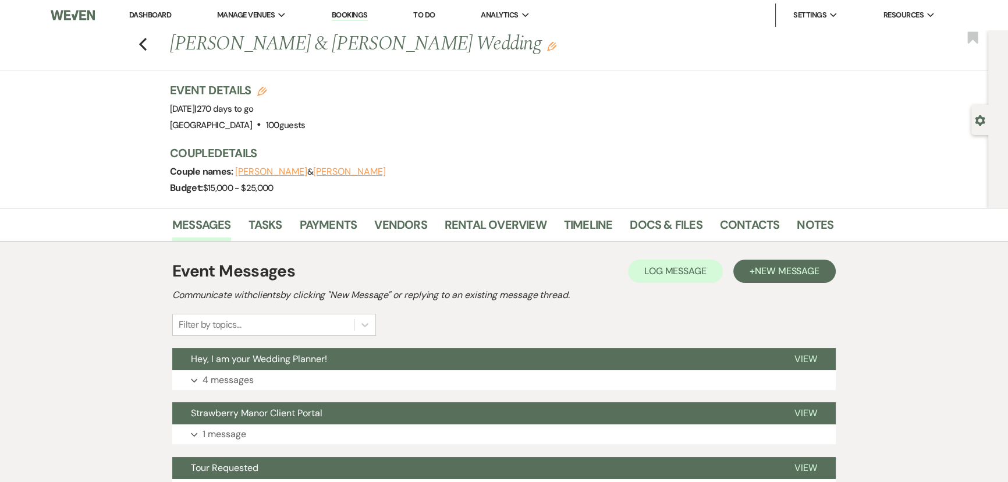
click at [981, 120] on use "button" at bounding box center [979, 120] width 10 height 10
select select "5"
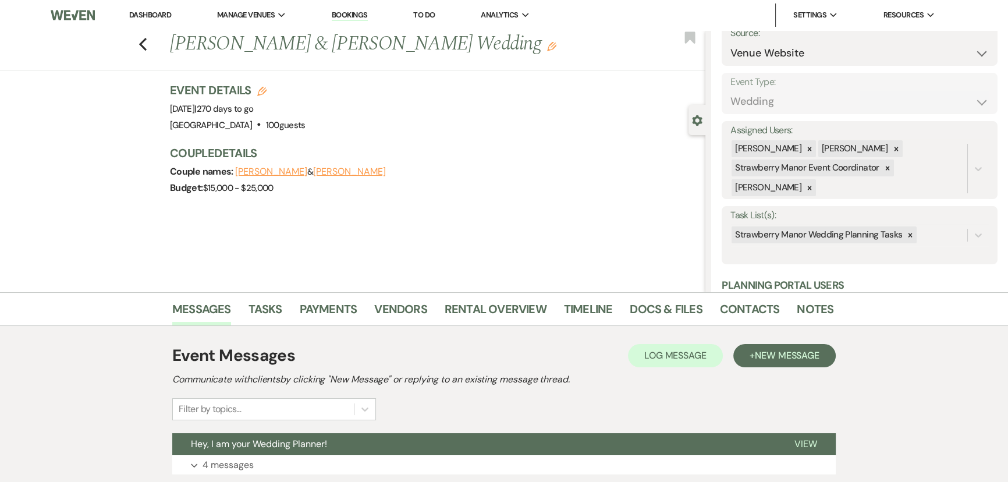
scroll to position [231, 0]
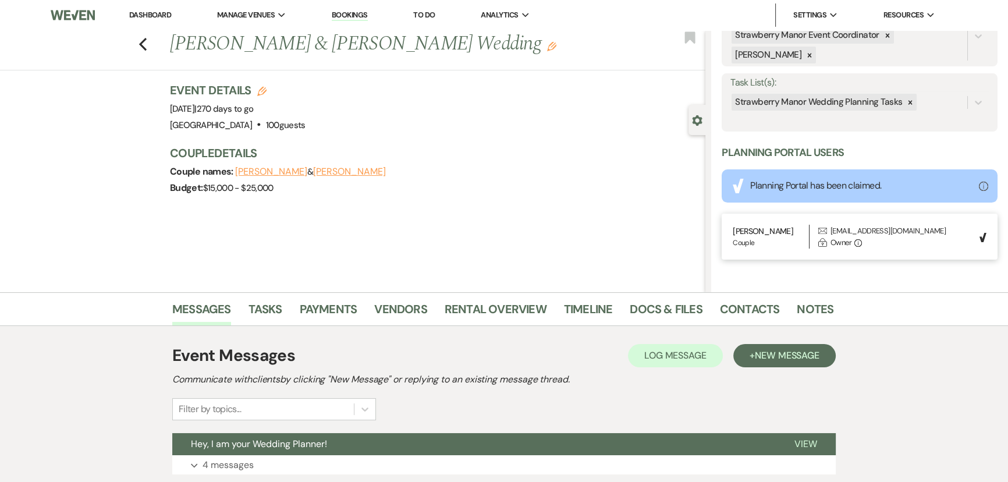
click at [906, 99] on icon at bounding box center [910, 102] width 8 height 8
click at [953, 101] on button "Save" at bounding box center [968, 102] width 58 height 23
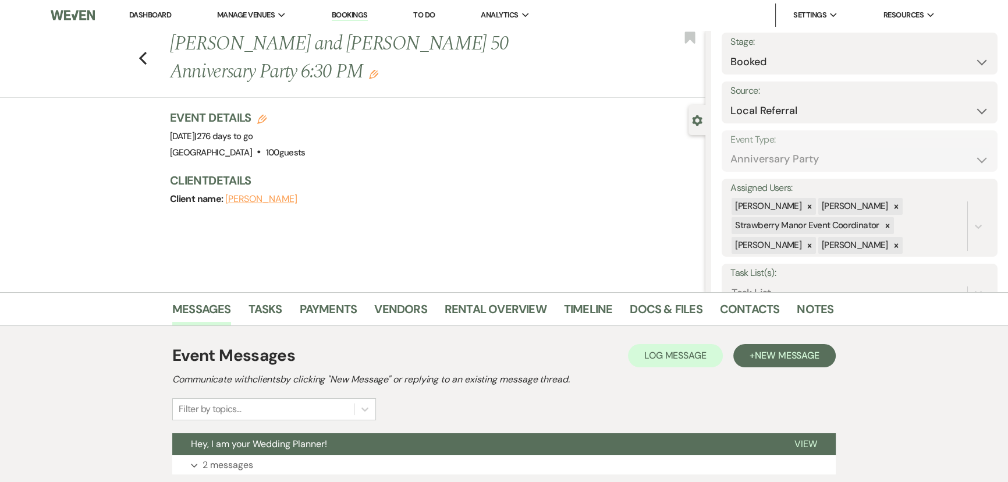
scroll to position [94, 0]
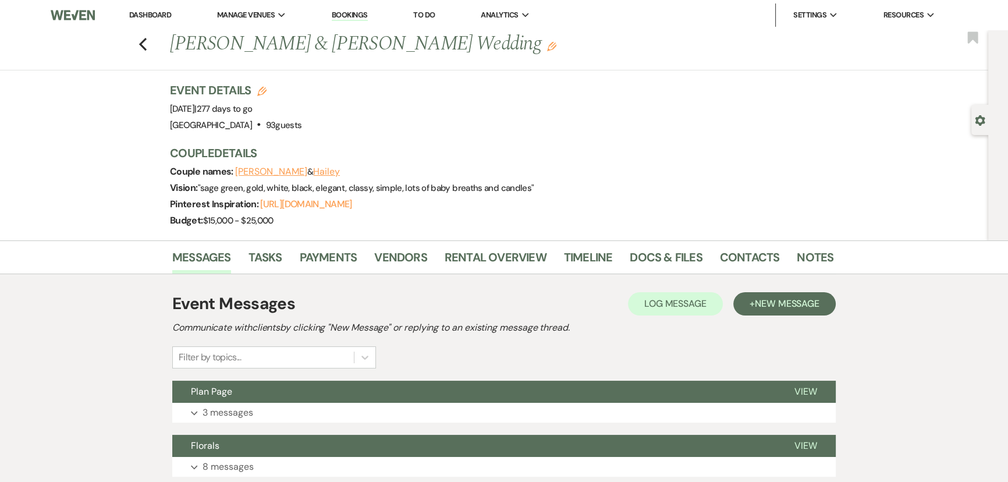
click at [981, 110] on div "Gear Settings" at bounding box center [982, 120] width 22 height 30
click at [978, 119] on icon "Gear" at bounding box center [979, 120] width 10 height 10
select select "5"
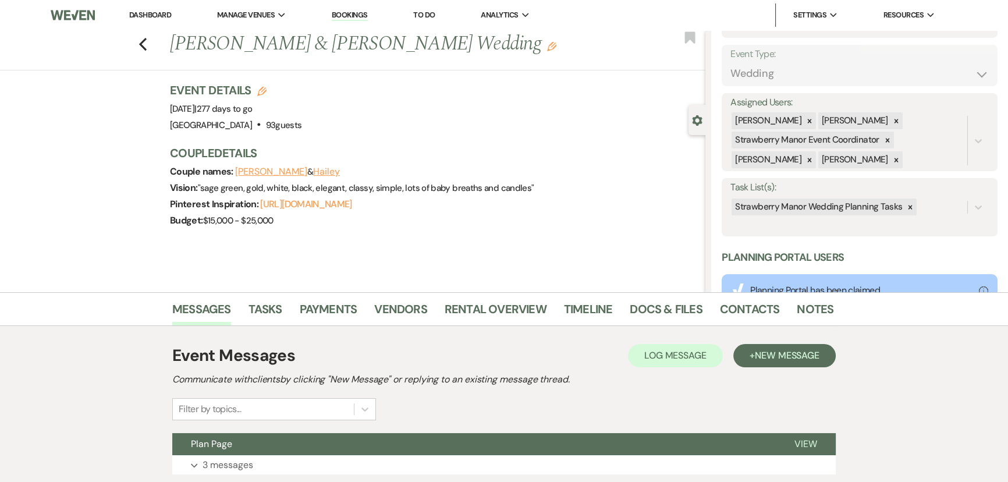
scroll to position [231, 0]
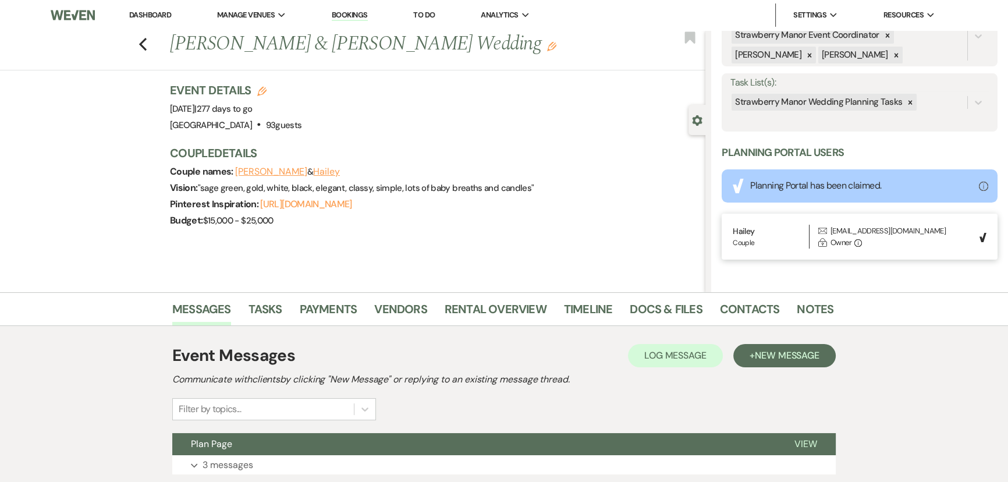
click at [908, 99] on icon at bounding box center [910, 102] width 8 height 8
click at [965, 95] on button "Save" at bounding box center [968, 102] width 58 height 23
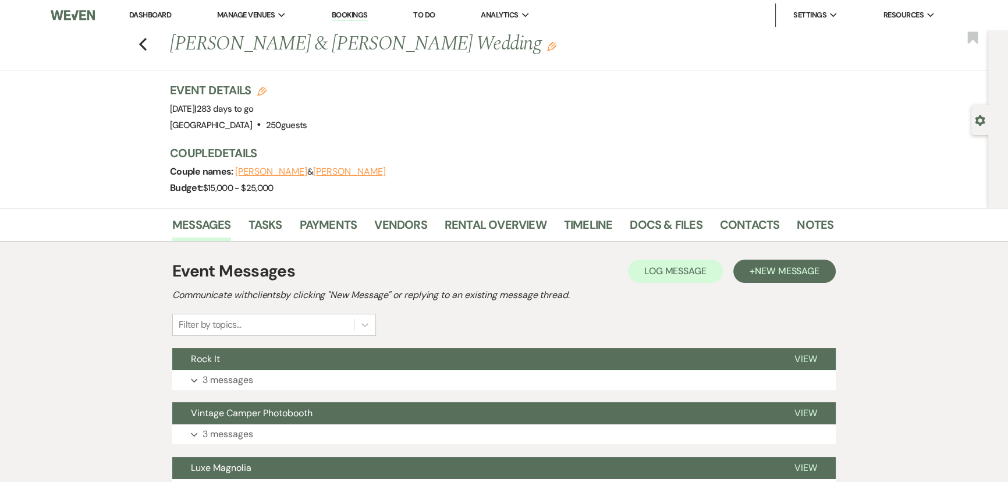
click at [973, 119] on div "Gear Settings" at bounding box center [982, 120] width 22 height 30
click at [982, 121] on use "button" at bounding box center [979, 120] width 10 height 10
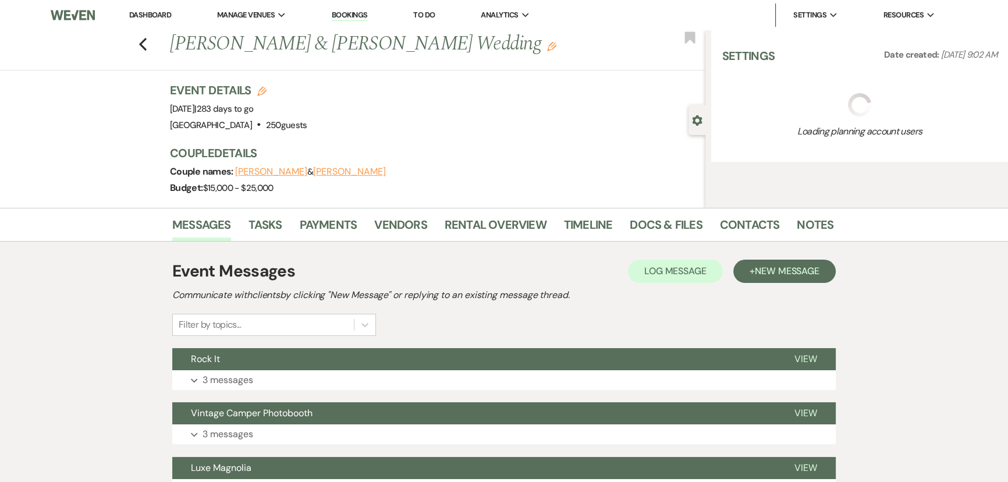
select select "5"
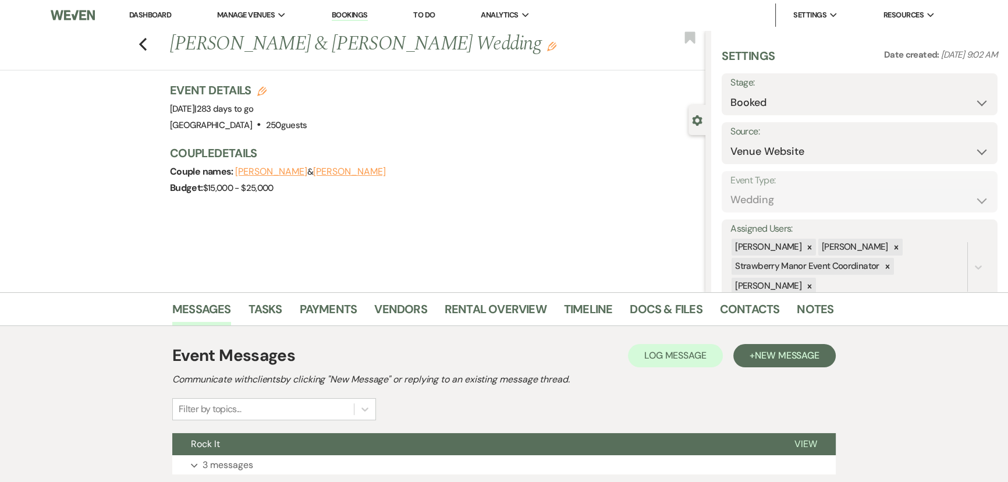
scroll to position [211, 0]
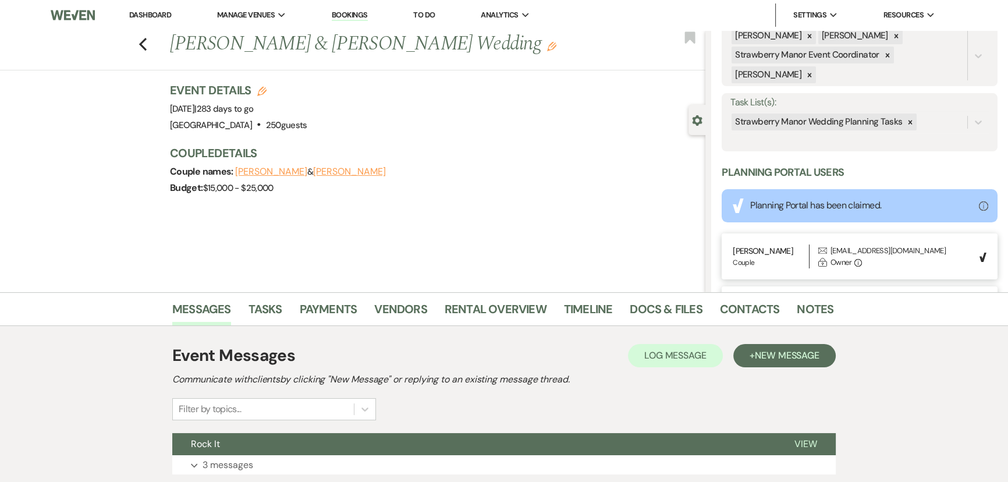
click at [904, 127] on div at bounding box center [909, 121] width 13 height 17
click at [942, 122] on button "Save" at bounding box center [968, 122] width 58 height 23
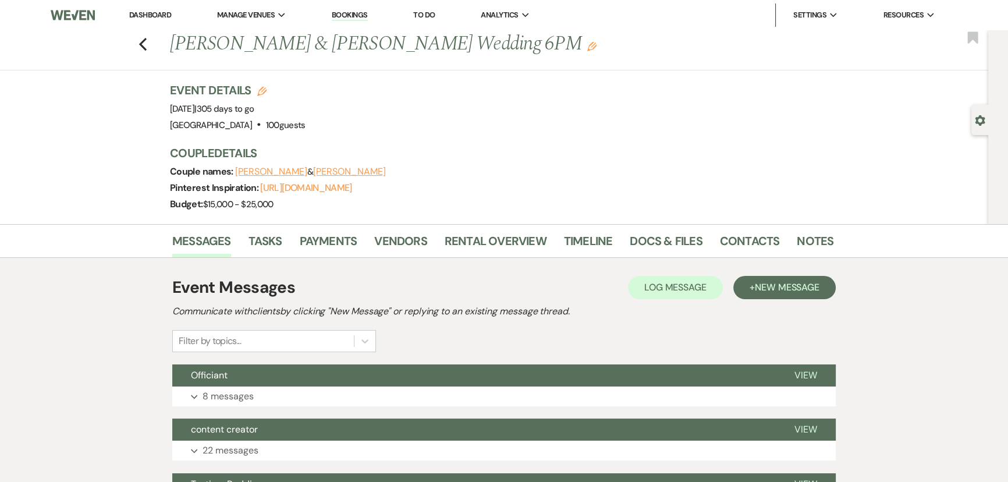
click at [981, 117] on use "button" at bounding box center [979, 120] width 10 height 10
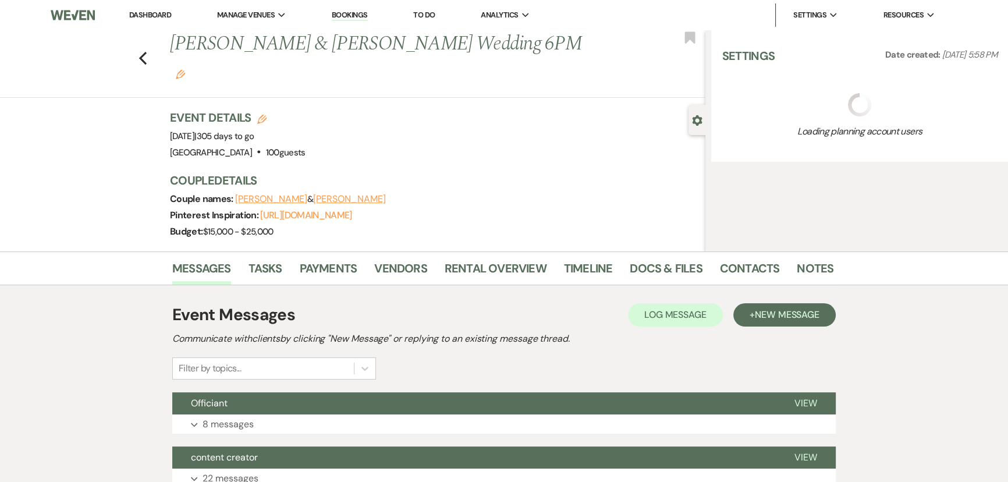
select select "5"
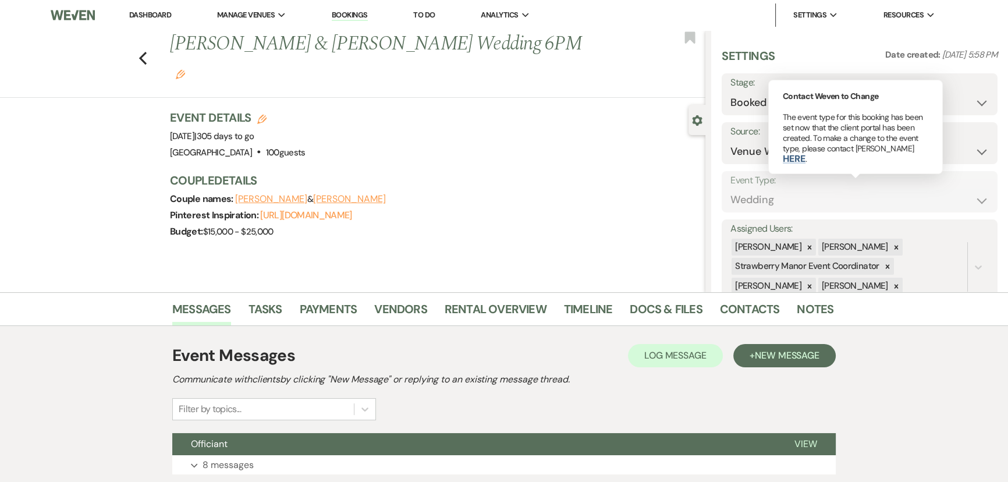
scroll to position [211, 0]
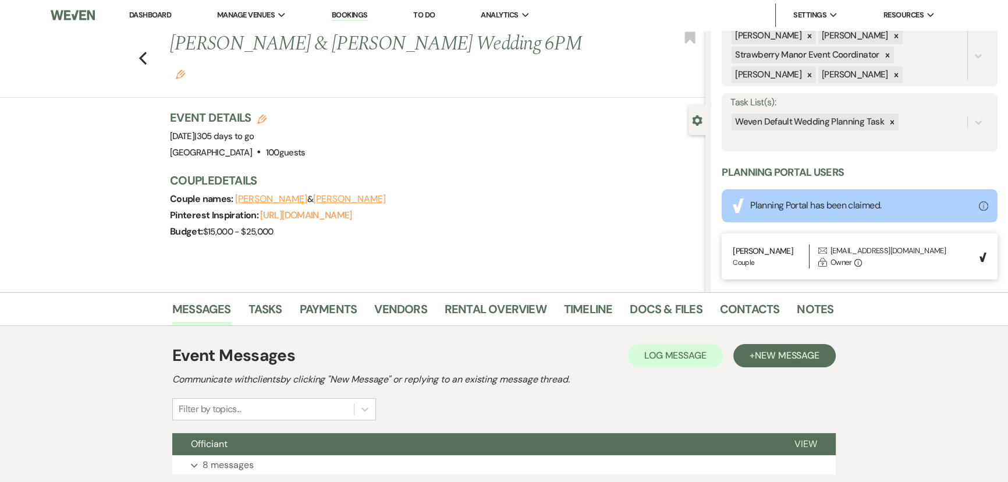
click at [890, 125] on icon at bounding box center [892, 122] width 8 height 8
click at [946, 119] on button "Save" at bounding box center [968, 122] width 58 height 23
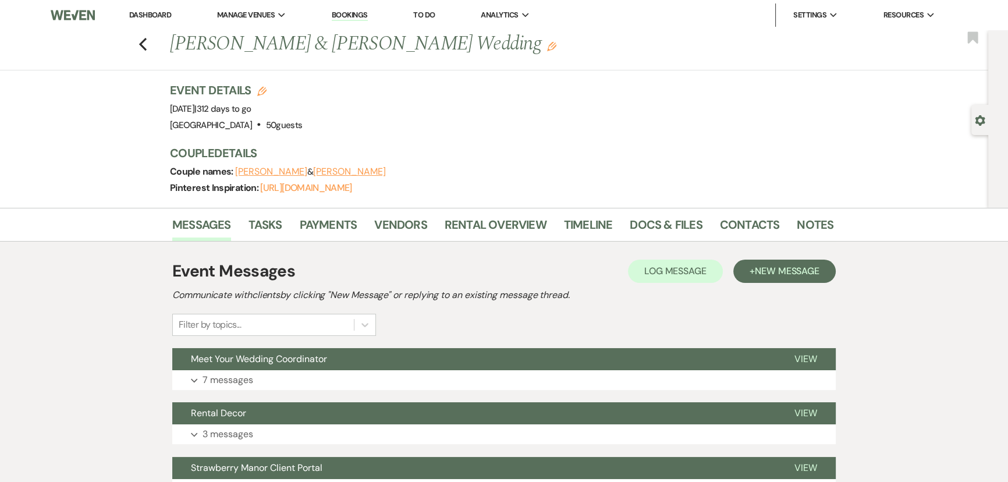
click at [974, 118] on use "button" at bounding box center [979, 120] width 10 height 10
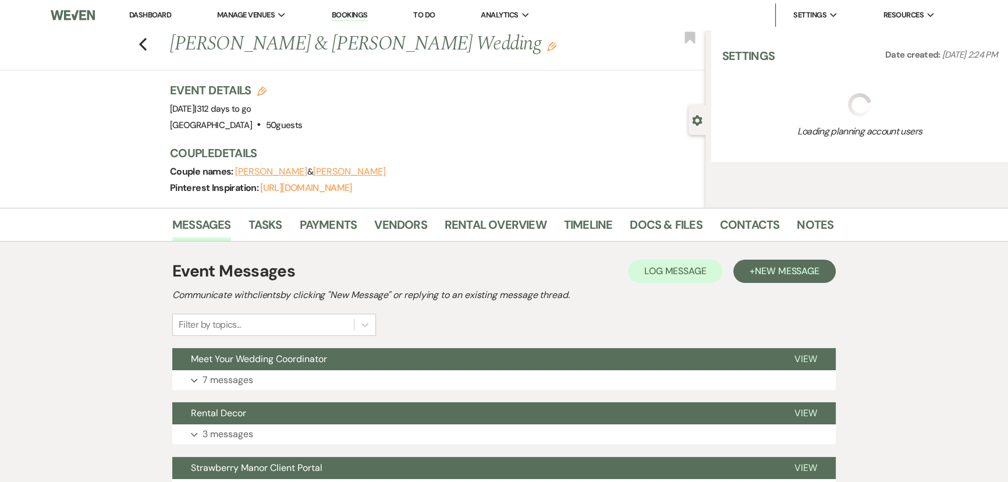
select select "6"
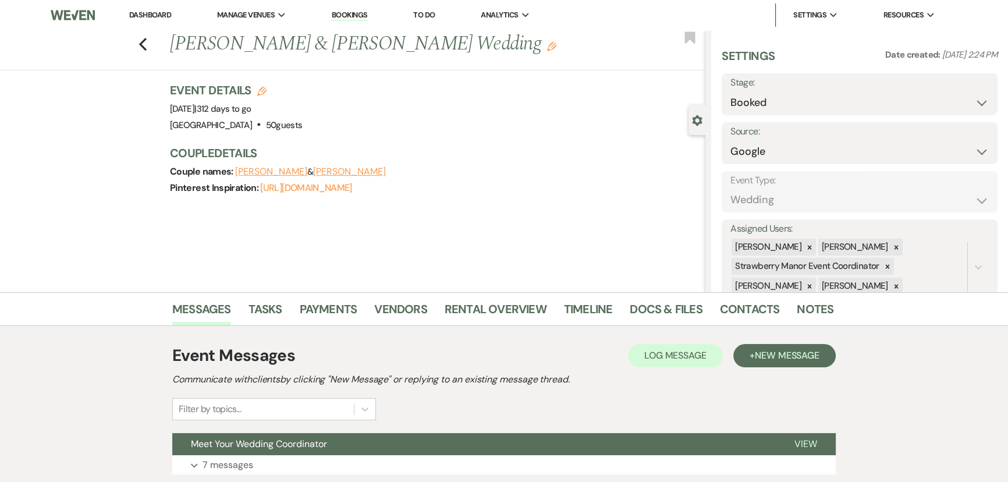
scroll to position [231, 0]
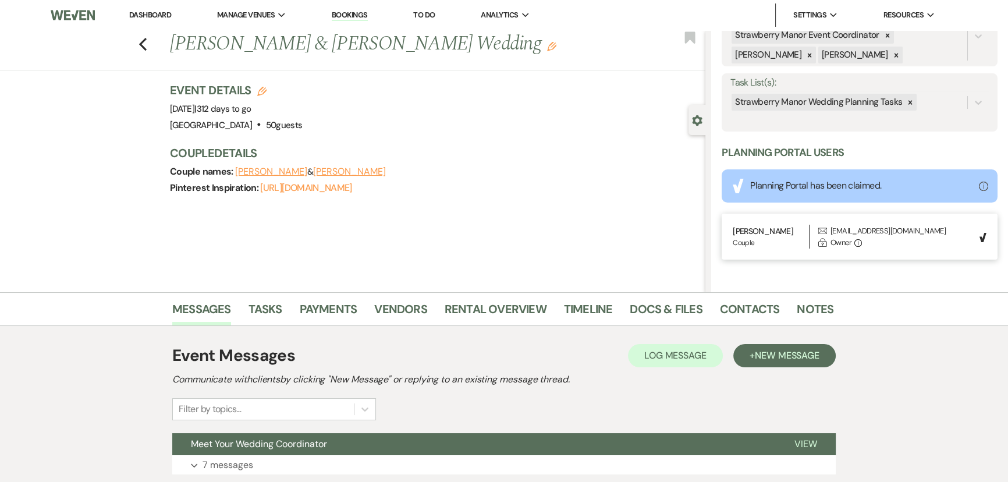
click at [907, 100] on icon at bounding box center [910, 102] width 8 height 8
click at [940, 101] on button "Save" at bounding box center [968, 102] width 58 height 23
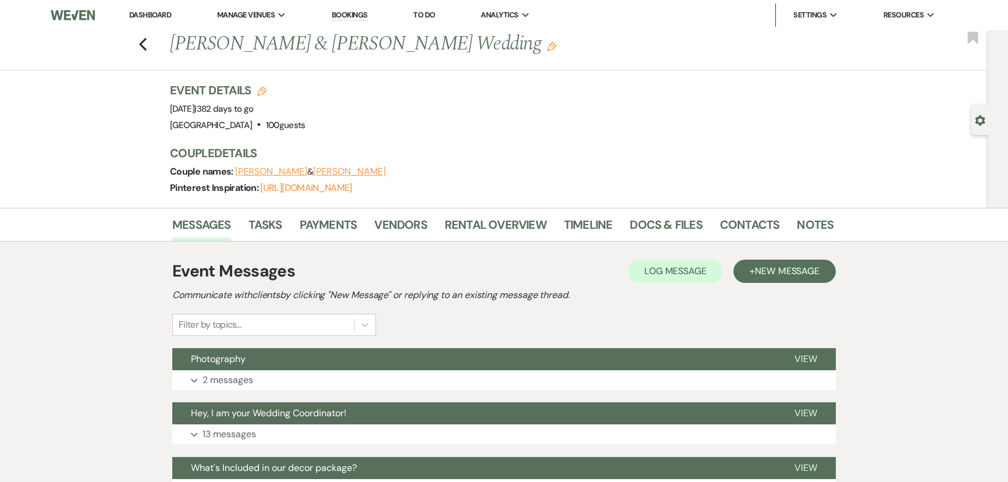
click at [981, 120] on icon "Gear" at bounding box center [979, 120] width 10 height 10
select select "12"
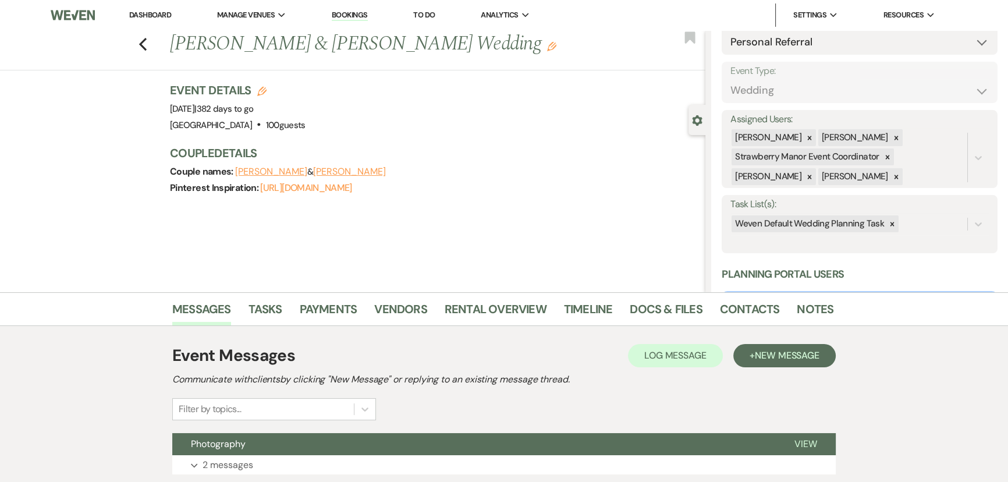
scroll to position [211, 0]
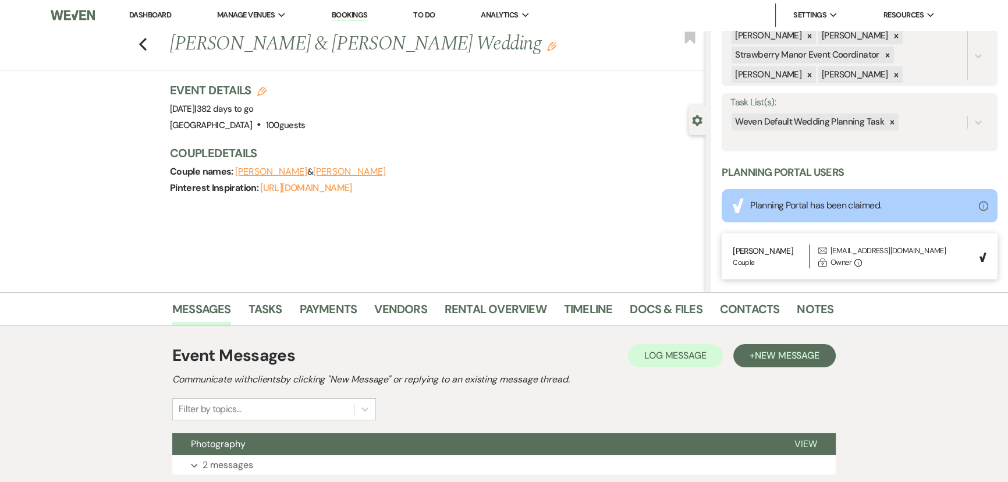
click at [891, 119] on icon at bounding box center [892, 122] width 8 height 8
click at [953, 131] on button "Save" at bounding box center [968, 122] width 58 height 23
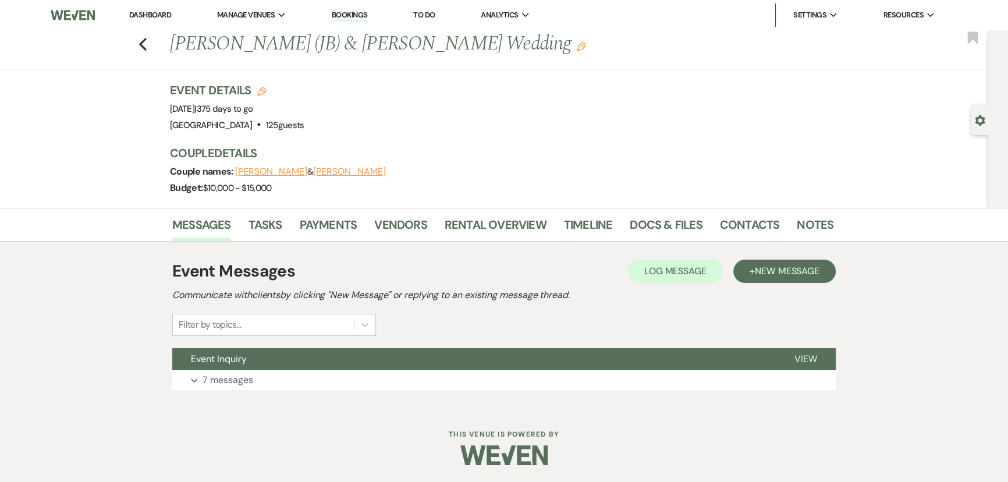
click at [979, 122] on icon "Gear" at bounding box center [979, 120] width 10 height 10
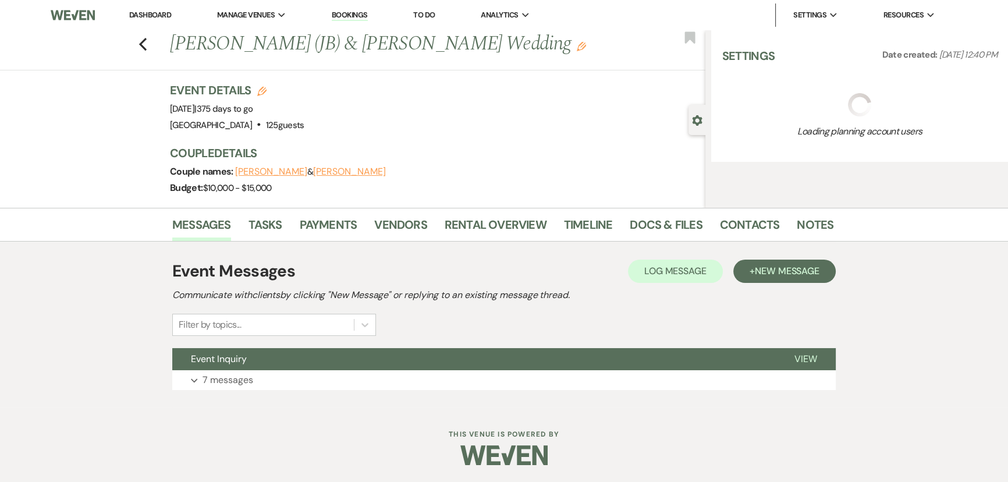
select select "5"
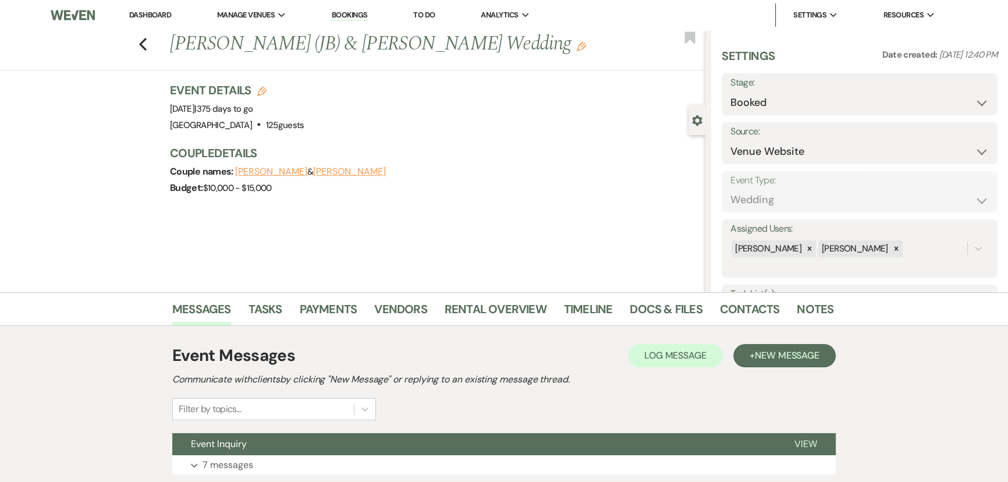
scroll to position [211, 0]
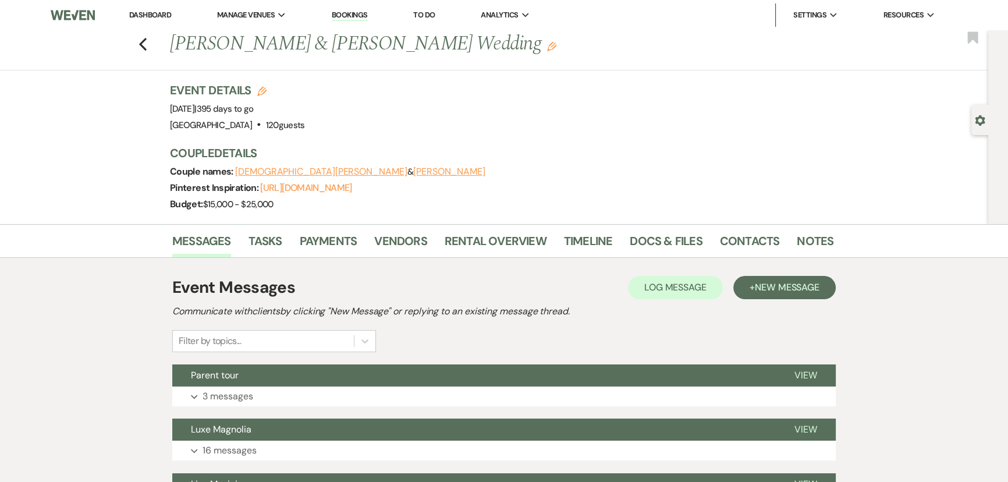
click at [974, 120] on icon "Gear" at bounding box center [979, 120] width 10 height 10
select select "5"
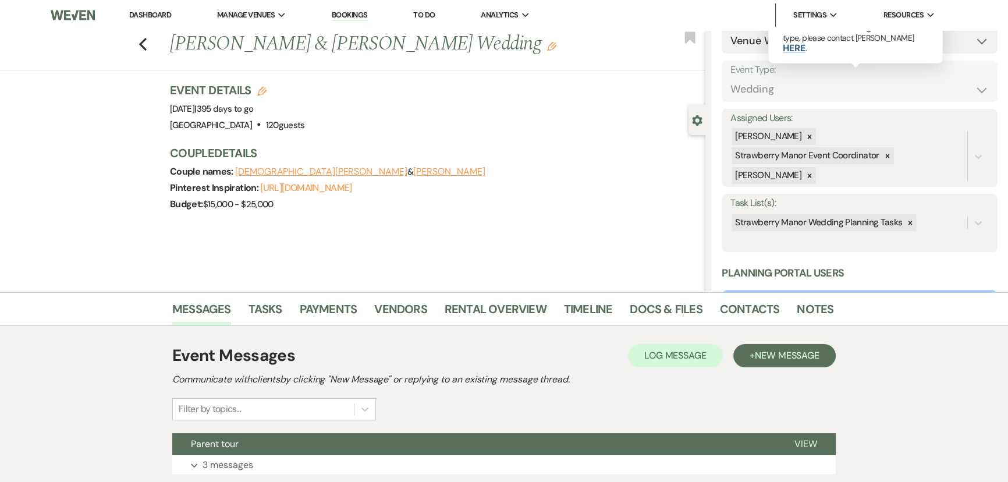
scroll to position [158, 0]
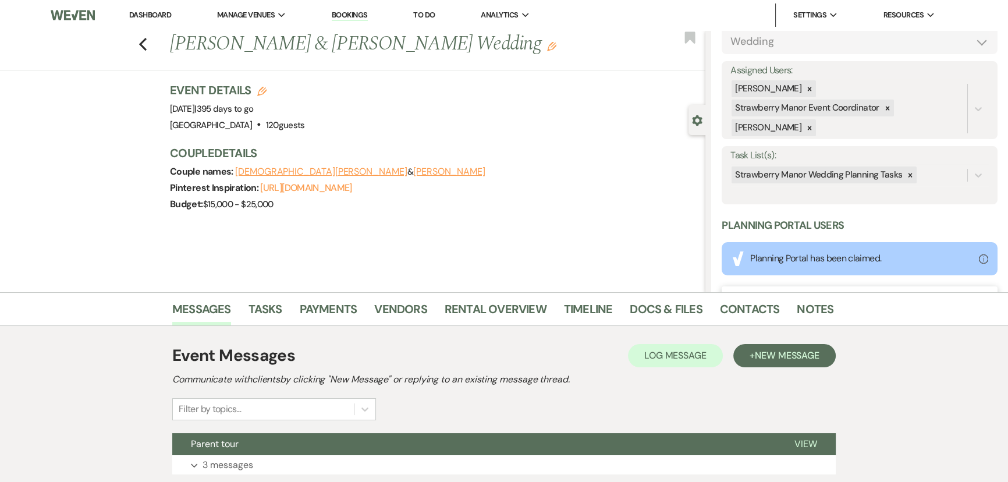
click at [903, 171] on div at bounding box center [909, 174] width 13 height 17
click at [957, 179] on button "Save" at bounding box center [968, 174] width 58 height 23
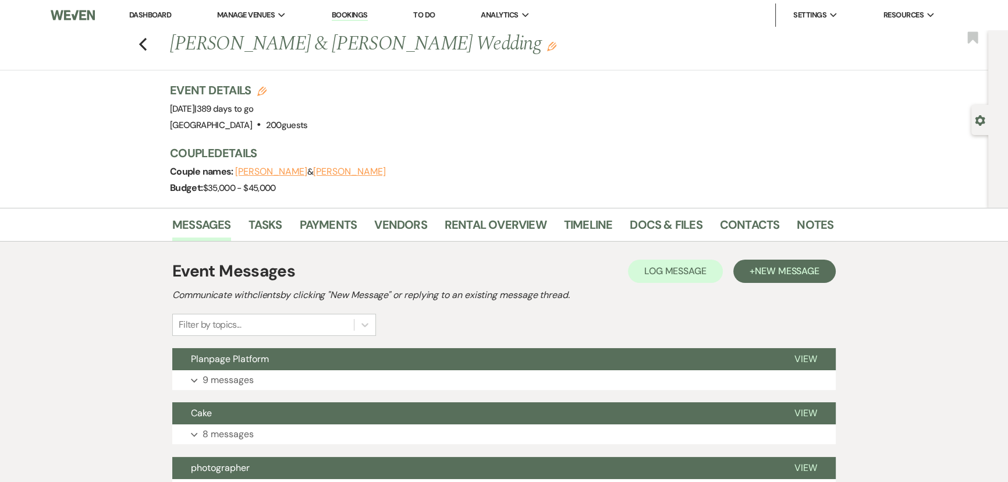
click at [976, 116] on icon "Gear" at bounding box center [979, 120] width 10 height 10
select select "5"
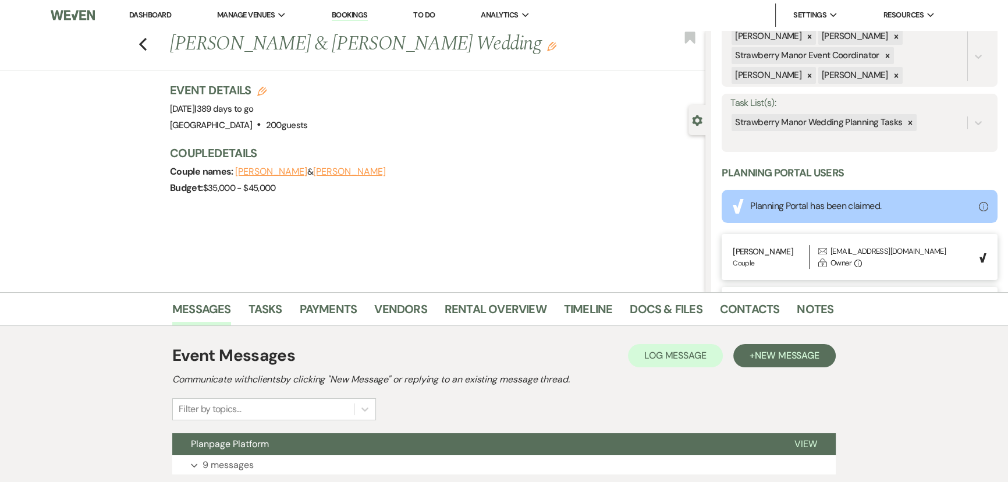
scroll to position [211, 0]
click at [908, 121] on icon at bounding box center [910, 122] width 4 height 4
click at [944, 127] on button "Save" at bounding box center [968, 122] width 58 height 23
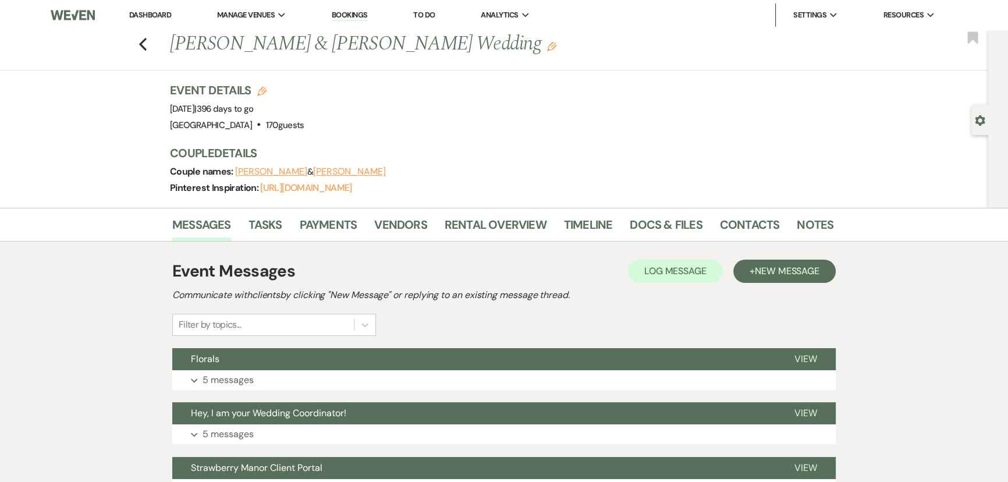
click at [985, 120] on div "Gear Settings" at bounding box center [982, 120] width 22 height 30
click at [977, 116] on use "button" at bounding box center [979, 120] width 10 height 10
select select "5"
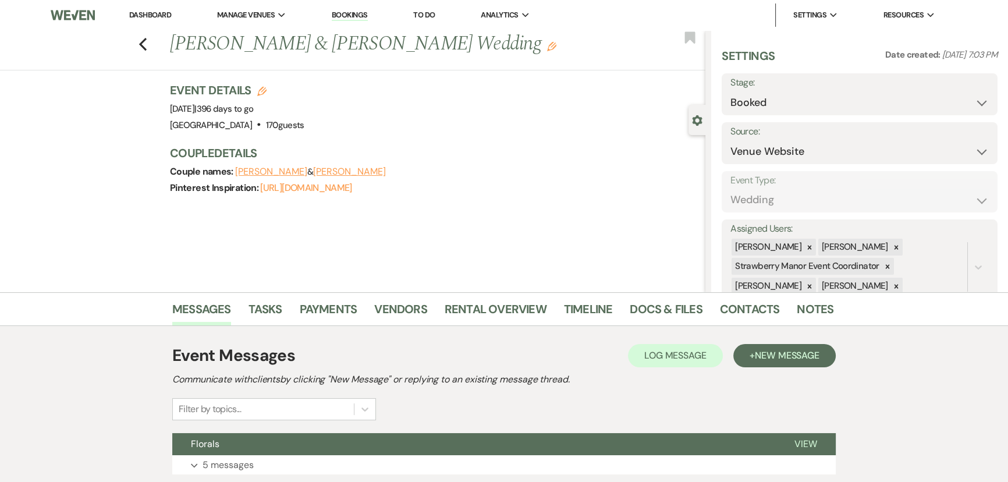
scroll to position [211, 0]
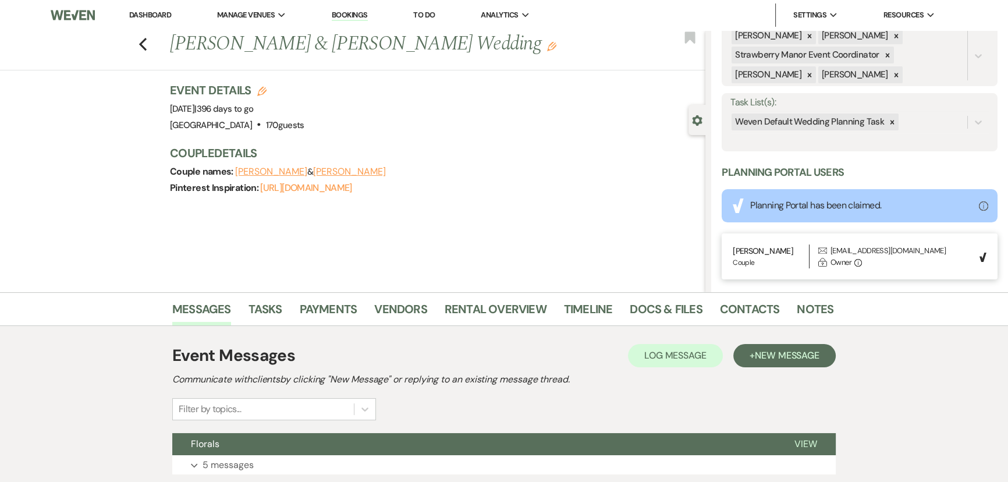
click at [894, 126] on div at bounding box center [891, 121] width 13 height 17
click at [960, 125] on button "Save" at bounding box center [968, 122] width 58 height 23
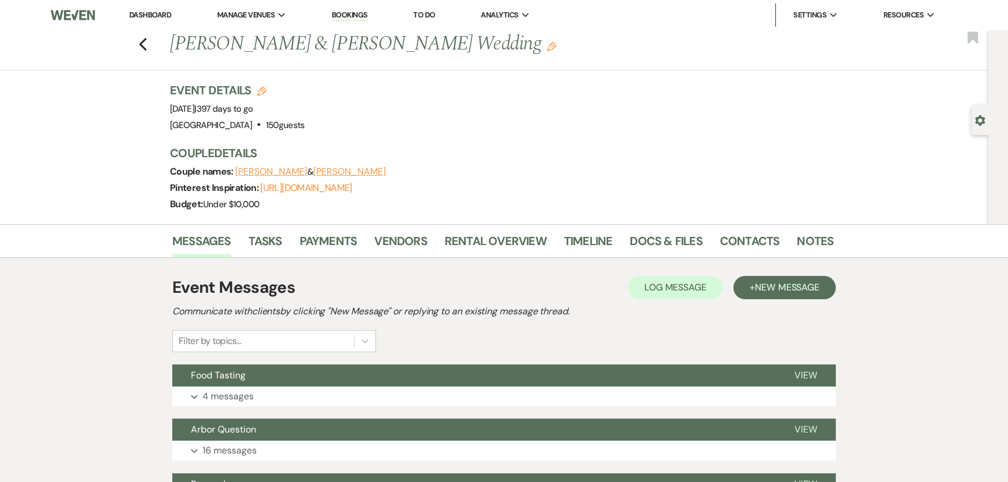
click at [977, 117] on use "button" at bounding box center [979, 120] width 10 height 10
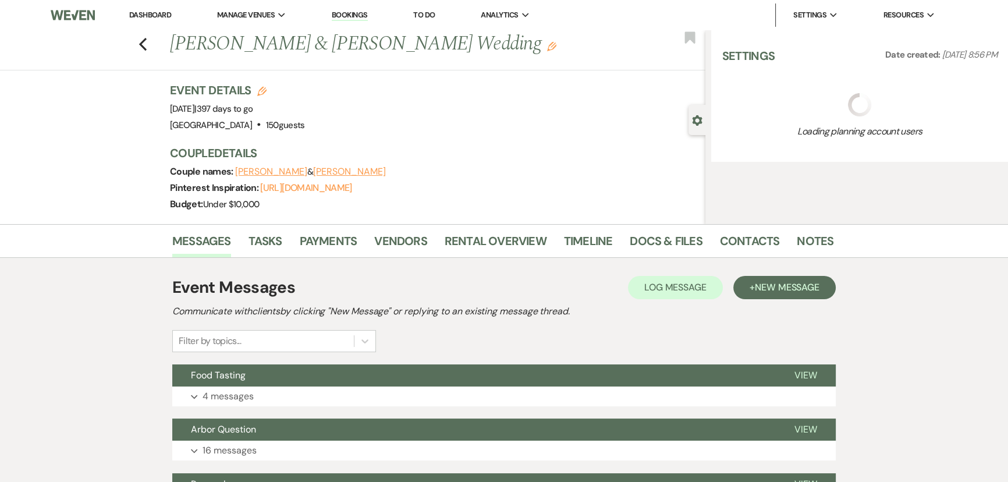
select select "5"
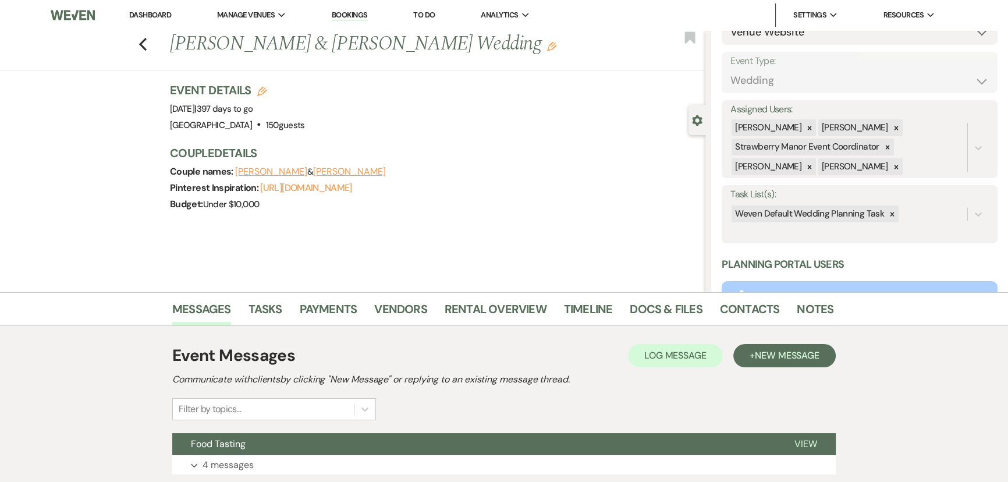
scroll to position [211, 0]
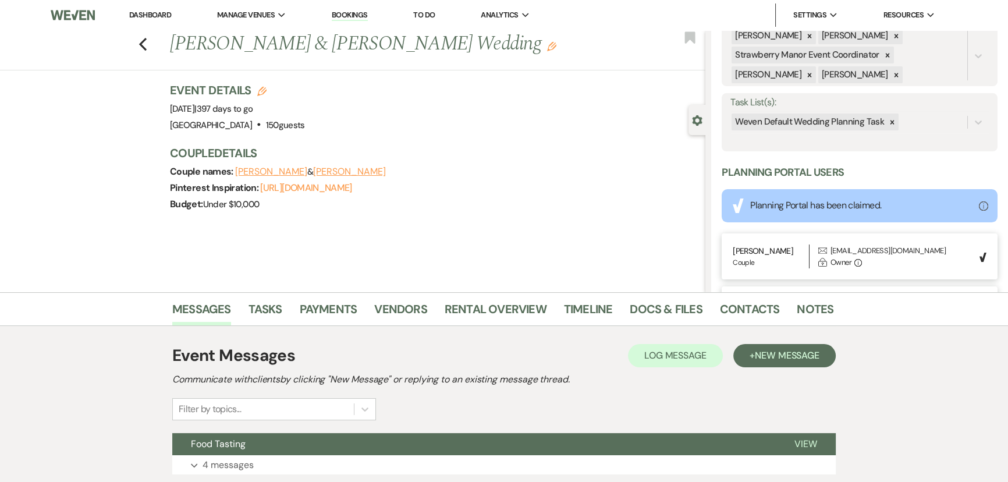
click at [892, 122] on icon at bounding box center [892, 122] width 8 height 8
click at [948, 122] on button "Save" at bounding box center [968, 122] width 58 height 23
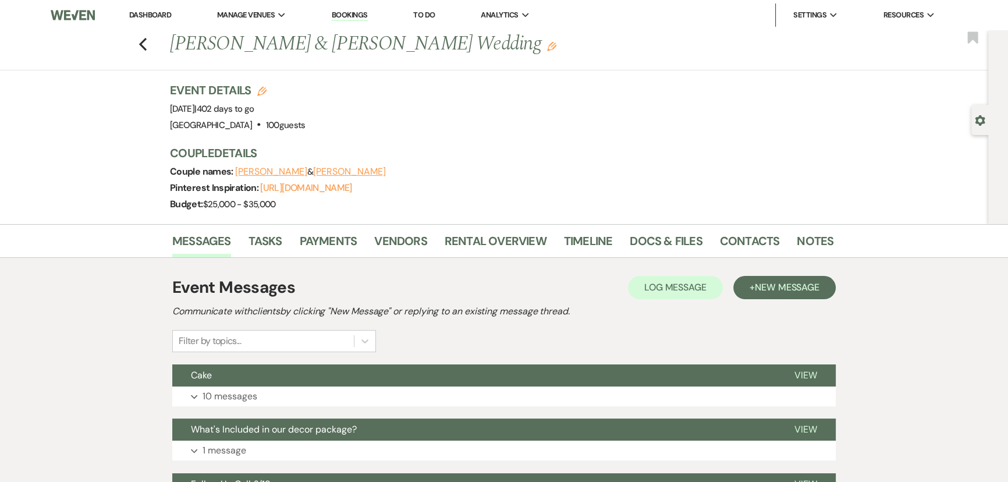
click at [977, 119] on use "button" at bounding box center [979, 120] width 10 height 10
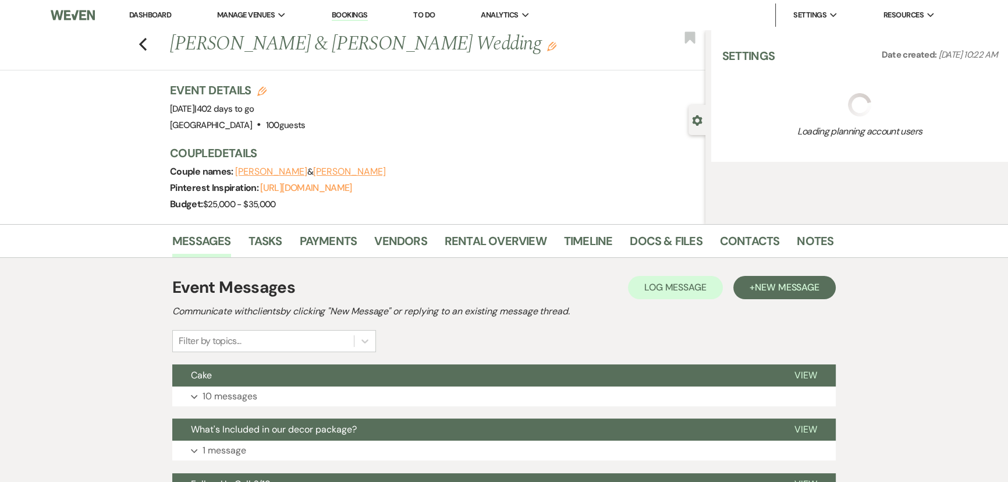
select select "5"
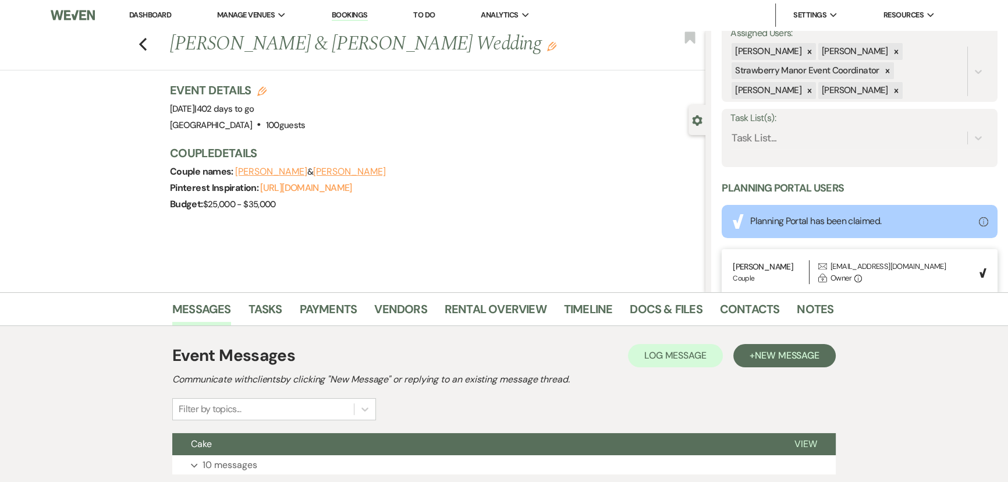
scroll to position [231, 0]
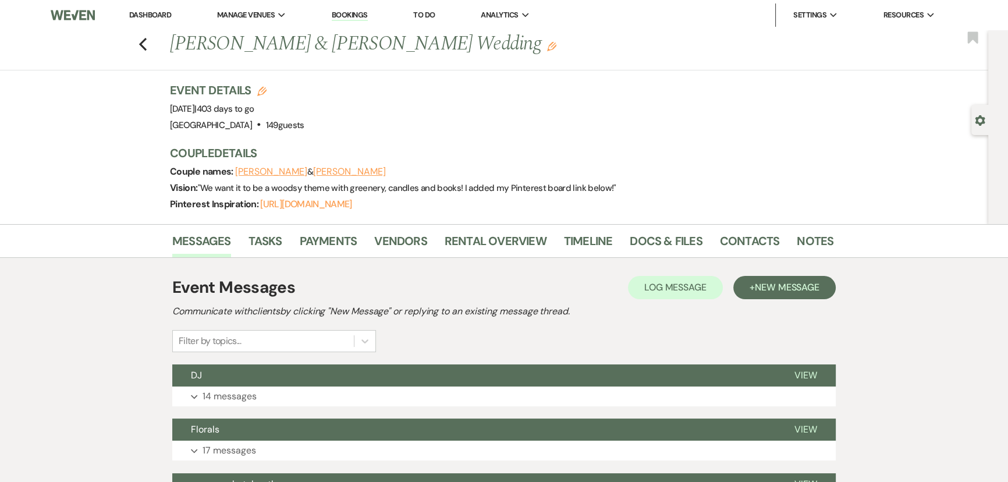
click at [979, 122] on use "button" at bounding box center [979, 120] width 10 height 10
select select "5"
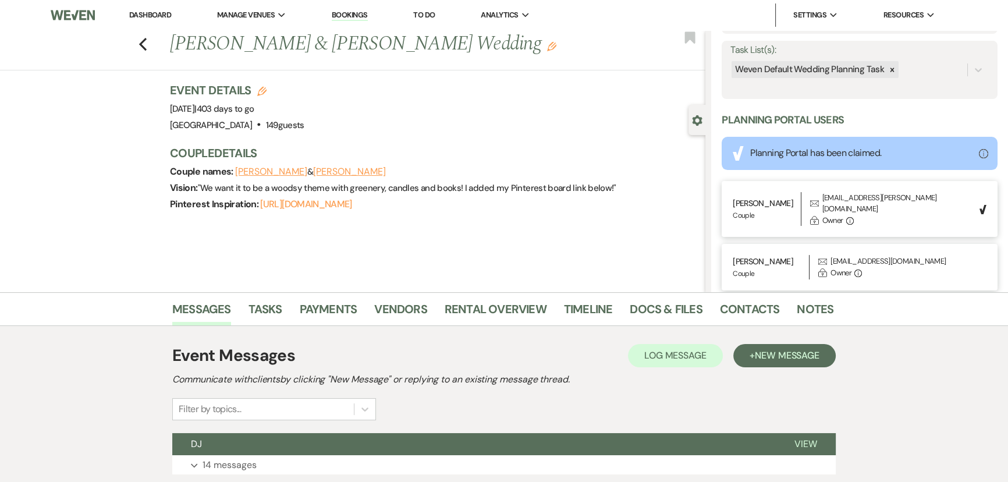
scroll to position [264, 0]
click at [893, 72] on div at bounding box center [891, 69] width 13 height 17
click at [955, 68] on button "Save" at bounding box center [968, 69] width 58 height 23
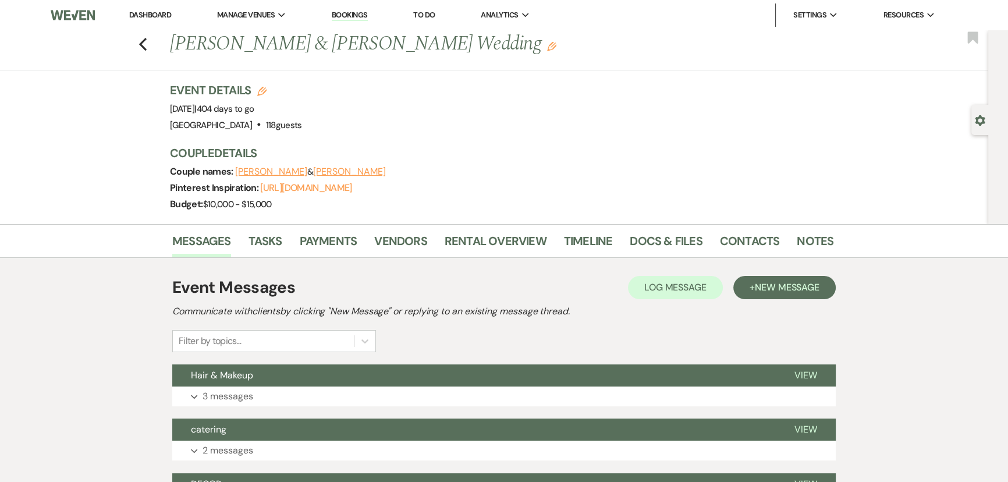
click at [979, 118] on use "button" at bounding box center [979, 120] width 10 height 10
select select "5"
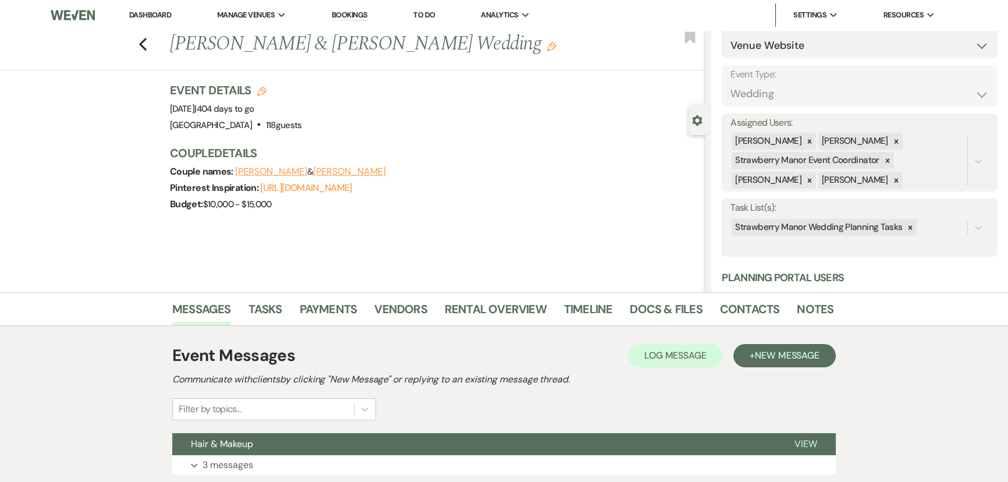
scroll to position [211, 0]
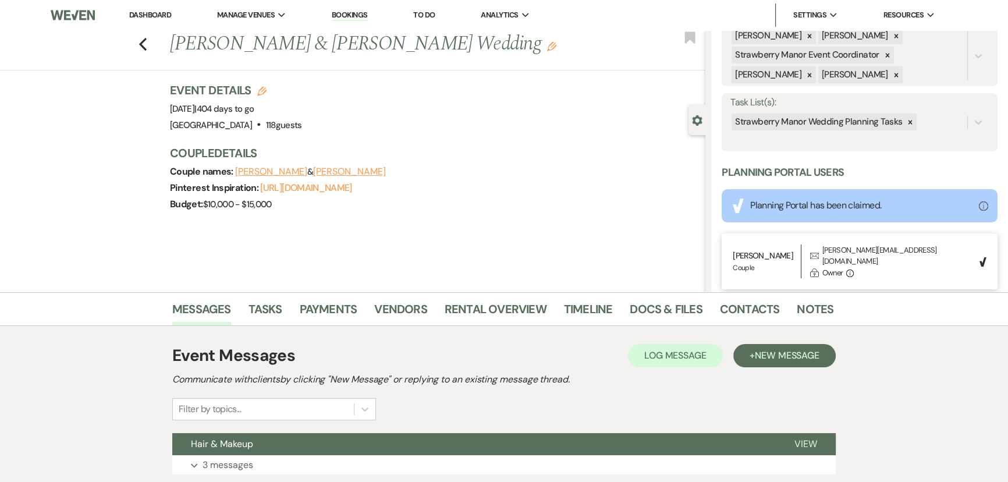
click at [908, 122] on icon at bounding box center [910, 122] width 8 height 8
click at [980, 122] on button "Save" at bounding box center [968, 122] width 58 height 23
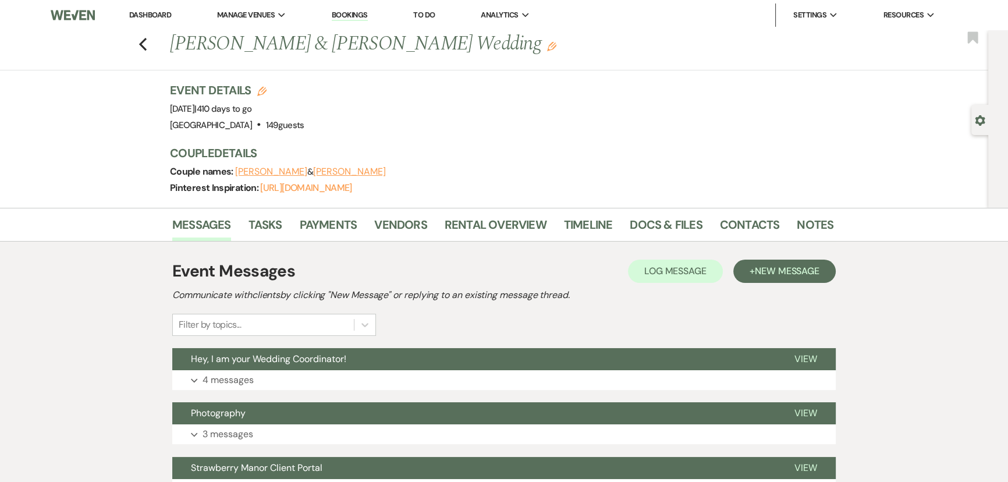
click at [979, 120] on icon "Gear" at bounding box center [979, 120] width 10 height 10
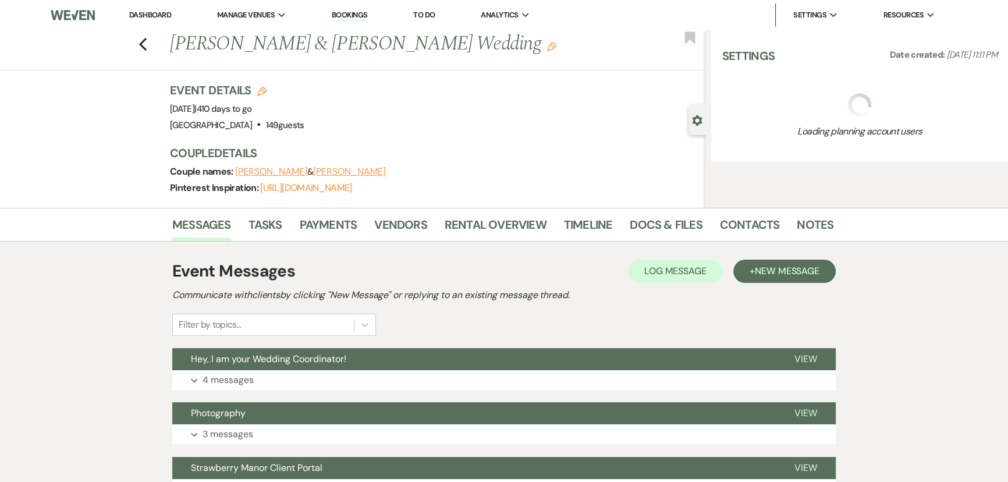
select select "5"
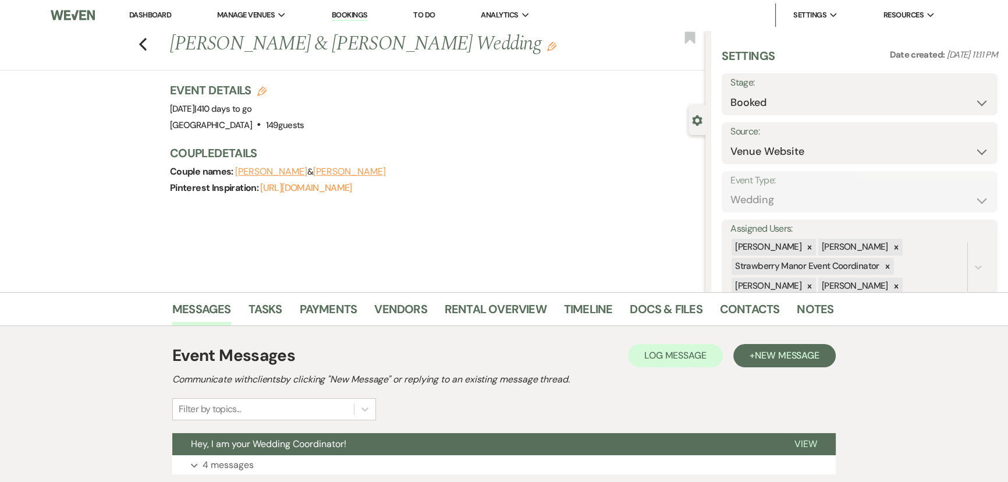
scroll to position [264, 0]
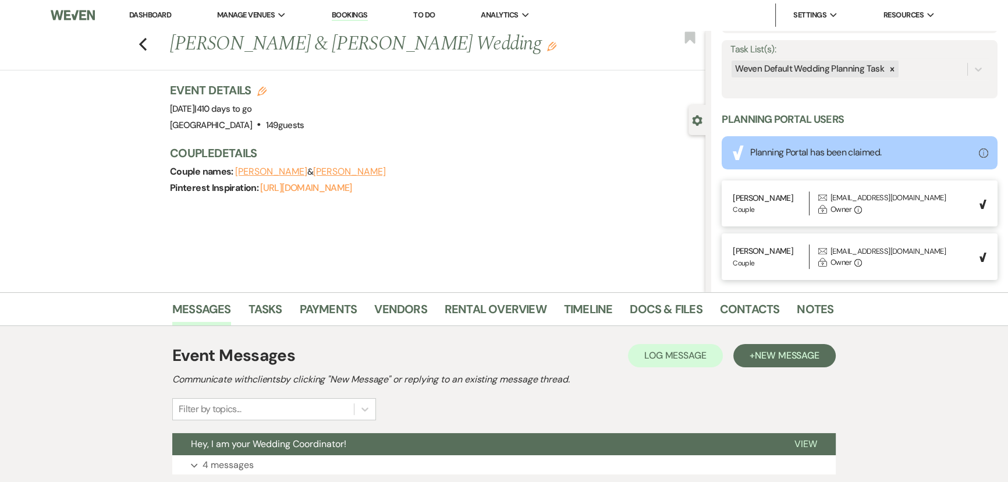
click at [889, 72] on icon at bounding box center [892, 69] width 8 height 8
click at [948, 69] on button "Save" at bounding box center [968, 69] width 58 height 23
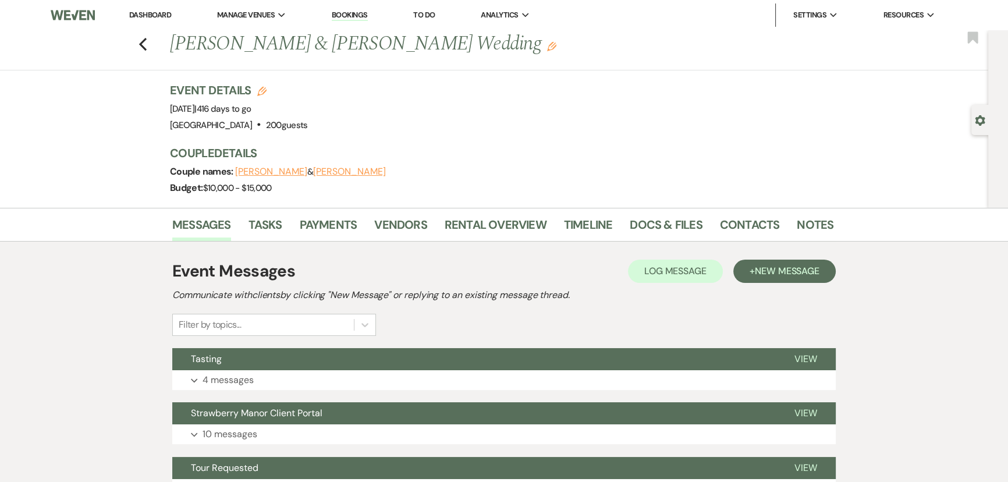
click at [972, 116] on div "Gear Settings" at bounding box center [982, 120] width 22 height 30
click at [977, 119] on use "button" at bounding box center [979, 120] width 10 height 10
select select "5"
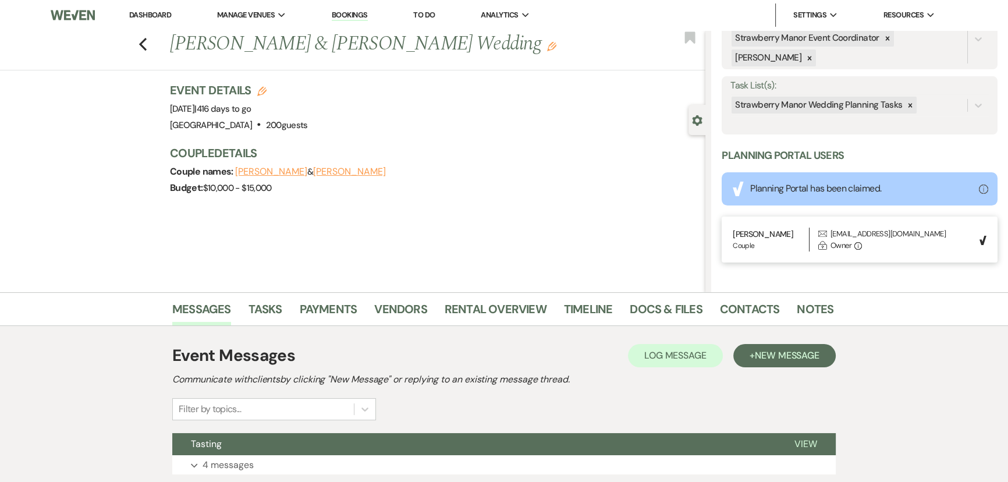
scroll to position [231, 0]
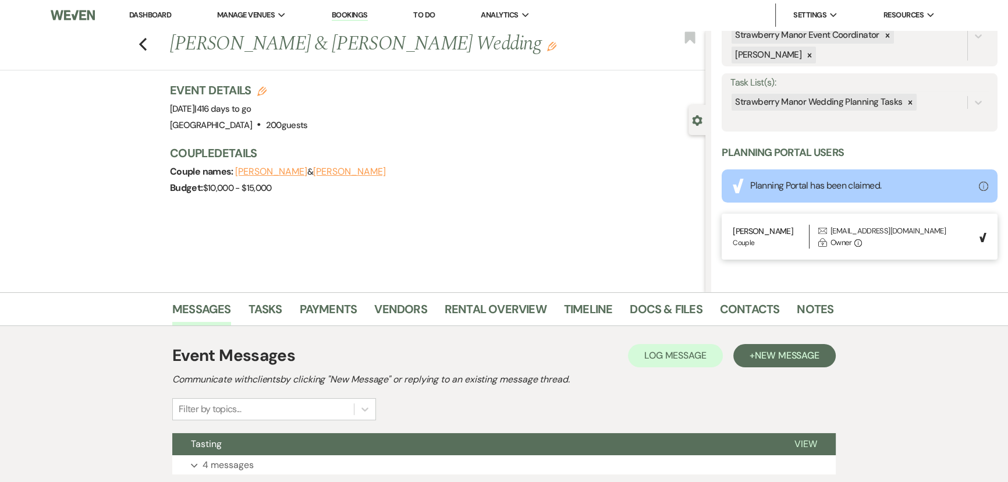
click at [906, 109] on div at bounding box center [909, 102] width 13 height 17
click at [942, 99] on button "Save" at bounding box center [968, 102] width 58 height 23
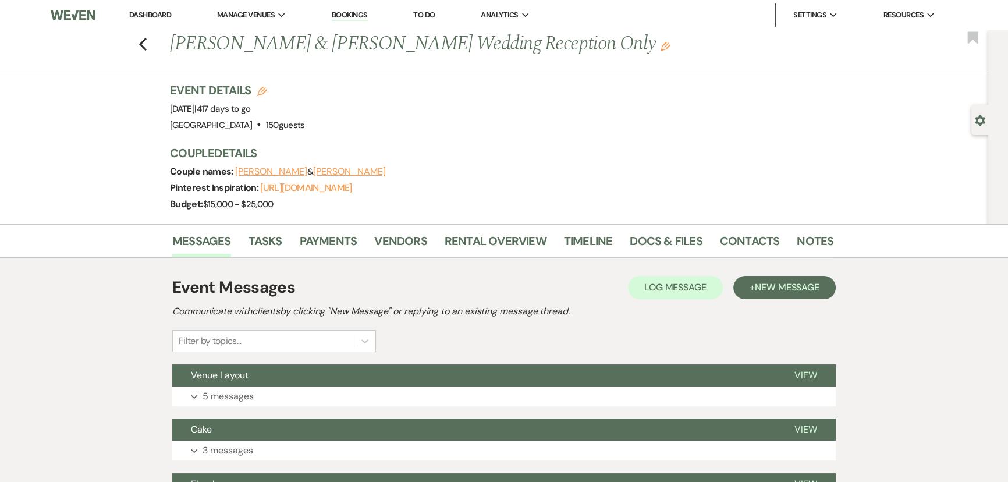
click at [977, 121] on use "button" at bounding box center [979, 120] width 10 height 10
select select "5"
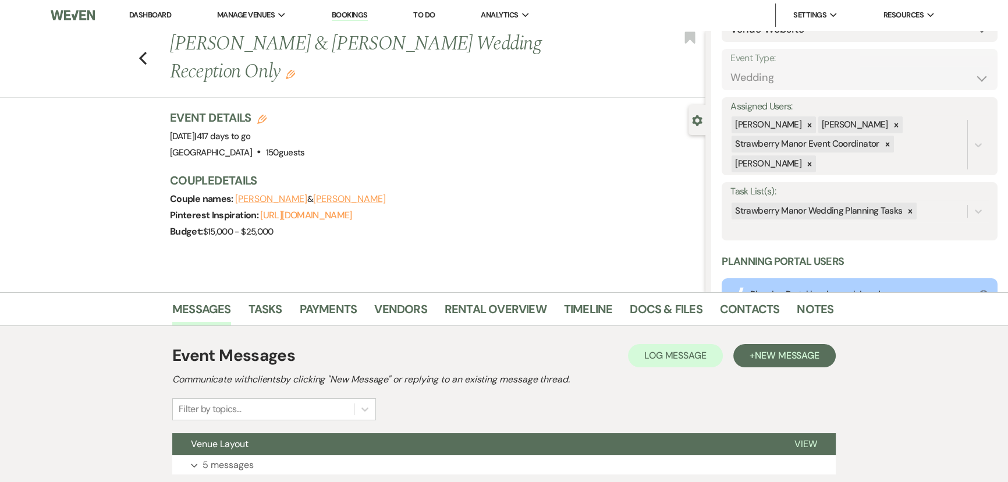
scroll to position [211, 0]
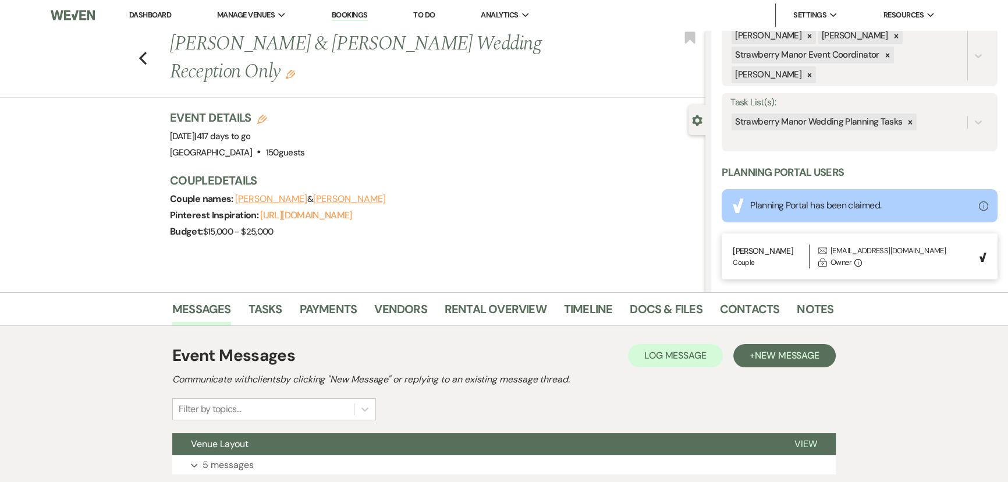
click at [906, 122] on icon at bounding box center [910, 122] width 8 height 8
click at [954, 116] on button "Save" at bounding box center [968, 122] width 58 height 23
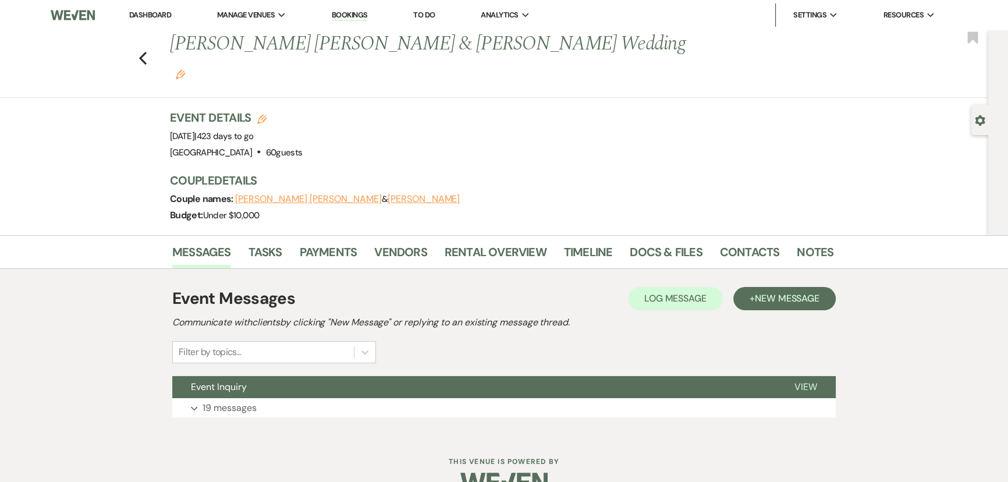
click at [981, 118] on use "button" at bounding box center [979, 120] width 10 height 10
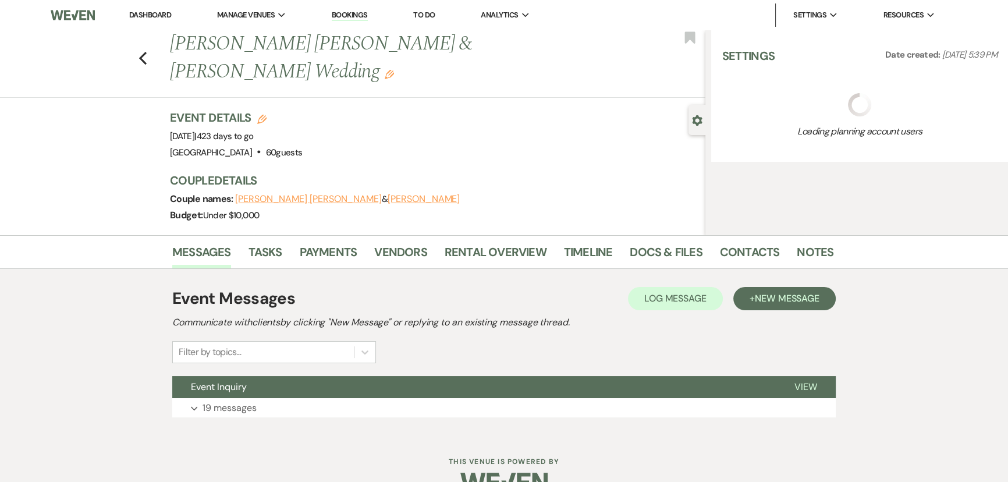
select select "5"
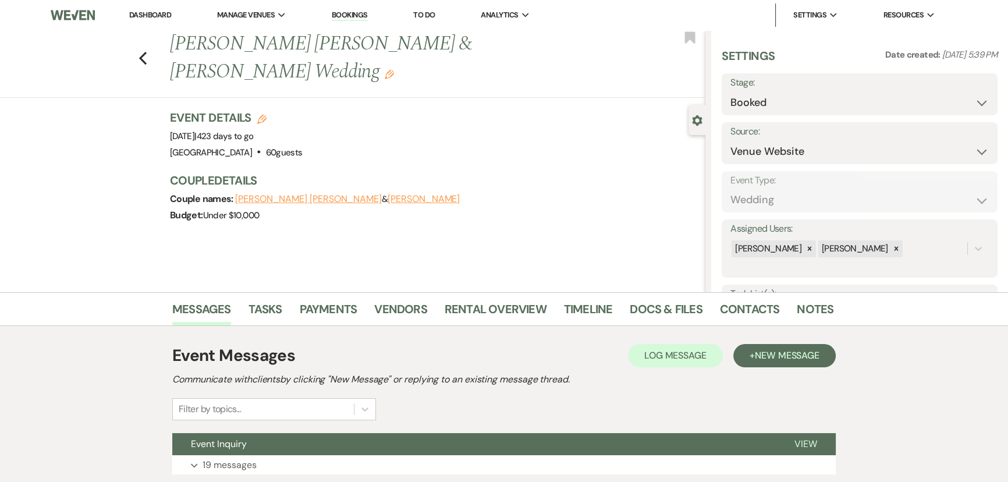
scroll to position [158, 0]
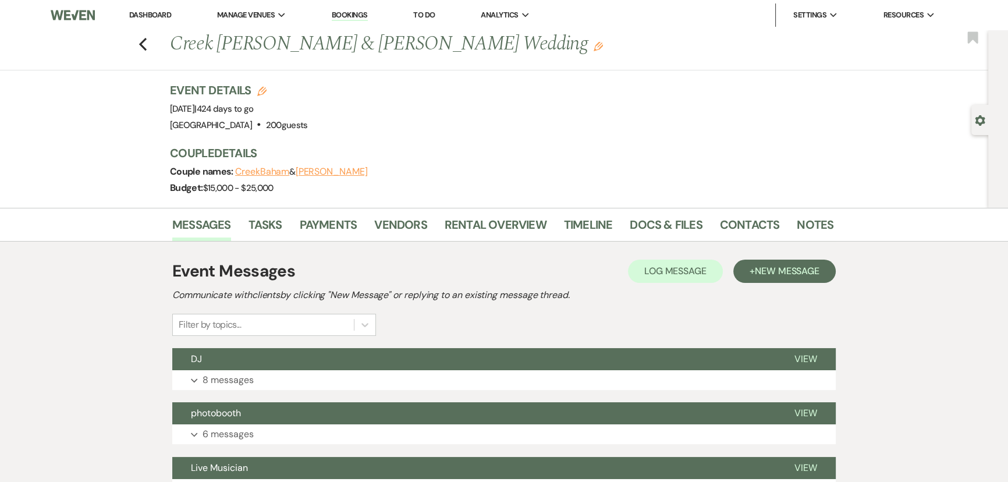
click at [983, 123] on use "button" at bounding box center [979, 120] width 10 height 10
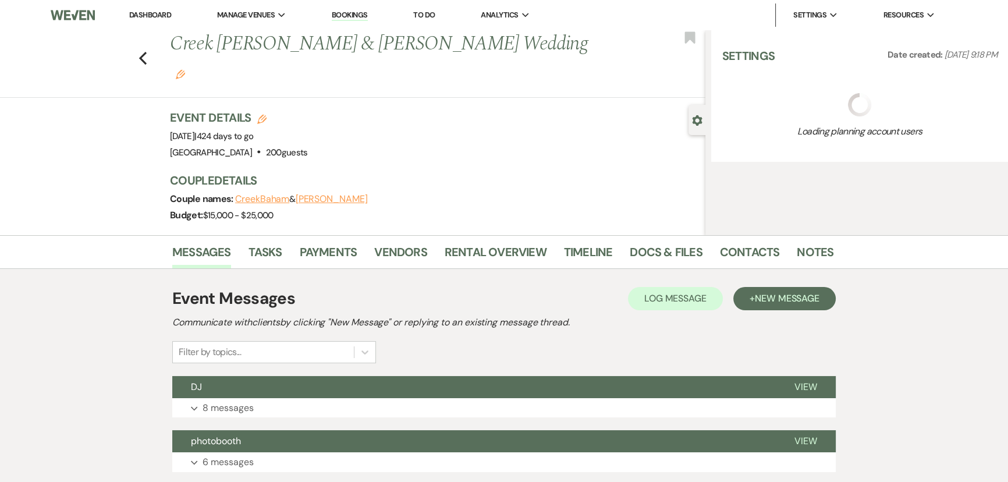
select select "5"
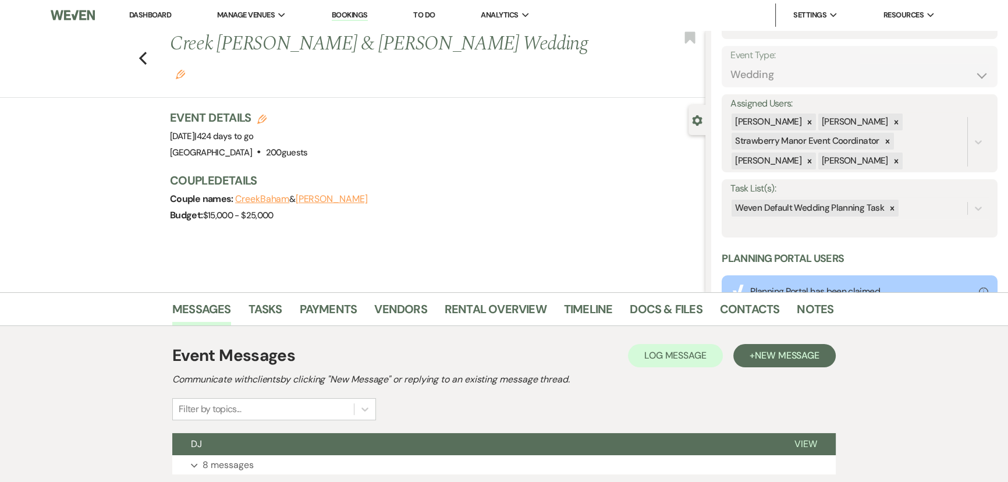
scroll to position [173, 0]
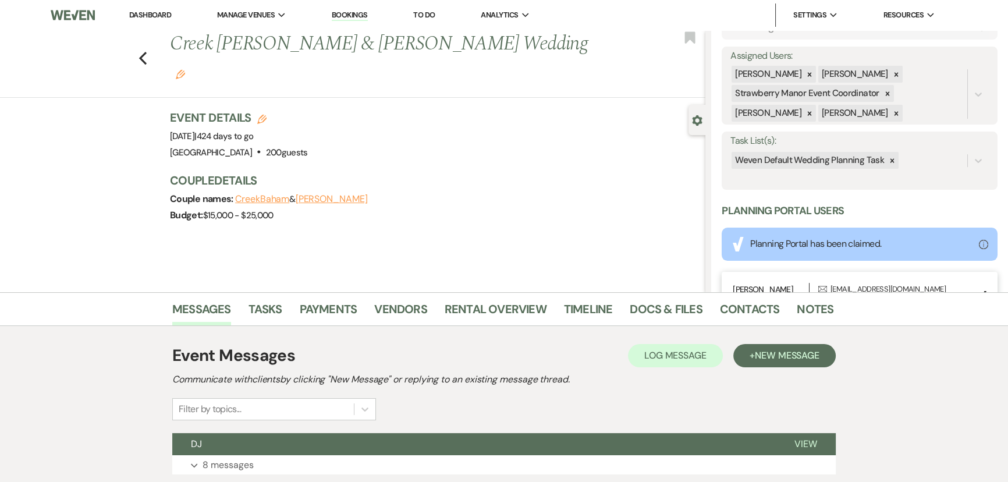
click at [888, 160] on icon at bounding box center [892, 160] width 8 height 8
click at [952, 172] on button "Save" at bounding box center [968, 160] width 58 height 23
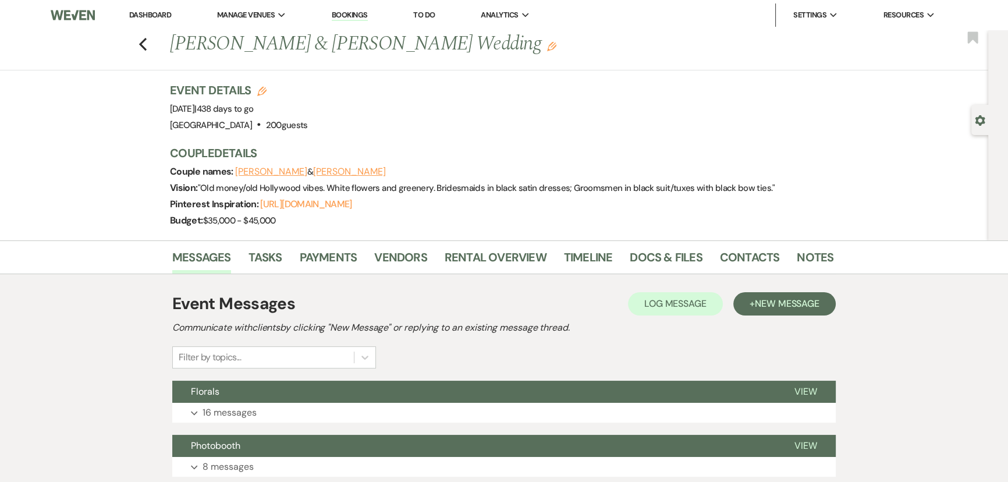
click at [977, 121] on use "button" at bounding box center [979, 120] width 10 height 10
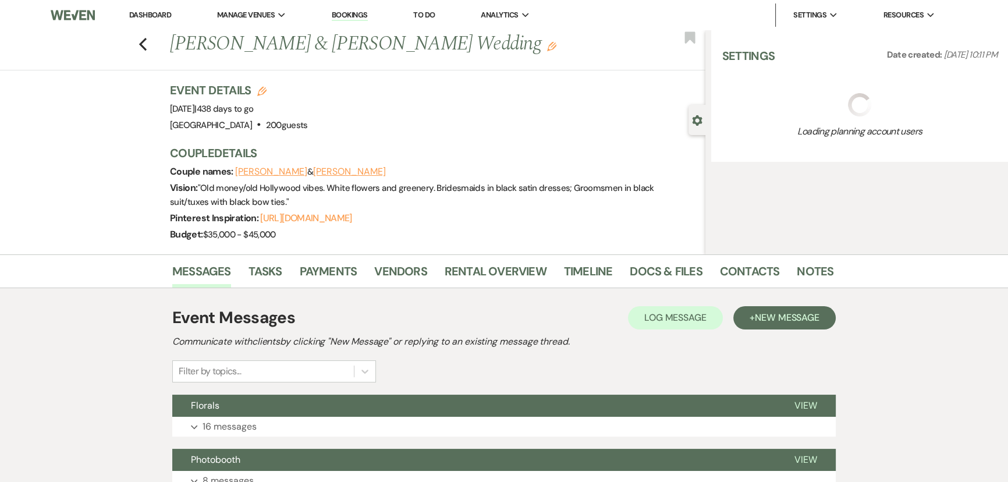
select select "5"
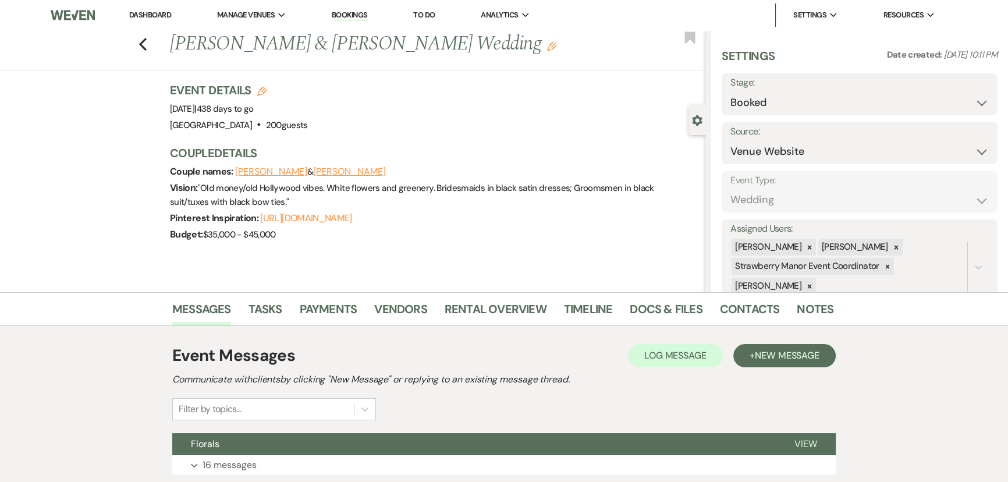
scroll to position [67, 0]
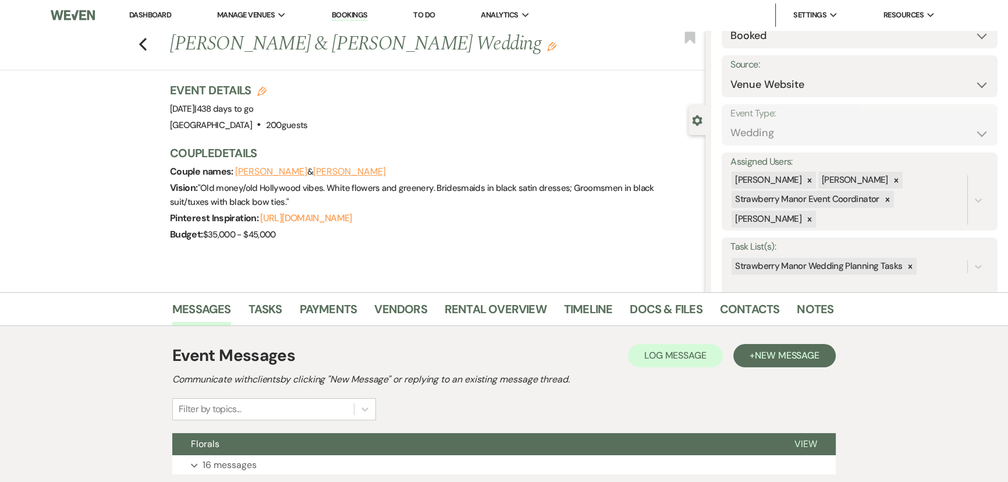
click at [906, 268] on icon at bounding box center [910, 266] width 8 height 8
click at [944, 261] on button "Save" at bounding box center [968, 266] width 58 height 23
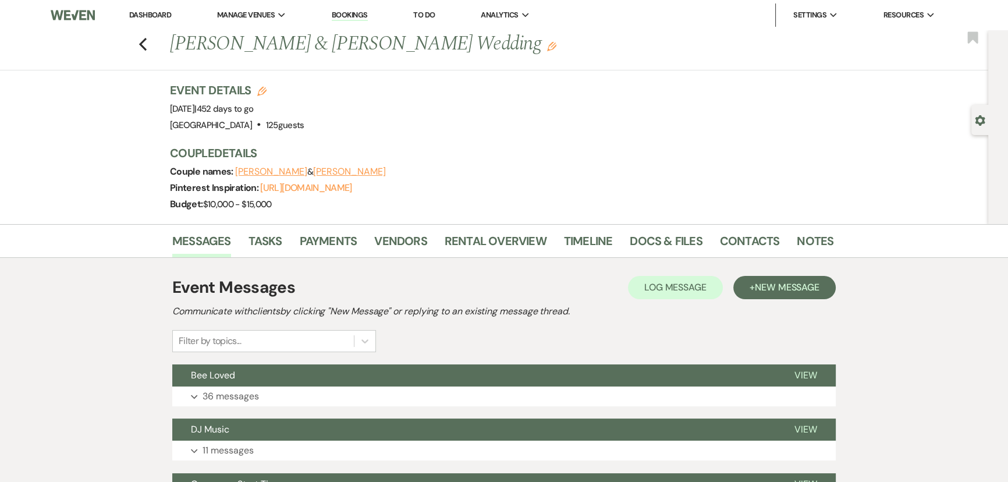
click at [973, 118] on div "Gear Settings" at bounding box center [982, 120] width 22 height 30
click at [980, 117] on use "button" at bounding box center [979, 120] width 10 height 10
select select "5"
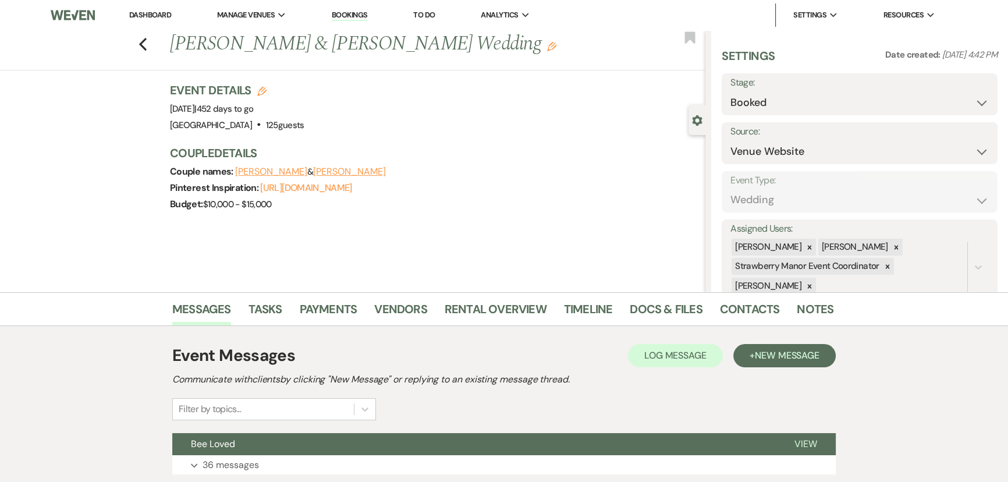
scroll to position [158, 0]
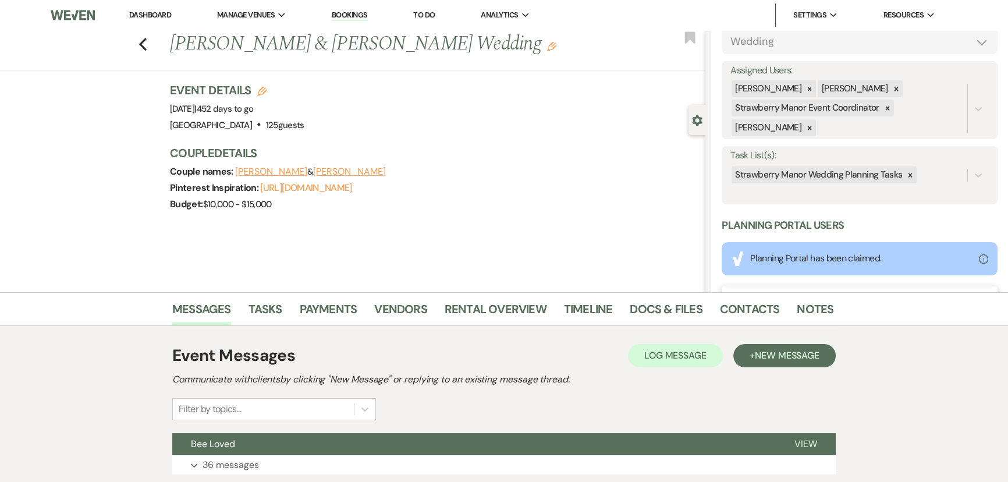
click at [908, 171] on icon at bounding box center [910, 175] width 8 height 8
click at [940, 173] on button "Save" at bounding box center [968, 174] width 58 height 23
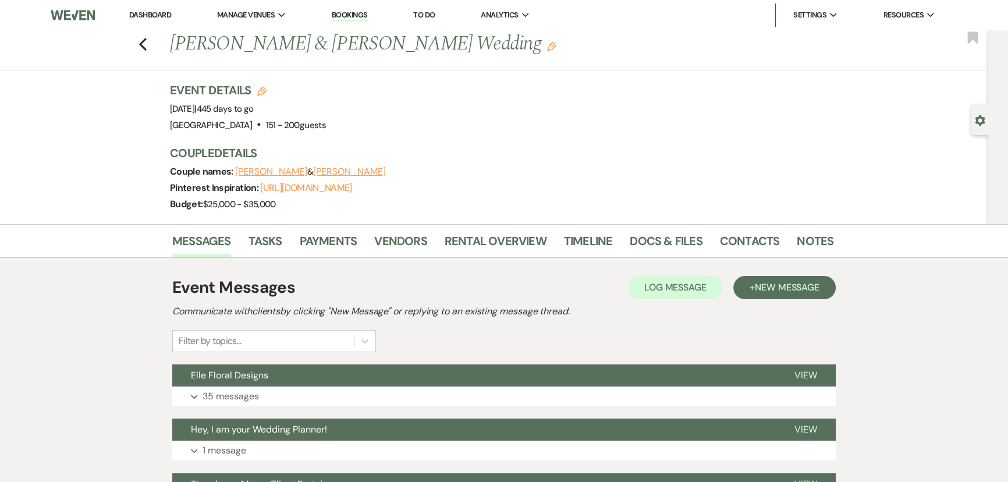
click at [980, 125] on use "button" at bounding box center [979, 120] width 10 height 10
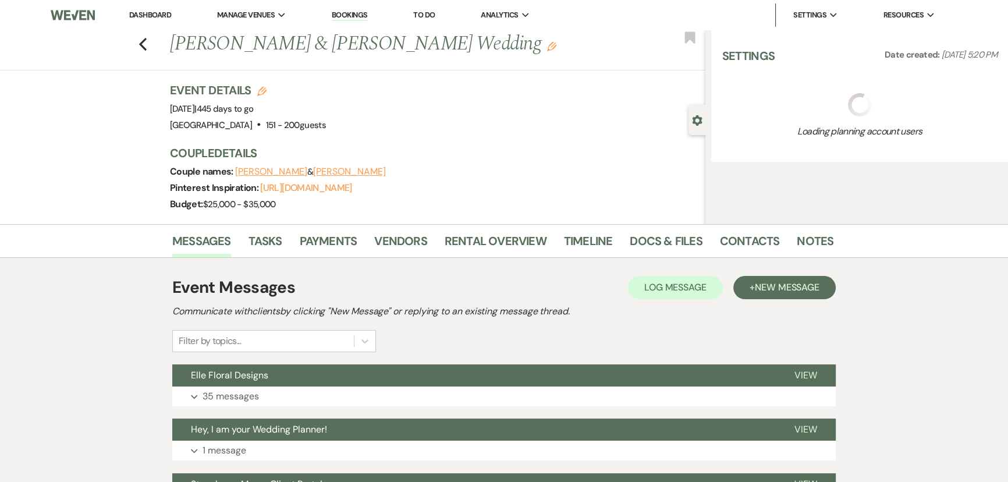
select select "2"
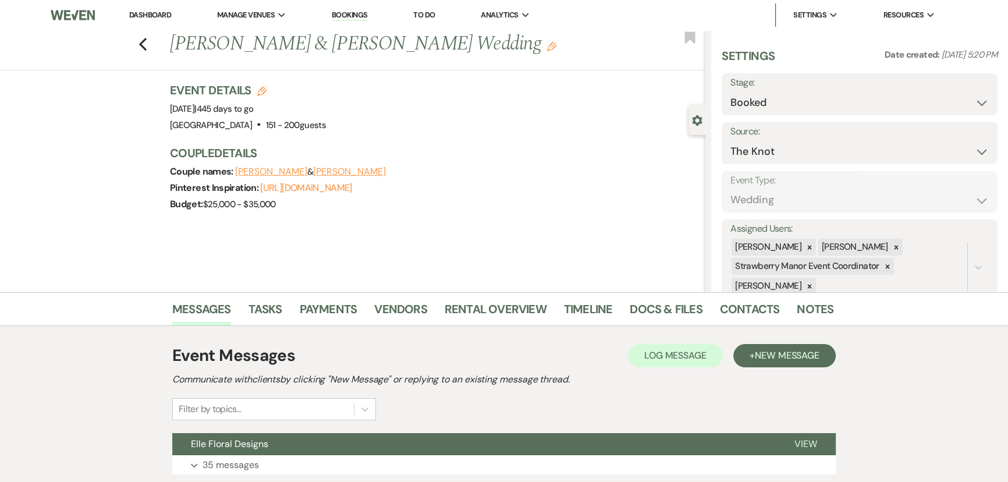
scroll to position [211, 0]
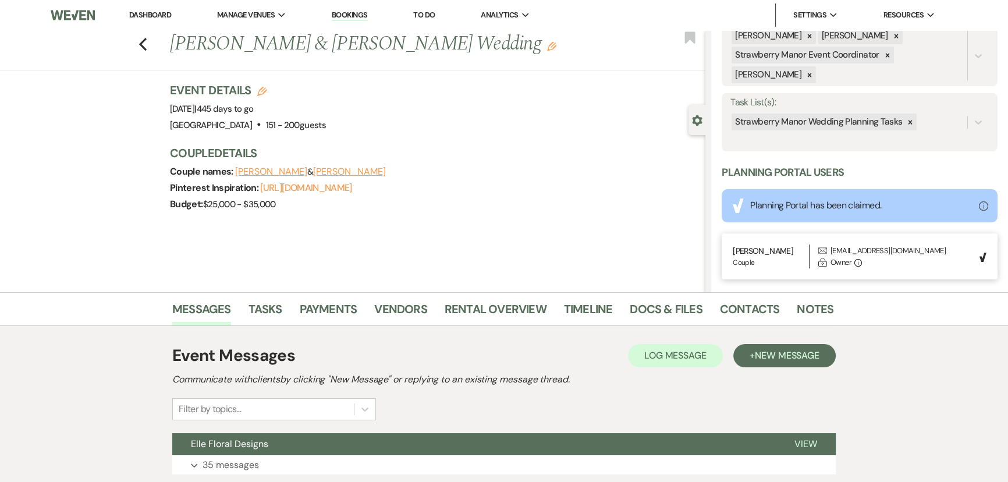
click at [906, 122] on icon at bounding box center [910, 122] width 8 height 8
click at [946, 124] on button "Save" at bounding box center [968, 122] width 58 height 23
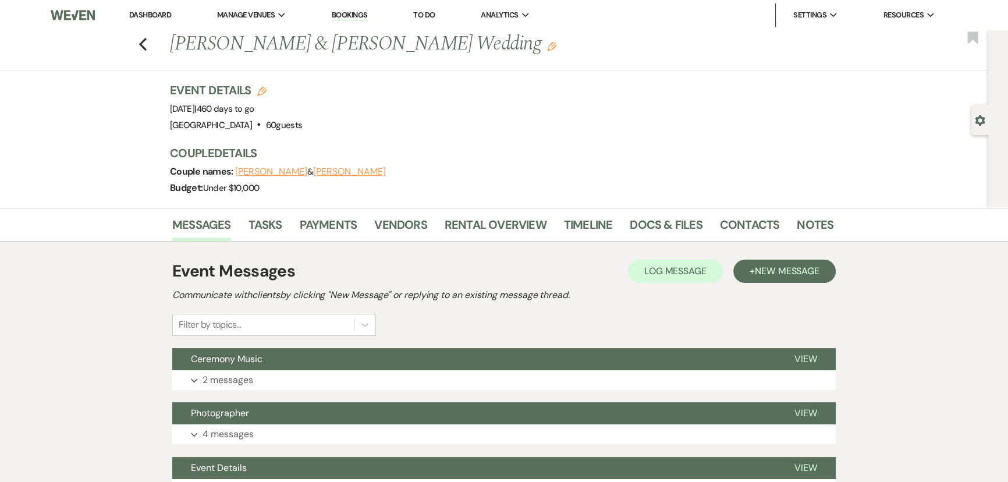
click at [975, 116] on icon "Gear" at bounding box center [979, 120] width 10 height 10
select select "5"
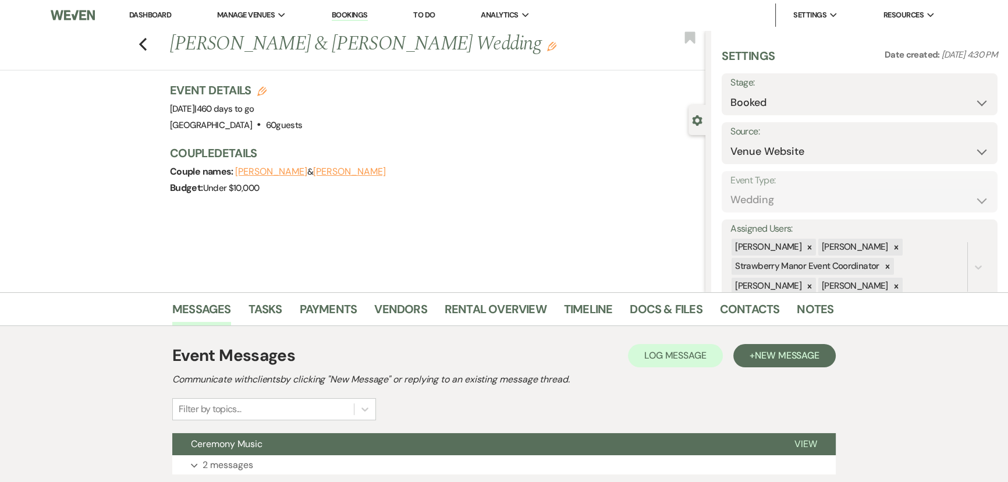
scroll to position [211, 0]
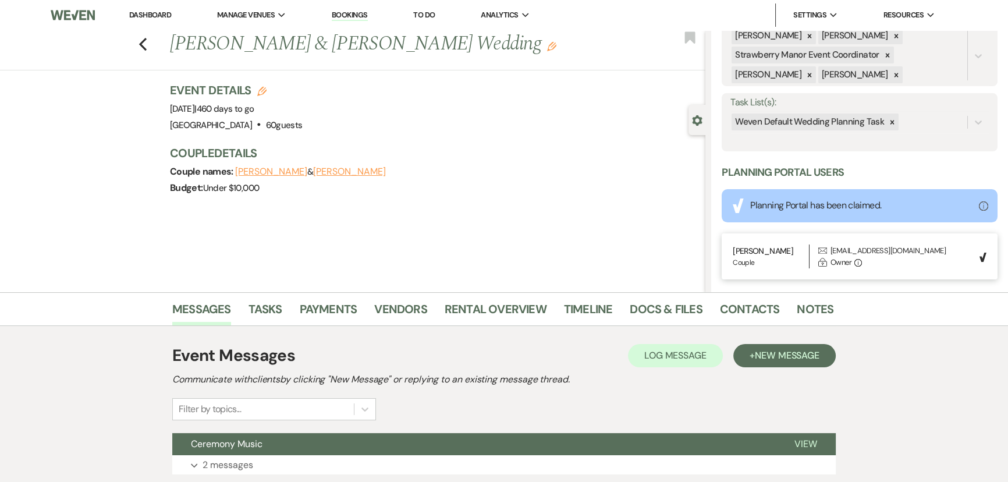
click at [888, 122] on icon at bounding box center [892, 122] width 8 height 8
click at [951, 120] on button "Save" at bounding box center [968, 122] width 58 height 23
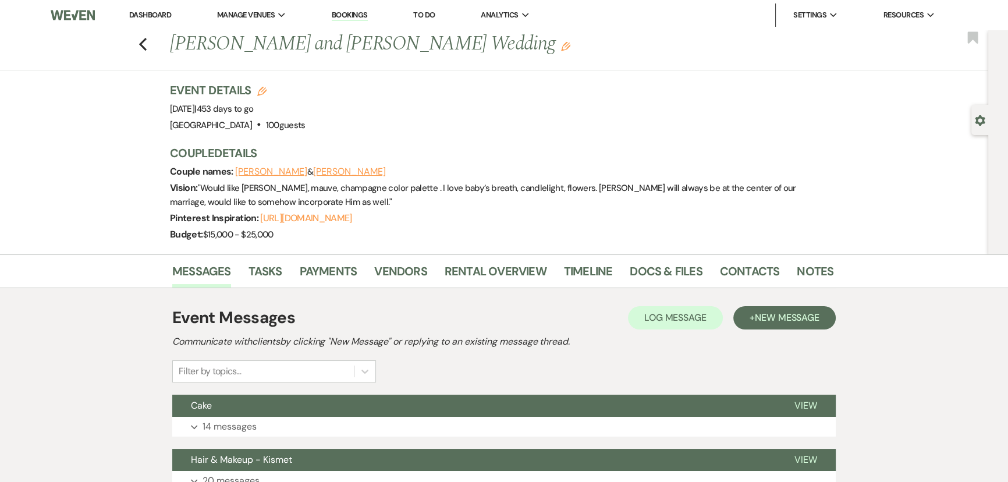
click at [976, 116] on use "button" at bounding box center [979, 120] width 10 height 10
select select "2"
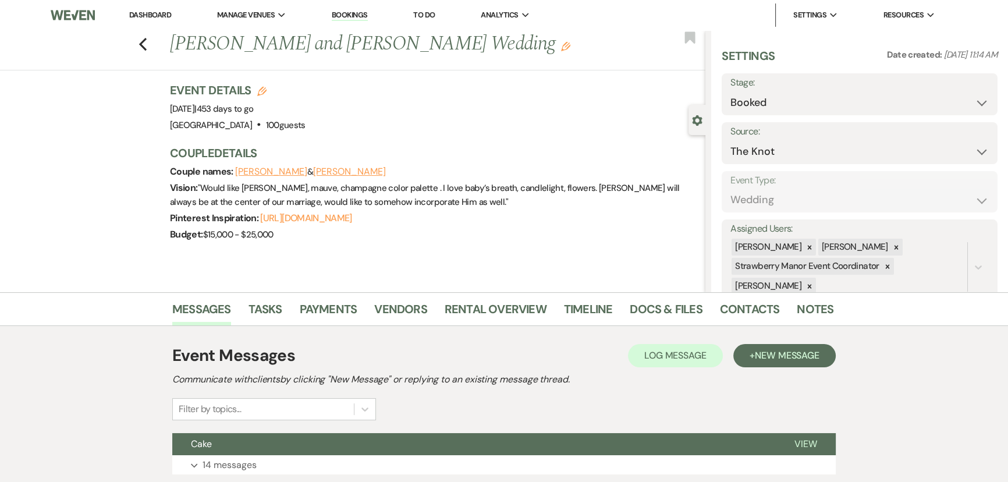
scroll to position [211, 0]
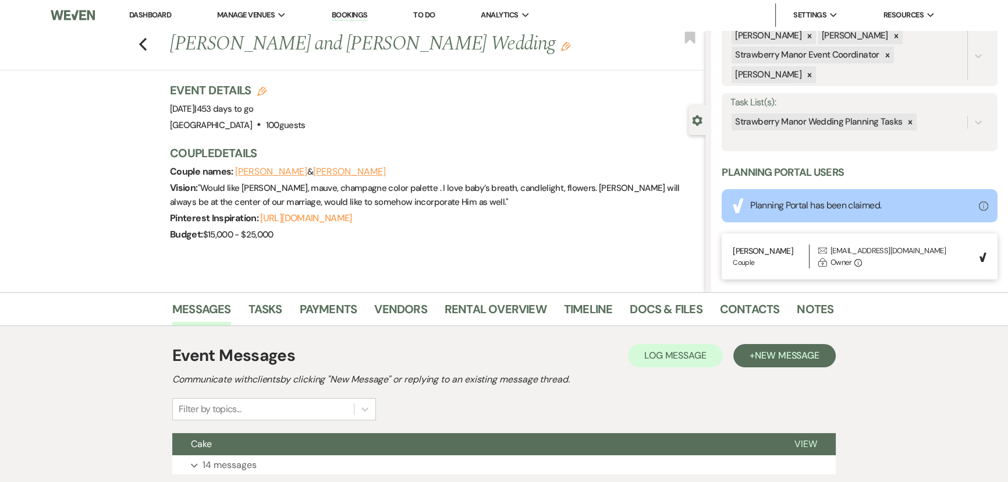
click at [906, 122] on icon at bounding box center [910, 122] width 8 height 8
click at [939, 117] on button "Save" at bounding box center [968, 122] width 58 height 23
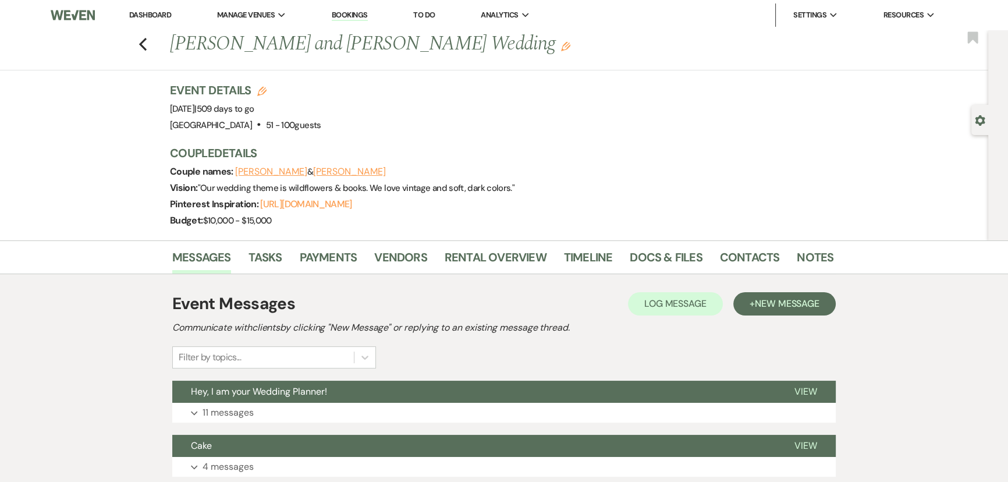
click at [978, 115] on icon "Gear" at bounding box center [979, 120] width 10 height 10
select select "2"
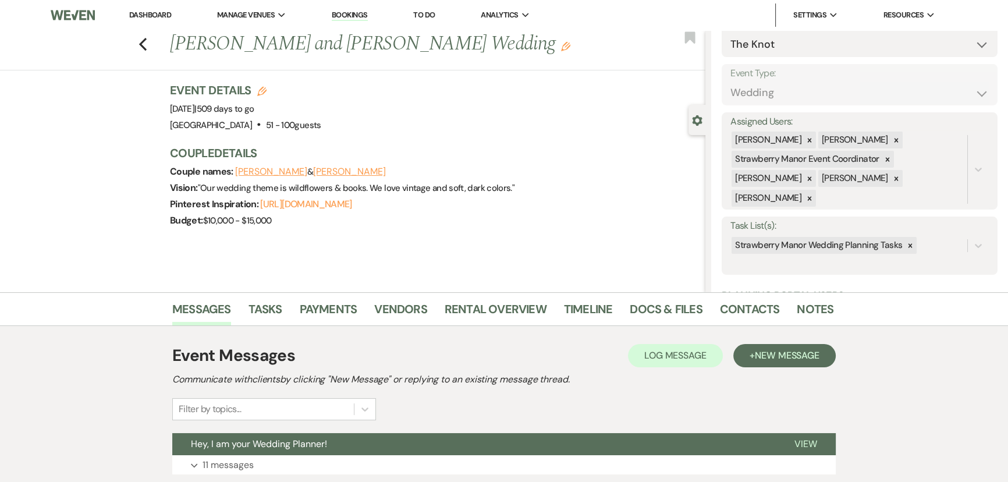
scroll to position [211, 0]
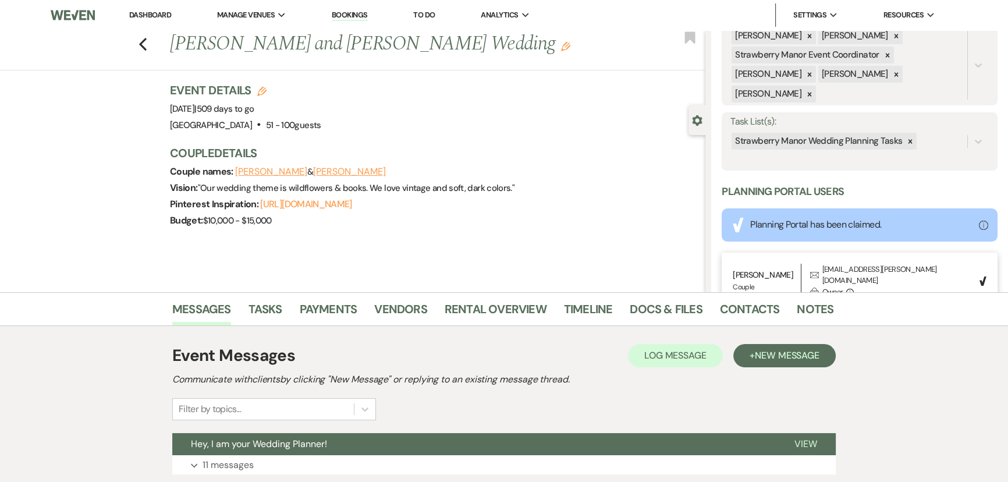
click at [912, 133] on div at bounding box center [909, 141] width 13 height 17
click at [941, 130] on button "Save" at bounding box center [968, 141] width 58 height 23
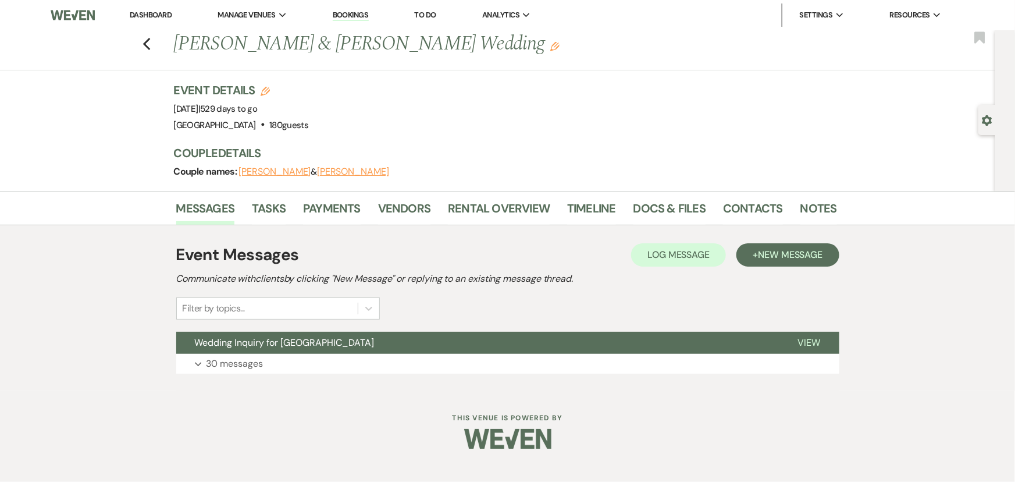
click at [988, 124] on use "button" at bounding box center [987, 120] width 10 height 10
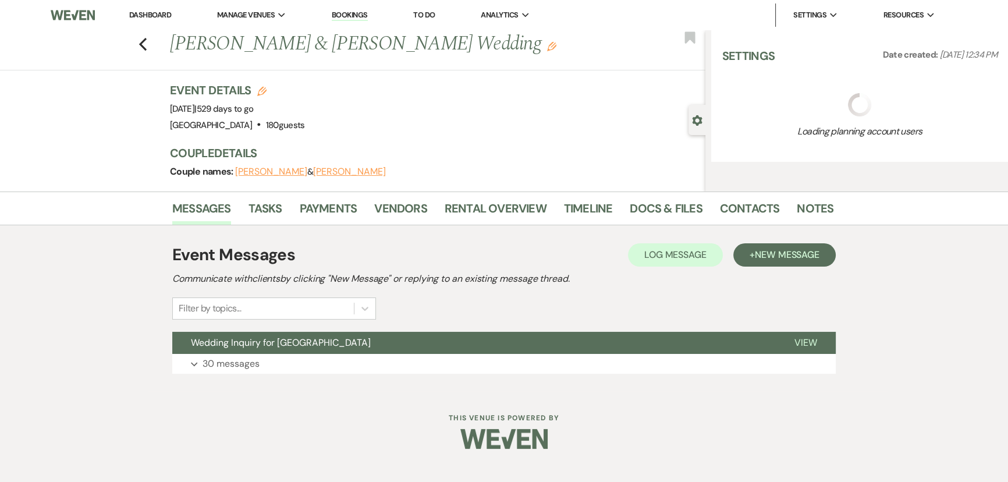
select select "8"
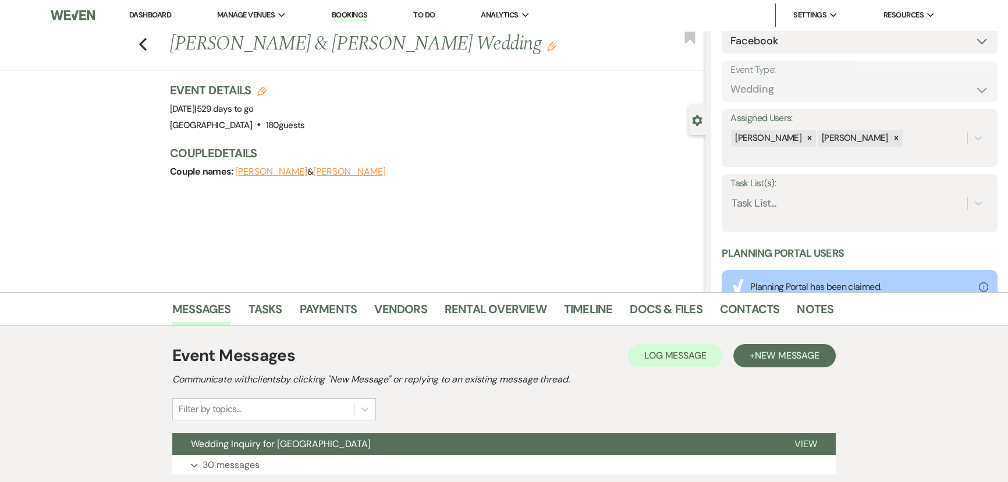
scroll to position [120, 0]
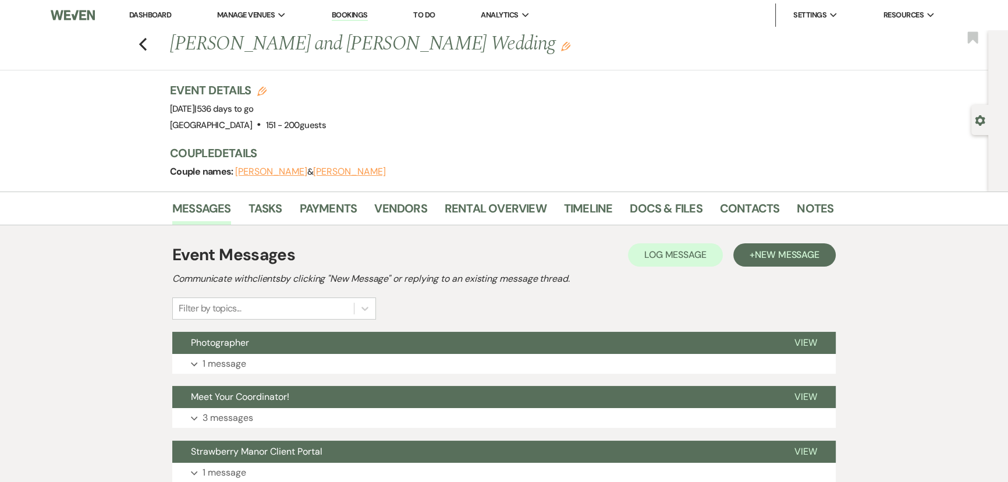
click at [994, 116] on div "Gear Settings" at bounding box center [998, 110] width 20 height 161
click at [983, 116] on icon "Gear" at bounding box center [979, 120] width 10 height 10
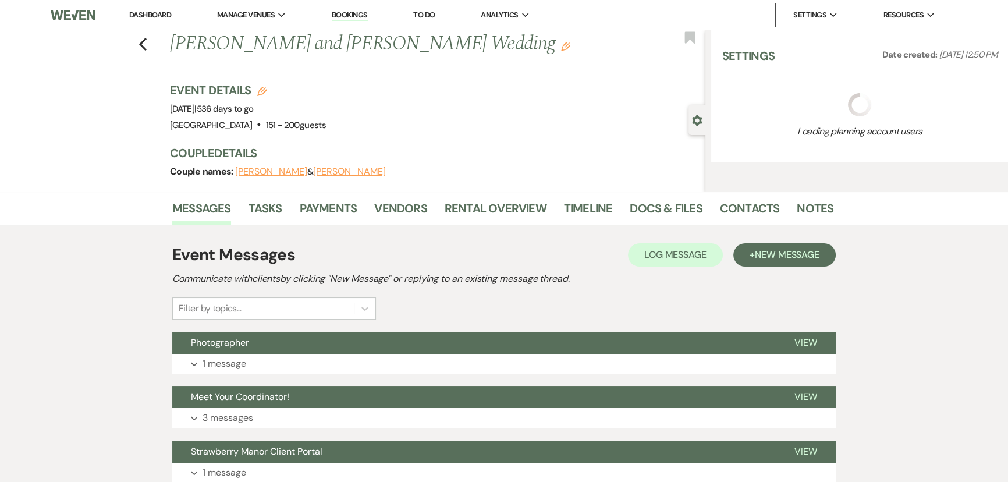
select select "2"
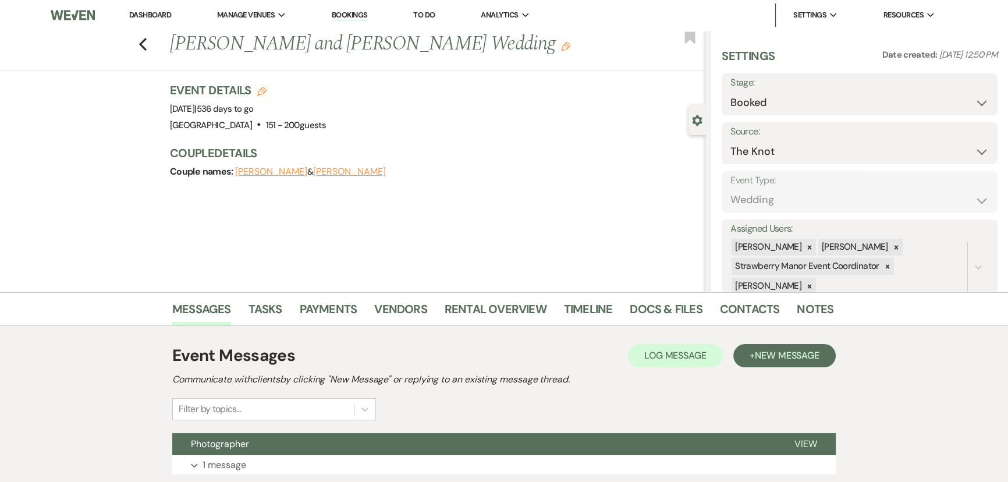
scroll to position [211, 0]
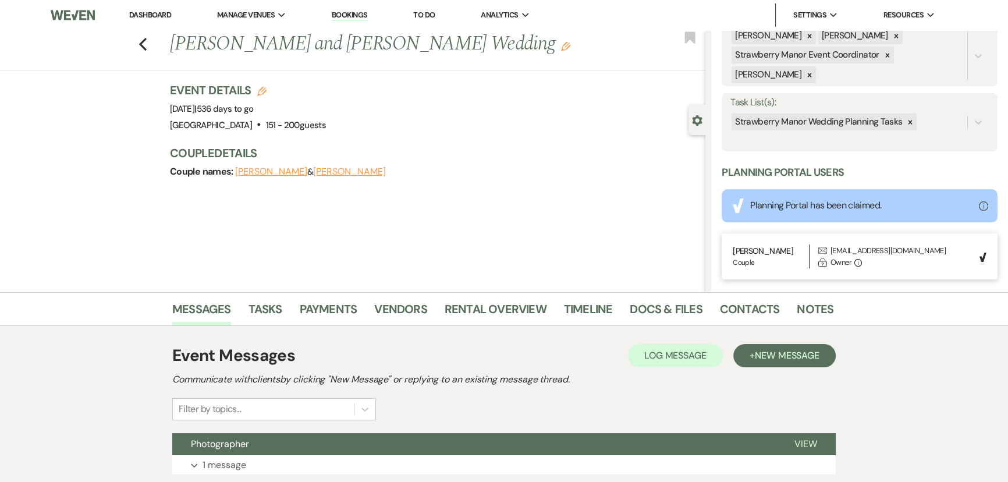
click at [906, 119] on icon at bounding box center [910, 122] width 8 height 8
click at [977, 123] on button "Save" at bounding box center [968, 122] width 58 height 23
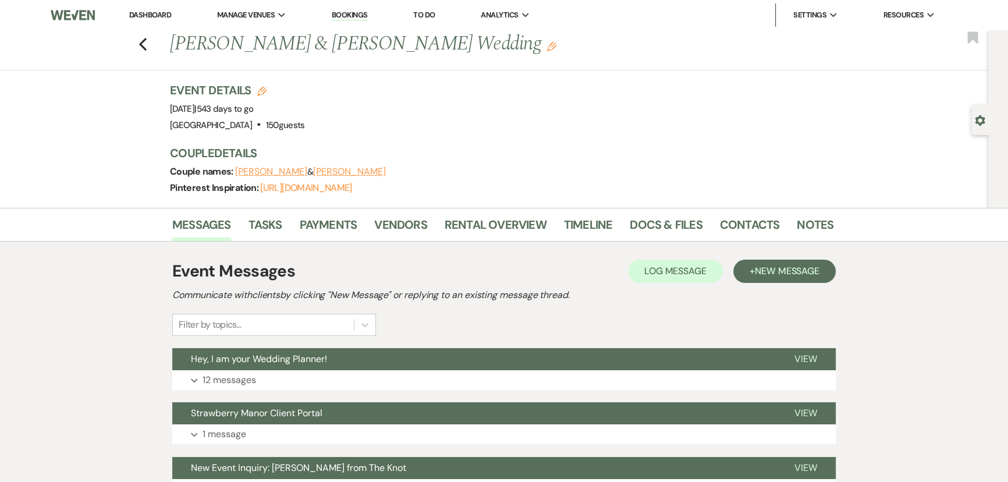
click at [983, 121] on use "button" at bounding box center [979, 120] width 10 height 10
select select "2"
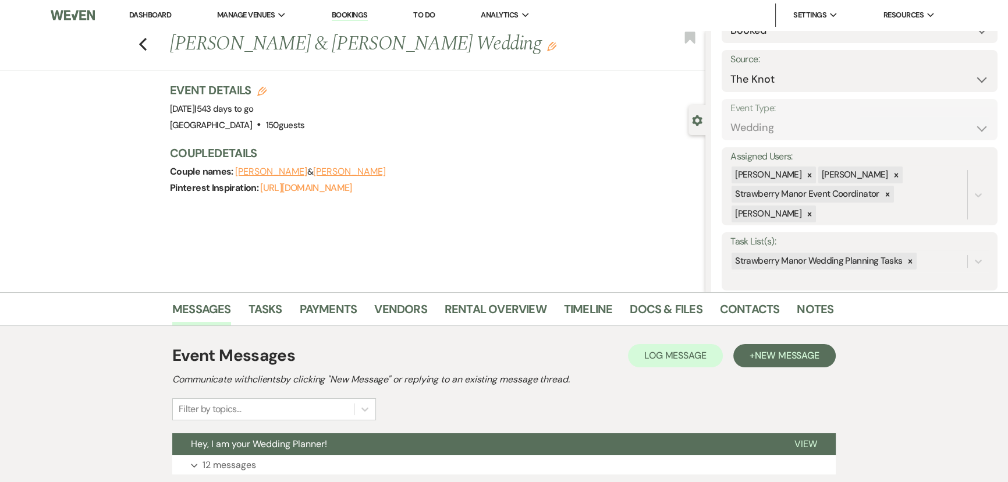
scroll to position [158, 0]
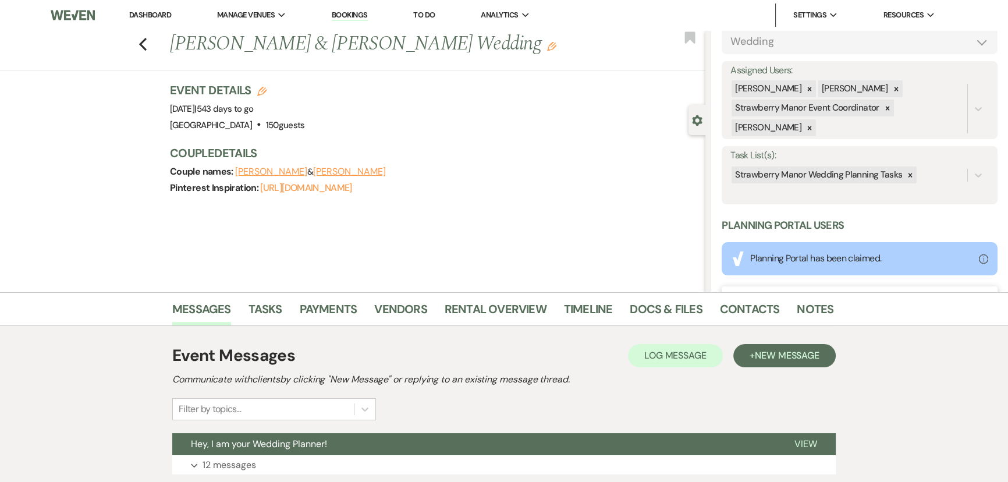
click at [908, 175] on icon at bounding box center [910, 175] width 4 height 4
click at [944, 174] on button "Save" at bounding box center [968, 174] width 58 height 23
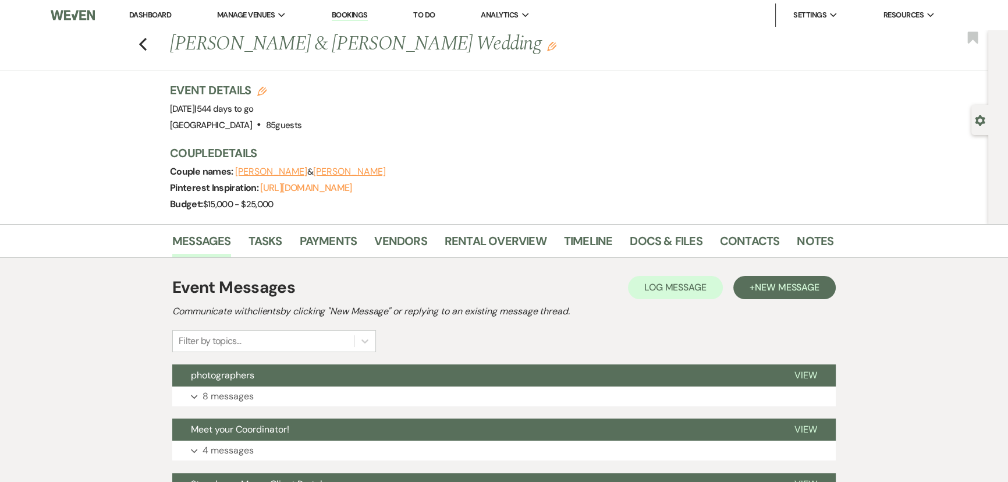
click at [983, 116] on icon "Gear" at bounding box center [979, 120] width 10 height 10
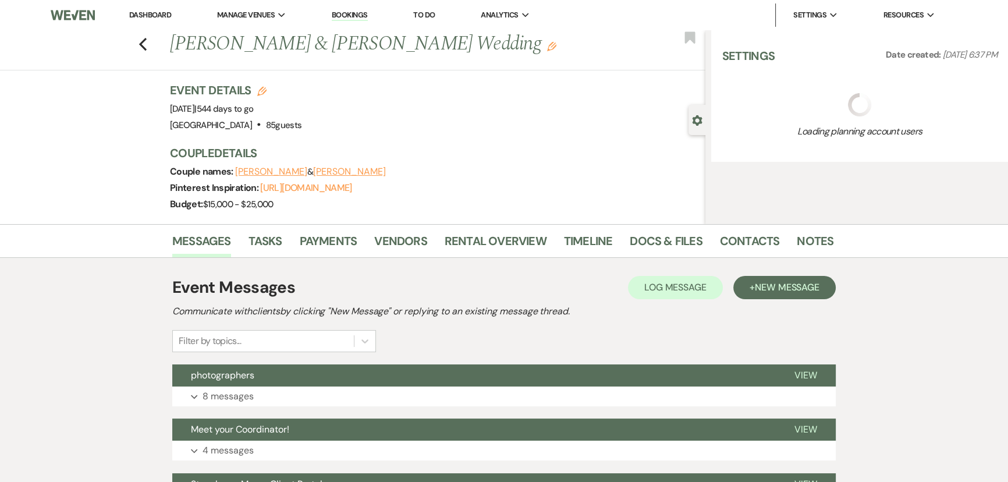
select select "5"
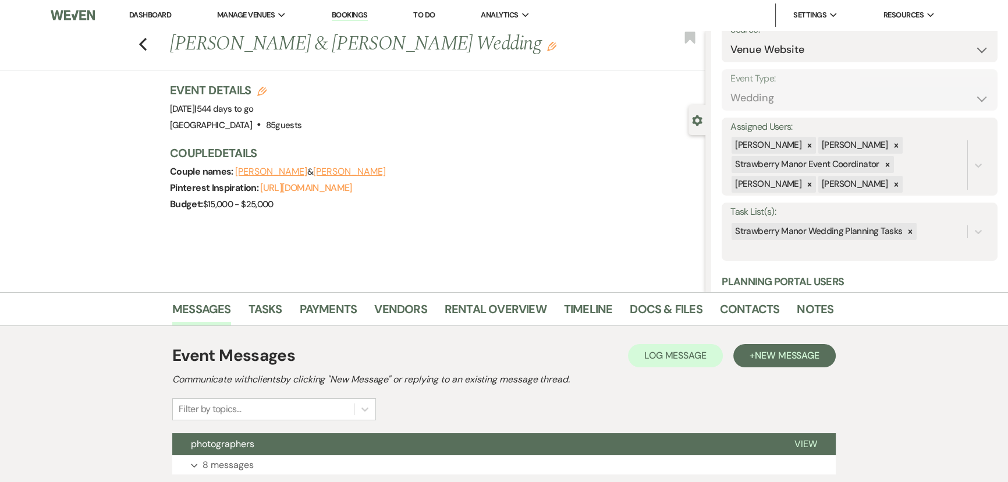
scroll to position [158, 0]
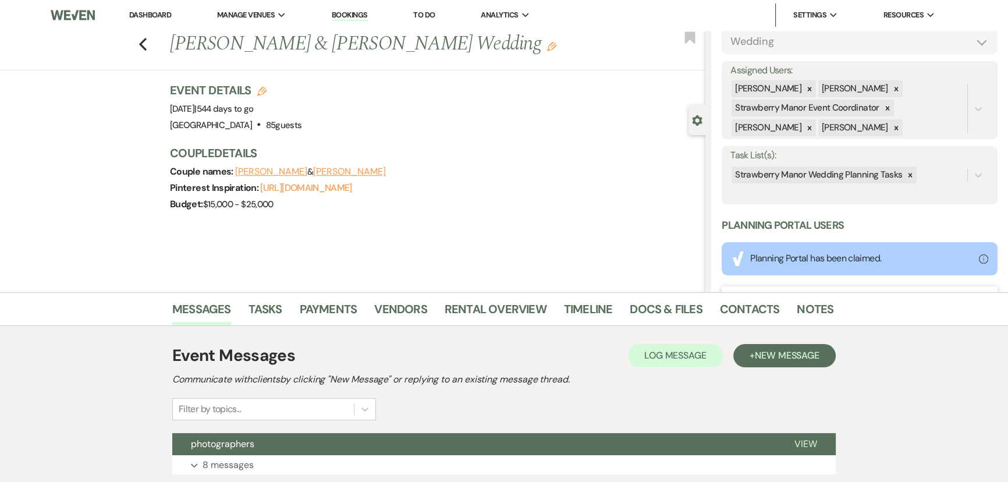
click at [906, 172] on icon at bounding box center [910, 175] width 8 height 8
click at [945, 175] on button "Save" at bounding box center [968, 174] width 58 height 23
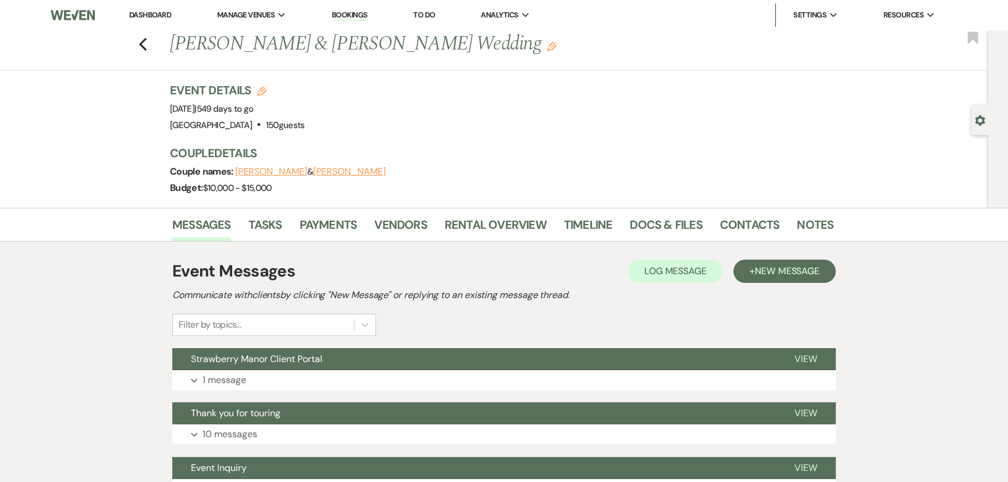
click at [984, 123] on icon "Gear" at bounding box center [979, 120] width 10 height 10
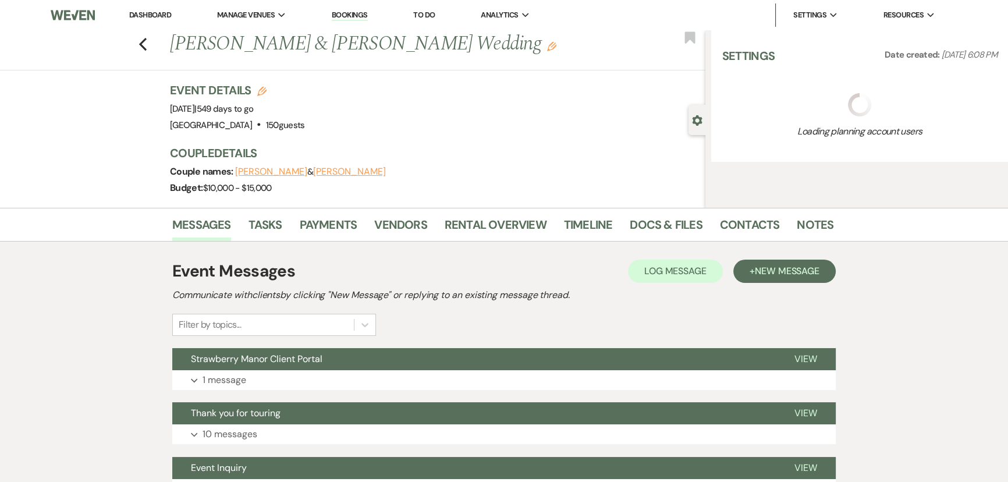
select select "5"
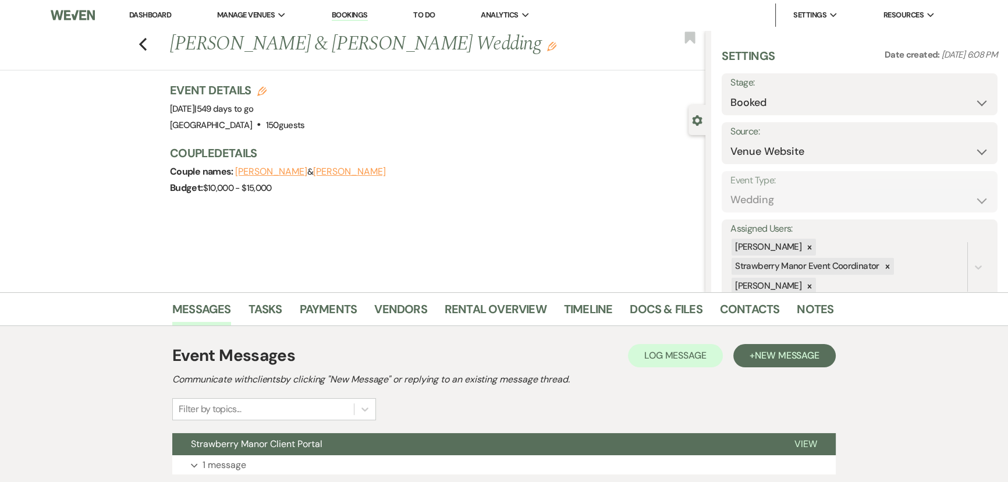
scroll to position [211, 0]
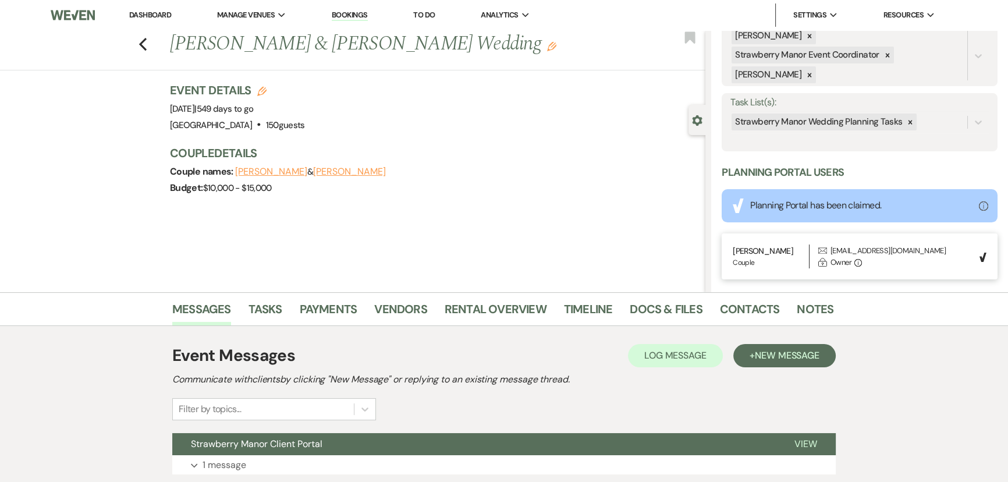
click at [906, 122] on icon at bounding box center [910, 122] width 8 height 8
click at [951, 120] on button "Save" at bounding box center [968, 122] width 58 height 23
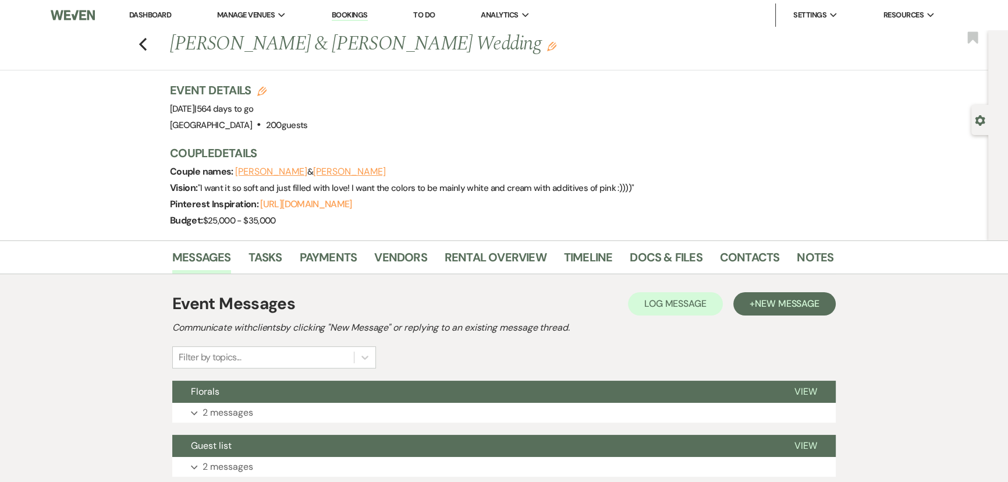
click at [973, 113] on div "Gear Settings" at bounding box center [982, 120] width 22 height 30
click at [974, 115] on icon "Gear" at bounding box center [979, 120] width 10 height 10
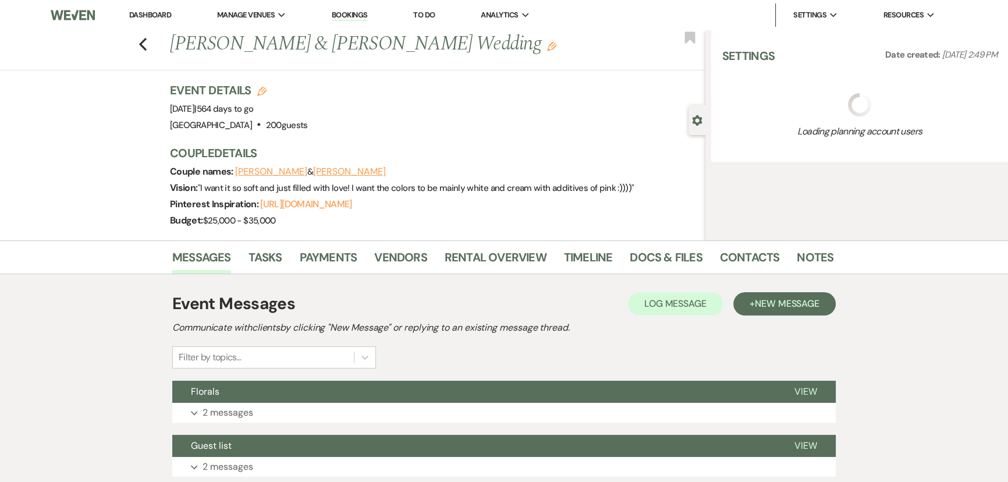
select select "5"
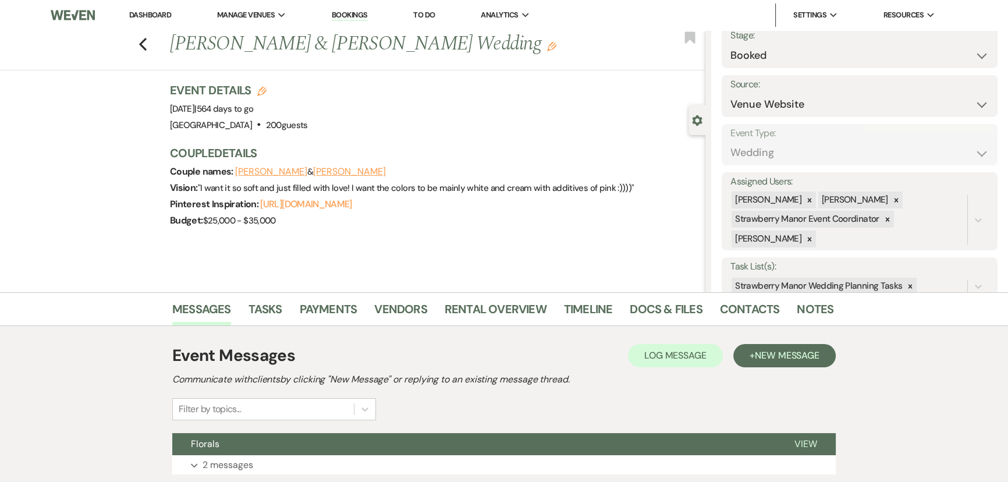
scroll to position [105, 0]
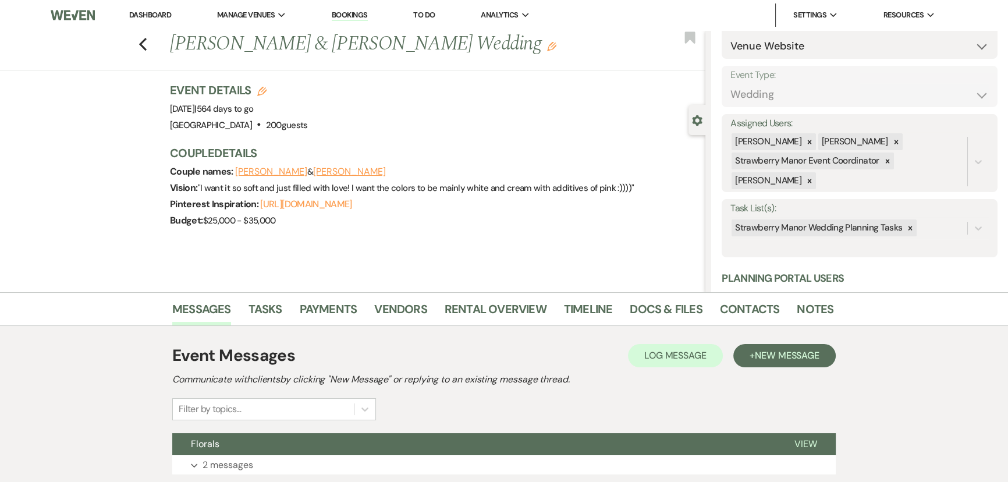
click at [904, 221] on div at bounding box center [909, 227] width 13 height 17
click at [944, 225] on button "Save" at bounding box center [968, 227] width 58 height 23
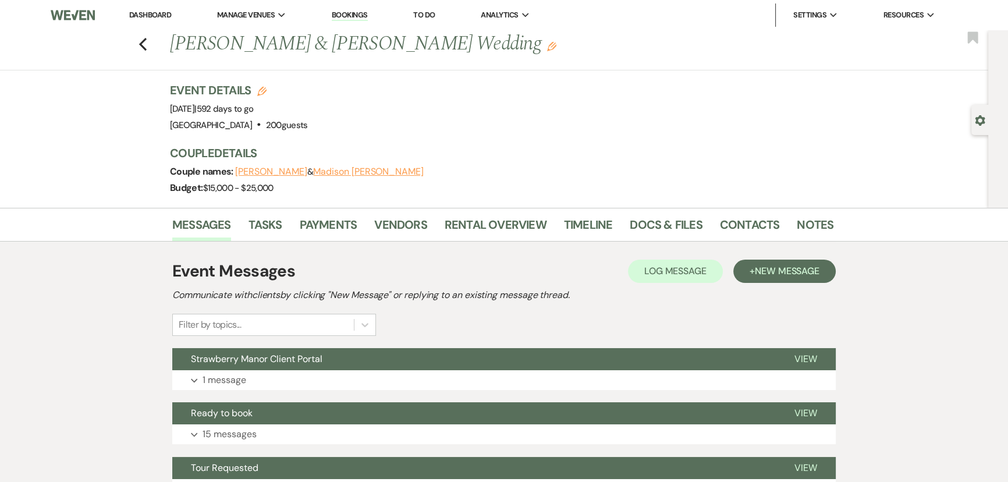
click at [983, 113] on div "Gear Settings" at bounding box center [982, 120] width 22 height 30
click at [975, 115] on icon "Gear" at bounding box center [979, 120] width 10 height 10
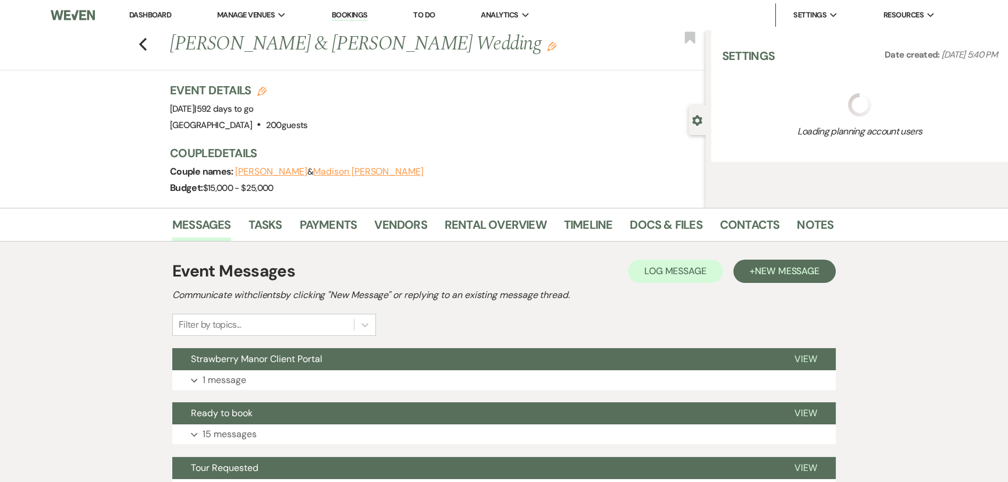
select select "5"
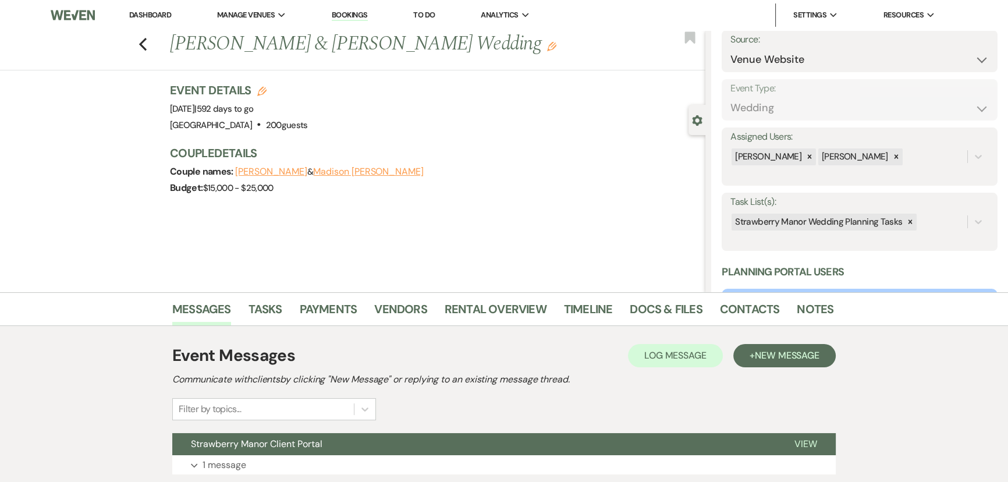
scroll to position [211, 0]
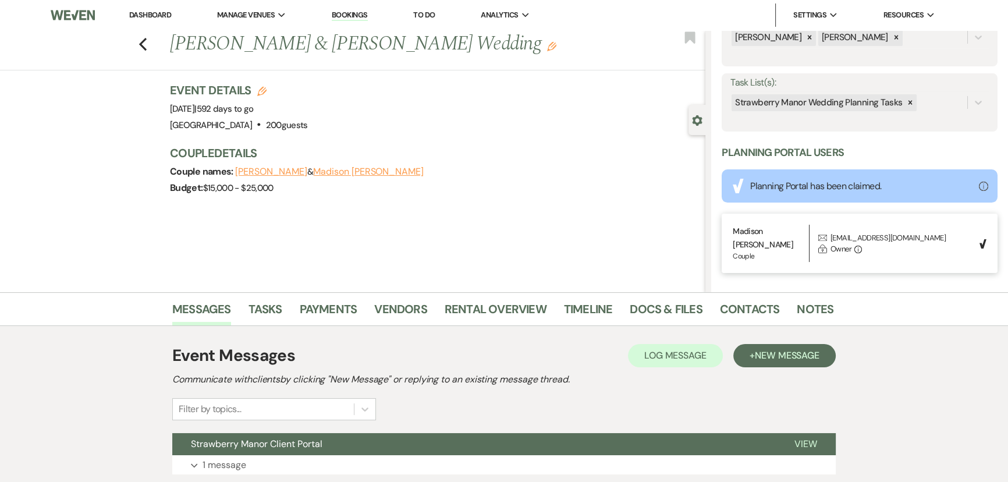
click at [909, 99] on icon at bounding box center [910, 102] width 8 height 8
click at [950, 99] on button "Save" at bounding box center [968, 102] width 58 height 23
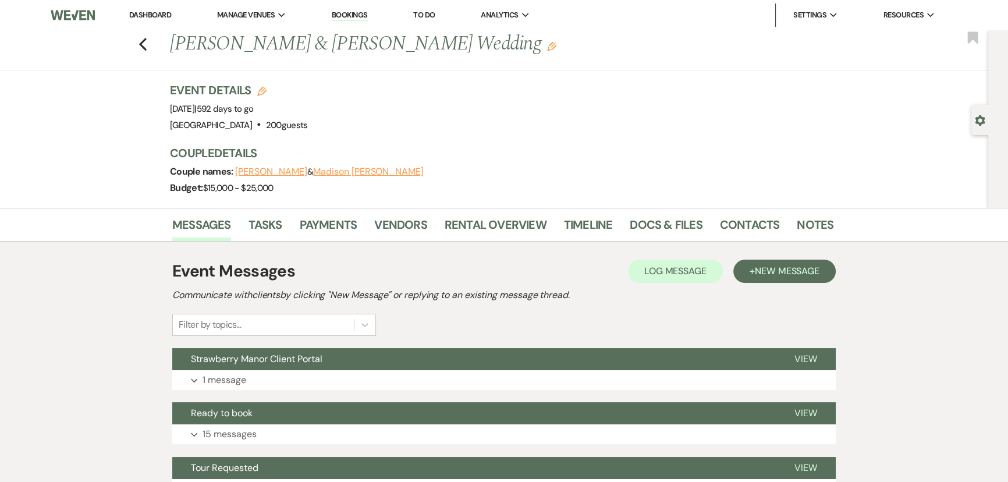
click at [980, 122] on use "button" at bounding box center [979, 120] width 10 height 10
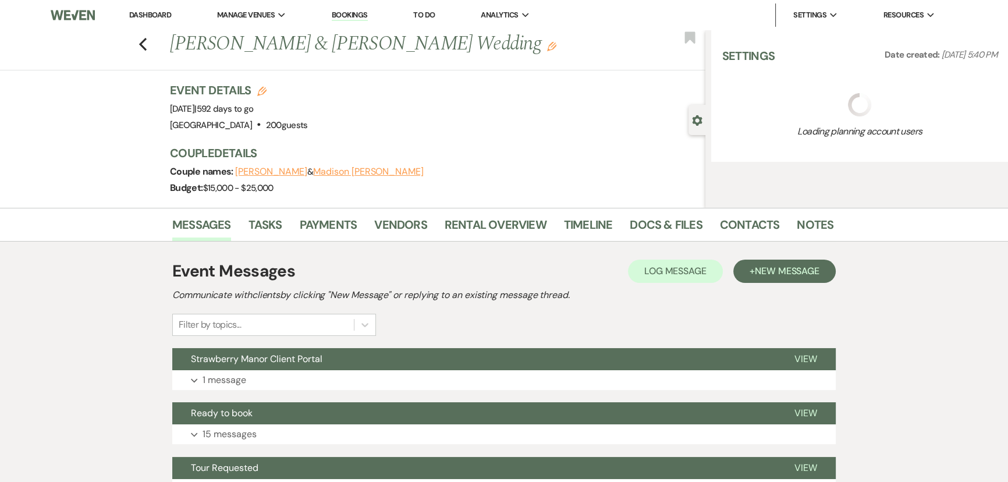
select select "5"
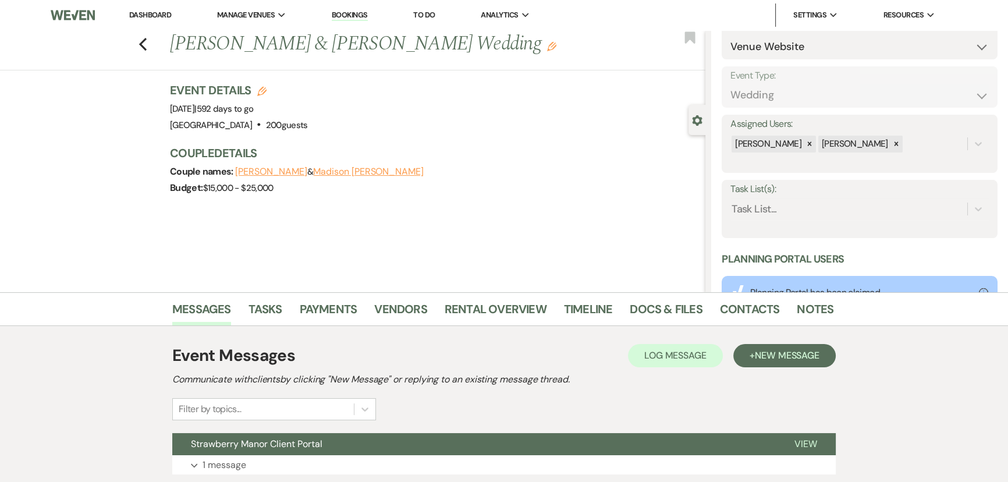
scroll to position [211, 0]
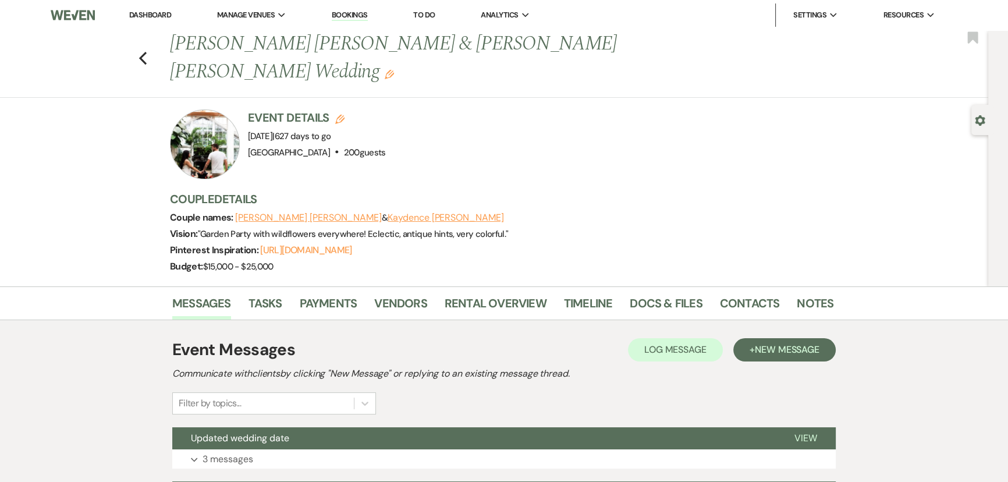
click at [974, 120] on icon "Gear" at bounding box center [979, 120] width 10 height 10
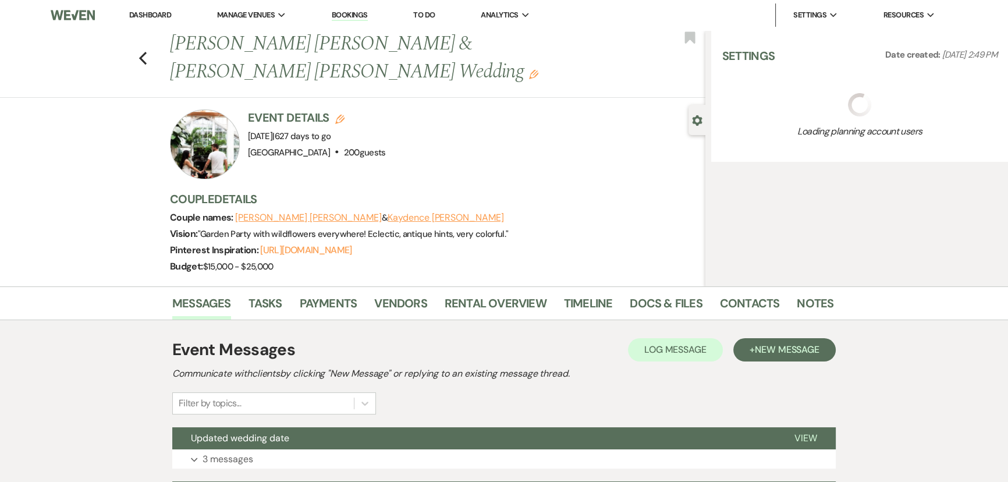
select select "5"
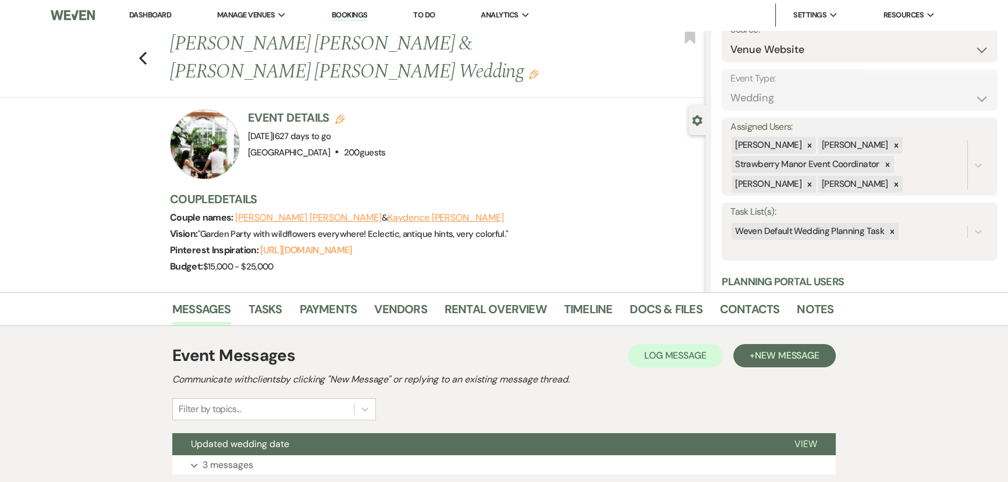
scroll to position [211, 0]
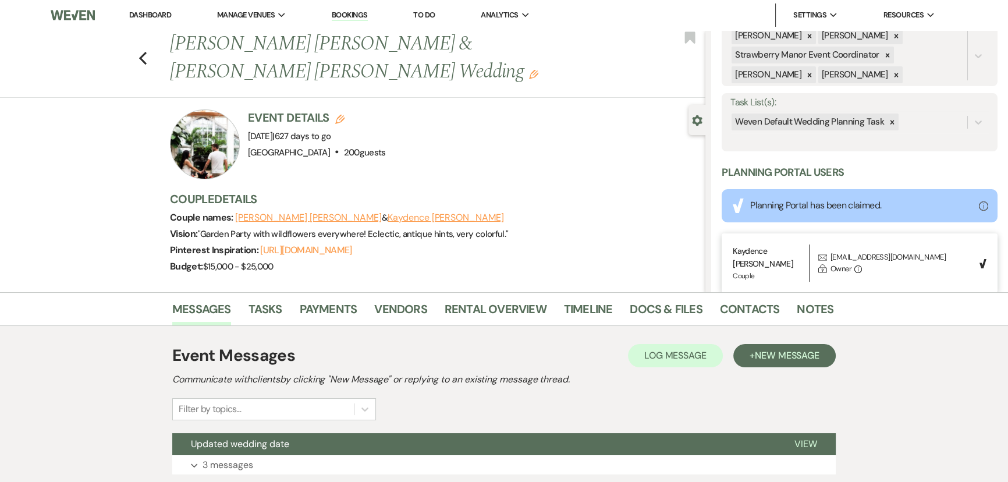
click at [886, 127] on div at bounding box center [891, 121] width 13 height 17
click at [959, 123] on button "Save" at bounding box center [968, 122] width 58 height 23
